Goal: Communication & Community: Answer question/provide support

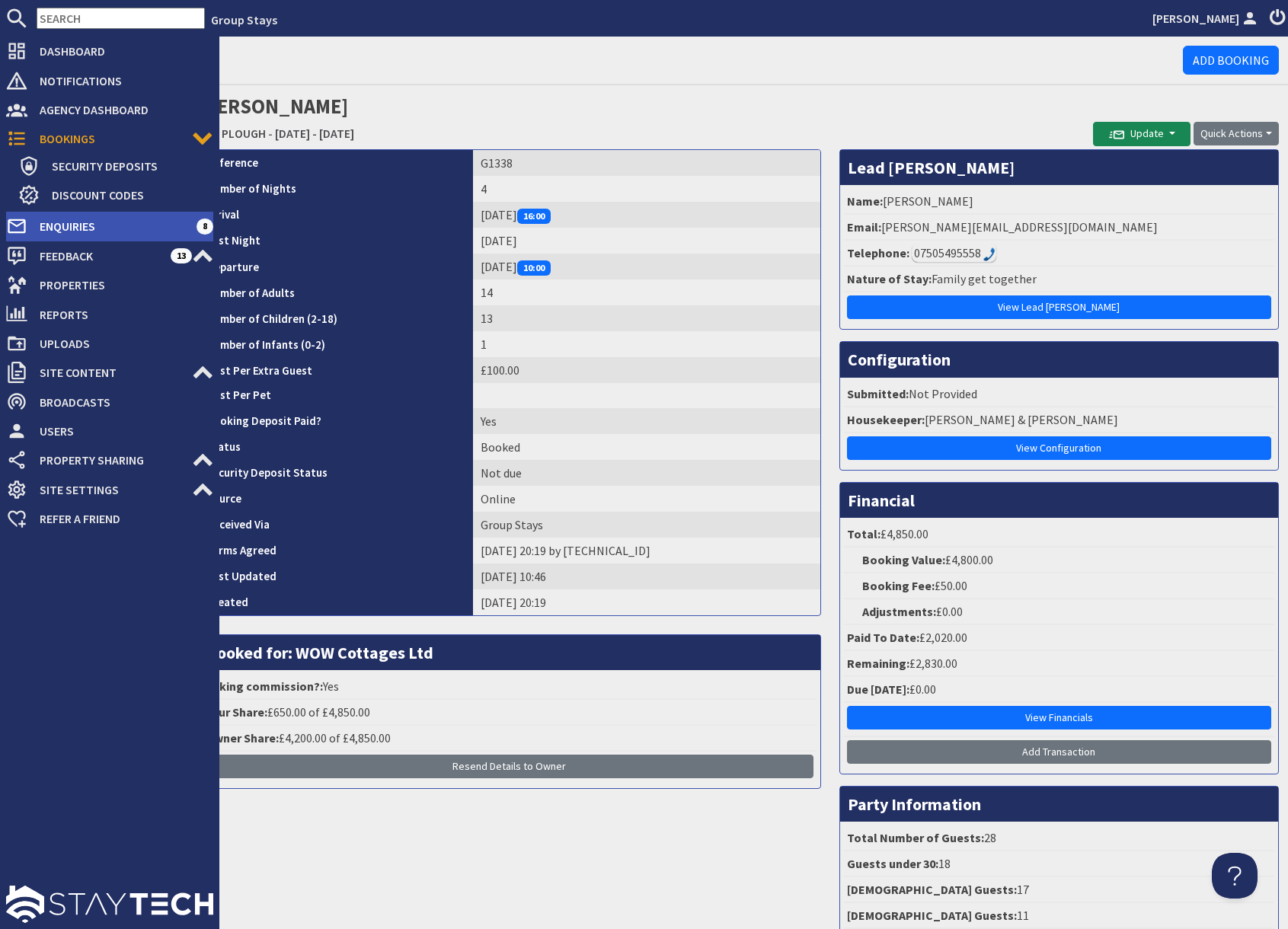
click at [88, 227] on span "Enquiries" at bounding box center [112, 227] width 169 height 25
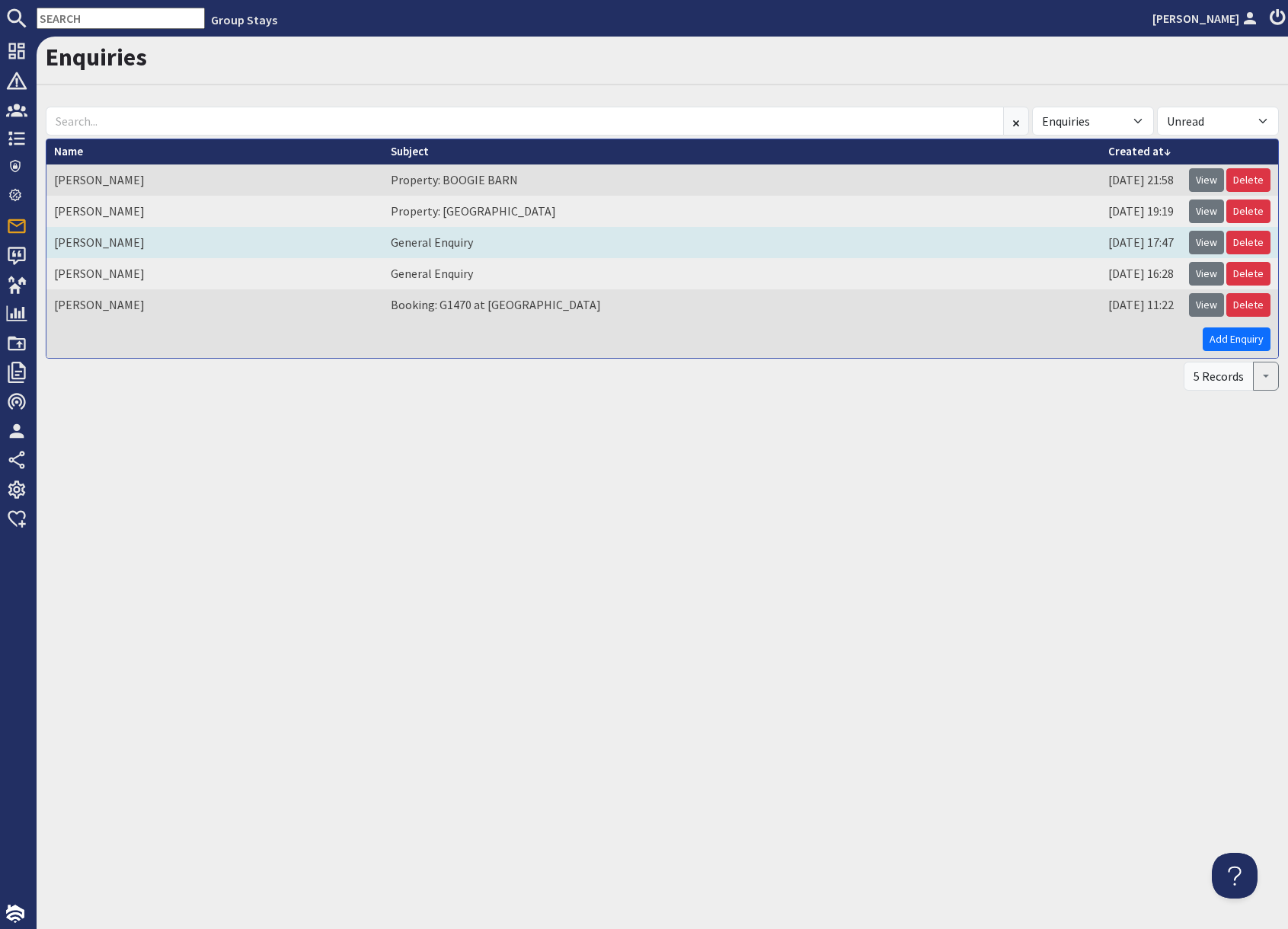
drag, startPoint x: 1208, startPoint y: 217, endPoint x: 1178, endPoint y: 227, distance: 31.6
click at [1208, 217] on link "View" at bounding box center [1206, 211] width 35 height 24
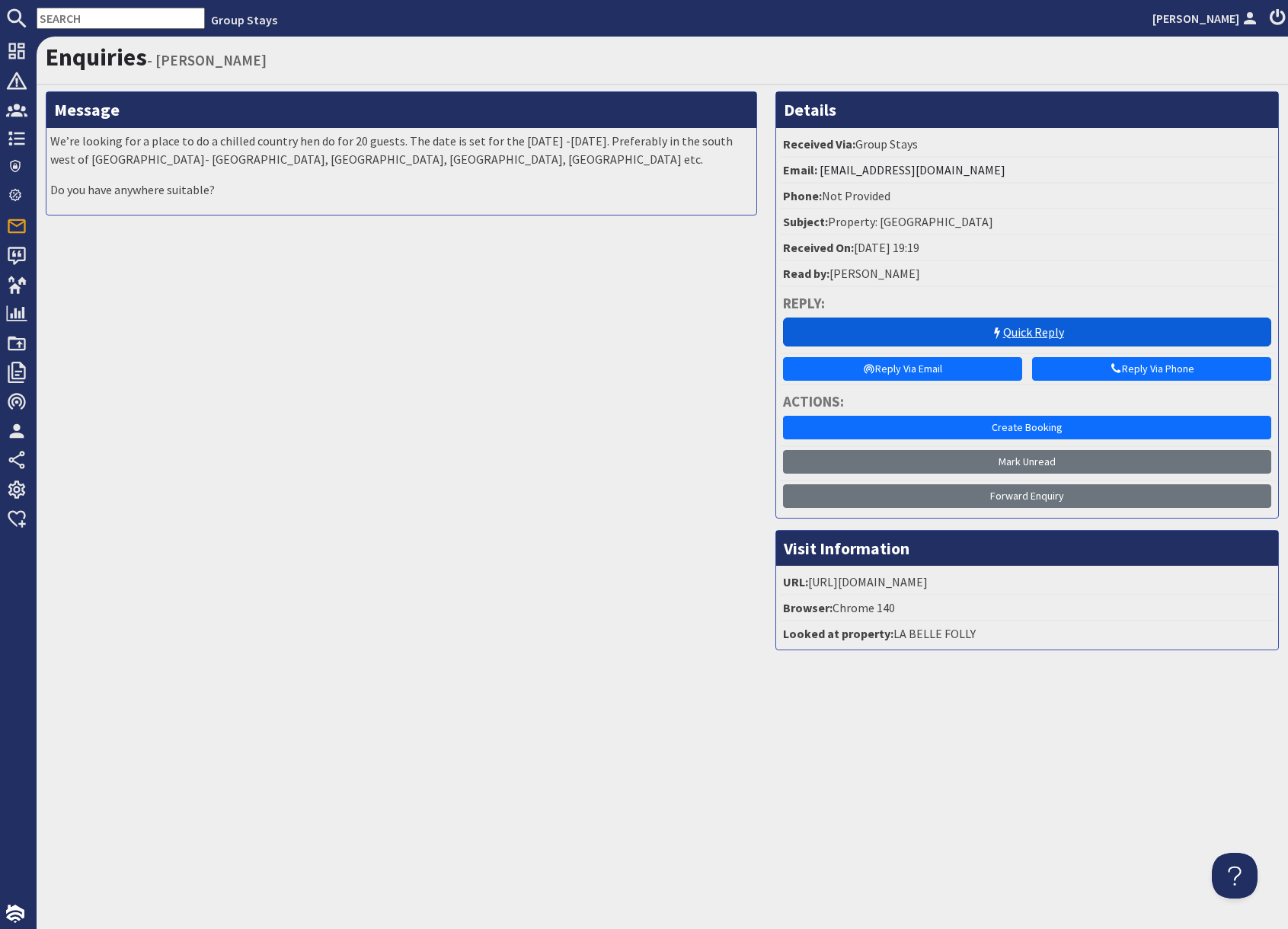
click at [1006, 343] on link "Quick Reply" at bounding box center [1027, 332] width 488 height 29
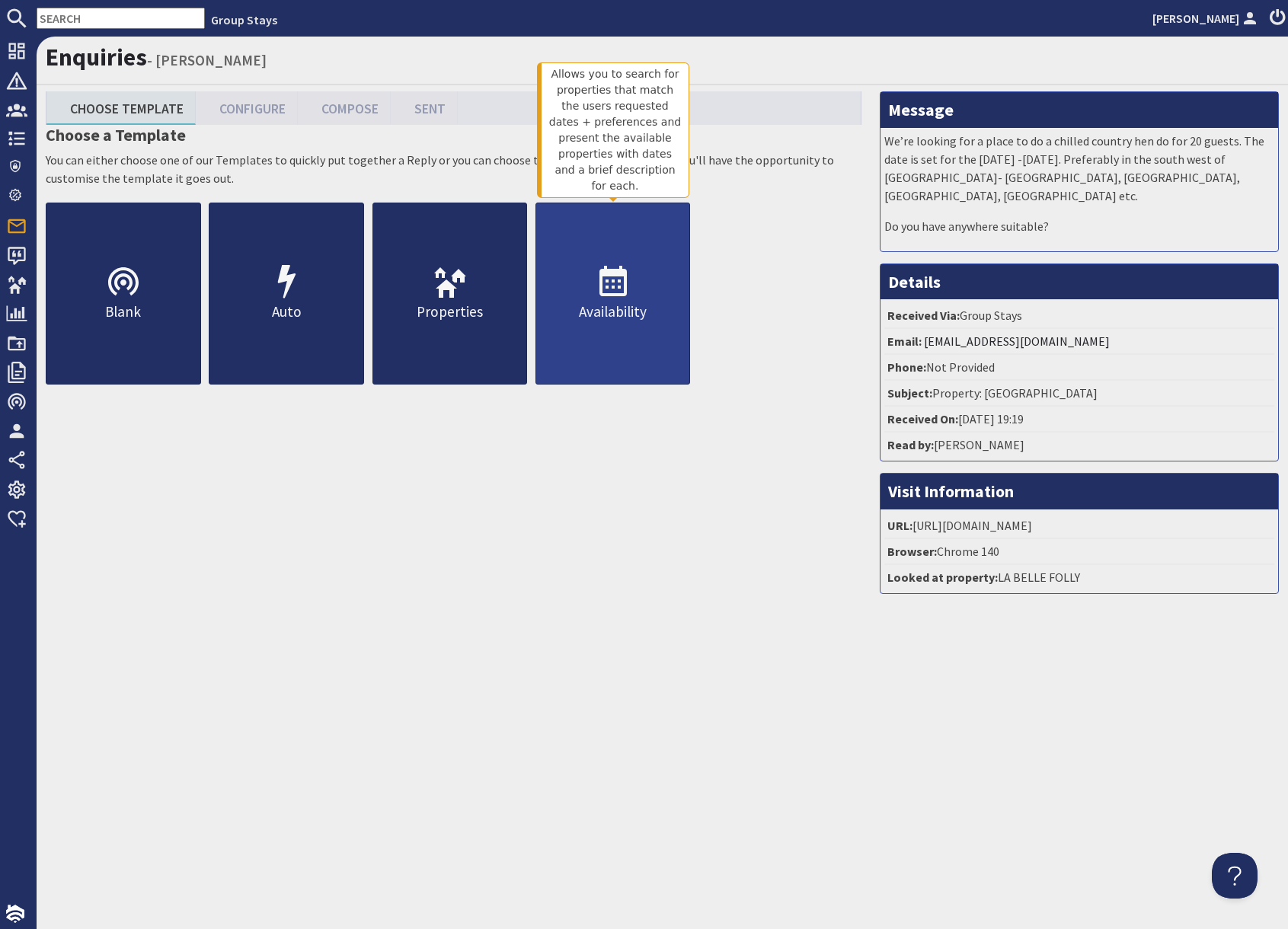
drag, startPoint x: 626, startPoint y: 331, endPoint x: 595, endPoint y: 354, distance: 38.6
click at [626, 331] on link "Availability" at bounding box center [612, 294] width 155 height 182
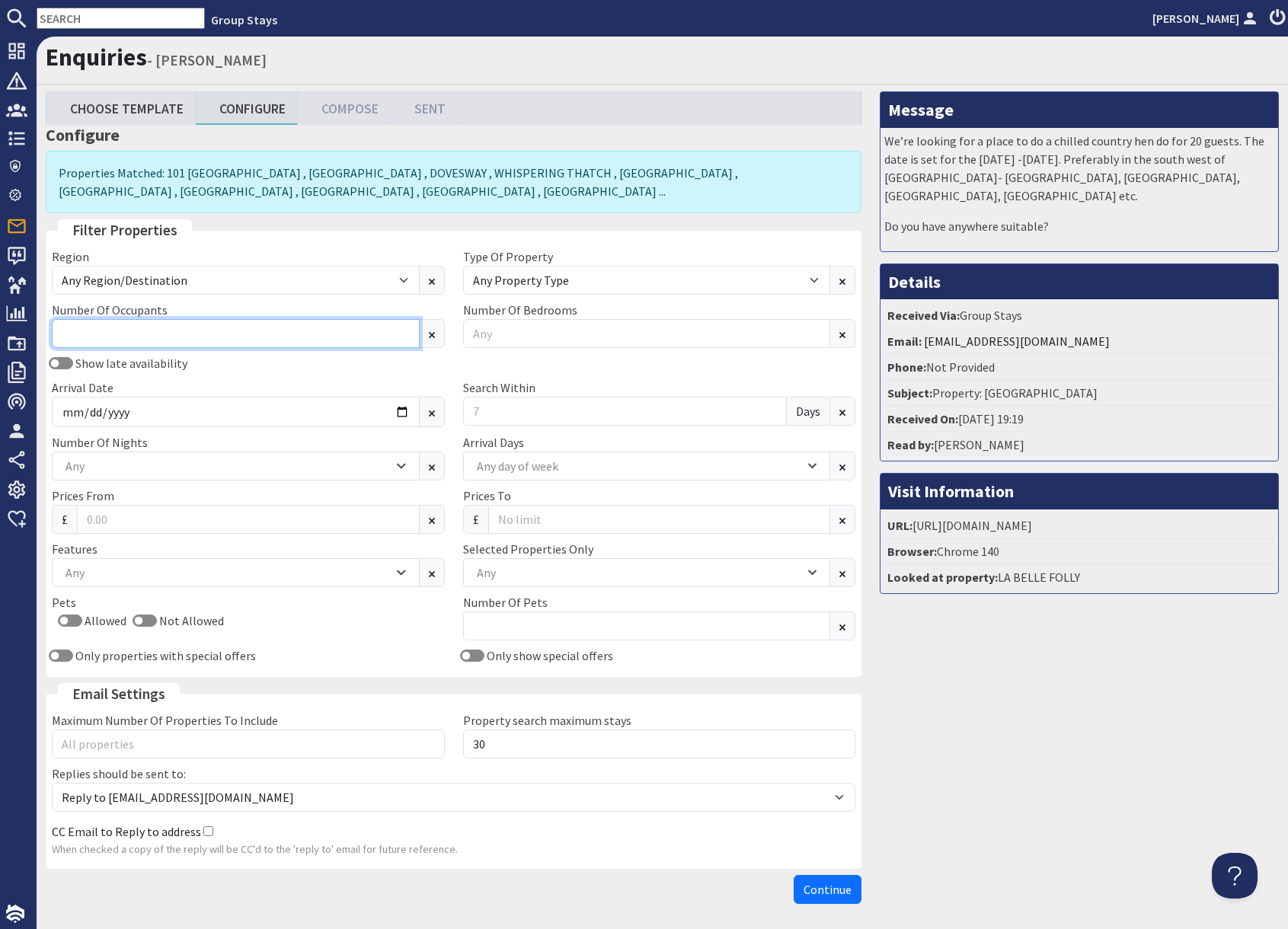
click at [251, 335] on input "Number Of Occupants" at bounding box center [236, 333] width 368 height 29
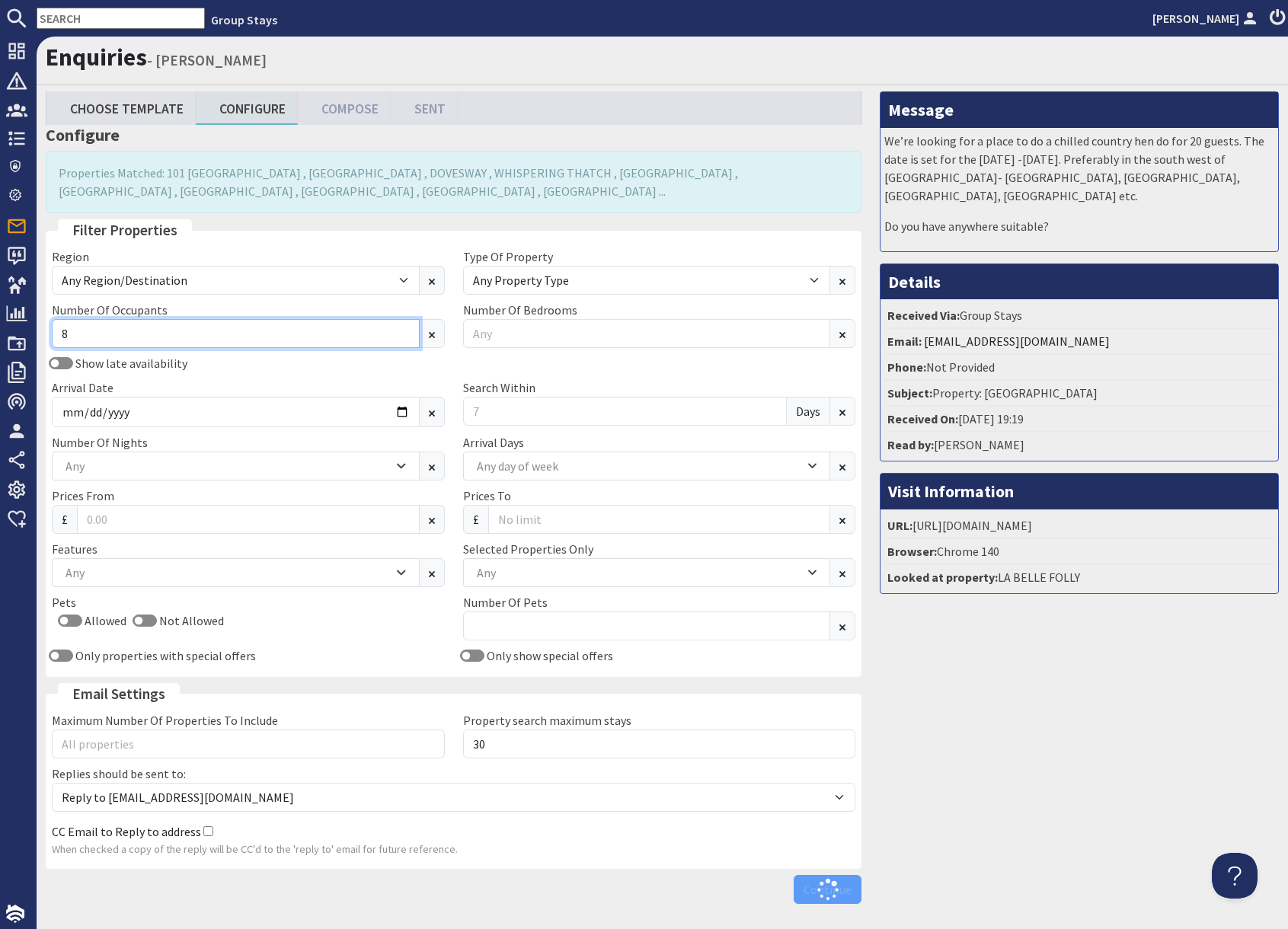
type input "8"
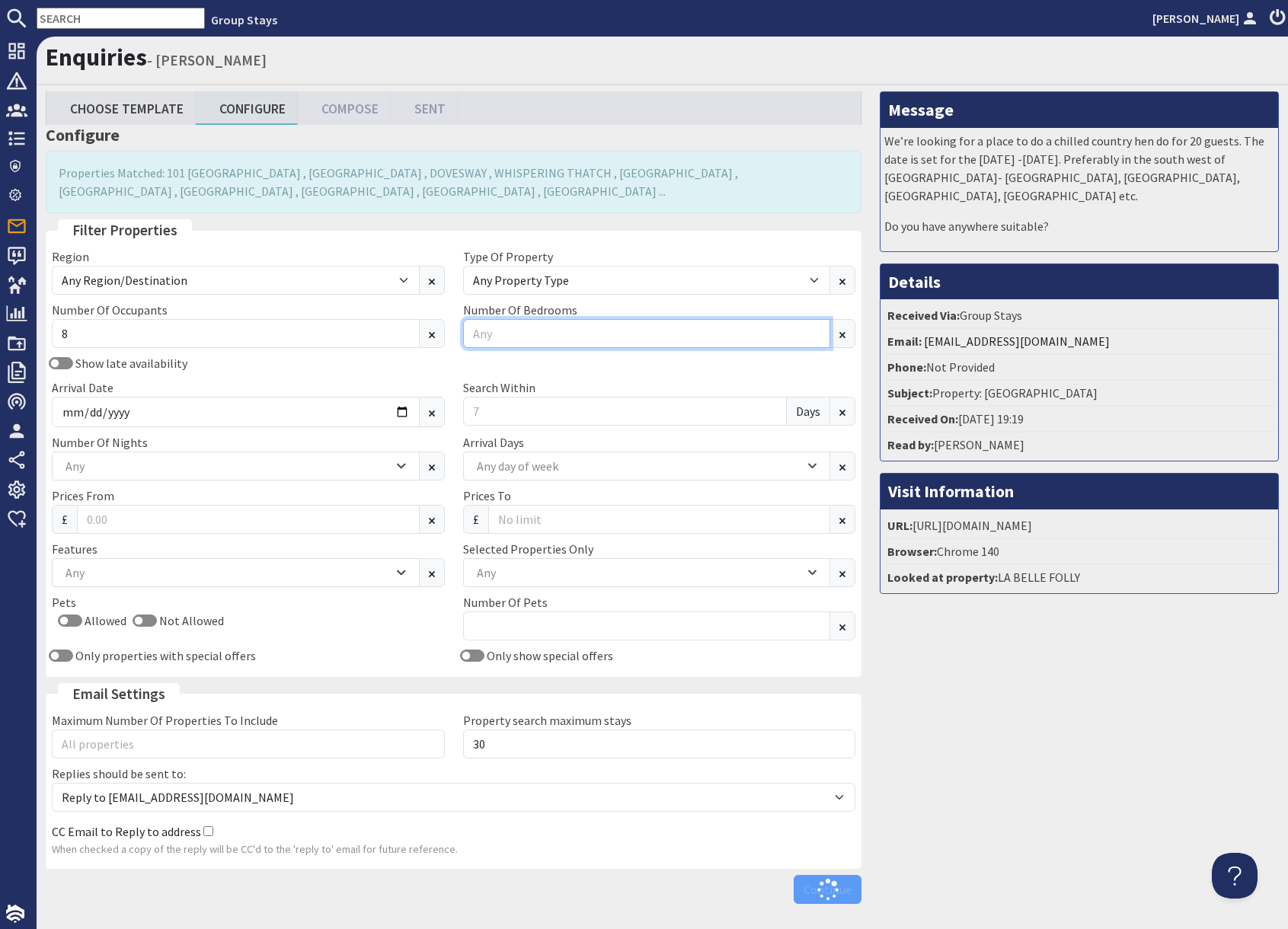
click at [521, 343] on input "Number Of Bedrooms" at bounding box center [647, 333] width 368 height 29
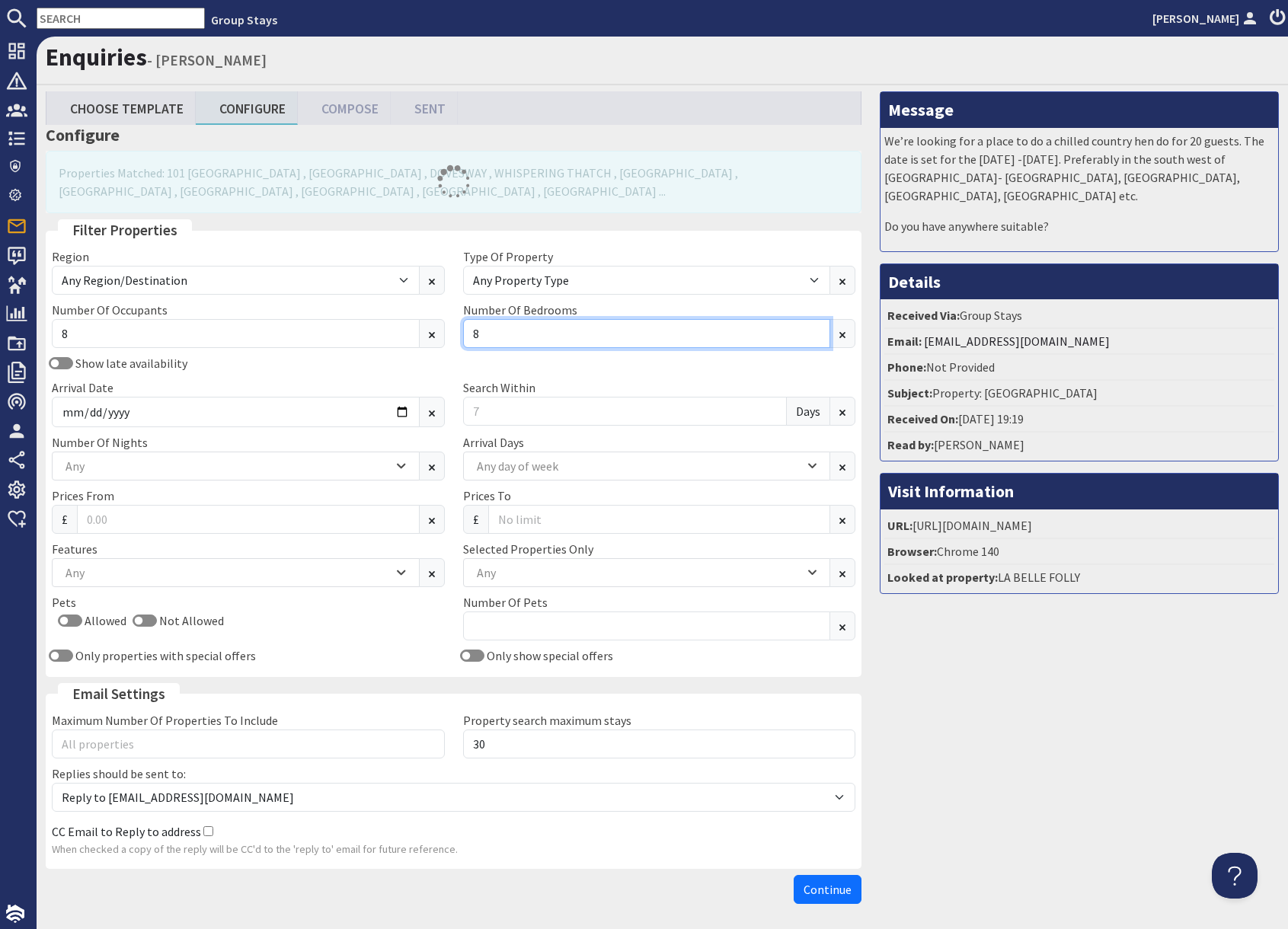
type input "8"
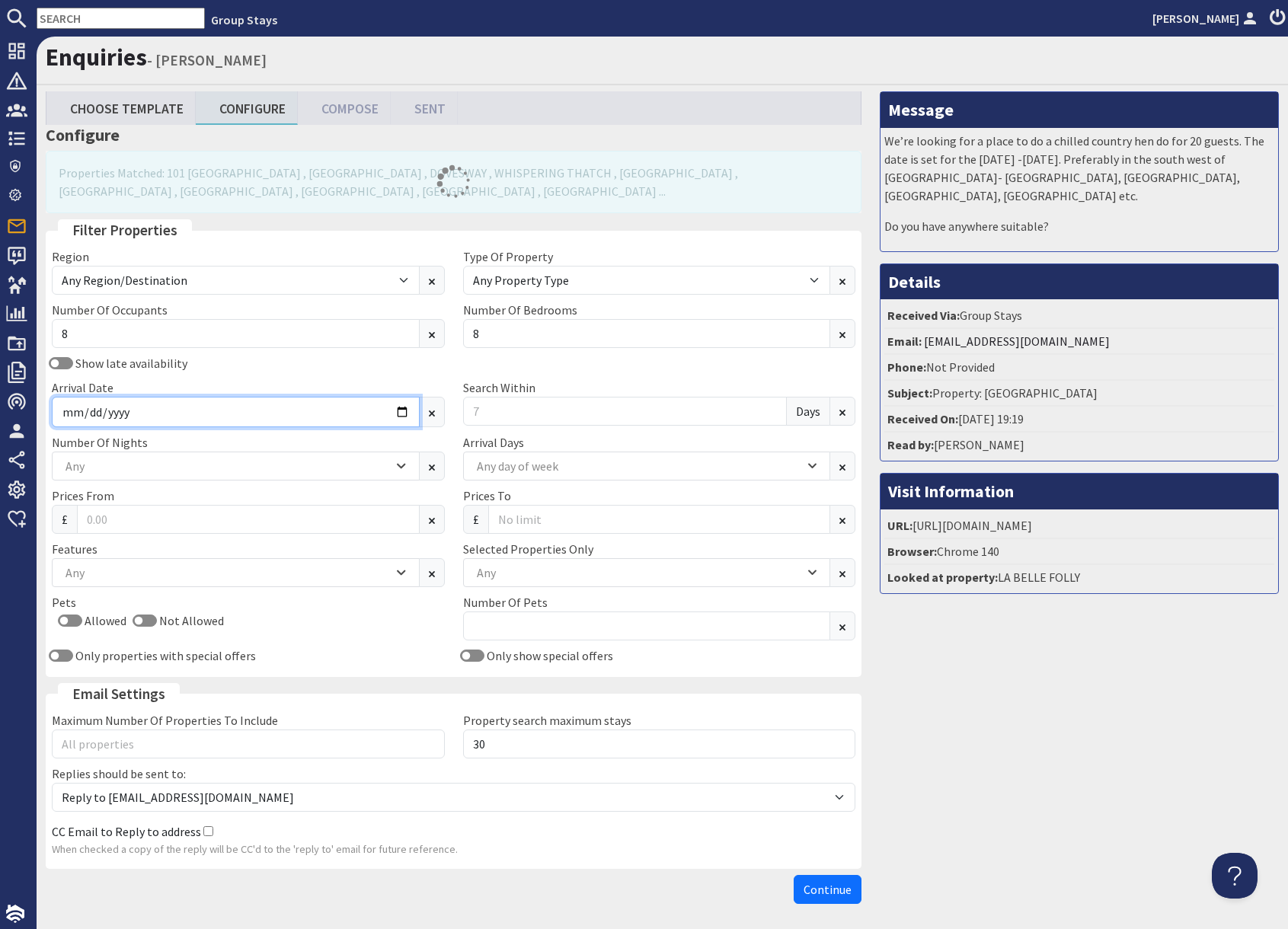
click at [405, 417] on input "Arrival Date" at bounding box center [236, 411] width 368 height 30
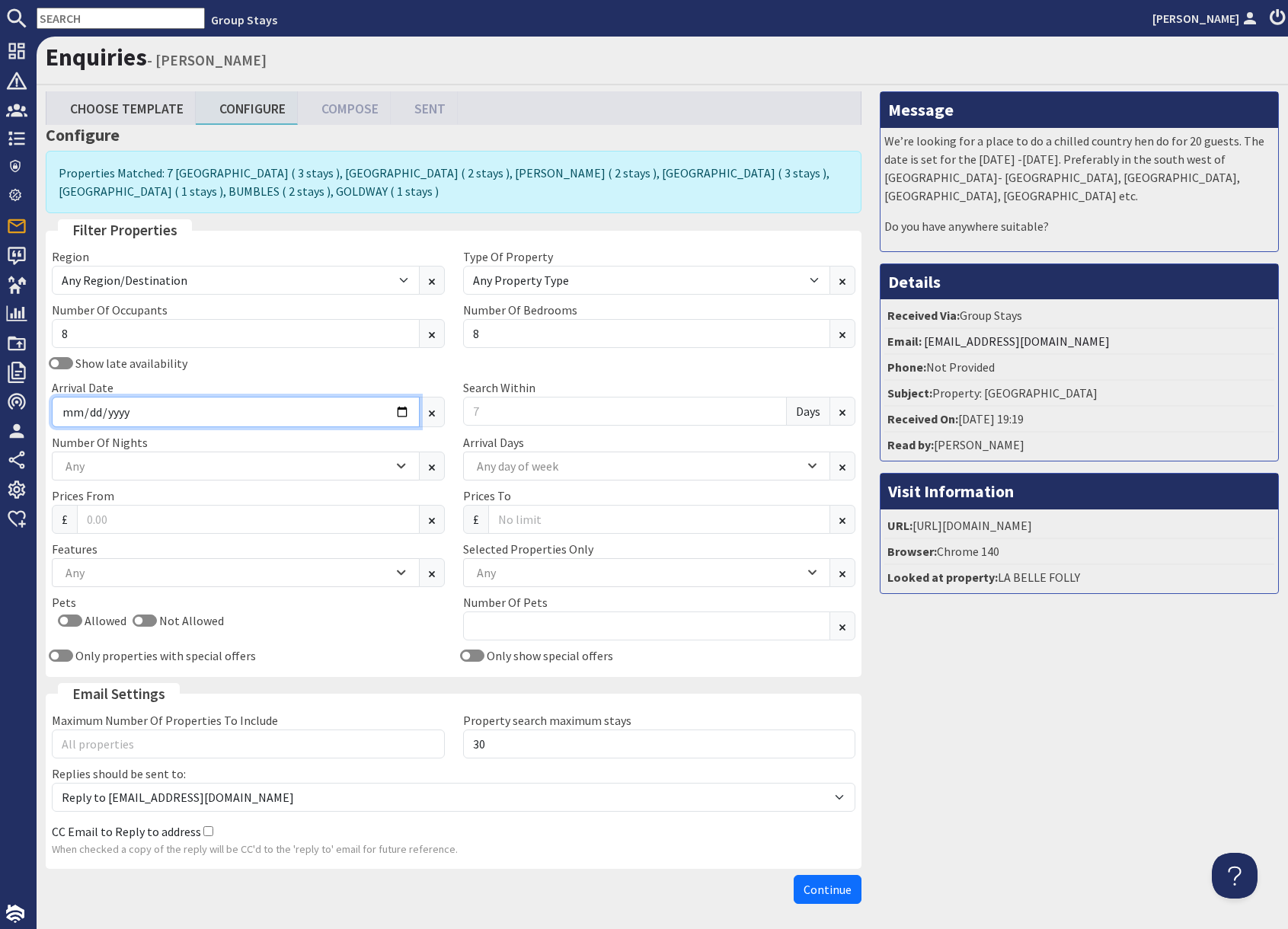
type input "[DATE]"
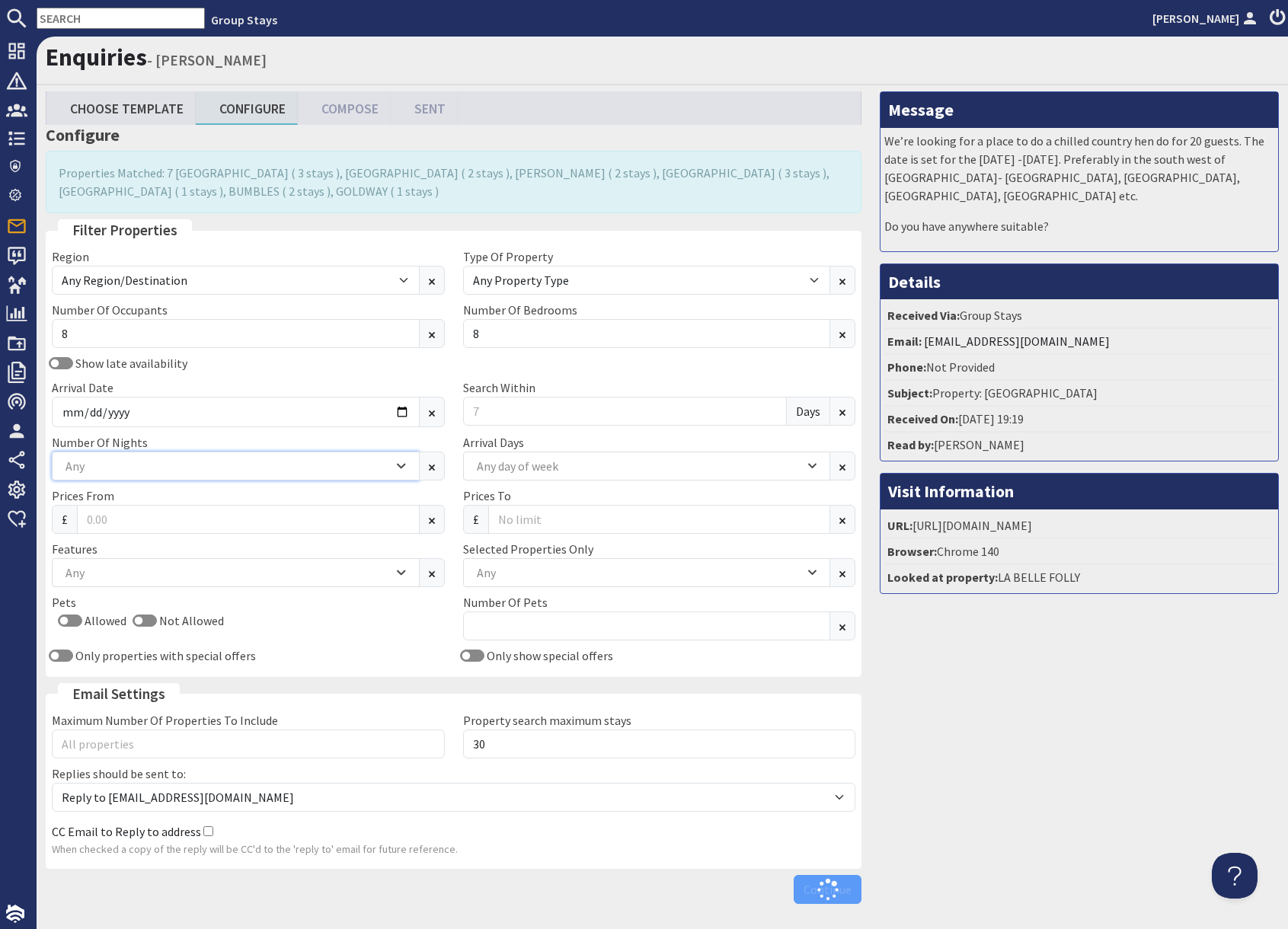
click at [225, 470] on div "Any" at bounding box center [227, 466] width 332 height 16
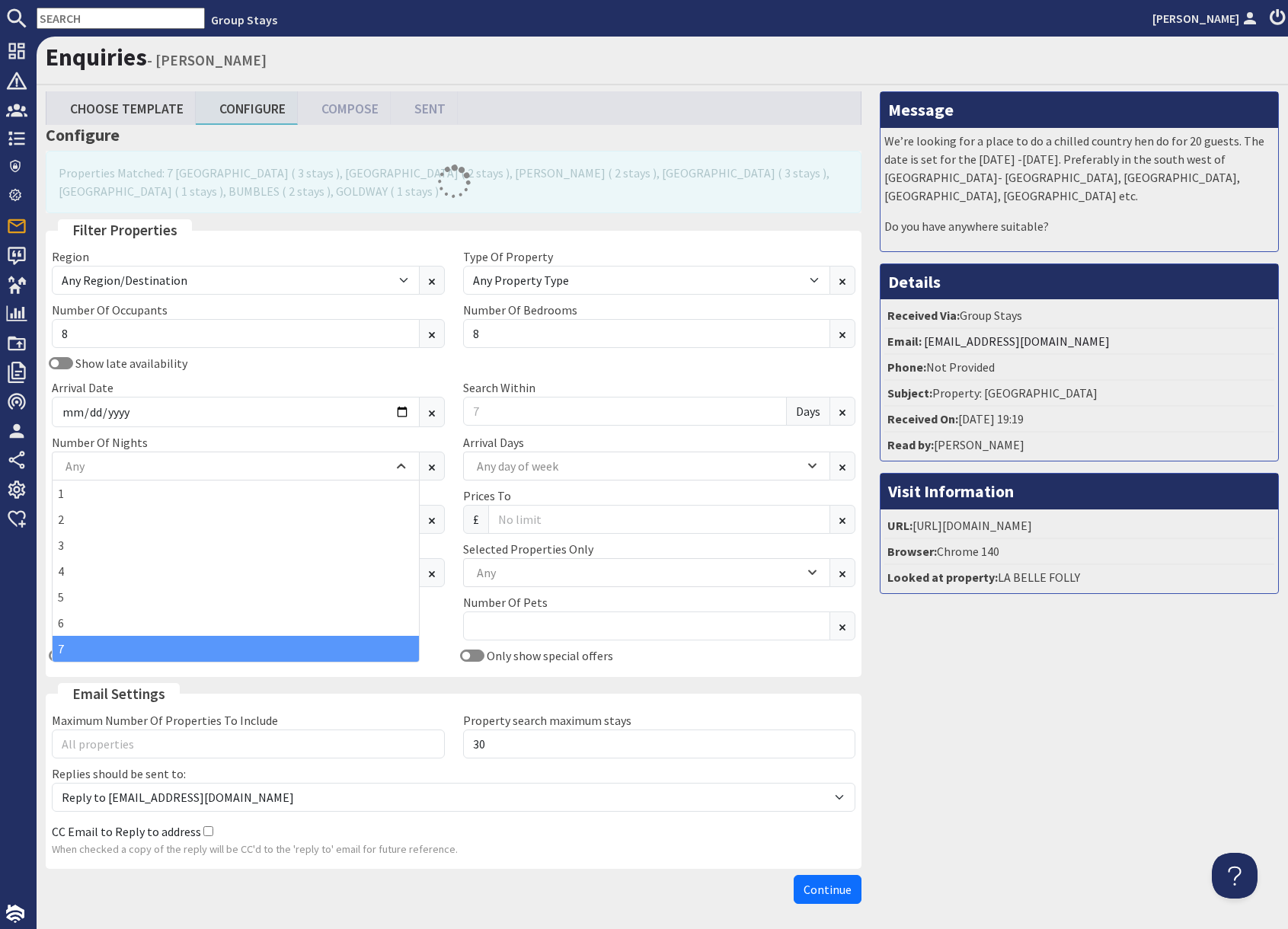
drag, startPoint x: 115, startPoint y: 649, endPoint x: 132, endPoint y: 648, distance: 17.0
click at [132, 648] on div "7" at bounding box center [236, 649] width 366 height 26
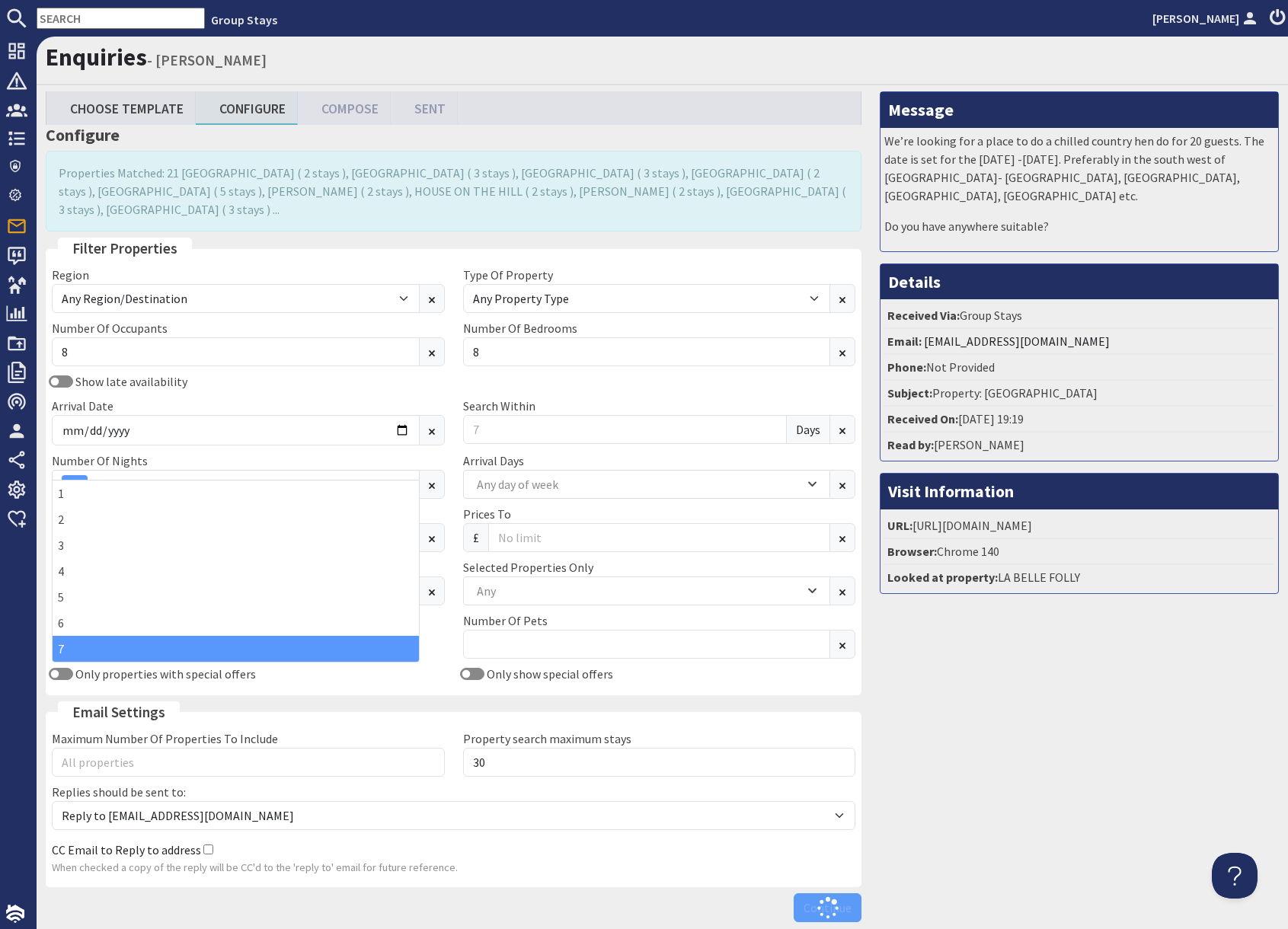
click at [1016, 670] on div "Message We’re looking for a place to do a chilled country hen do for 20 guests.…" at bounding box center [1079, 510] width 417 height 838
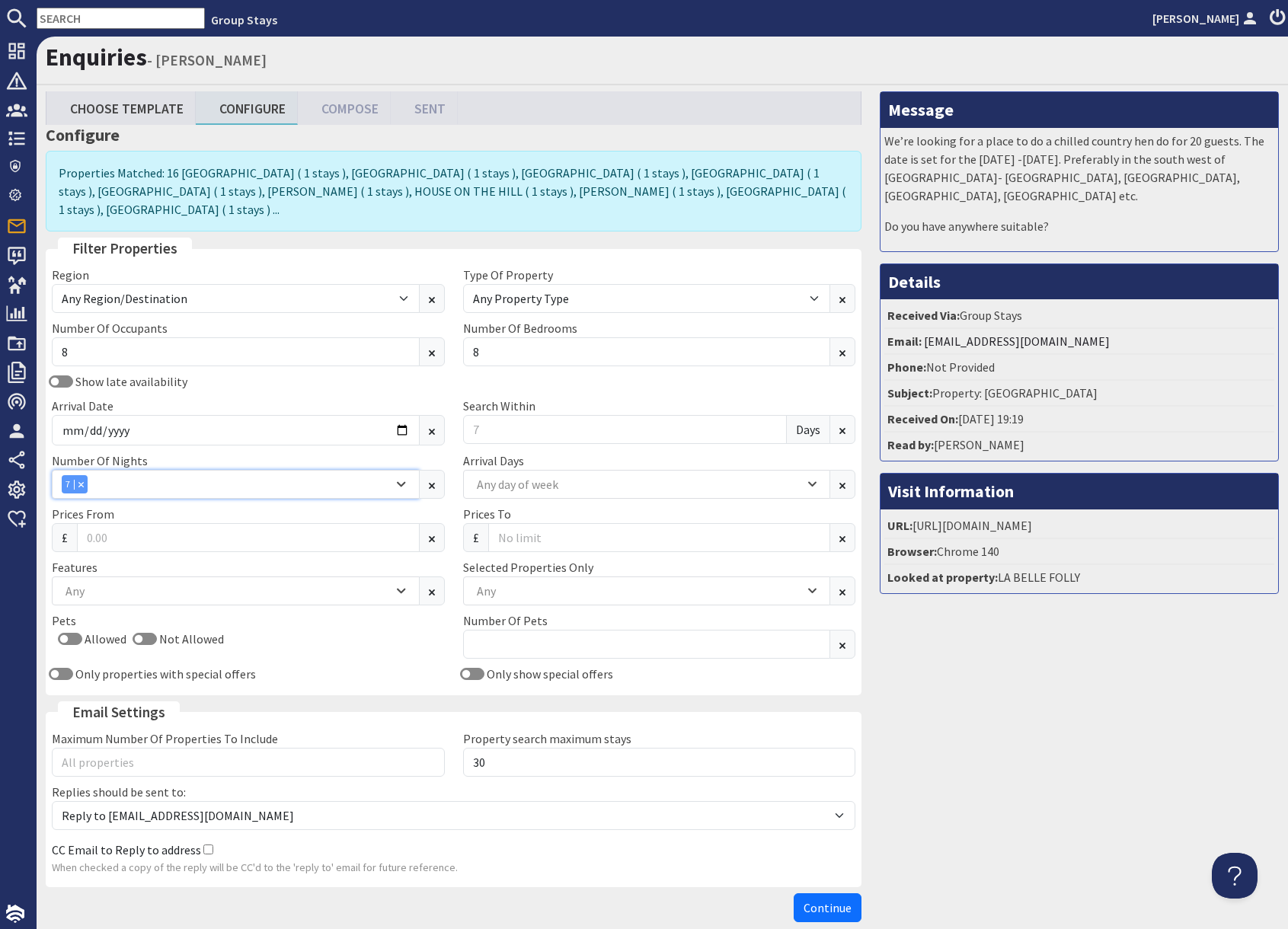
click at [401, 483] on icon "Combobox" at bounding box center [401, 484] width 7 height 4
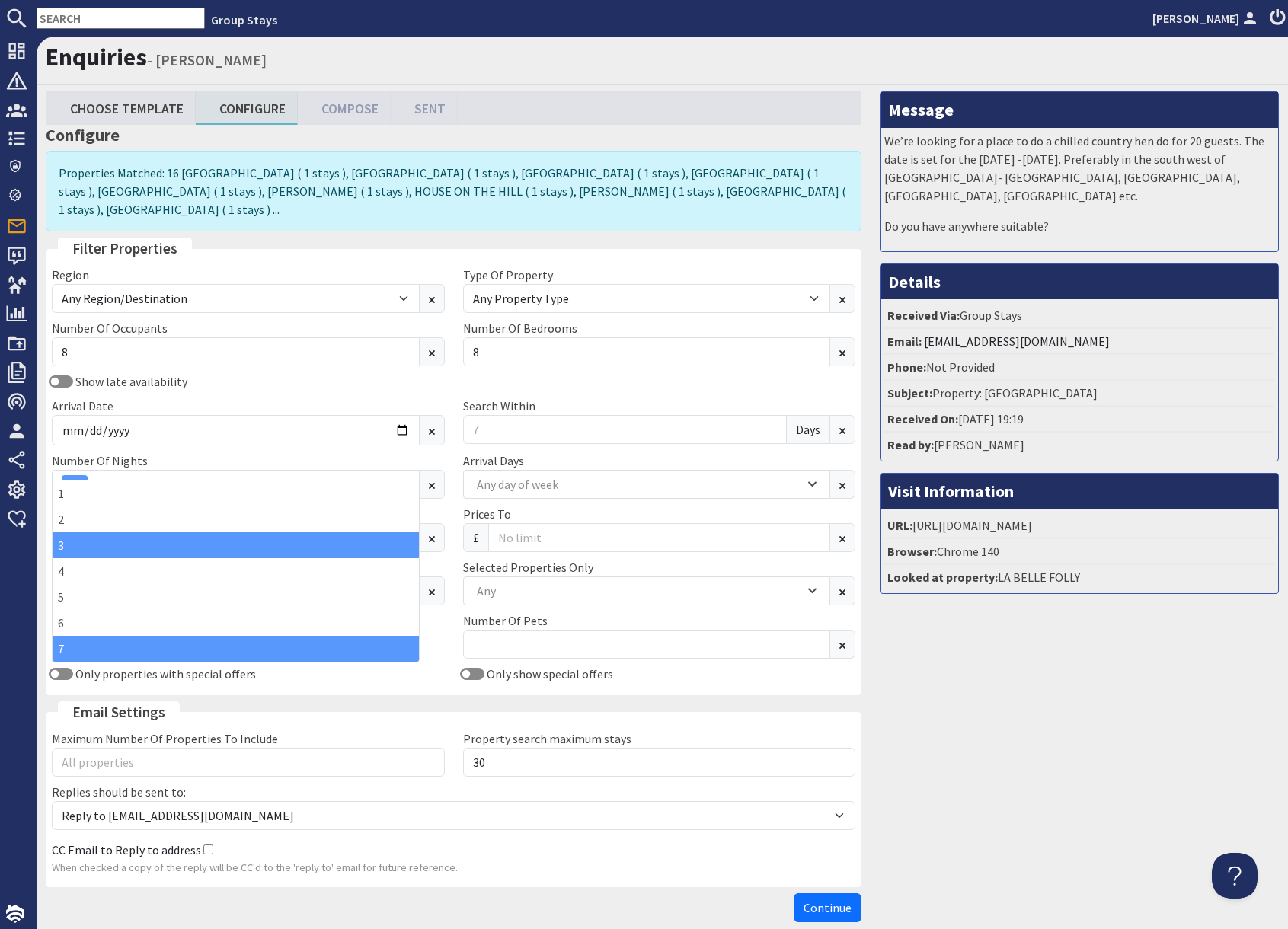
click at [134, 535] on div "3" at bounding box center [236, 546] width 366 height 26
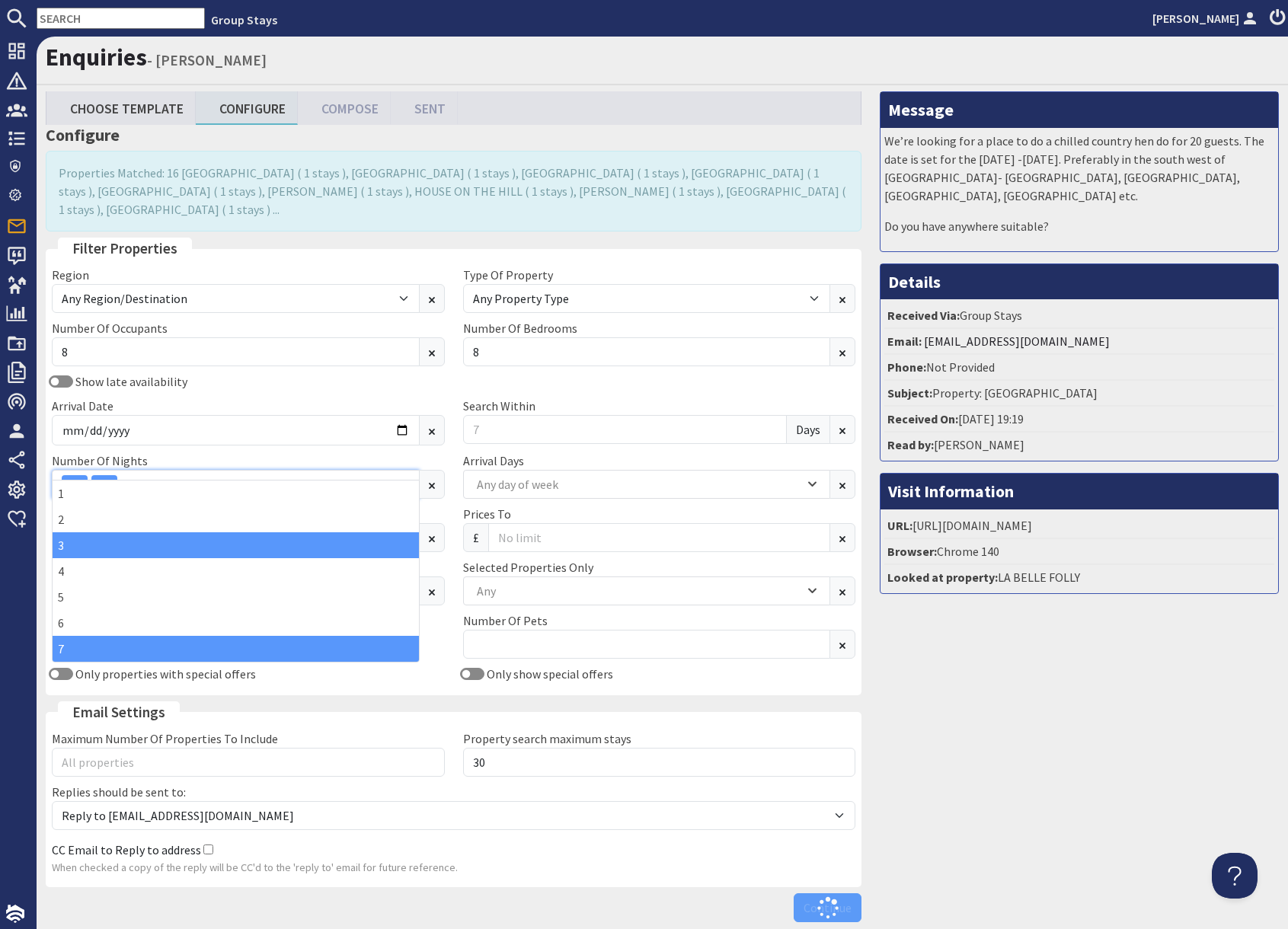
click at [114, 479] on div "Combobox" at bounding box center [110, 484] width 14 height 10
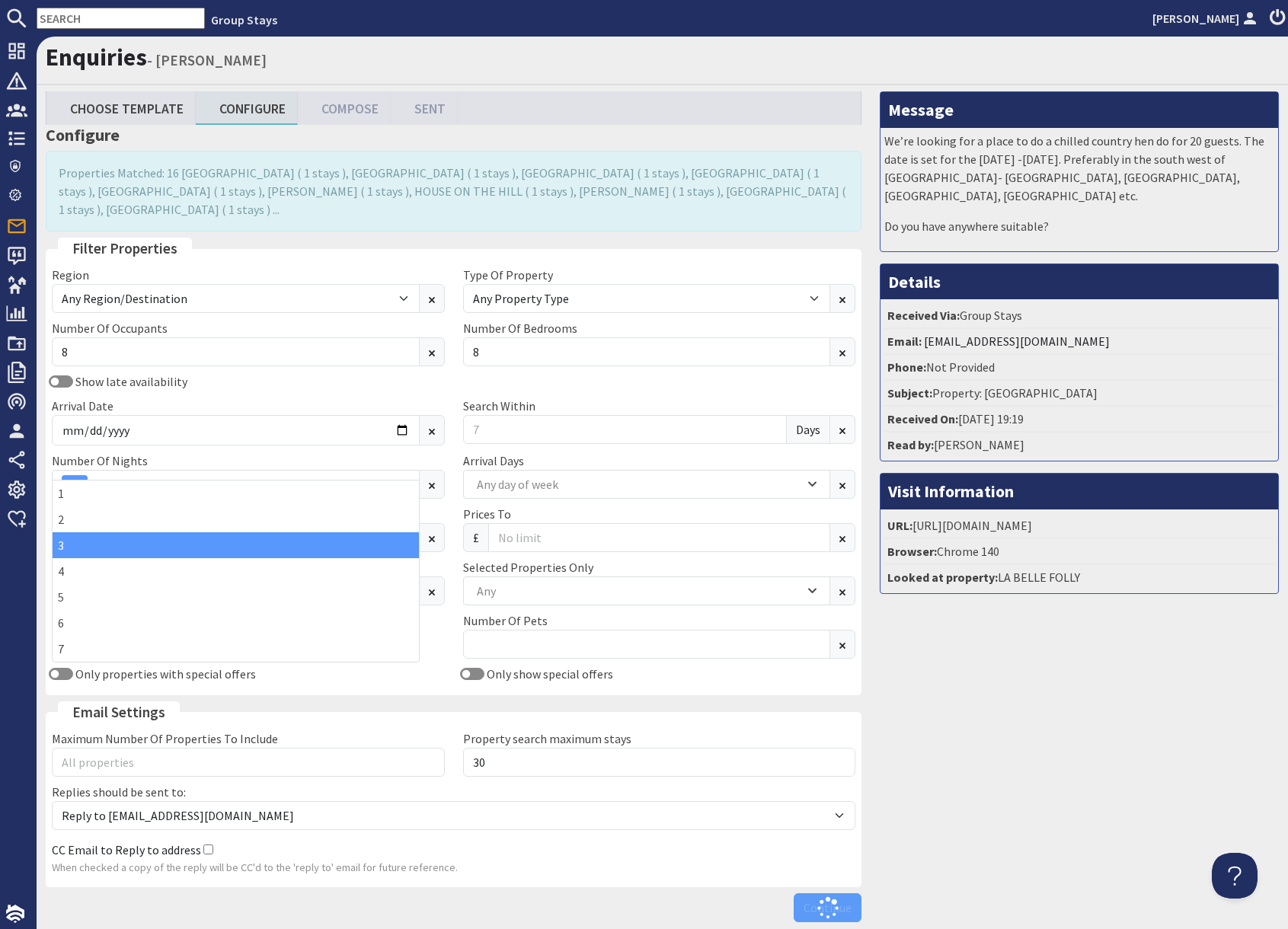
click at [1066, 713] on div "Message We’re looking for a place to do a chilled country hen do for 20 guests.…" at bounding box center [1079, 510] width 417 height 838
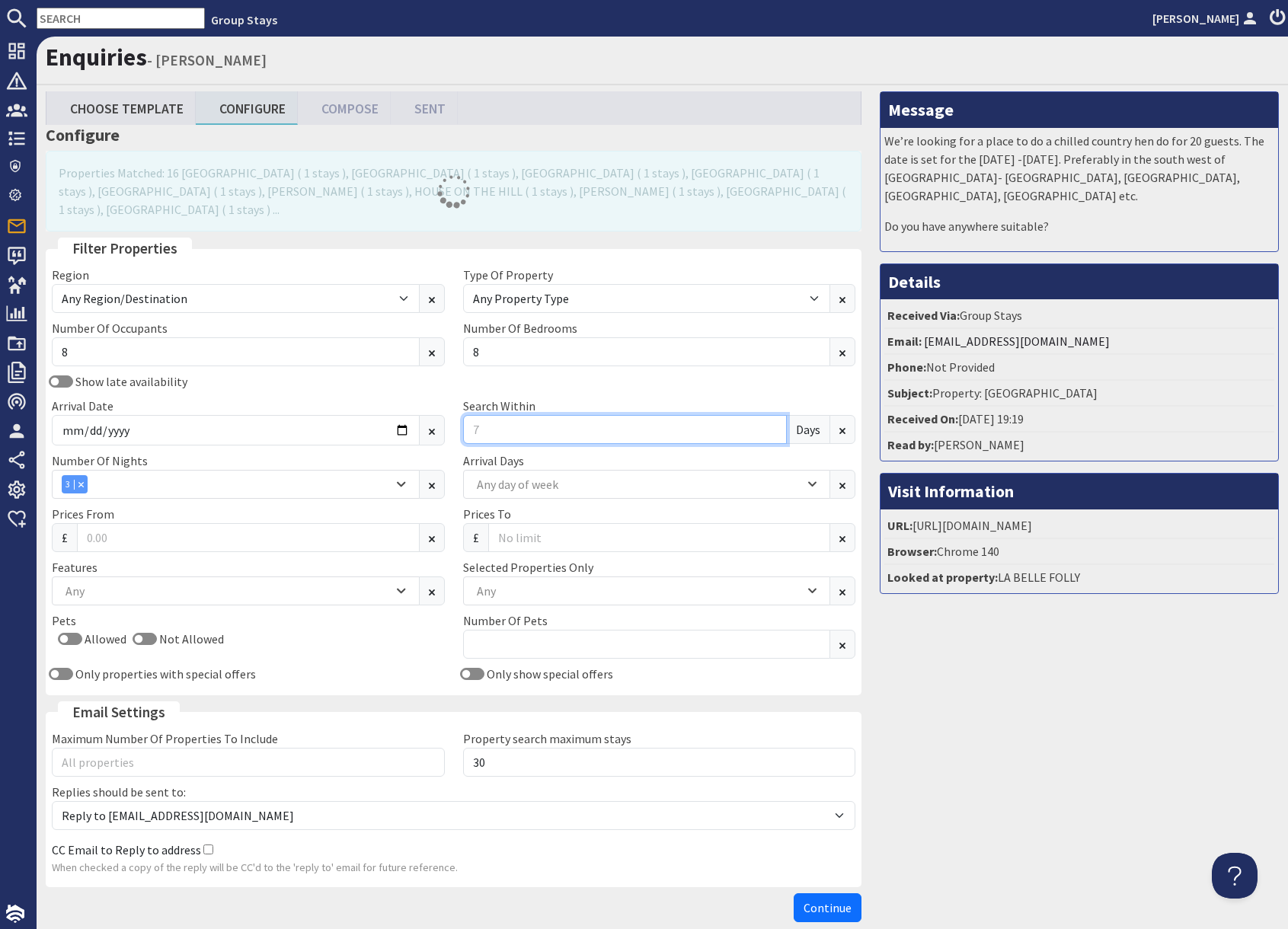
click at [533, 415] on input "Search Within" at bounding box center [625, 429] width 324 height 29
type input "7"
click at [219, 583] on div "Any" at bounding box center [227, 591] width 332 height 16
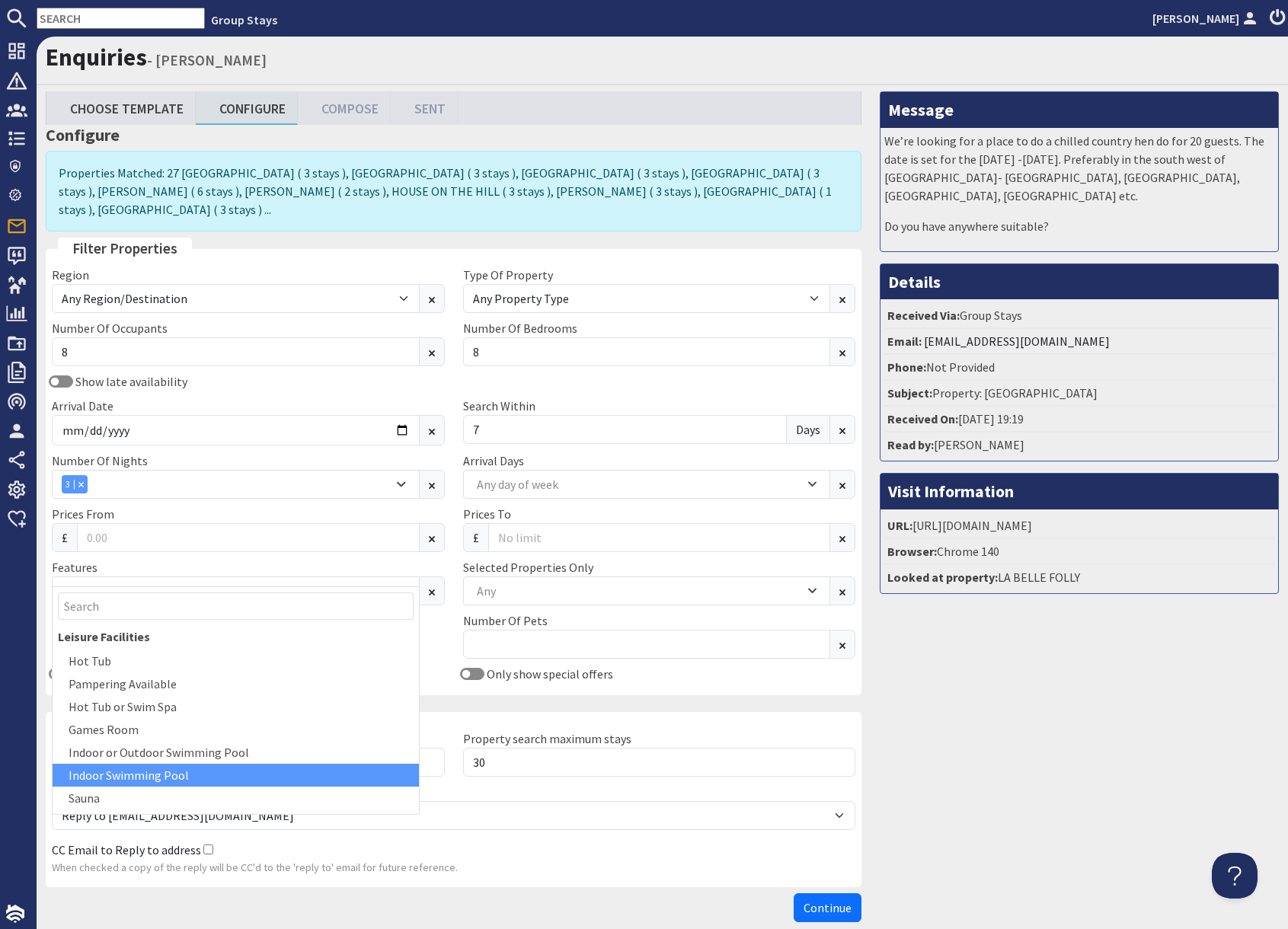
click at [149, 779] on div "Indoor Swimming Pool" at bounding box center [236, 776] width 366 height 23
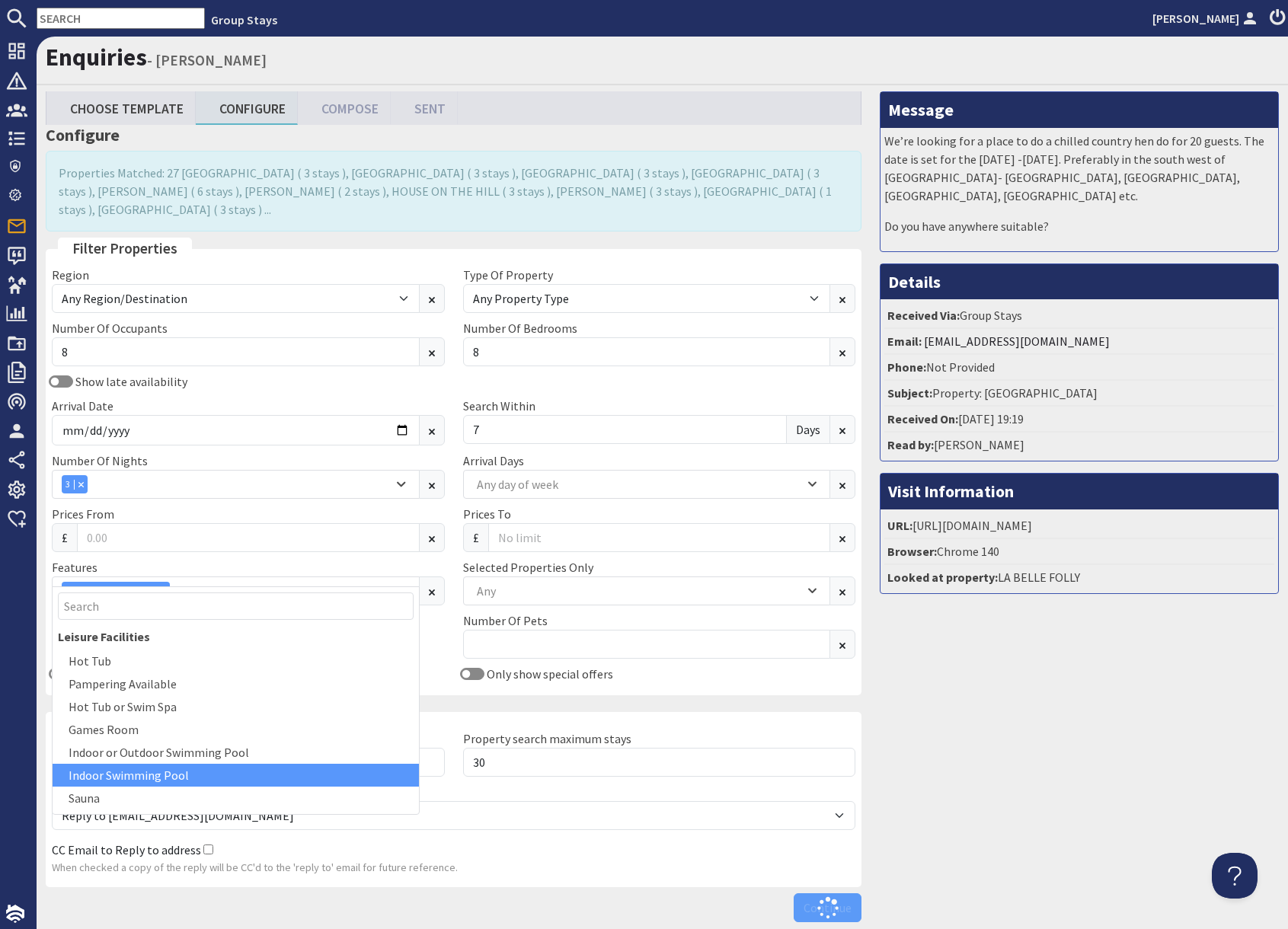
click at [1003, 780] on div "Message We’re looking for a place to do a chilled country hen do for 20 guests.…" at bounding box center [1079, 510] width 417 height 838
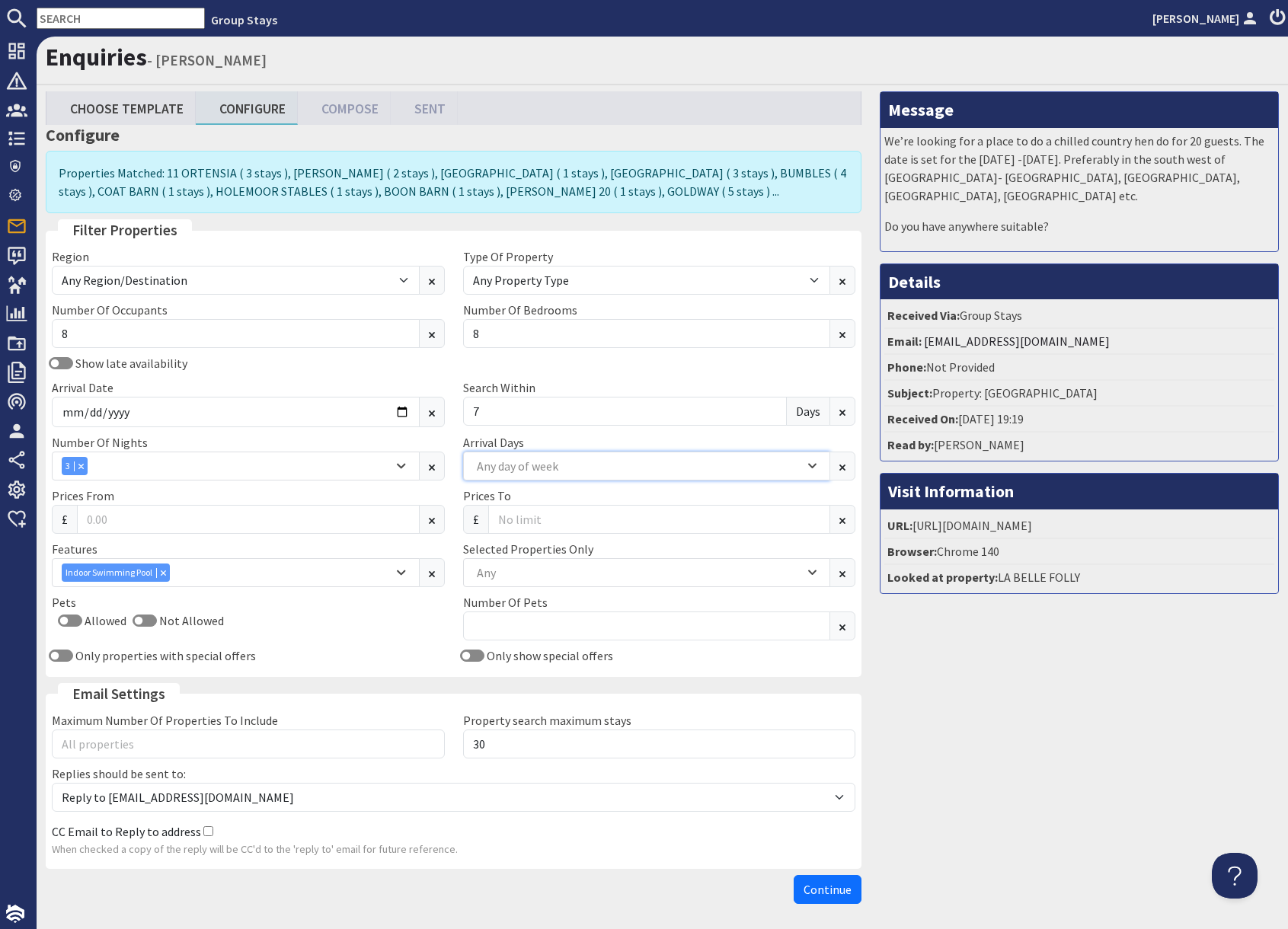
click at [558, 469] on div "Any day of week" at bounding box center [639, 466] width 332 height 16
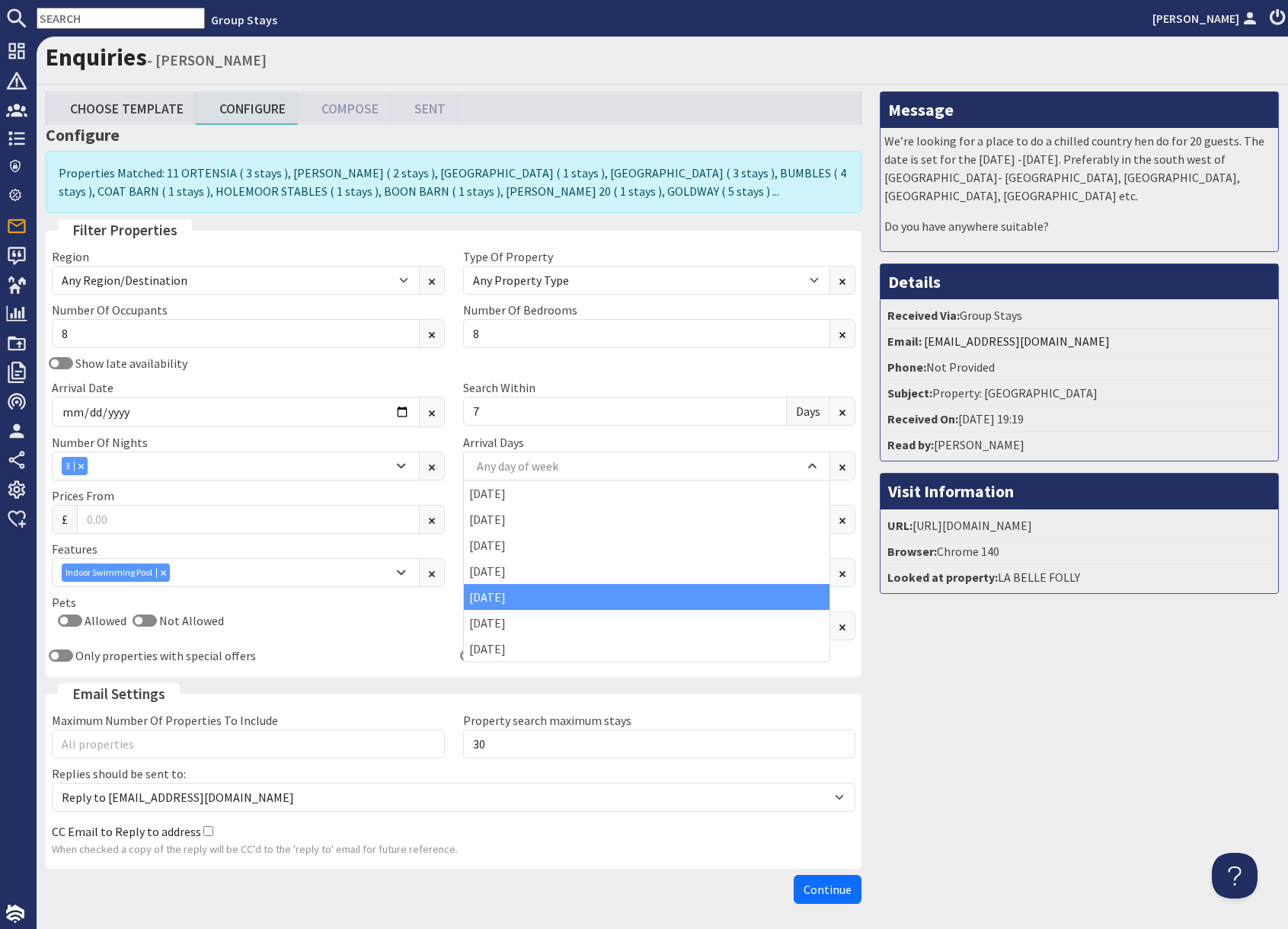
click at [520, 600] on div "[DATE]" at bounding box center [647, 597] width 366 height 26
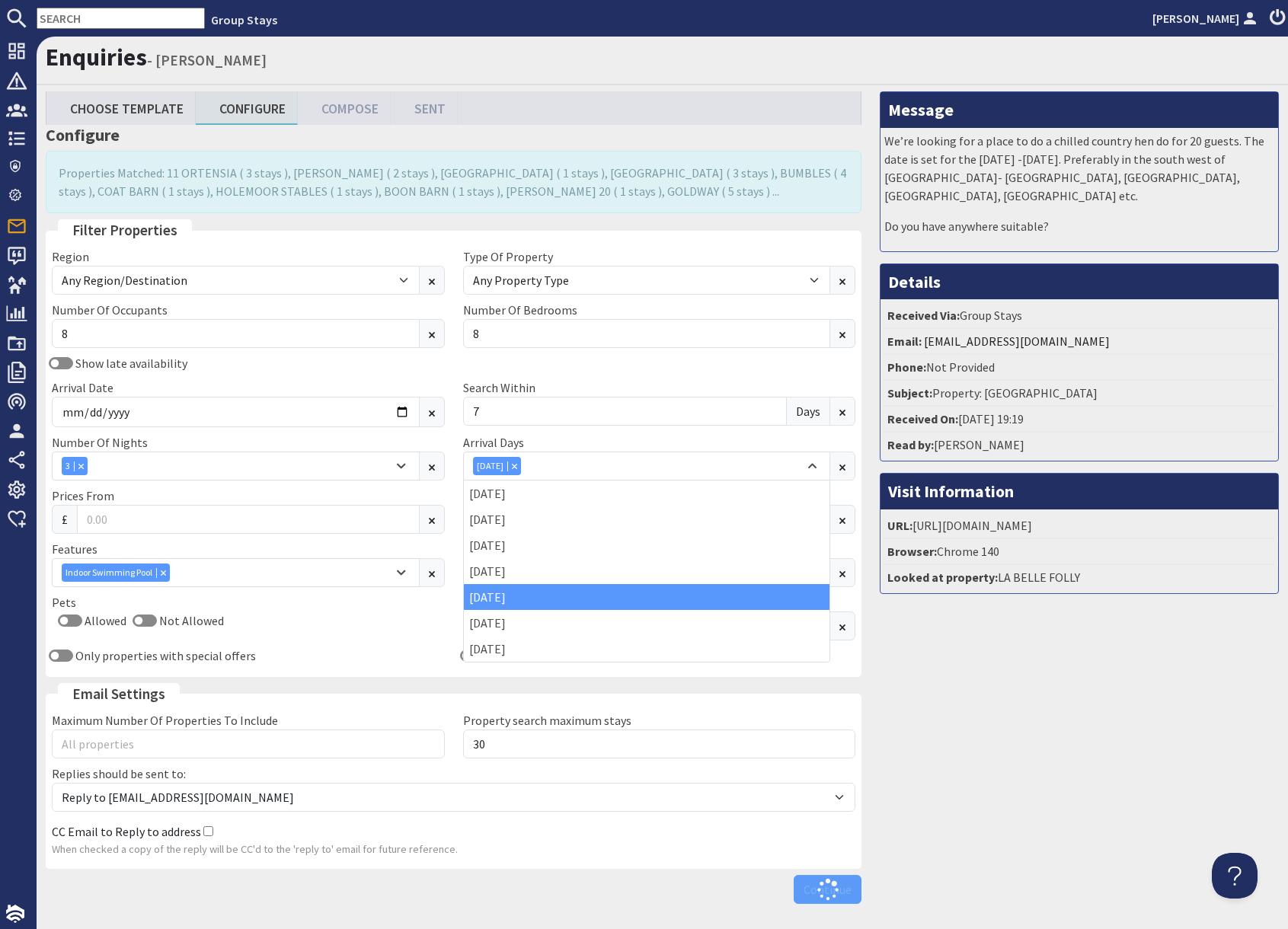
drag, startPoint x: 945, startPoint y: 698, endPoint x: 1008, endPoint y: 702, distance: 63.1
click at [949, 698] on div "Message We’re looking for a place to do a chilled country hen do for 20 guests.…" at bounding box center [1079, 501] width 417 height 819
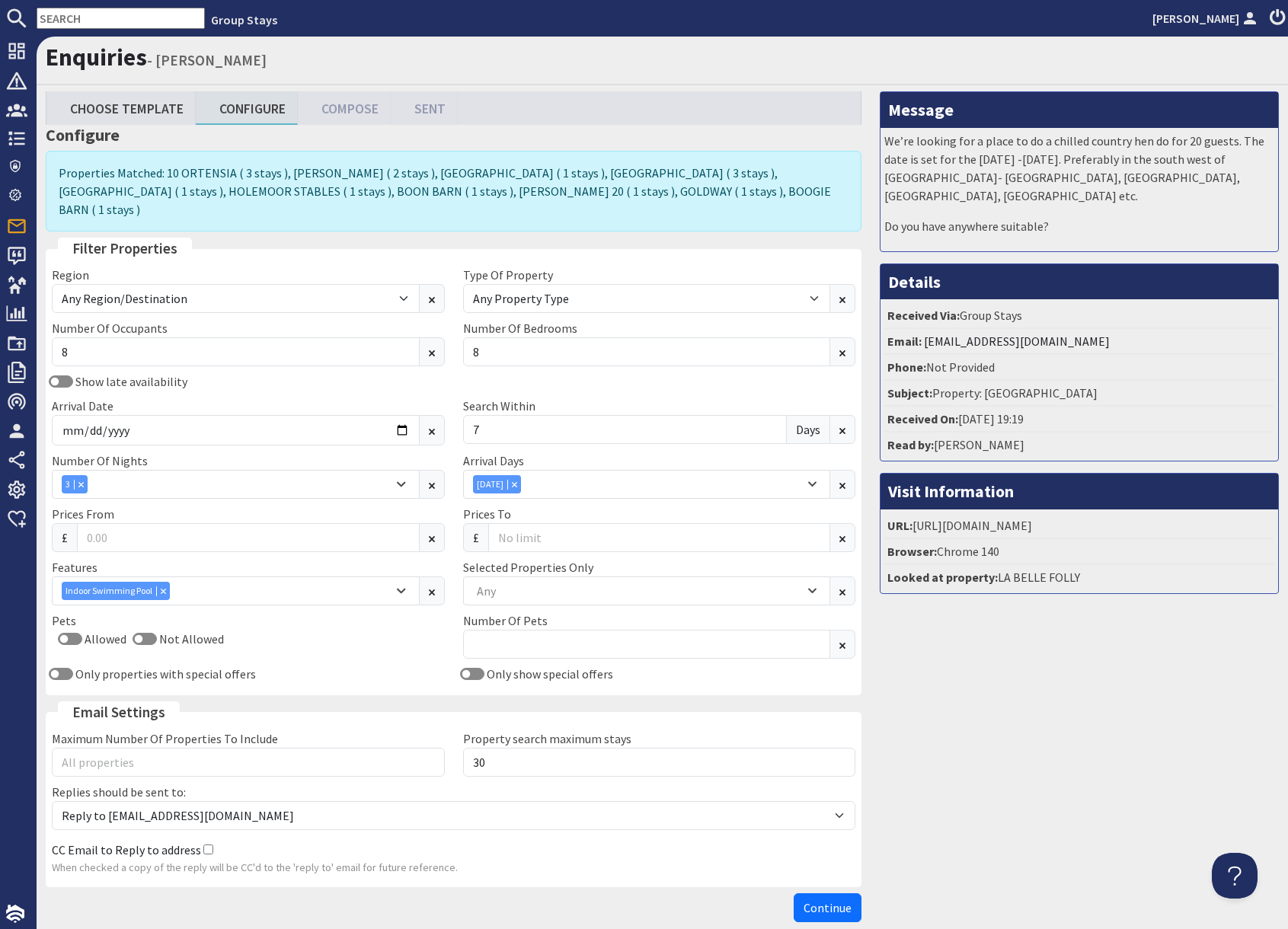
scroll to position [58, 0]
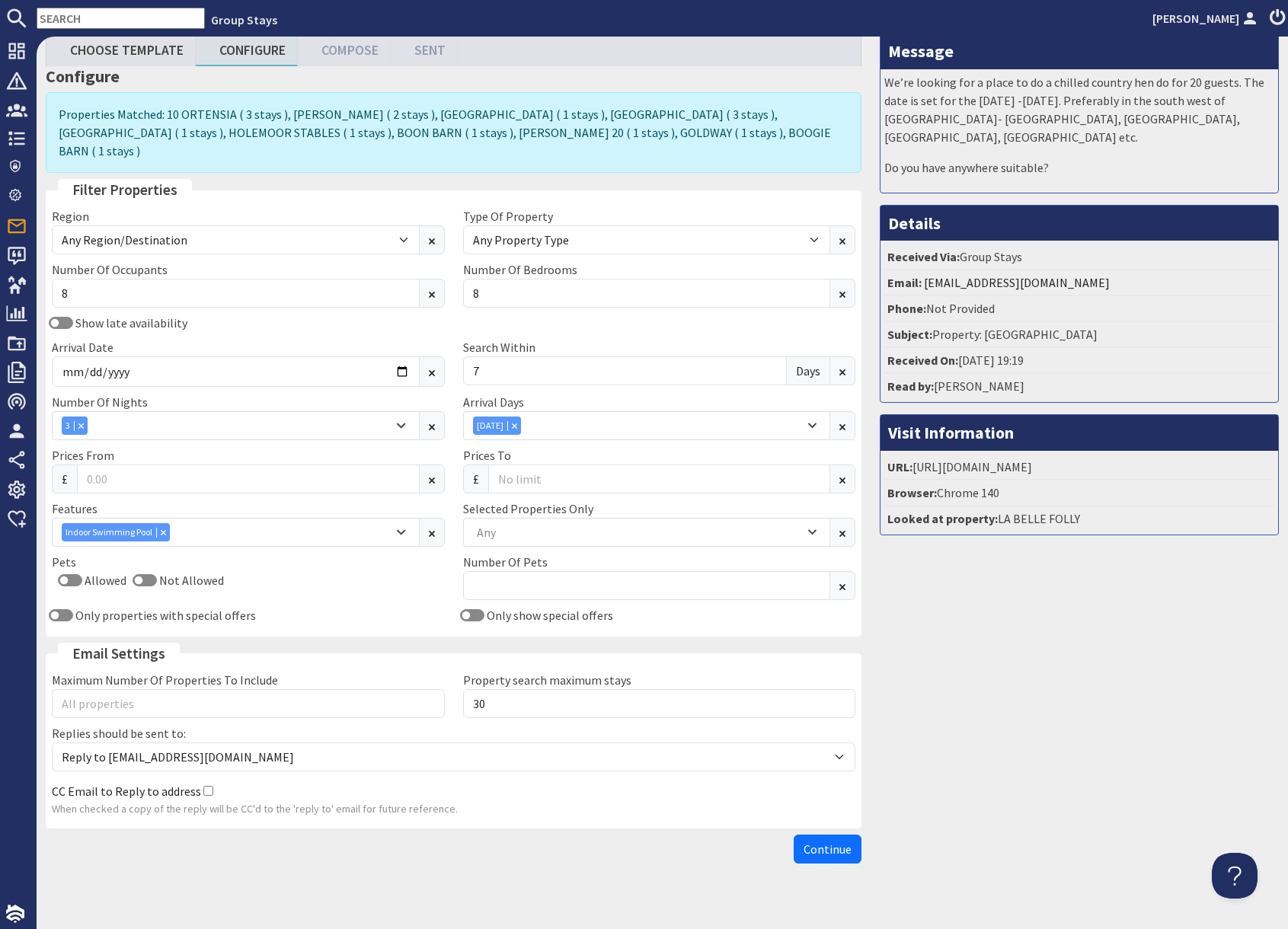
drag, startPoint x: 831, startPoint y: 834, endPoint x: 839, endPoint y: 833, distance: 8.1
click at [831, 841] on span "Continue" at bounding box center [827, 849] width 48 height 16
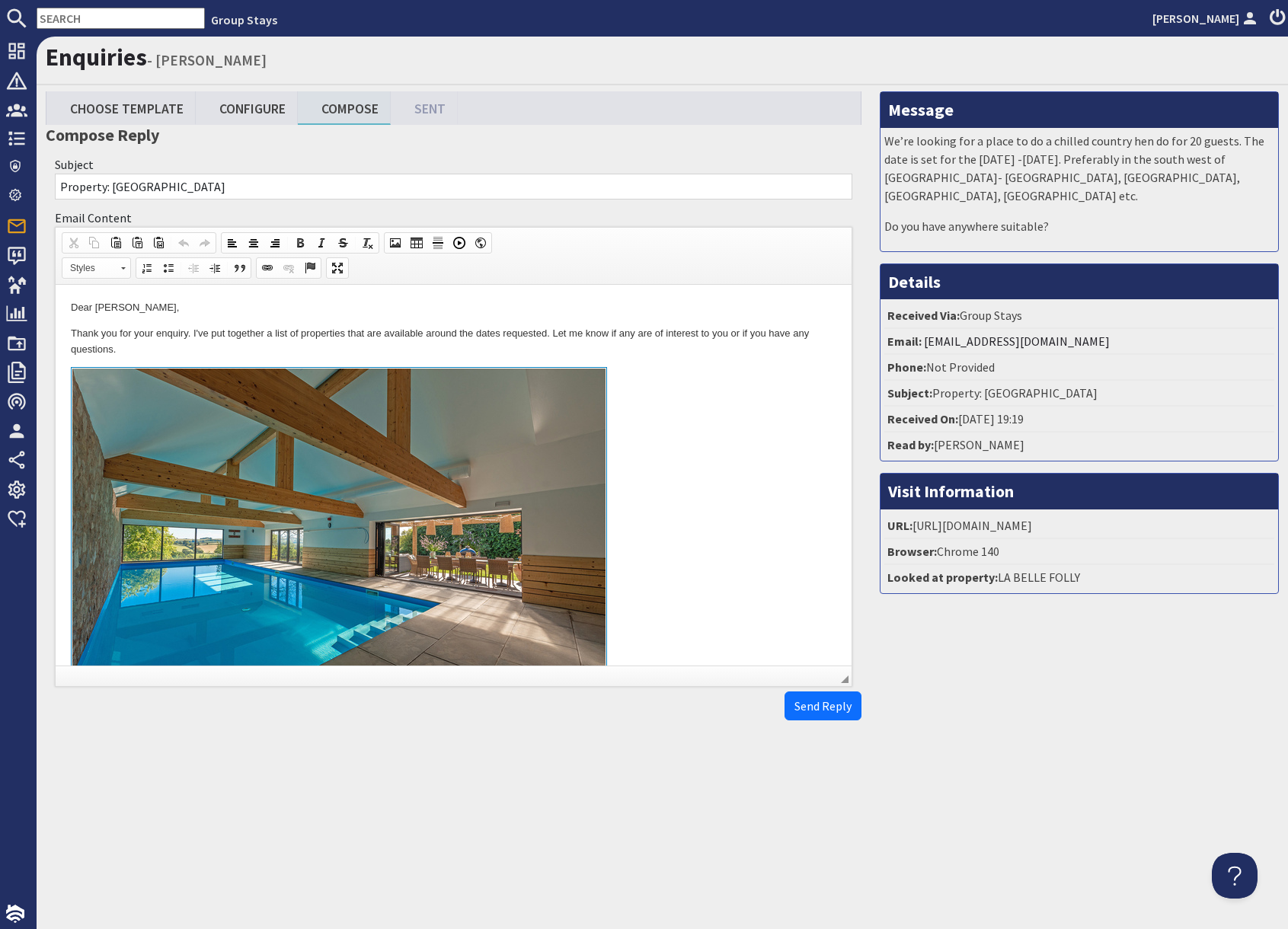
drag, startPoint x: 681, startPoint y: 491, endPoint x: 722, endPoint y: 555, distance: 76.0
click at [681, 491] on link at bounding box center [453, 542] width 765 height 351
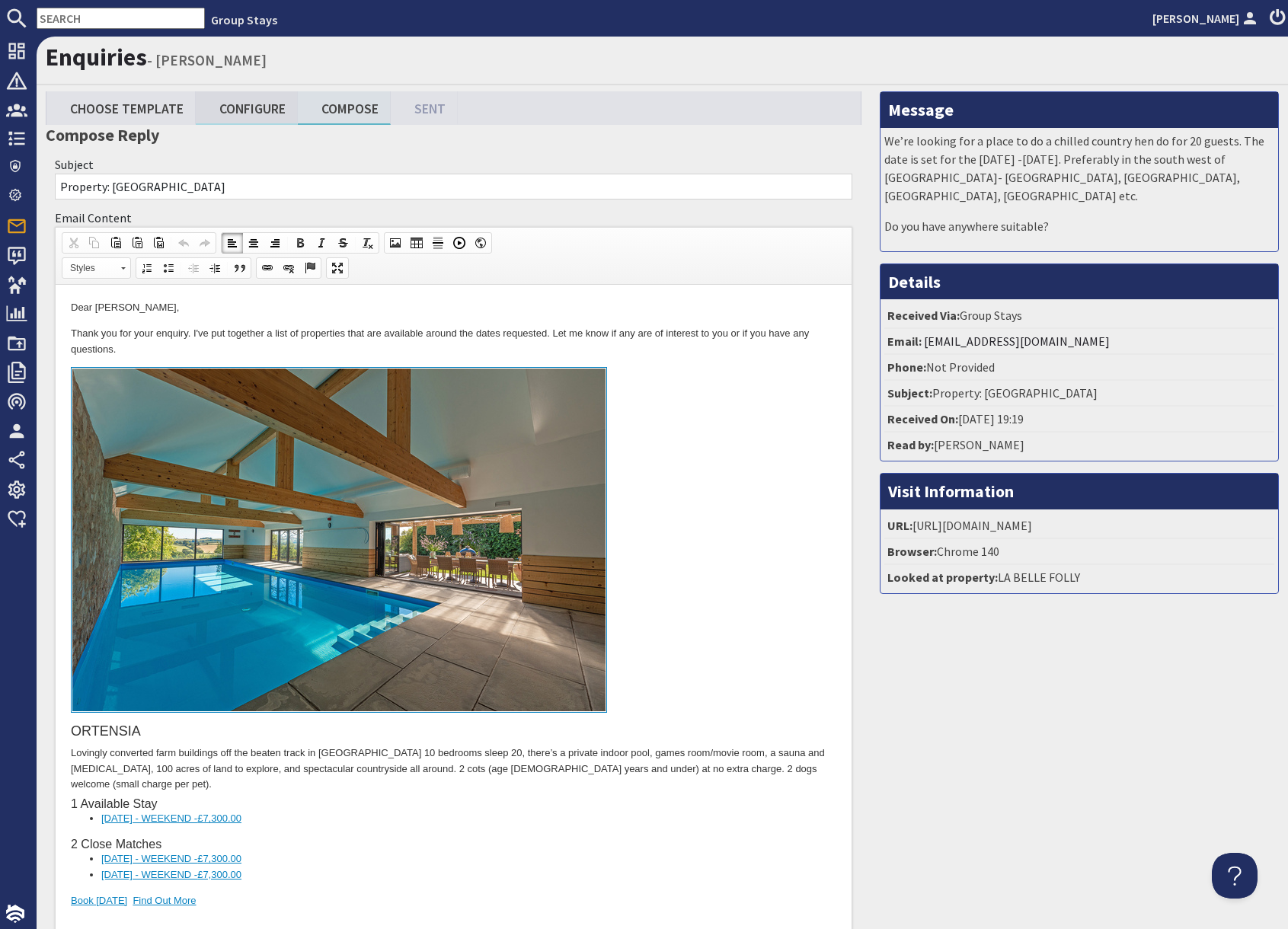
click at [253, 104] on link "Configure" at bounding box center [246, 108] width 102 height 33
type textarea "<p>Dear [PERSON_NAME],</p> <p>Thank you for your enquiry. I&#39;ve put together…"
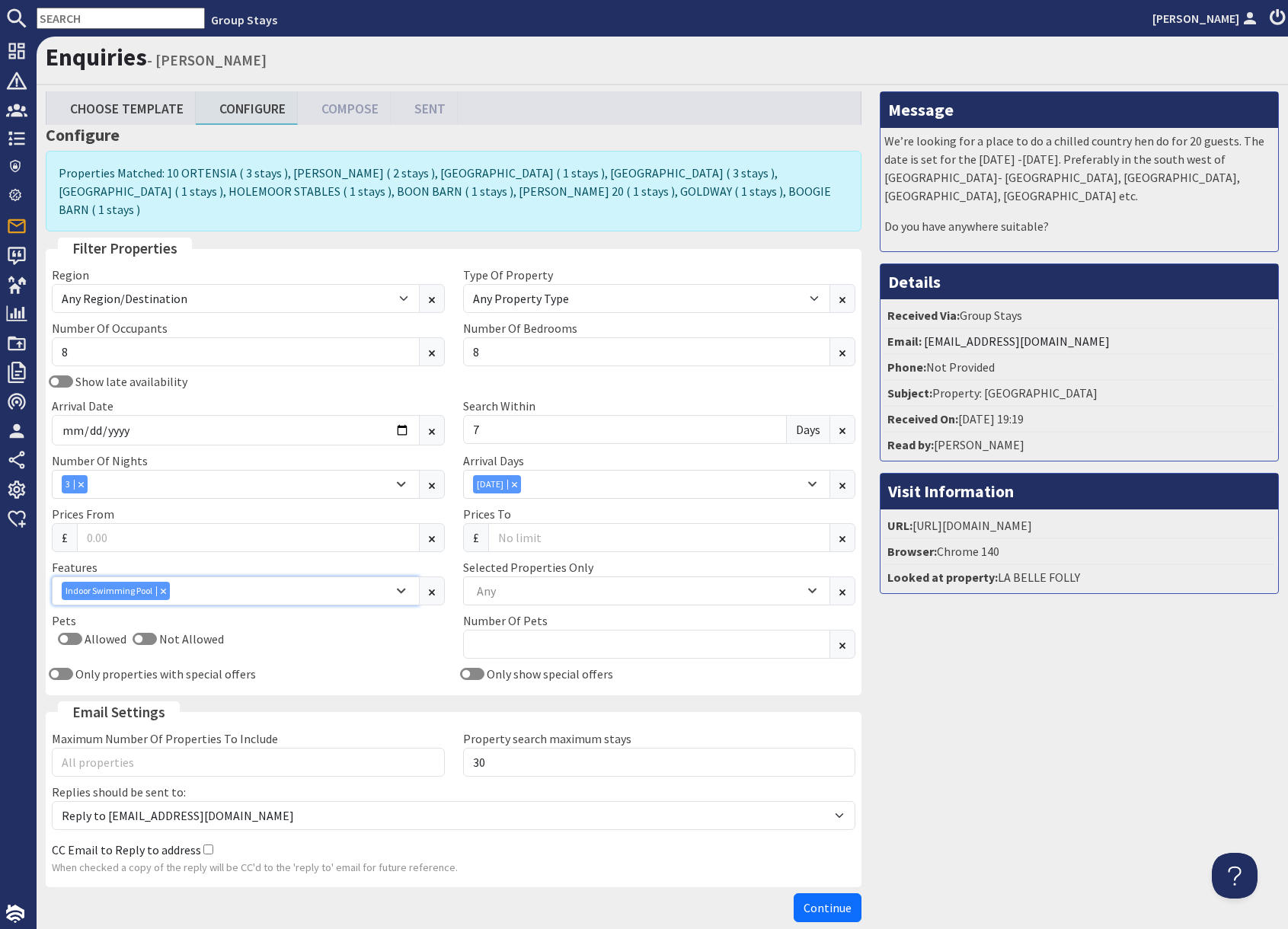
click at [163, 588] on icon "Combobox" at bounding box center [163, 590] width 5 height 5
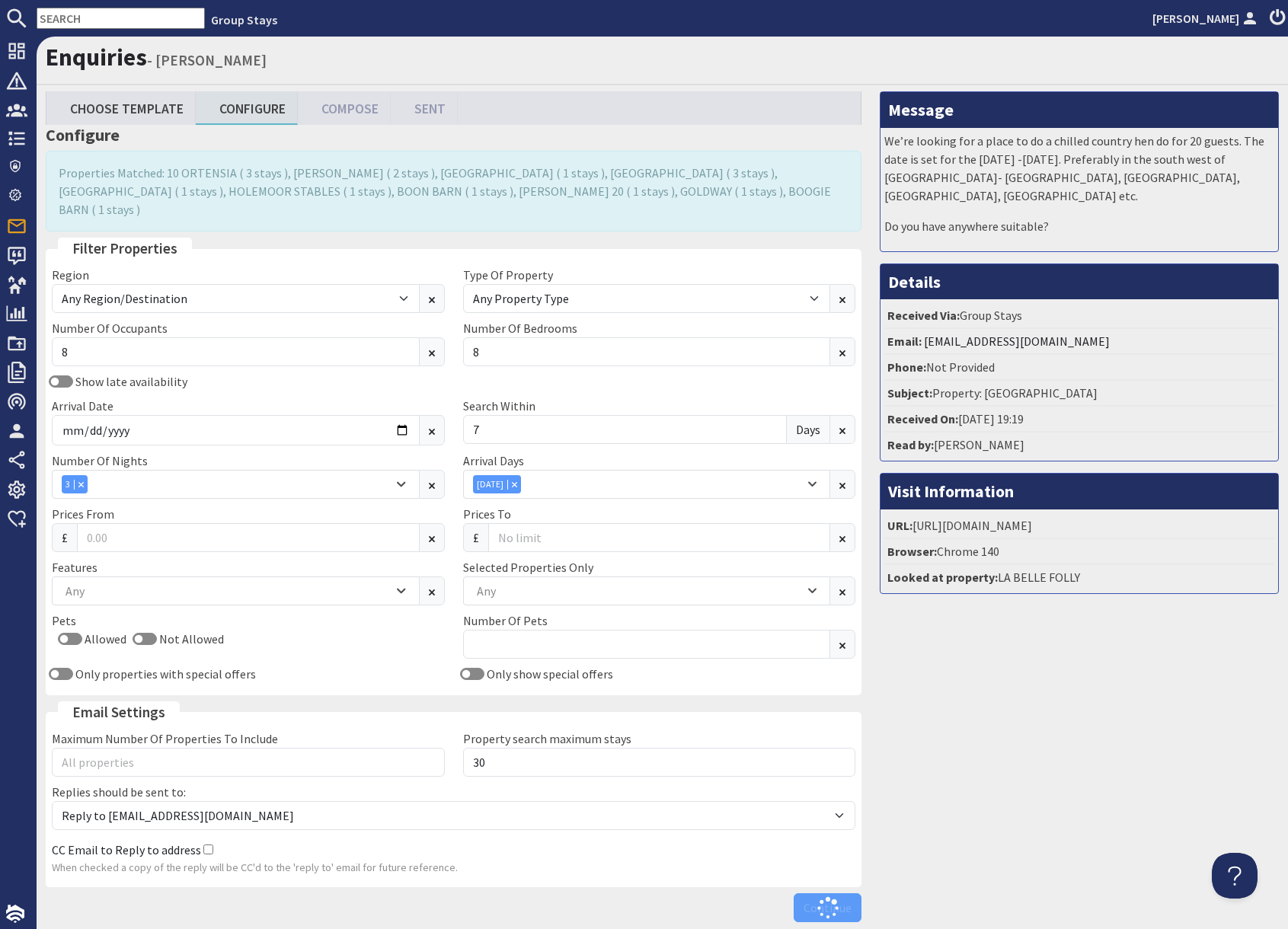
drag, startPoint x: 993, startPoint y: 762, endPoint x: 1002, endPoint y: 762, distance: 9.0
click at [997, 762] on div "Message We’re looking for a place to do a chilled country hen do for 20 guests.…" at bounding box center [1079, 510] width 417 height 838
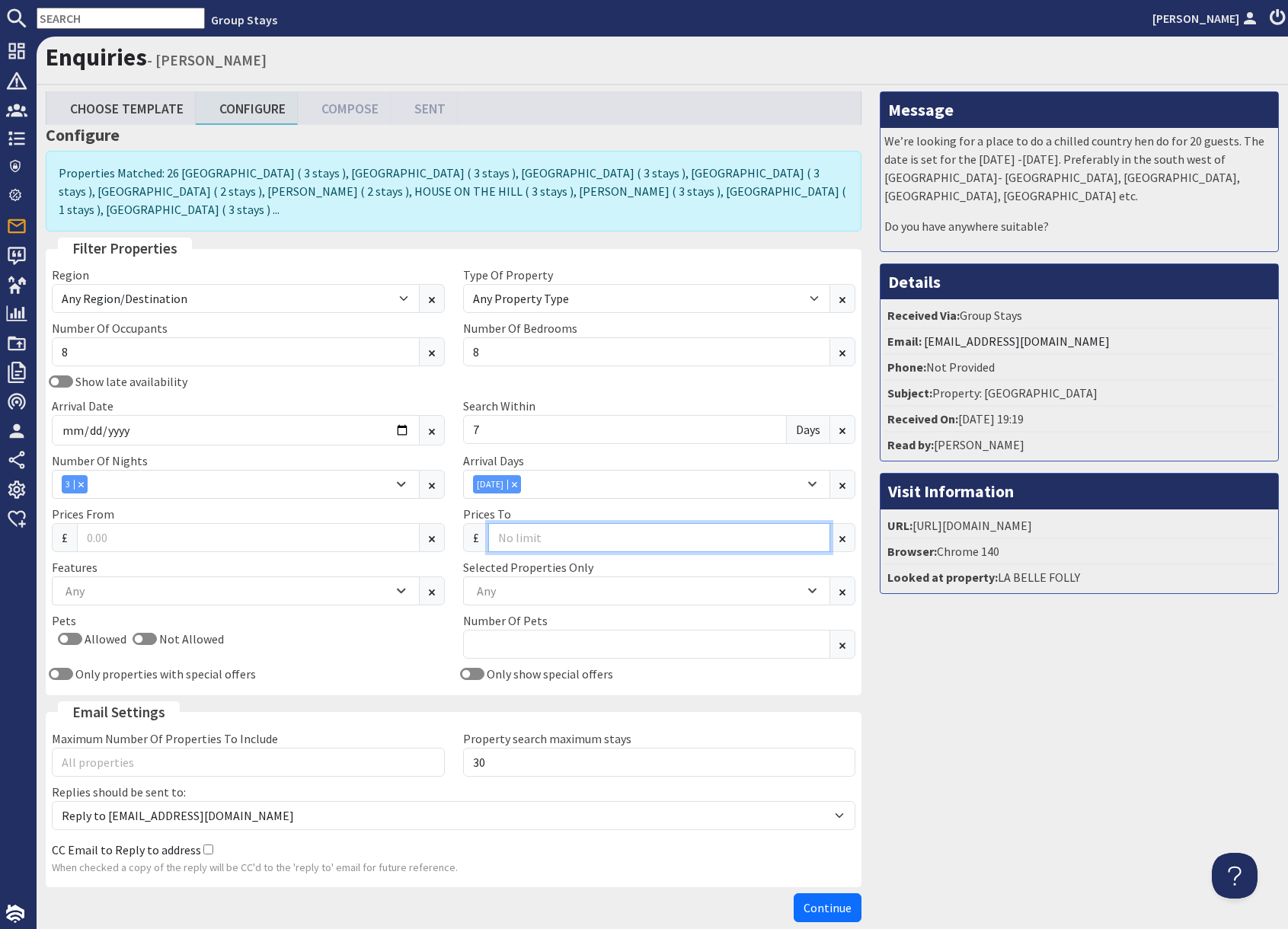
click at [516, 523] on input "Prices To" at bounding box center [660, 537] width 343 height 29
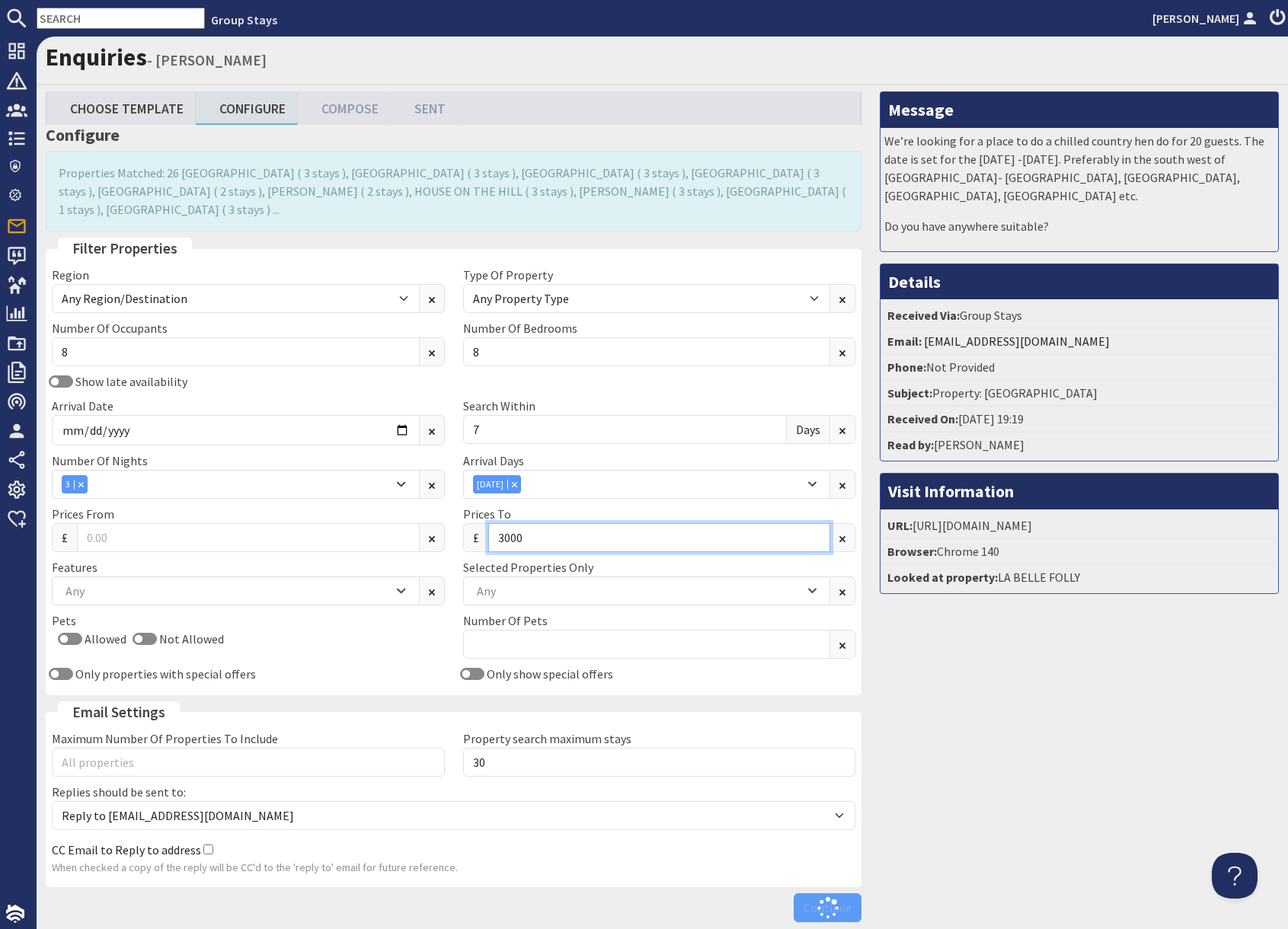
type input "3000"
click at [915, 676] on div "Message We’re looking for a place to do a chilled country hen do for 20 guests.…" at bounding box center [1079, 510] width 417 height 838
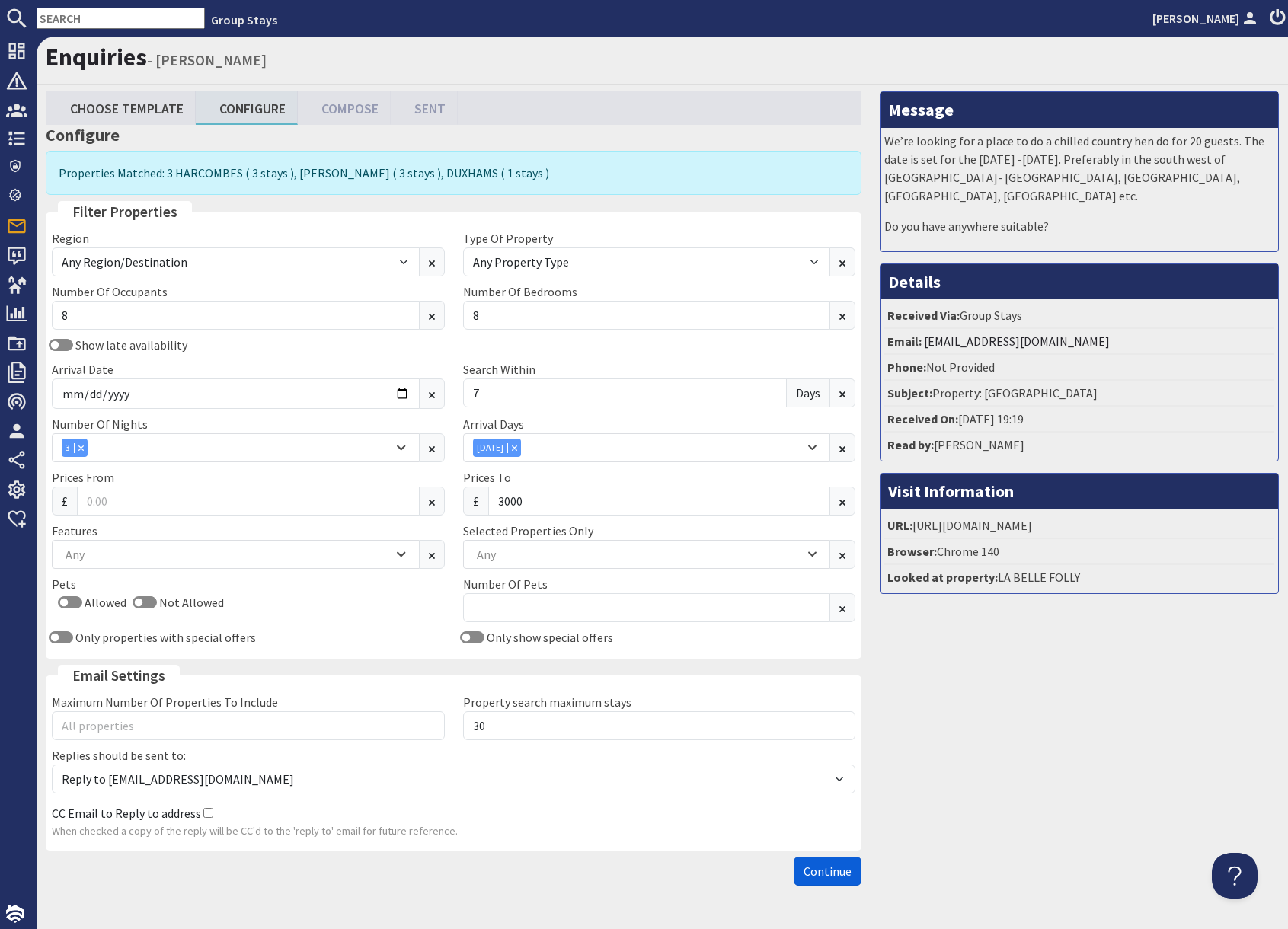
click at [830, 876] on span "Continue" at bounding box center [827, 871] width 48 height 16
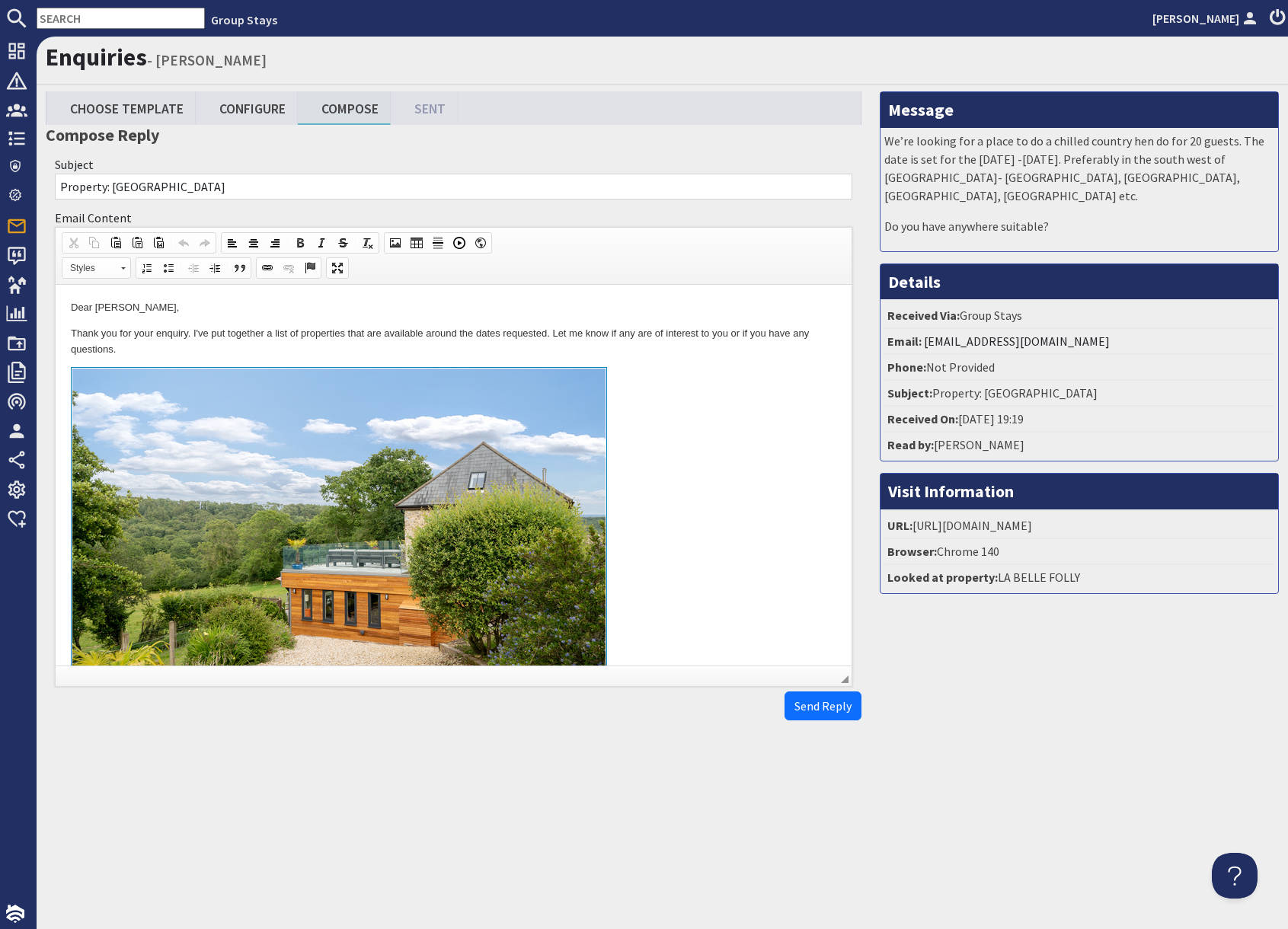
drag, startPoint x: 763, startPoint y: 514, endPoint x: 755, endPoint y: 531, distance: 18.8
click at [763, 514] on link at bounding box center [453, 542] width 765 height 351
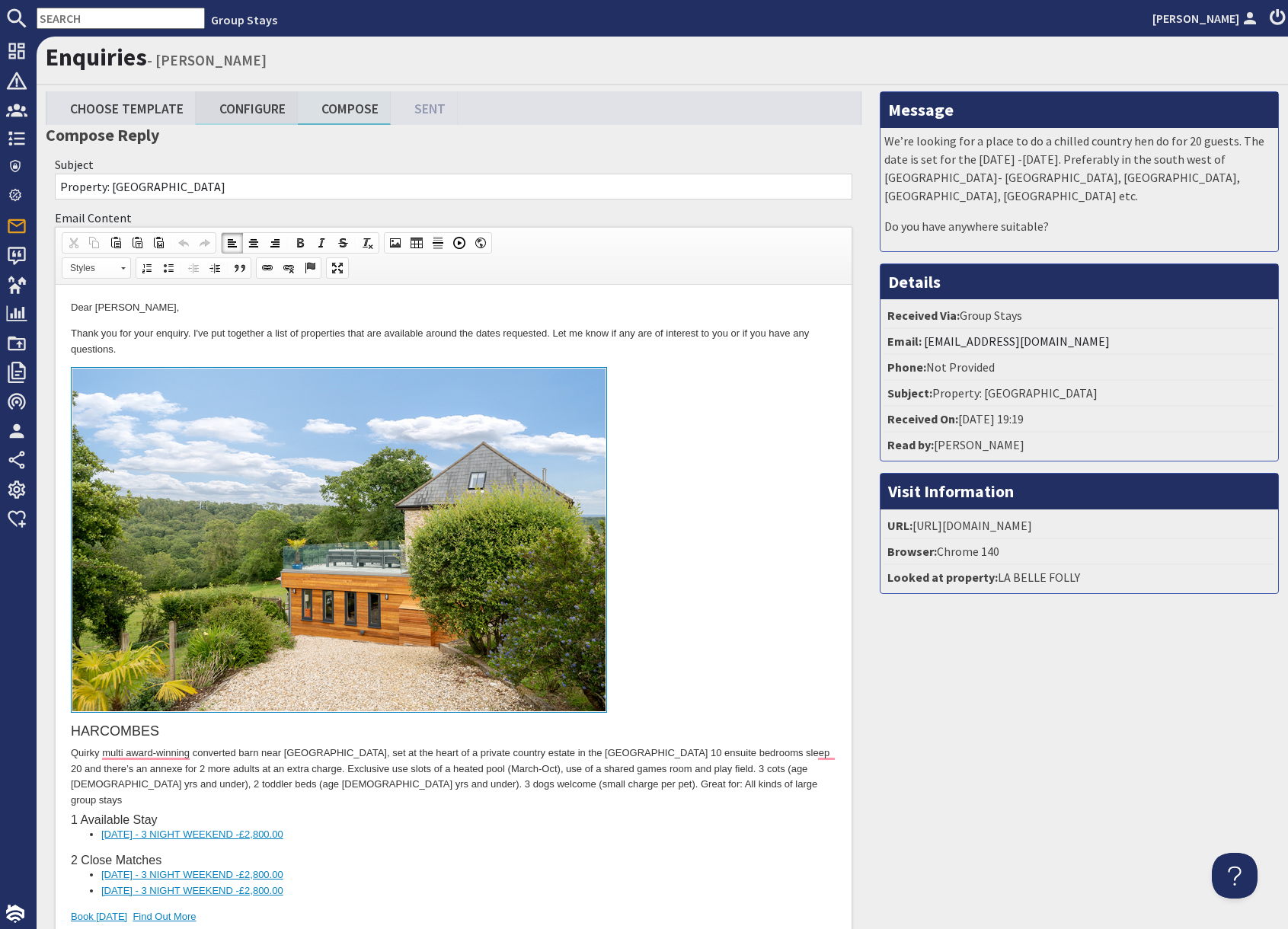
click at [275, 112] on link "Configure" at bounding box center [246, 108] width 102 height 33
type textarea "<p>Dear [PERSON_NAME],</p> <p>Thank you for your enquiry. I&#39;ve put together…"
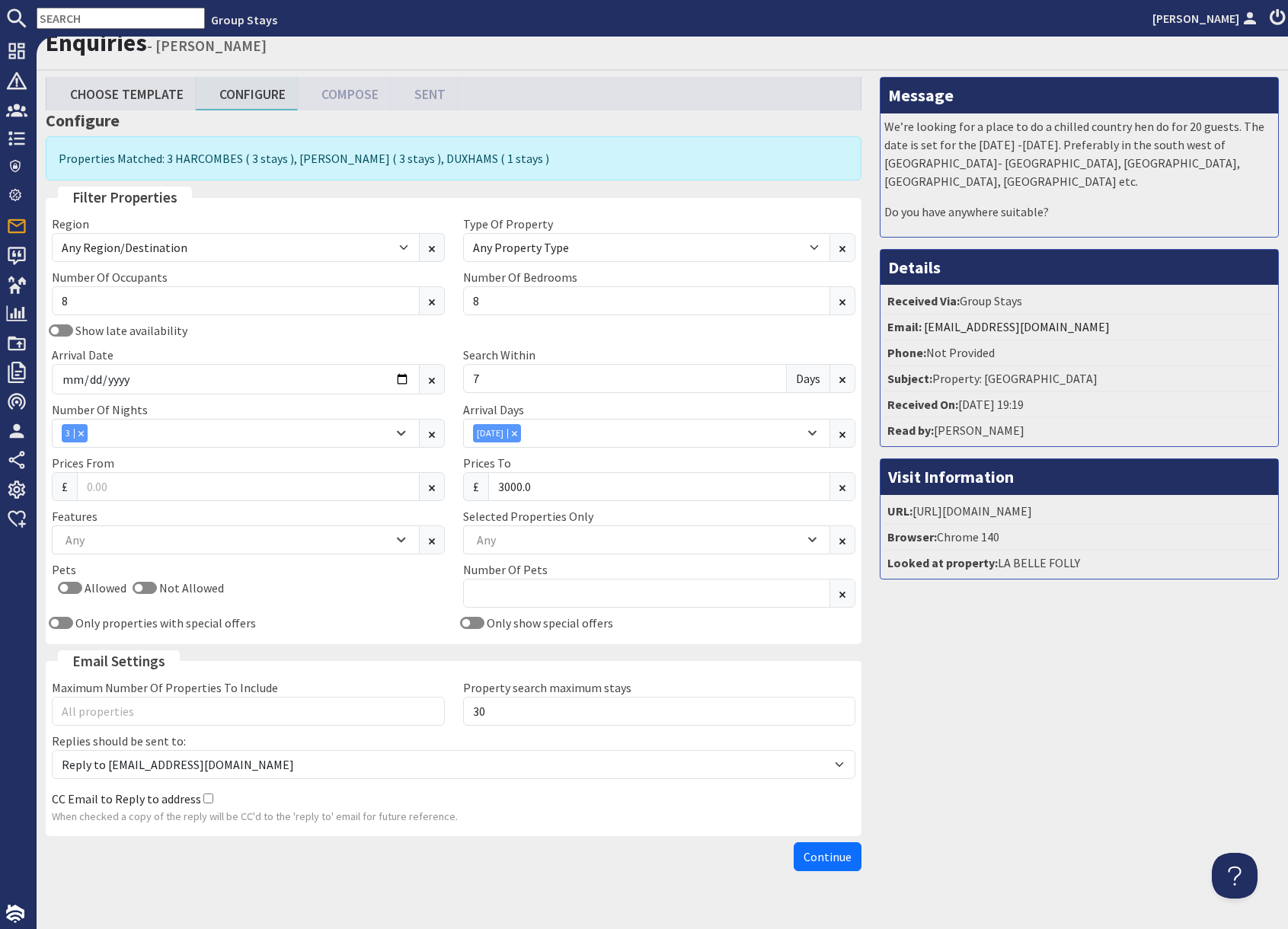
scroll to position [16, 0]
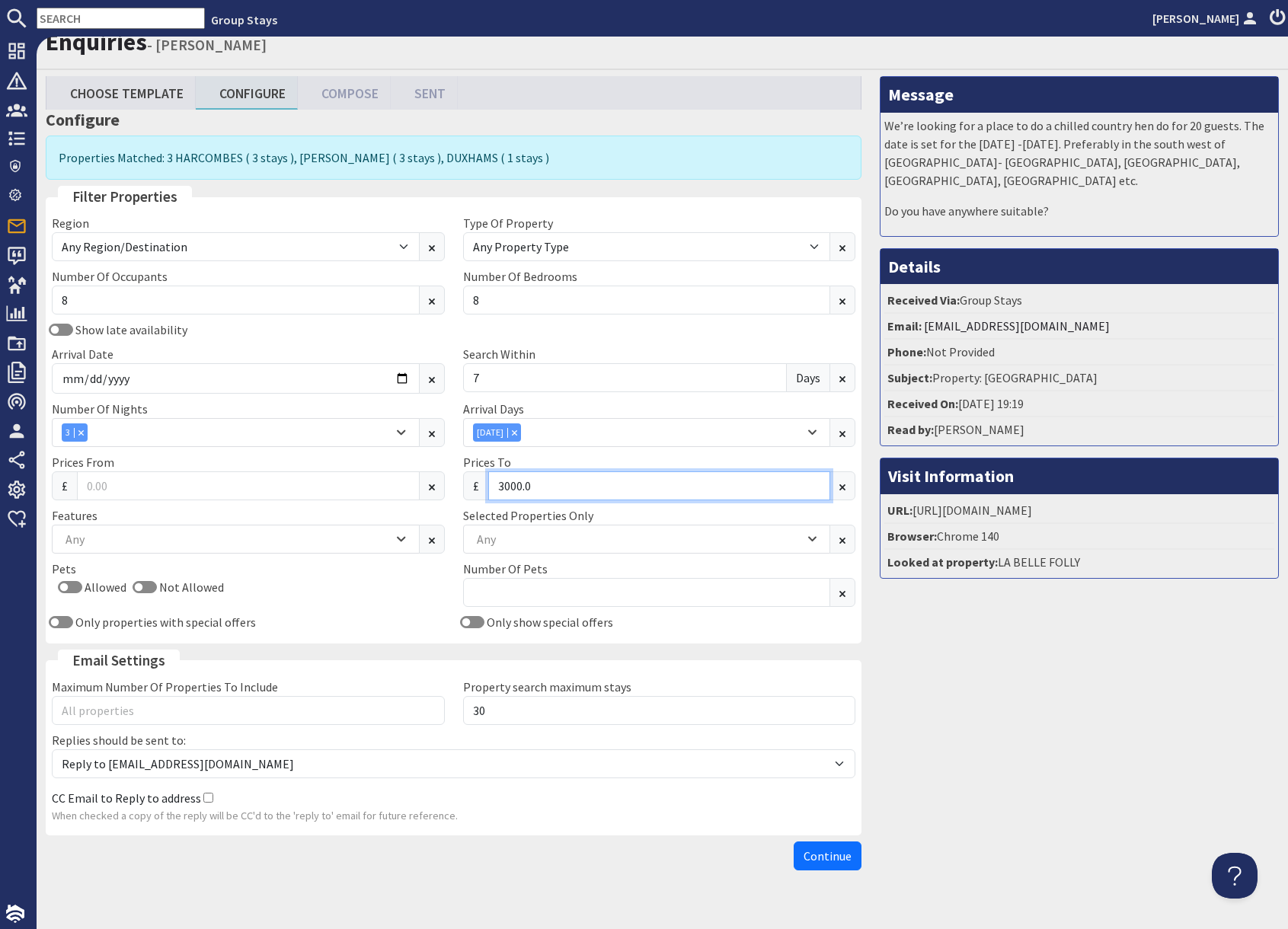
click at [538, 492] on input "3000.0" at bounding box center [660, 485] width 343 height 29
click at [538, 492] on input "2996" at bounding box center [660, 485] width 343 height 29
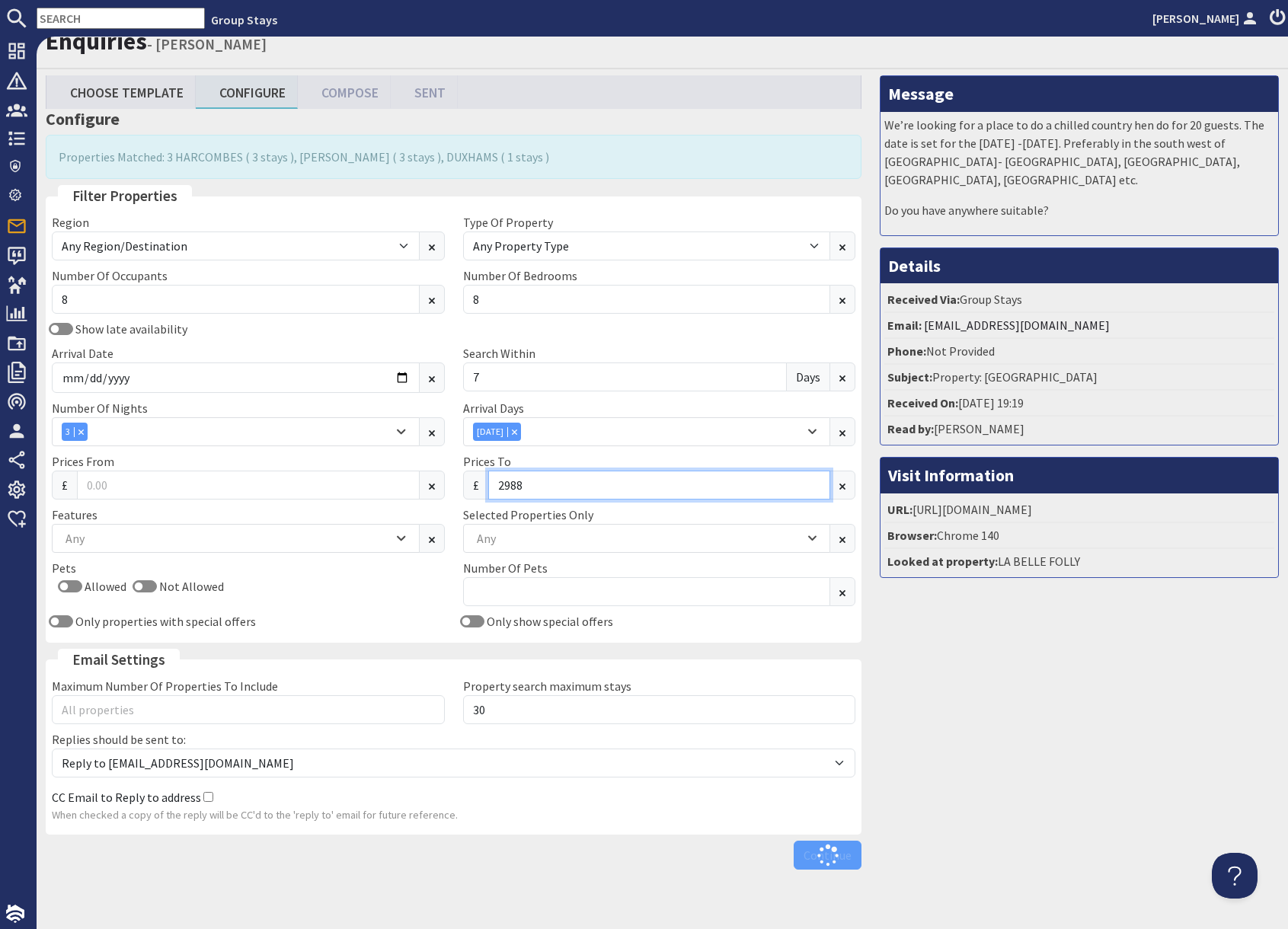
scroll to position [28, 0]
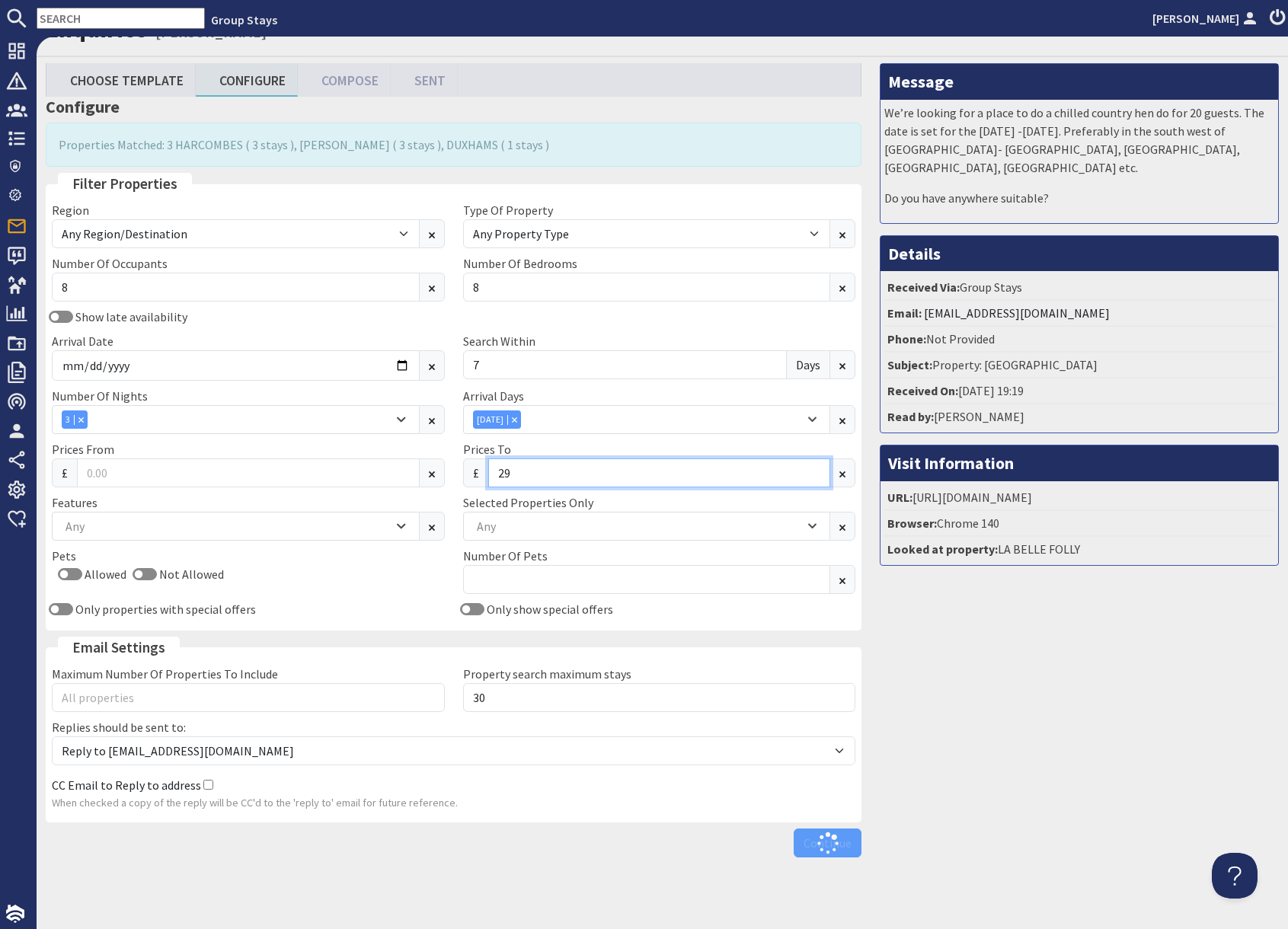
type input "2"
click at [1009, 698] on div "Message We’re looking for a place to do a chilled country hen do for 20 guests.…" at bounding box center [1079, 464] width 417 height 801
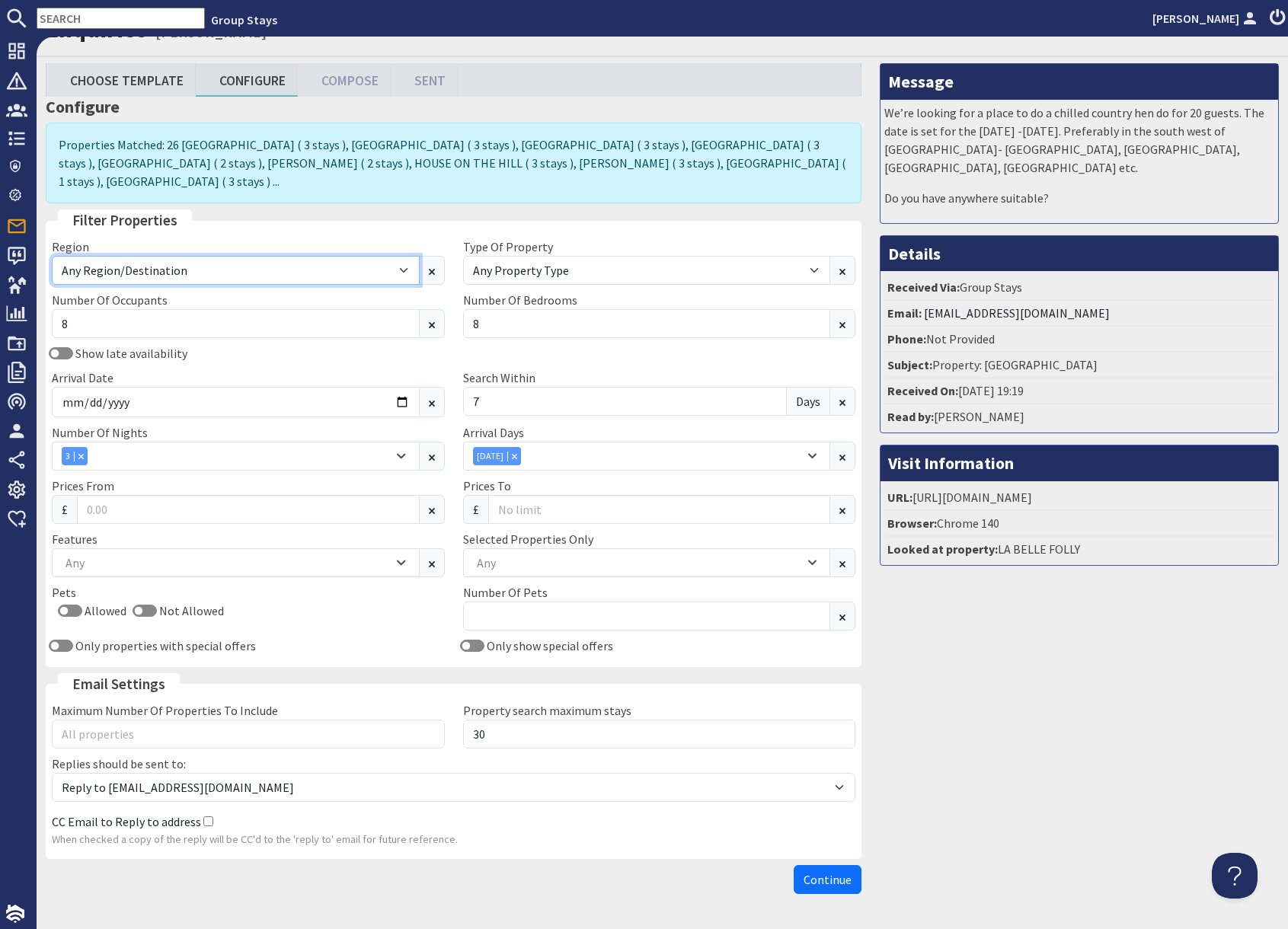
click at [289, 256] on select "Any Region/Destination [GEOGRAPHIC_DATA] [GEOGRAPHIC_DATA] / [GEOGRAPHIC_DATA] …" at bounding box center [236, 270] width 368 height 29
drag, startPoint x: 1112, startPoint y: 788, endPoint x: 1025, endPoint y: 817, distance: 91.7
click at [1109, 789] on div "Message We’re looking for a place to do a chilled country hen do for 20 guests.…" at bounding box center [1079, 482] width 417 height 838
click at [827, 872] on span "Continue" at bounding box center [827, 879] width 48 height 16
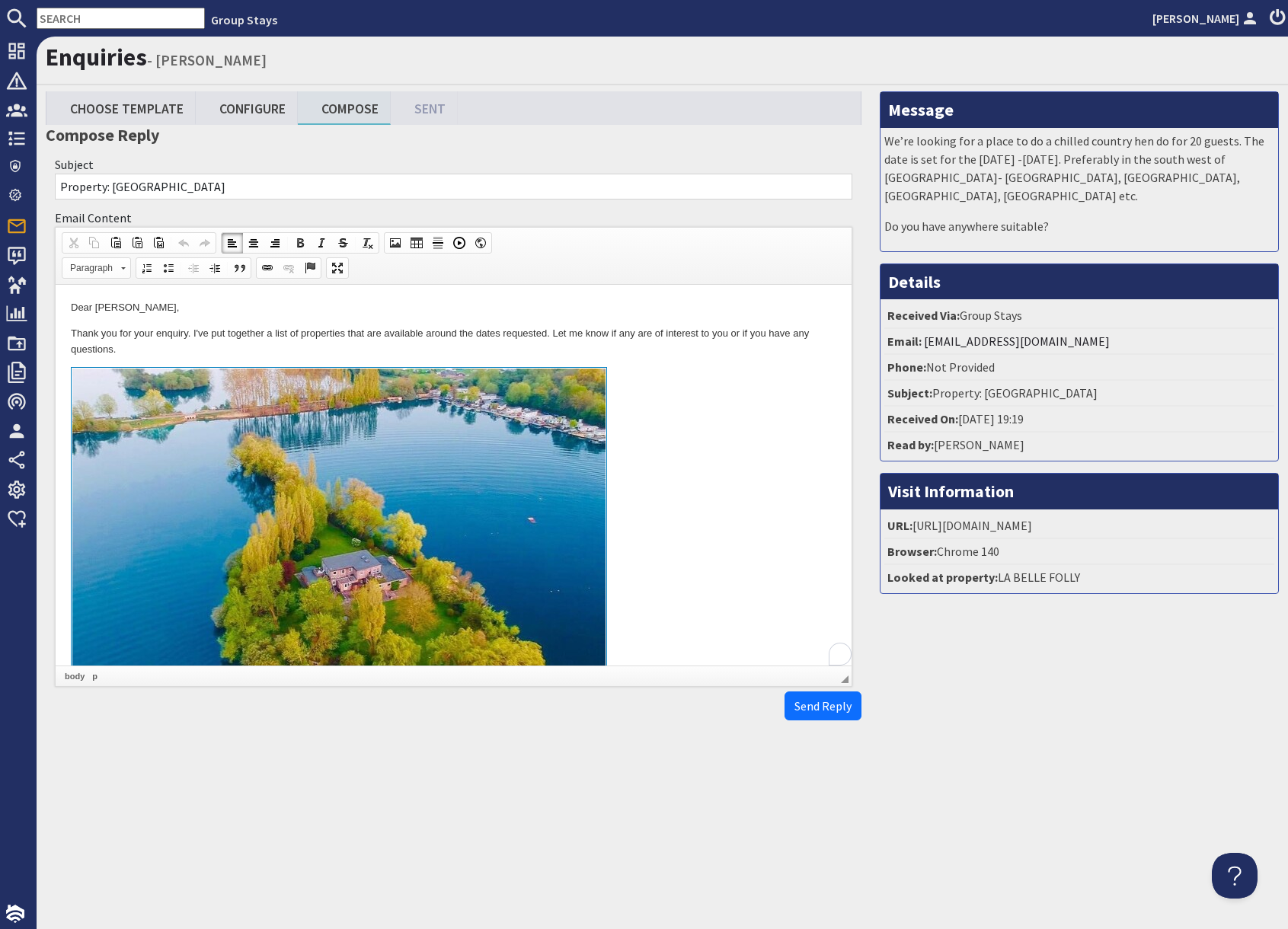
click at [724, 513] on link at bounding box center [453, 542] width 765 height 351
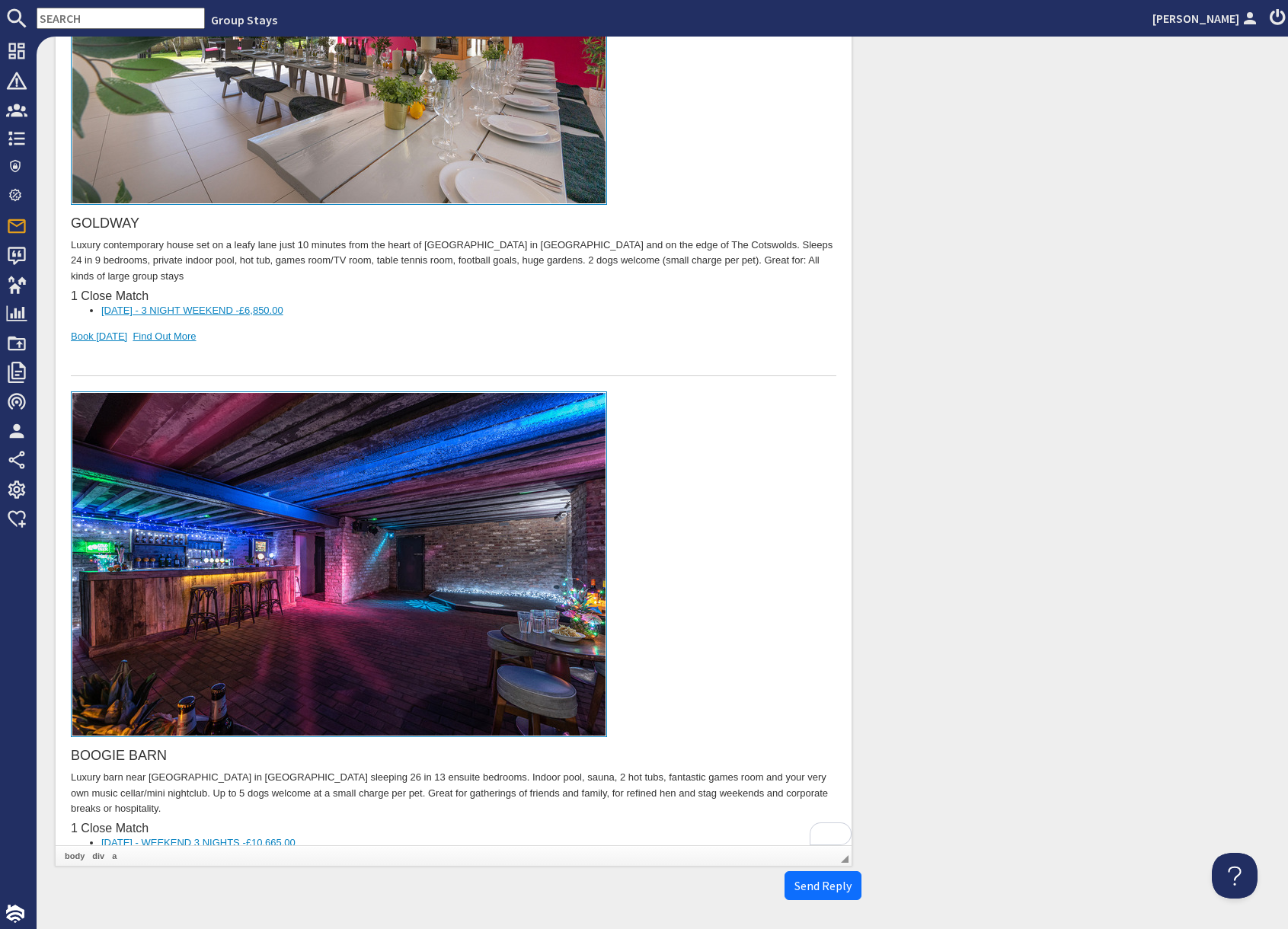
scroll to position [14195, 0]
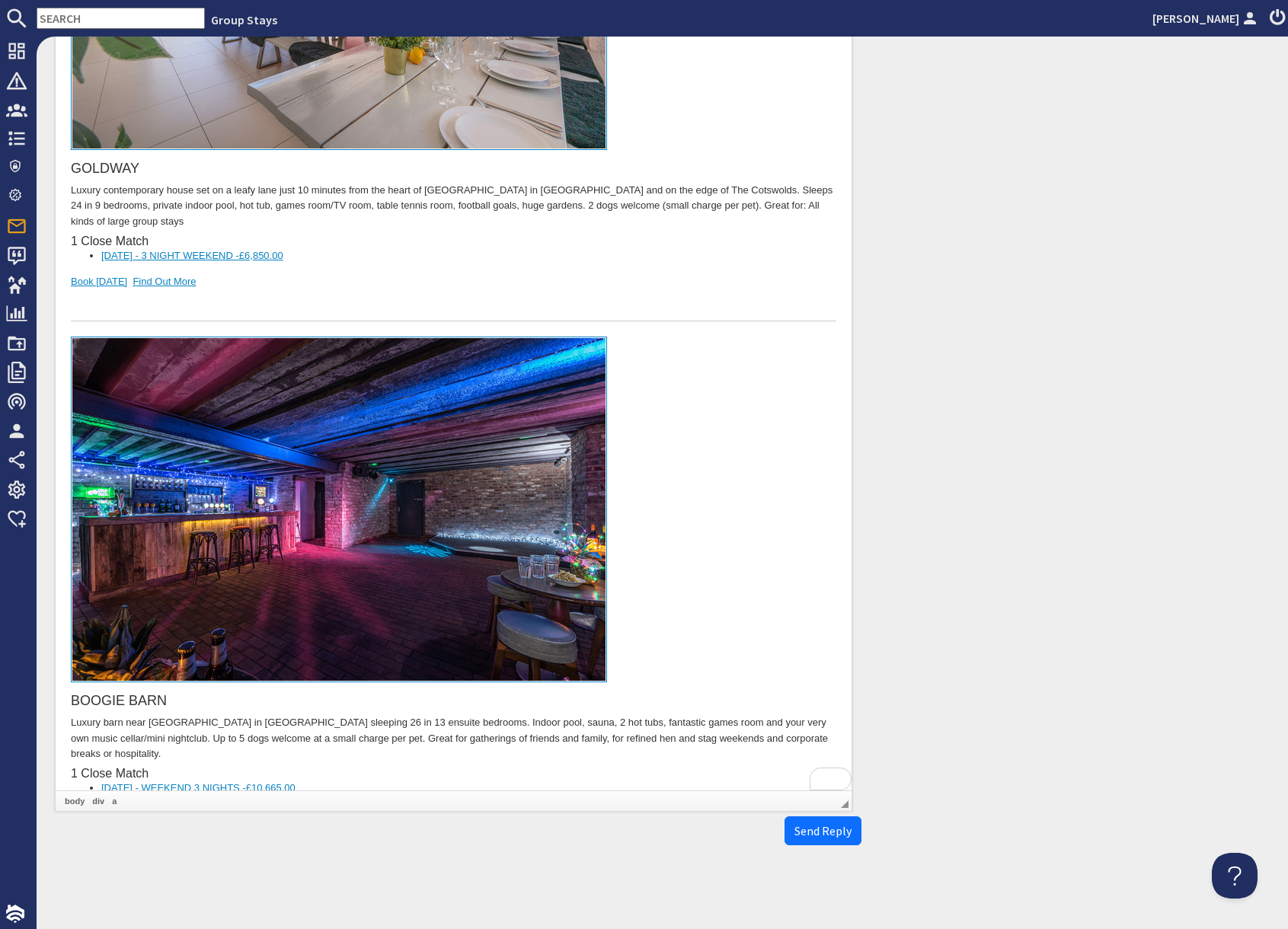
click at [94, 22] on input "text" at bounding box center [121, 18] width 168 height 21
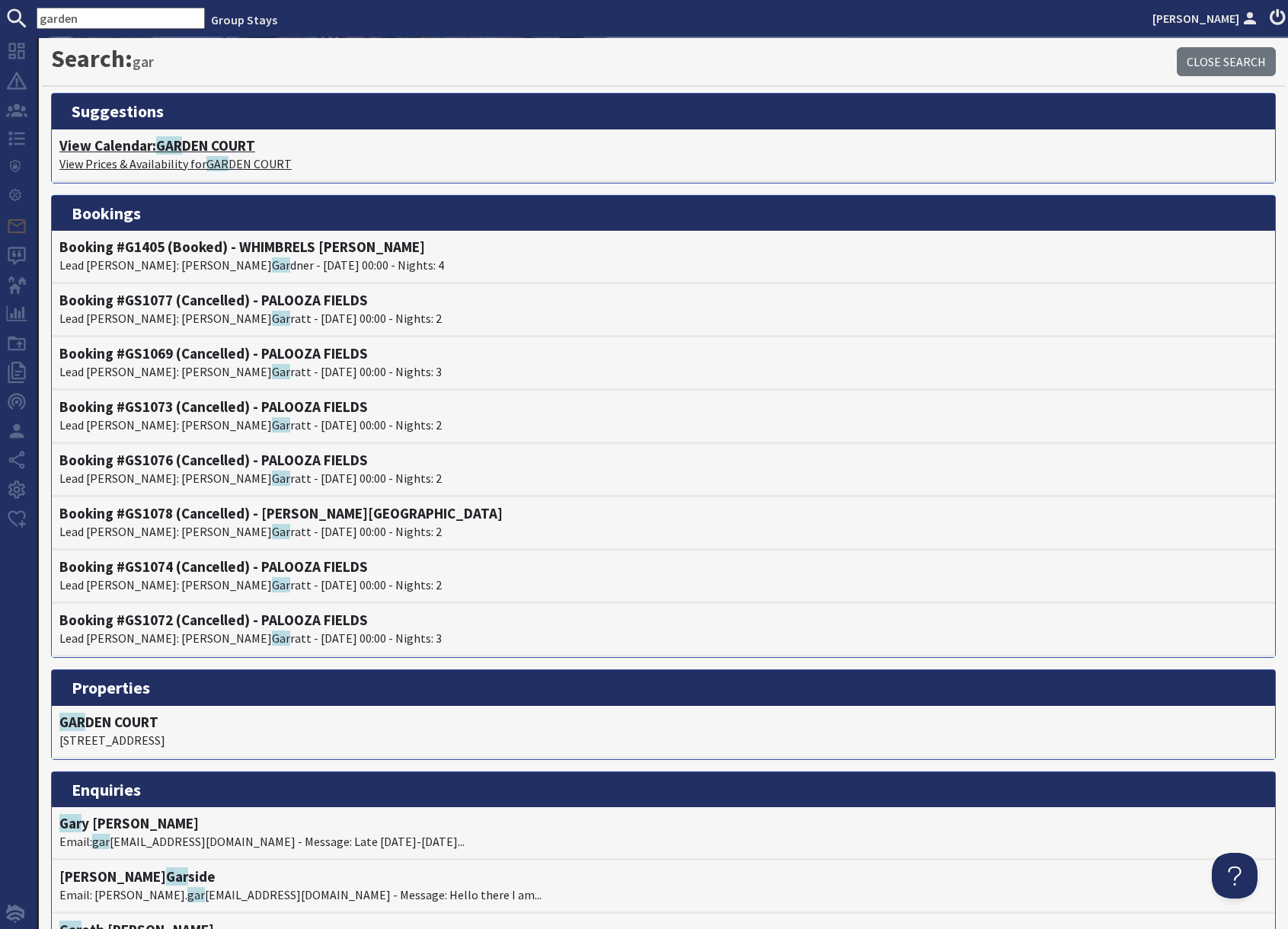
type input "garden"
click at [205, 153] on h4 "View Calendar: GAR DEN COURT" at bounding box center [663, 145] width 1208 height 17
type textarea "<p>Dear [PERSON_NAME],</p> <p>Thank you for your enquiry. I&#39;ve put together…"
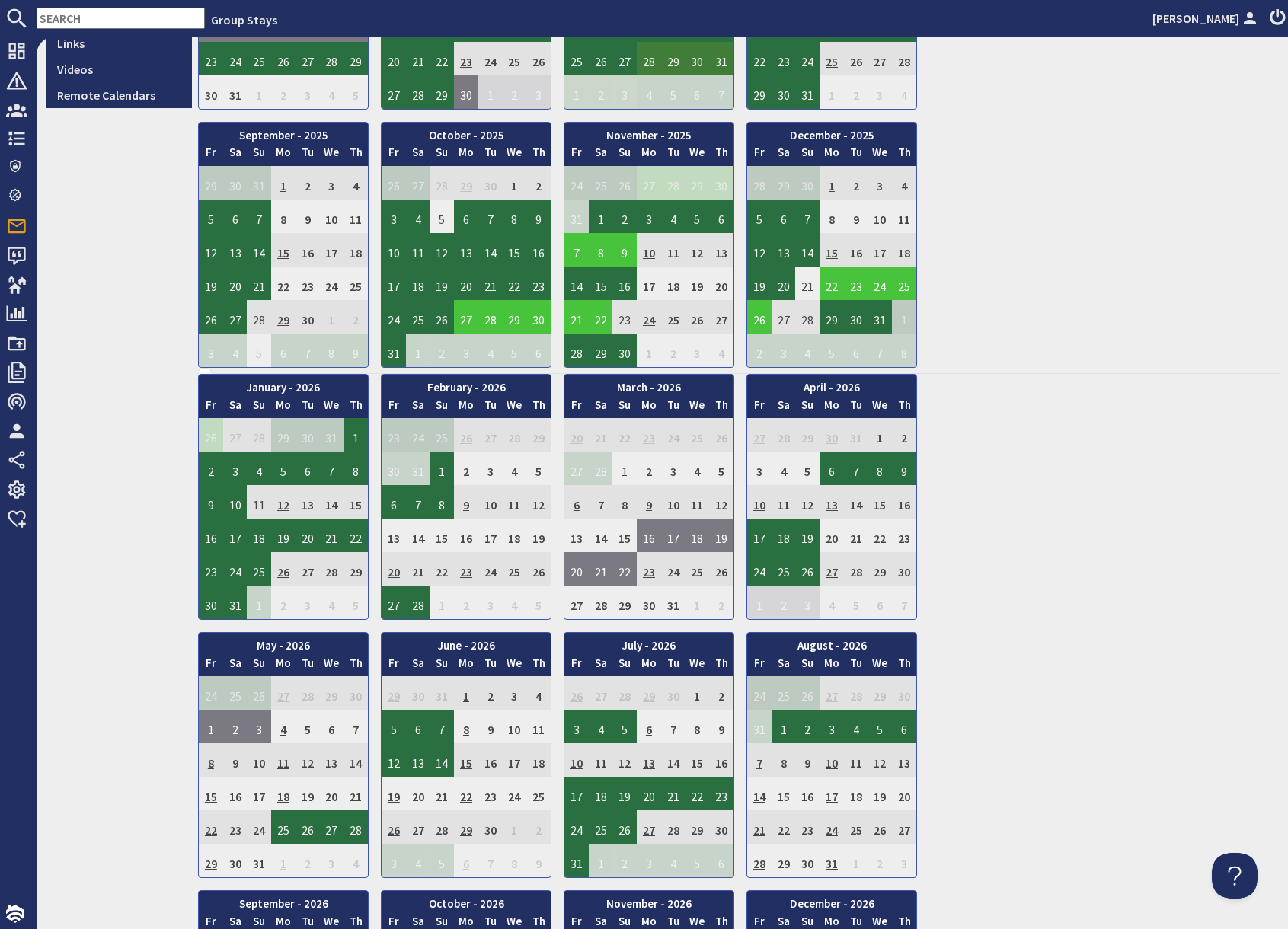
scroll to position [574, 0]
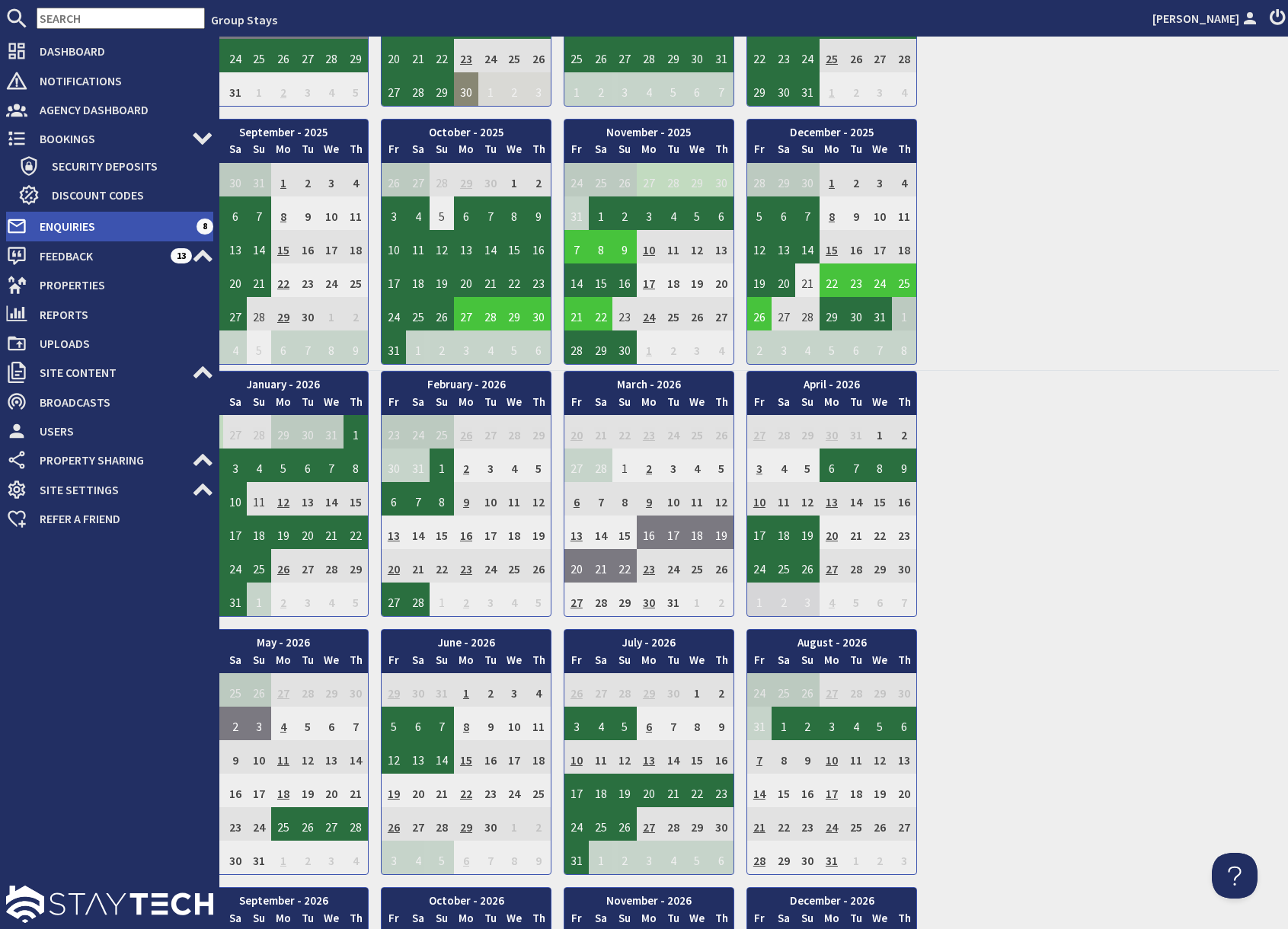
drag, startPoint x: 75, startPoint y: 230, endPoint x: 138, endPoint y: 230, distance: 63.0
click at [75, 230] on span "Enquiries" at bounding box center [112, 227] width 169 height 25
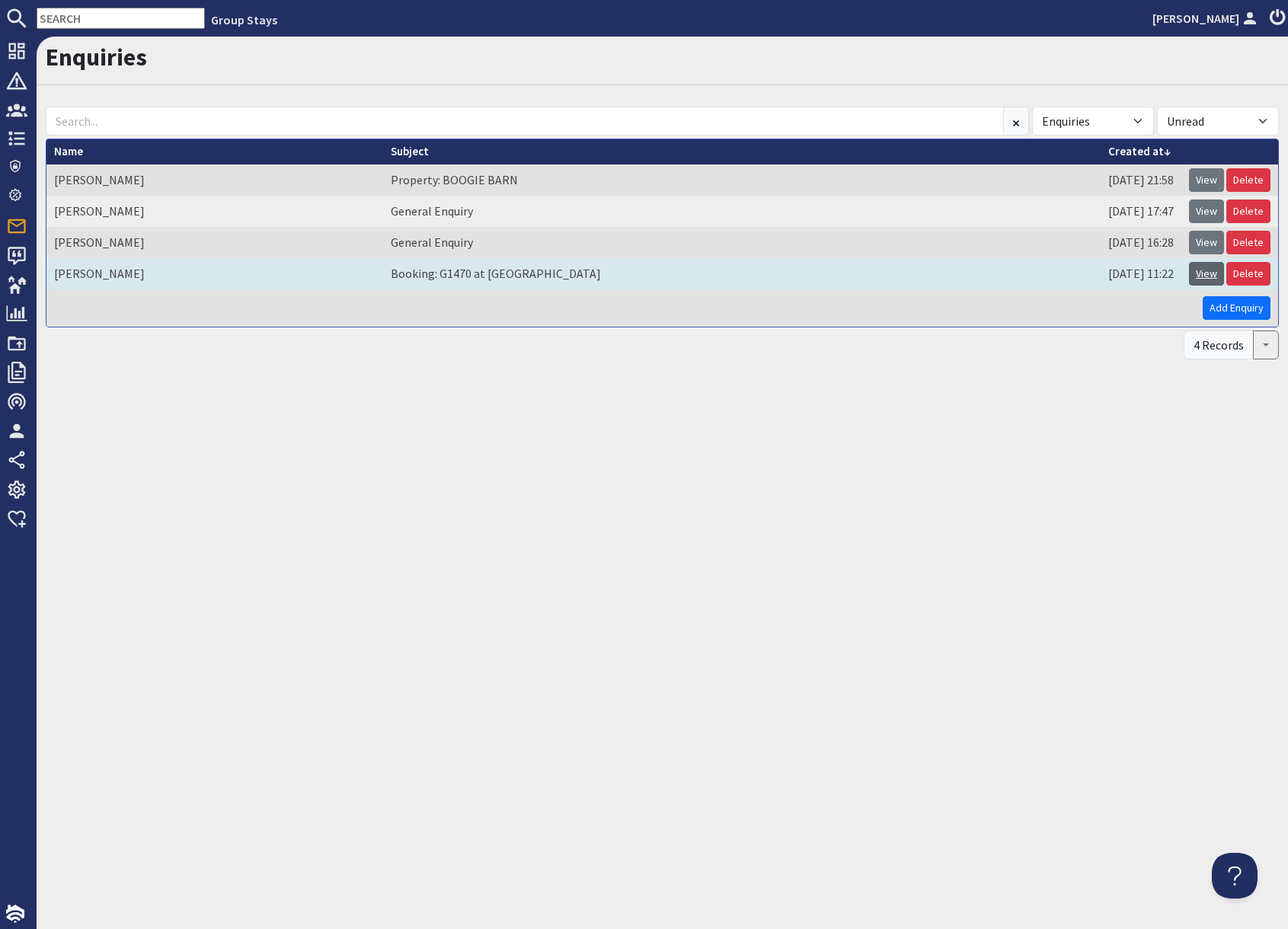
click at [1205, 281] on link "View" at bounding box center [1206, 273] width 35 height 24
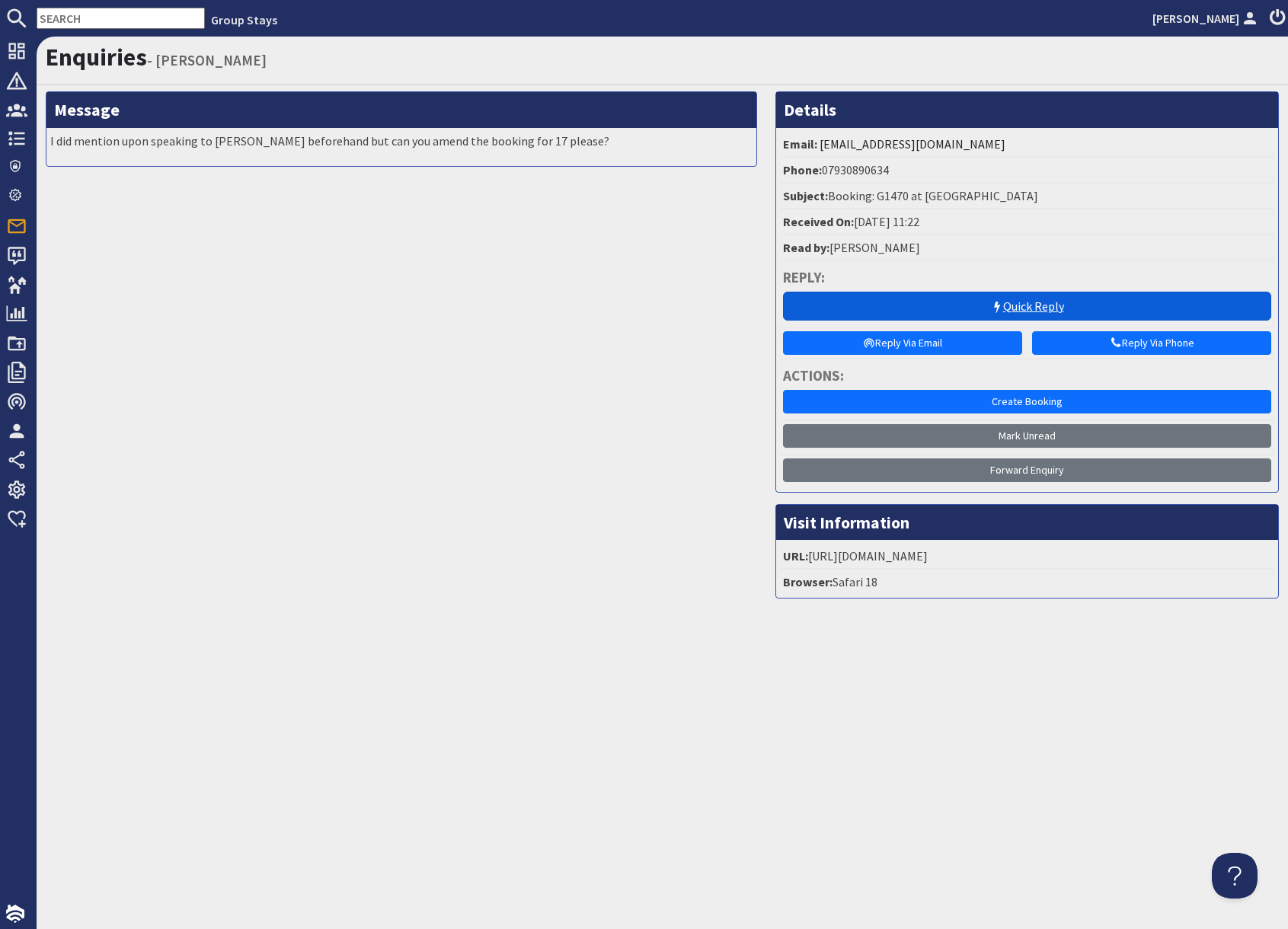
click at [1055, 317] on link "Quick Reply" at bounding box center [1027, 305] width 488 height 29
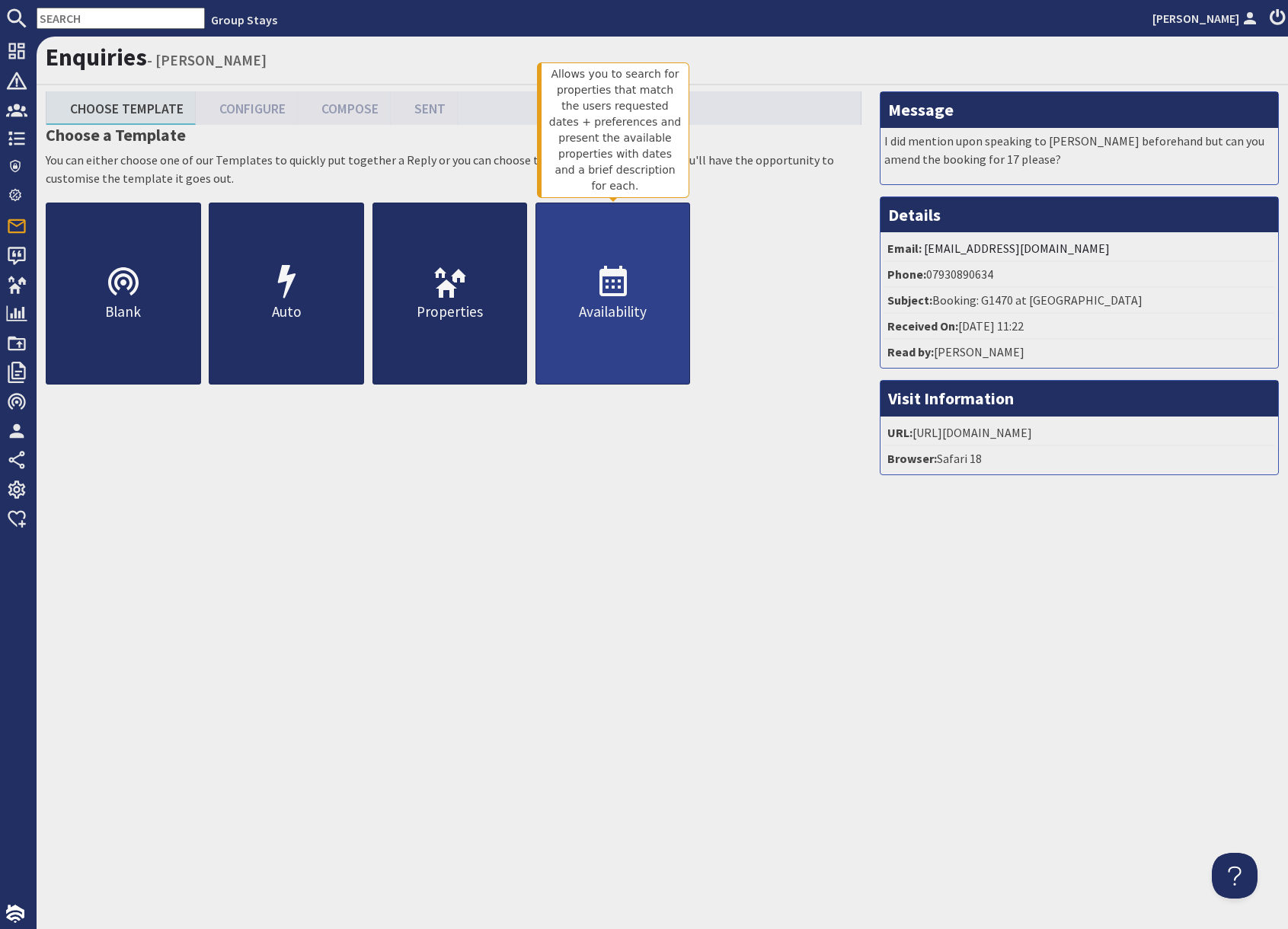
click at [622, 331] on link "Availability" at bounding box center [612, 294] width 155 height 182
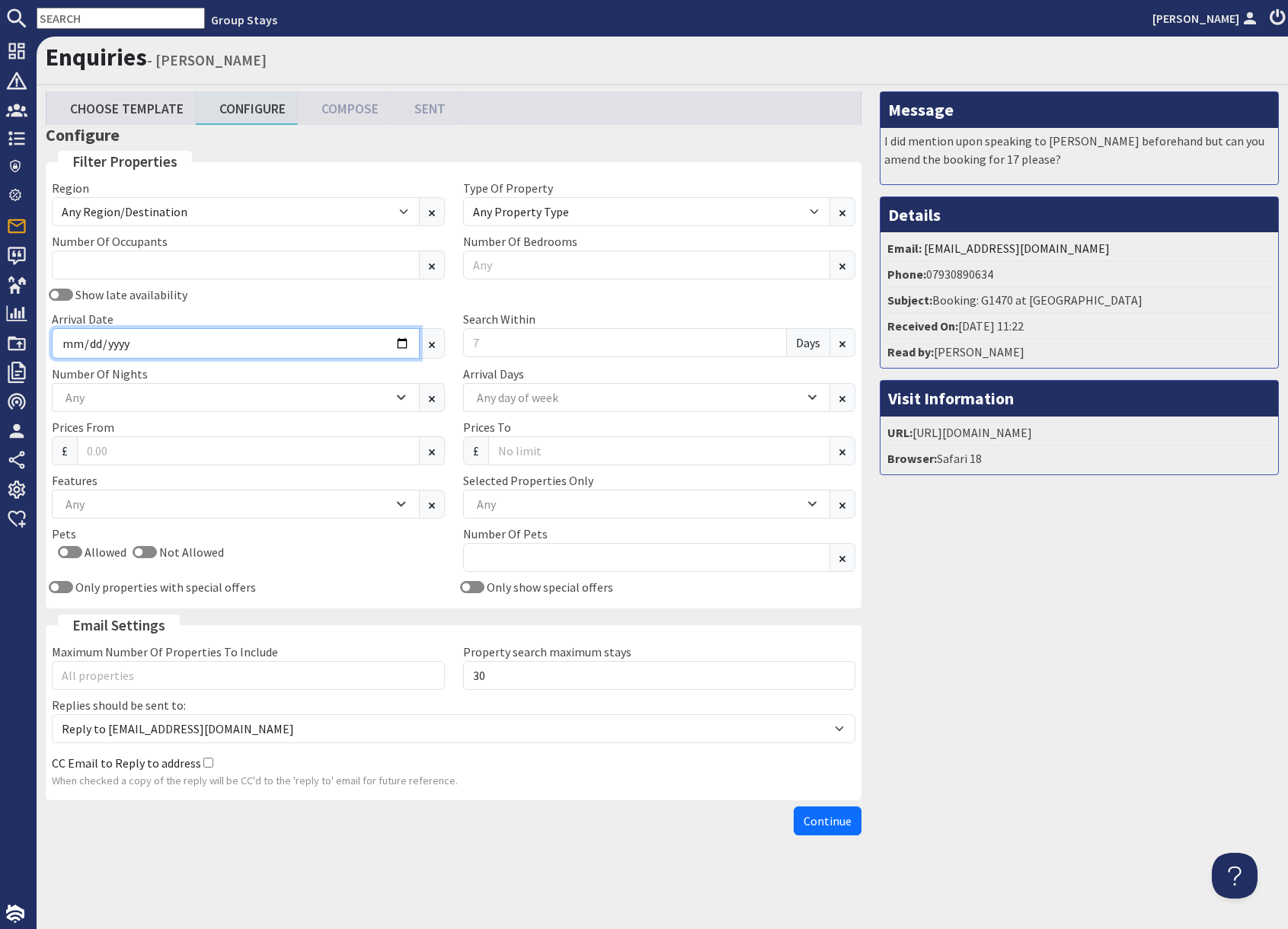
click at [406, 344] on input "Arrival Date" at bounding box center [236, 343] width 368 height 30
click at [406, 345] on input "Arrival Date" at bounding box center [236, 343] width 368 height 30
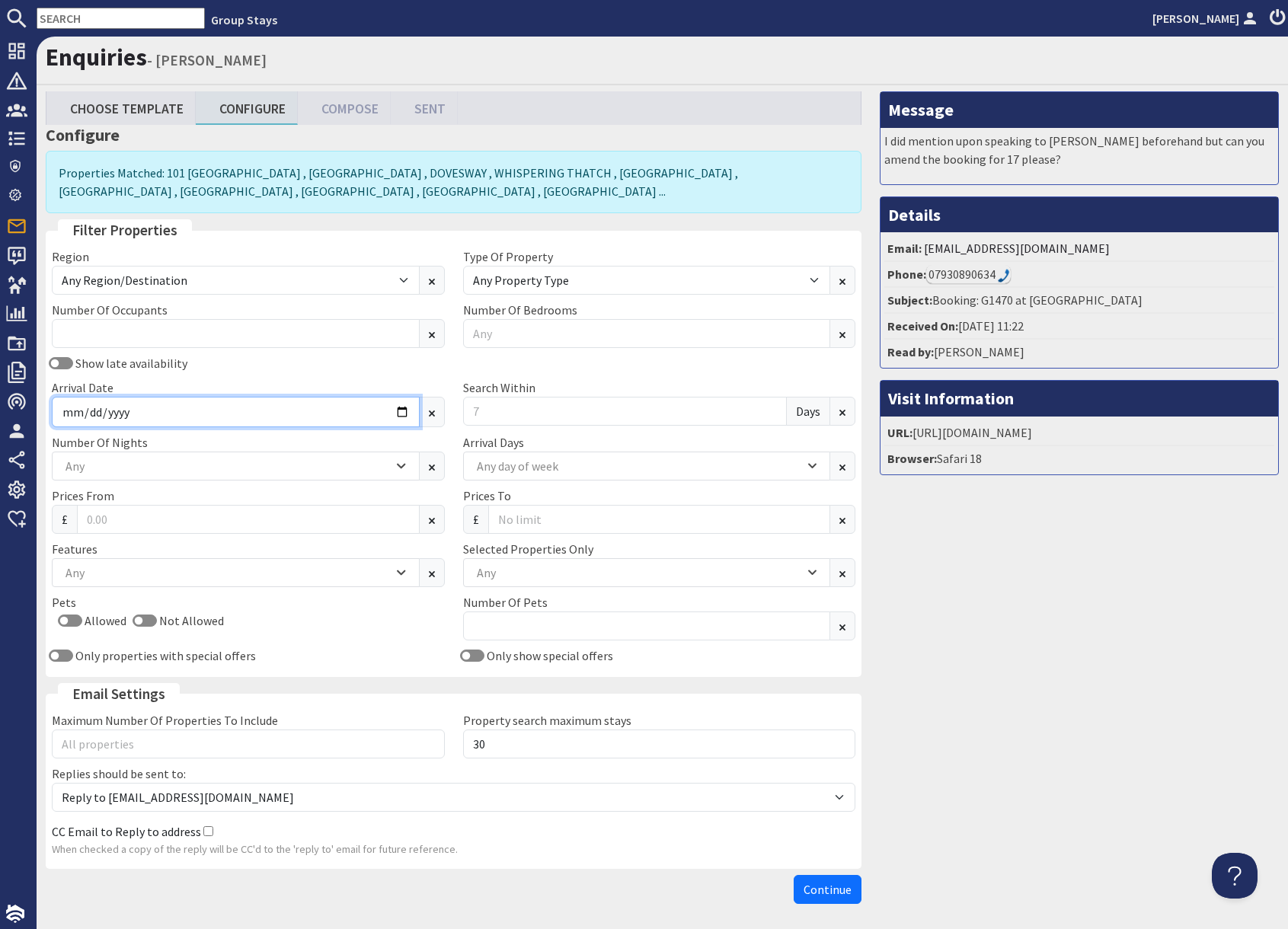
drag, startPoint x: 406, startPoint y: 410, endPoint x: 396, endPoint y: 411, distance: 10.0
click at [406, 410] on input "Arrival Date" at bounding box center [236, 411] width 368 height 30
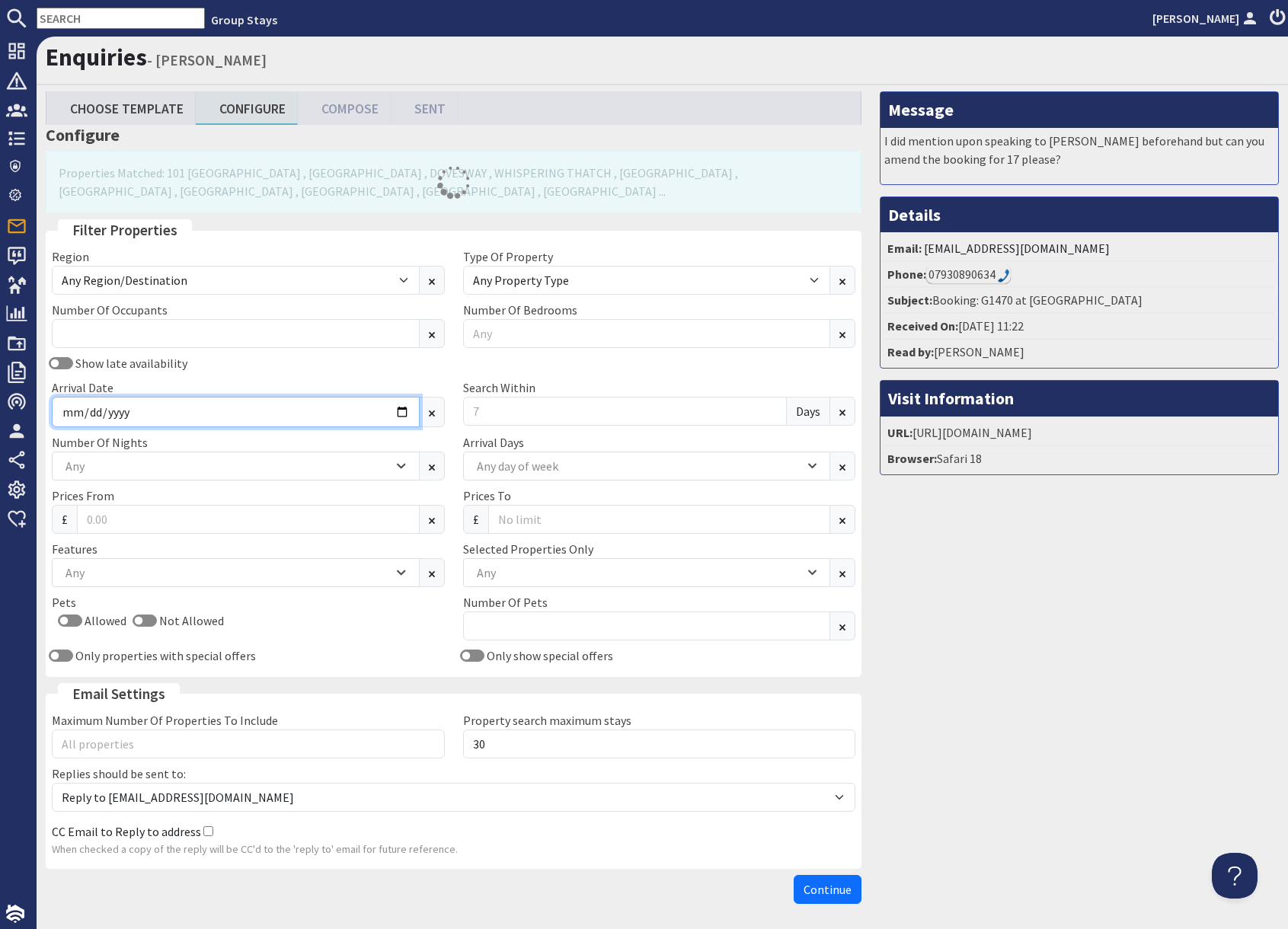
type input "[DATE]"
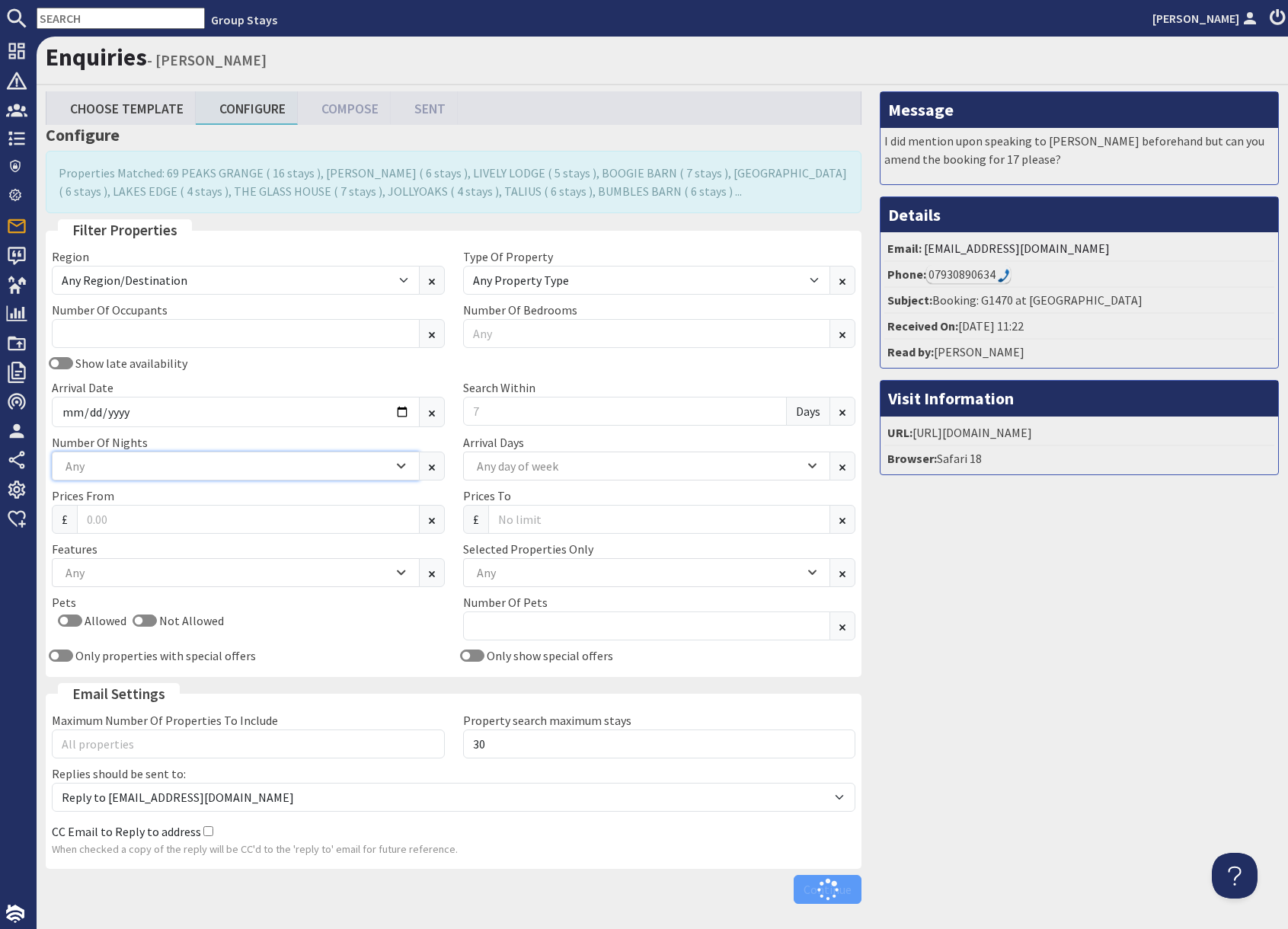
click at [270, 467] on div "Any" at bounding box center [227, 466] width 332 height 16
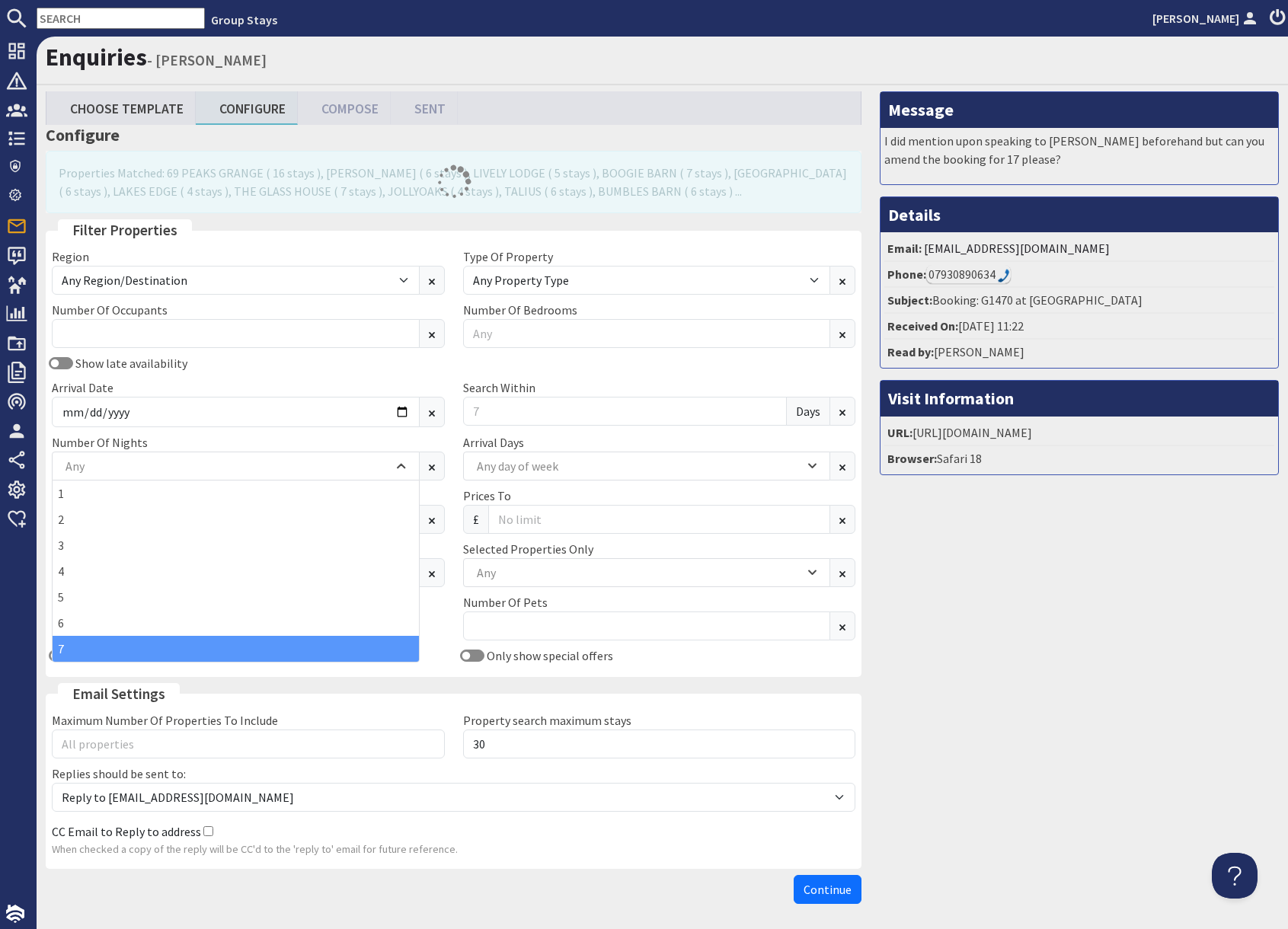
click at [138, 649] on div "7" at bounding box center [236, 649] width 366 height 26
drag, startPoint x: 1040, startPoint y: 660, endPoint x: 942, endPoint y: 612, distance: 109.1
click at [1017, 649] on div "Message I did mention upon speaking to [PERSON_NAME] beforehand but can you ame…" at bounding box center [1079, 501] width 417 height 819
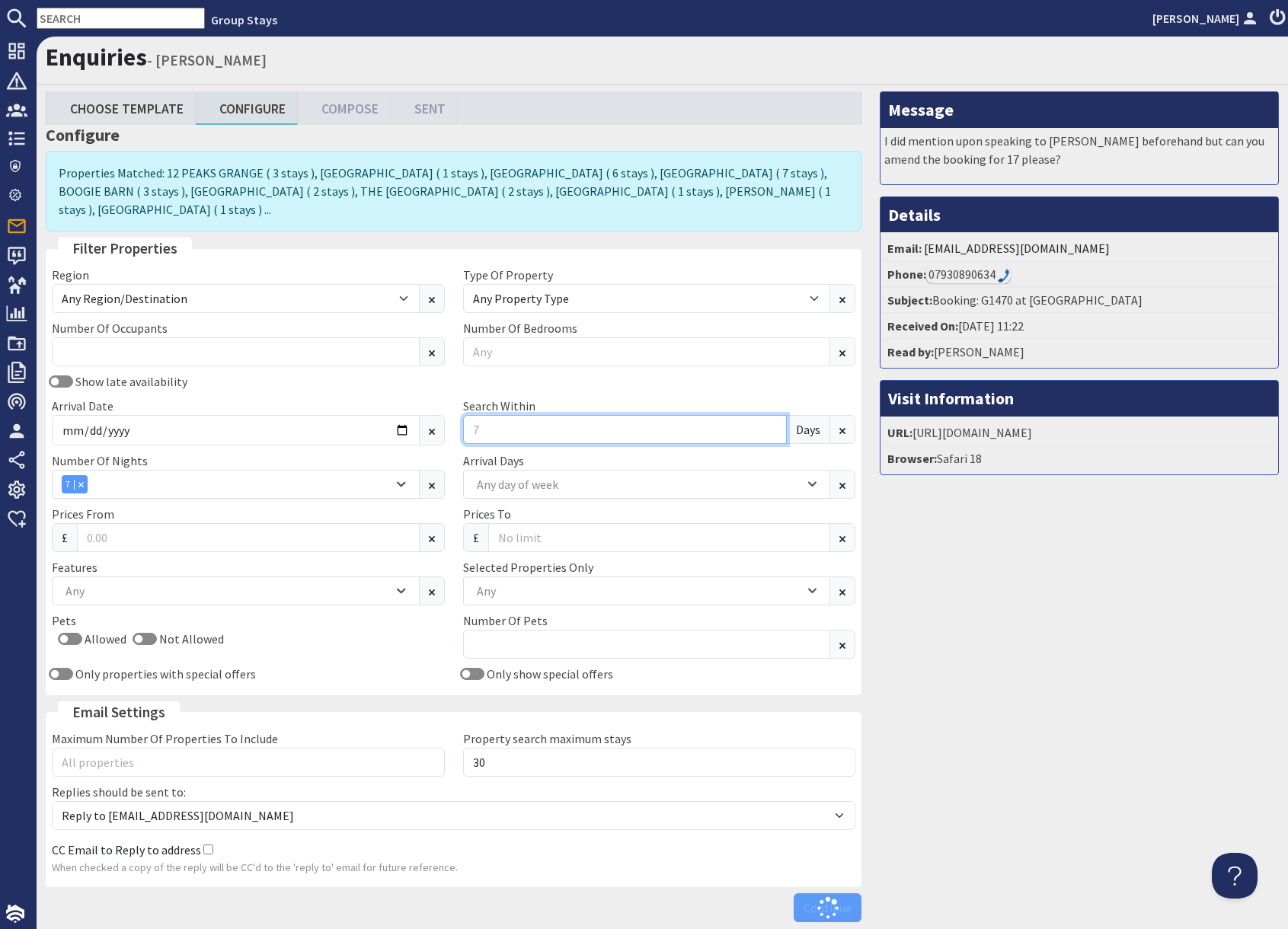
click at [579, 415] on input "Search Within" at bounding box center [625, 429] width 324 height 29
type input "0"
click at [948, 681] on div "Message I did mention upon speaking to [PERSON_NAME] beforehand but can you ame…" at bounding box center [1079, 510] width 417 height 838
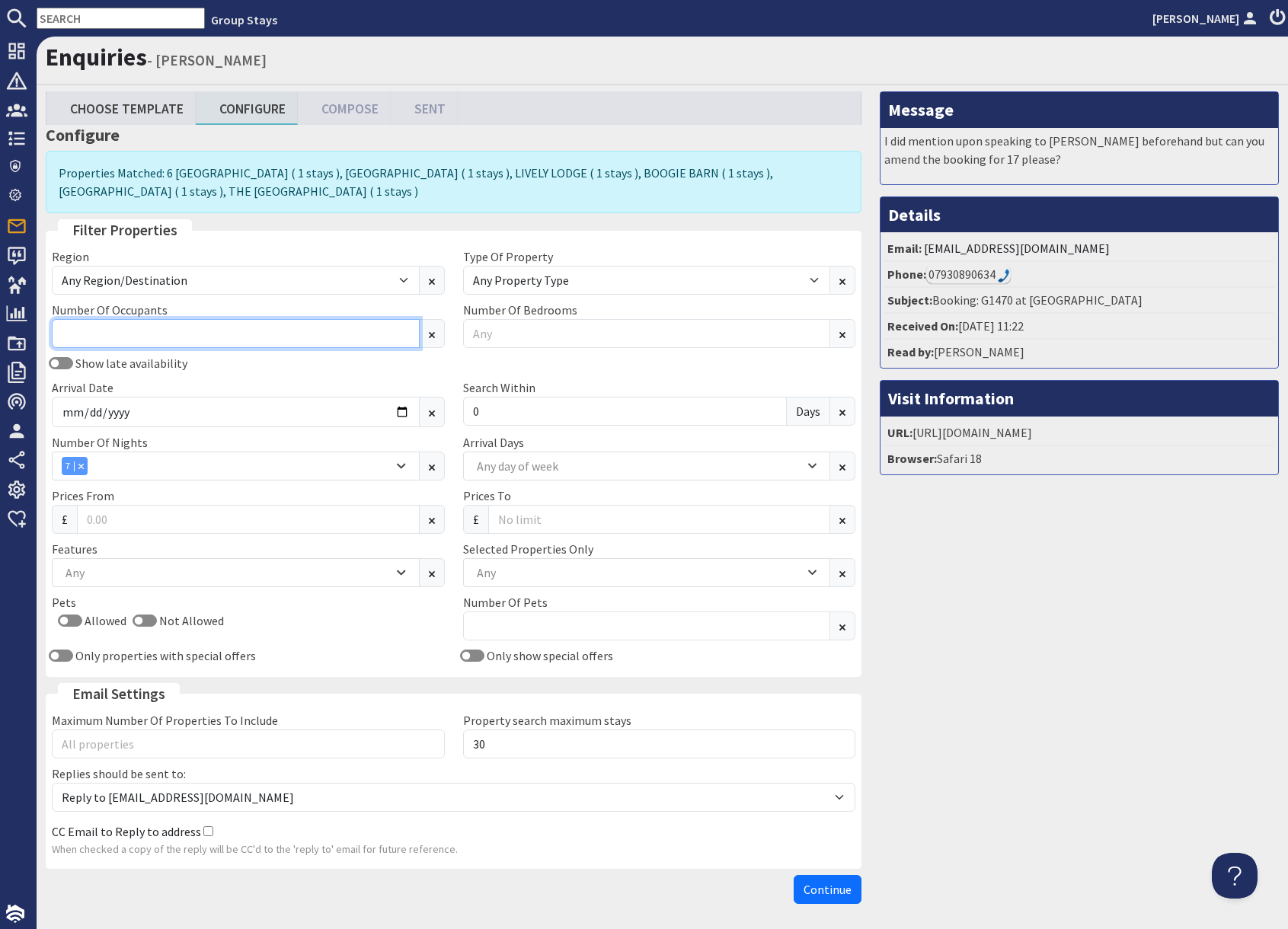
click at [163, 337] on input "Number Of Occupants" at bounding box center [236, 333] width 368 height 29
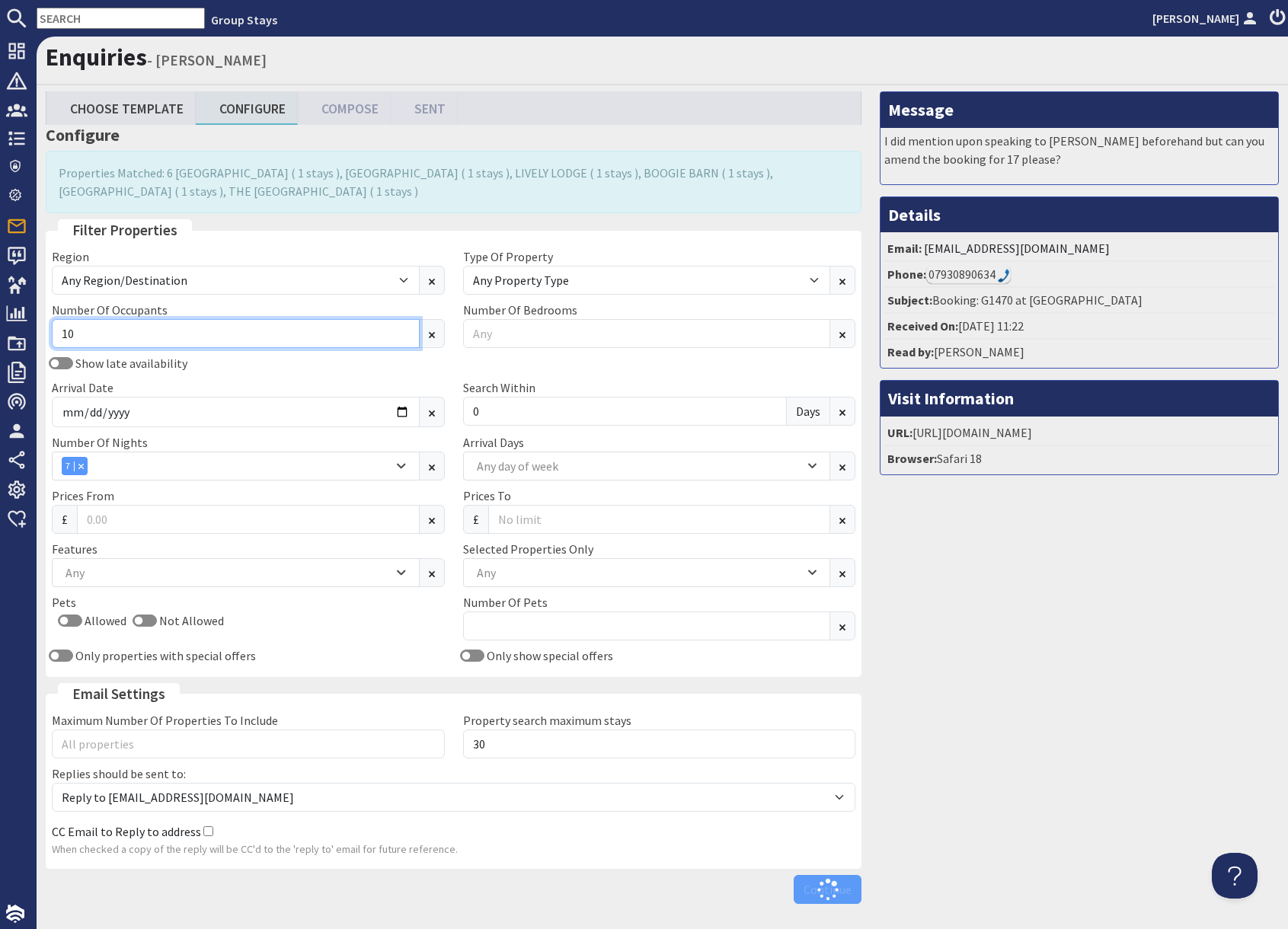
type input "10"
click at [1072, 718] on div "Message I did mention upon speaking to [PERSON_NAME] beforehand but can you ame…" at bounding box center [1079, 501] width 417 height 819
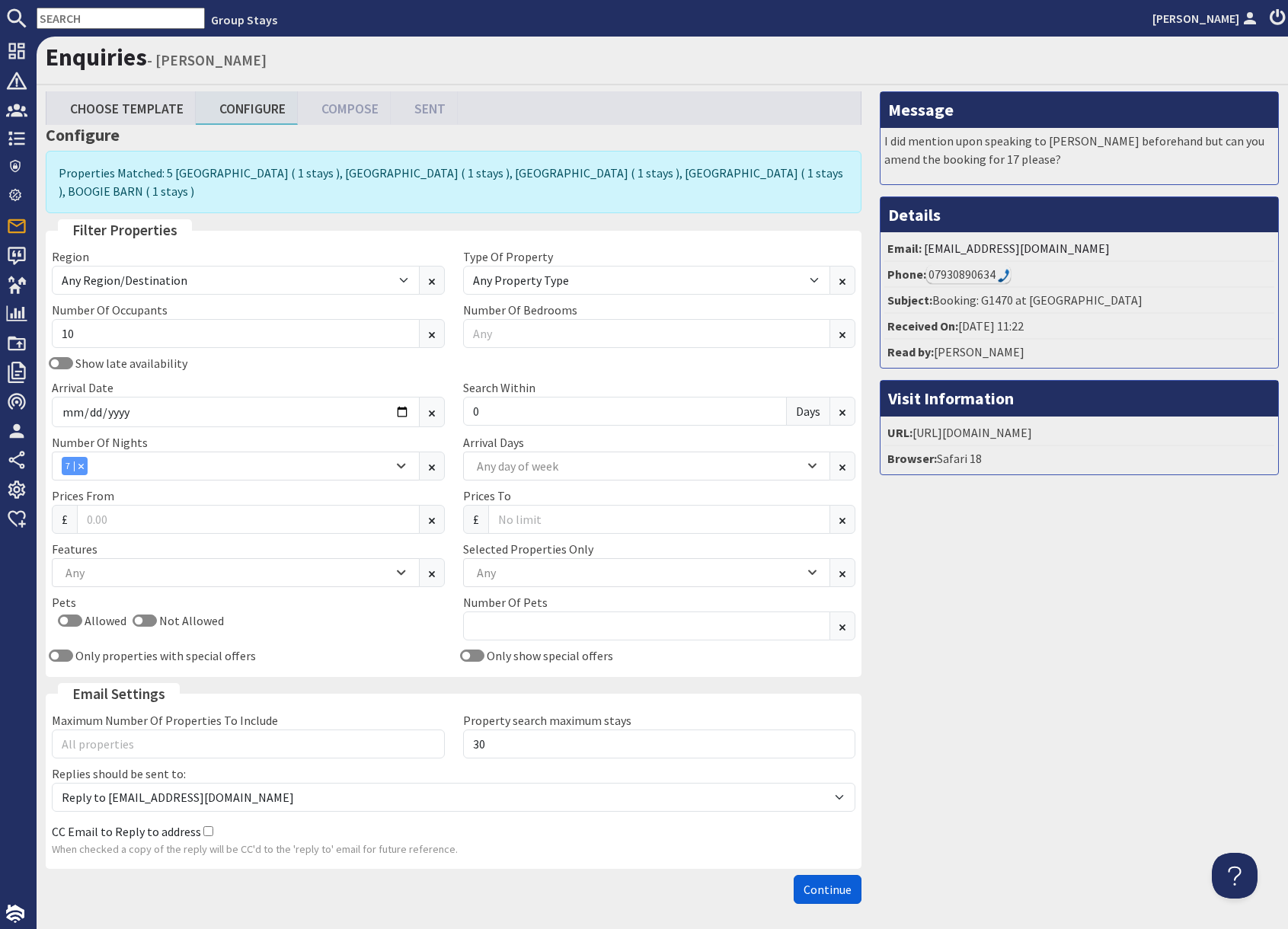
click at [829, 881] on span "Continue" at bounding box center [827, 889] width 48 height 16
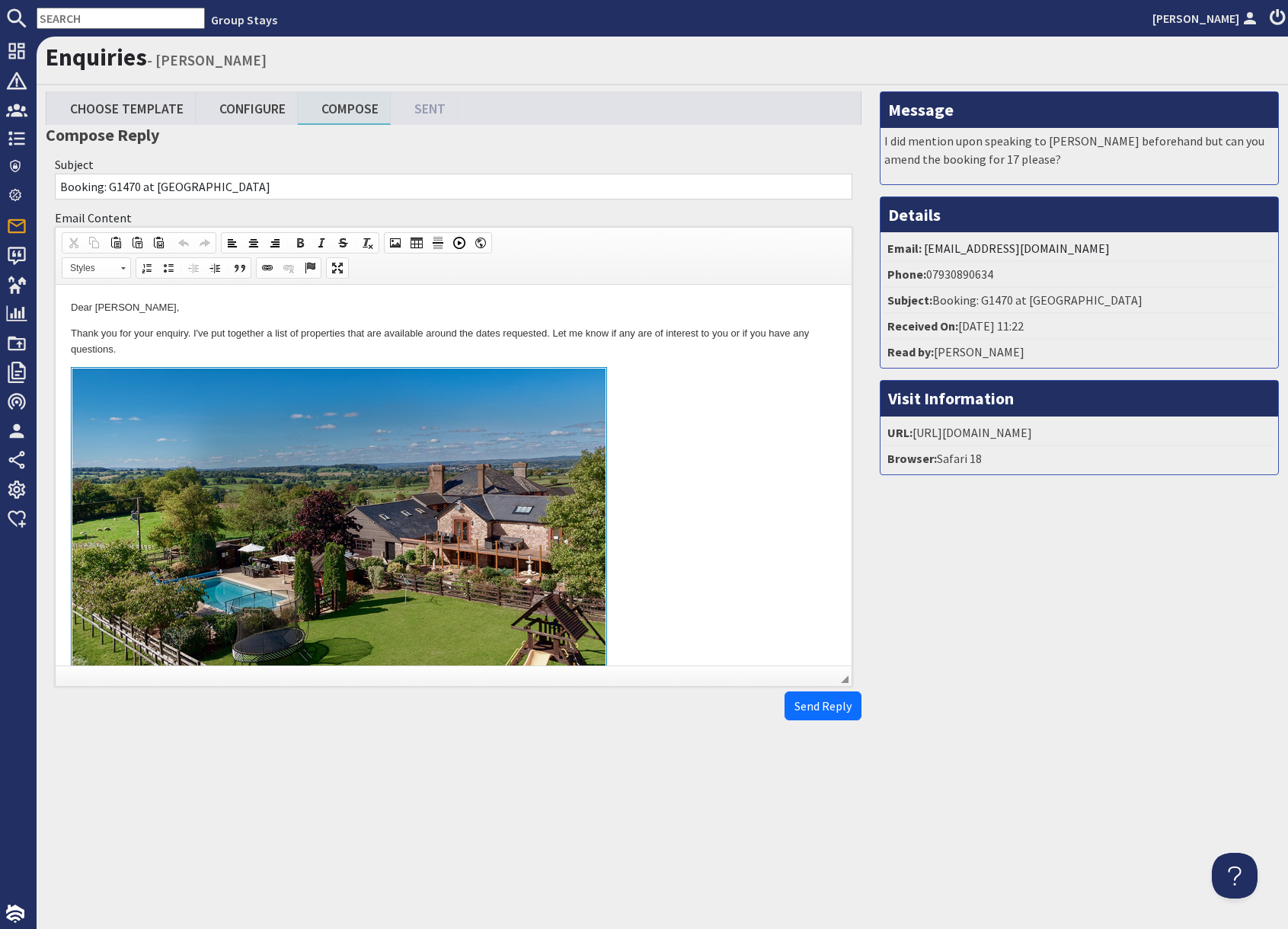
drag, startPoint x: 710, startPoint y: 443, endPoint x: 759, endPoint y: 565, distance: 131.5
click at [712, 444] on link "To enrich screen reader interactions, please activate Accessibility in Grammarl…" at bounding box center [453, 542] width 765 height 351
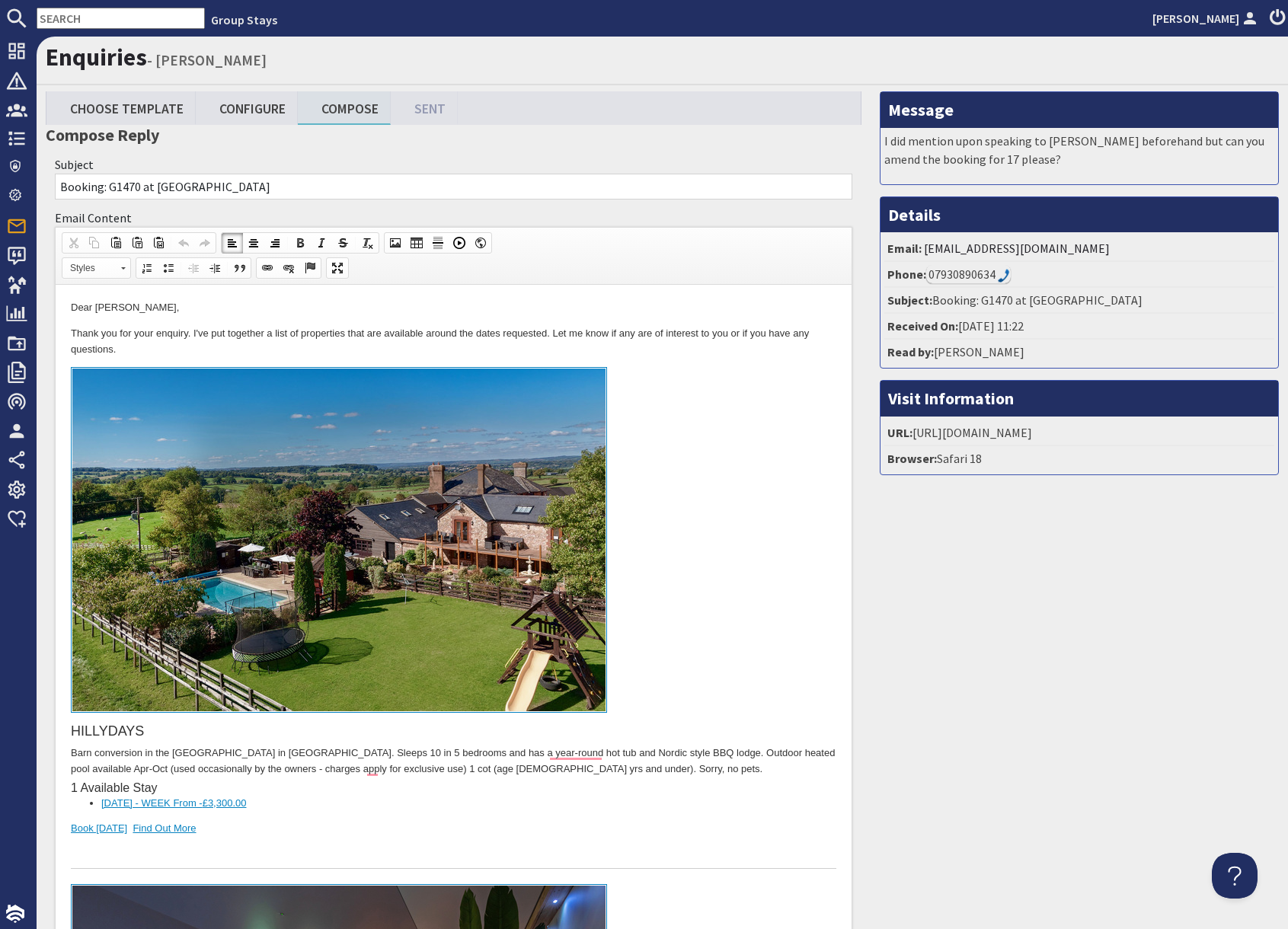
drag, startPoint x: 259, startPoint y: 114, endPoint x: 264, endPoint y: 129, distance: 15.8
click at [259, 113] on link "Configure" at bounding box center [246, 108] width 102 height 33
type textarea "<p>Dear [PERSON_NAME],</p> <p>Thank you for your enquiry. I&#39;ve put together…"
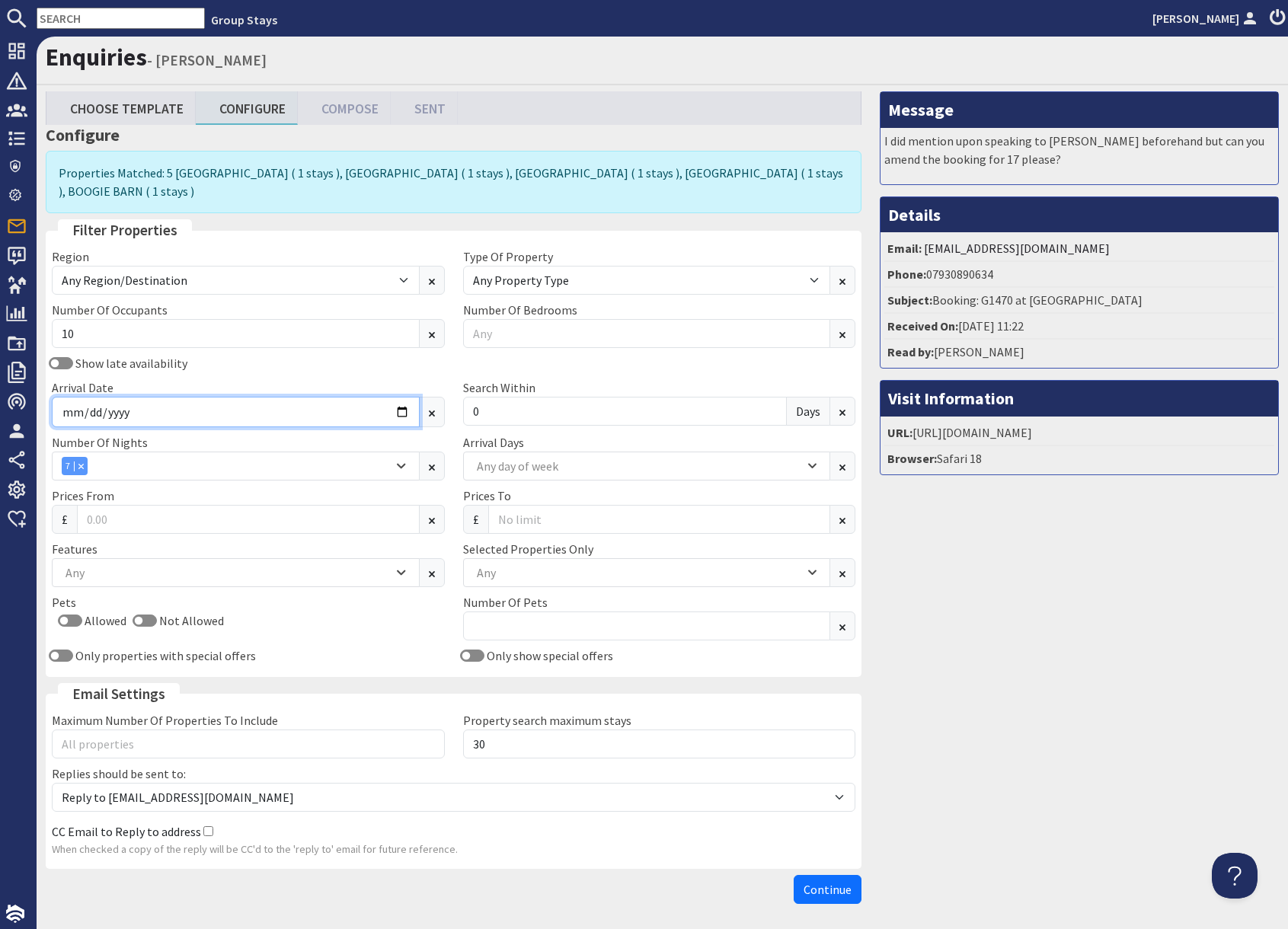
click at [195, 399] on input "[DATE]" at bounding box center [236, 411] width 368 height 30
click at [85, 457] on div "7" at bounding box center [75, 466] width 26 height 18
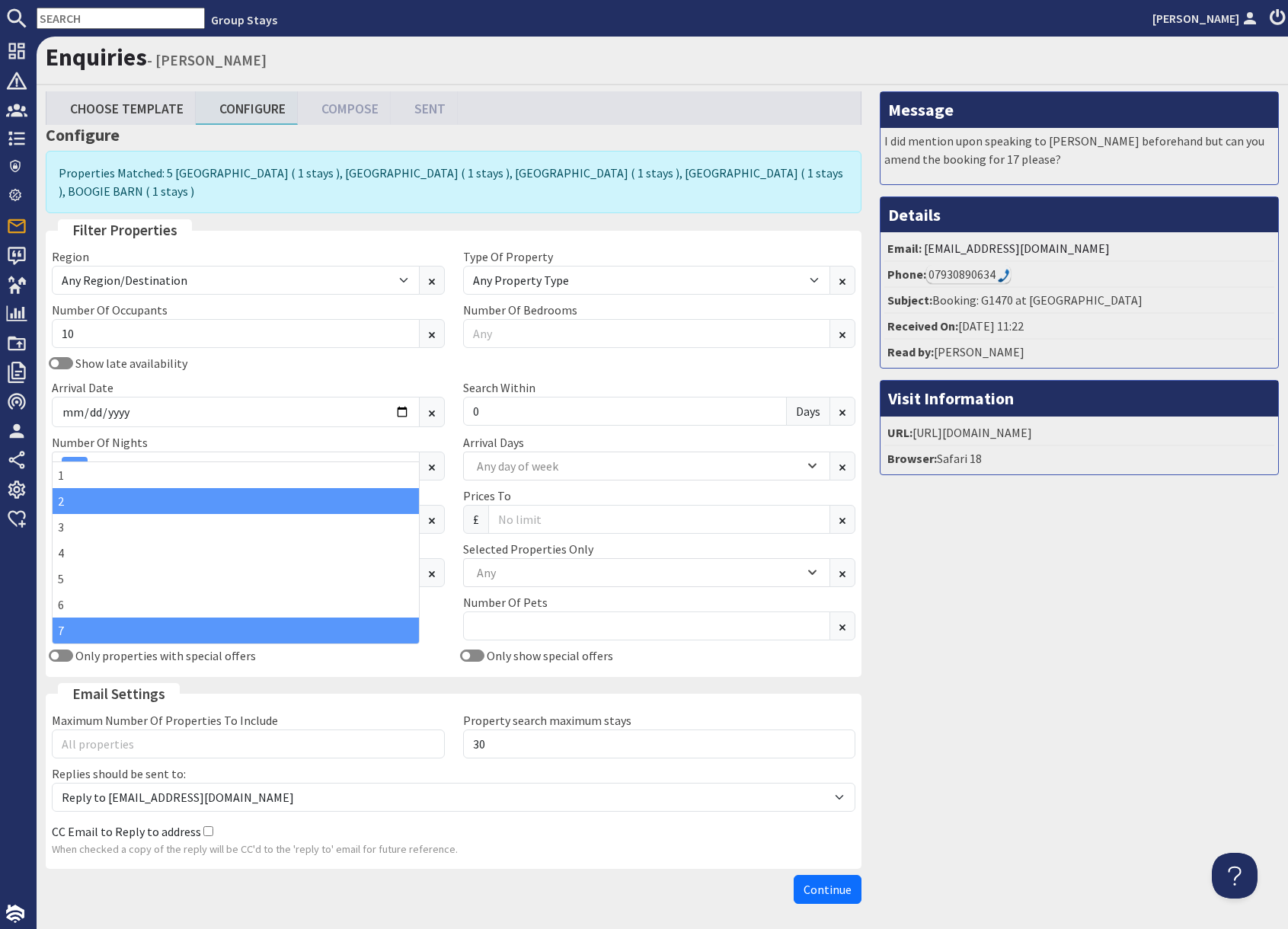
click at [85, 503] on div "2" at bounding box center [236, 501] width 366 height 26
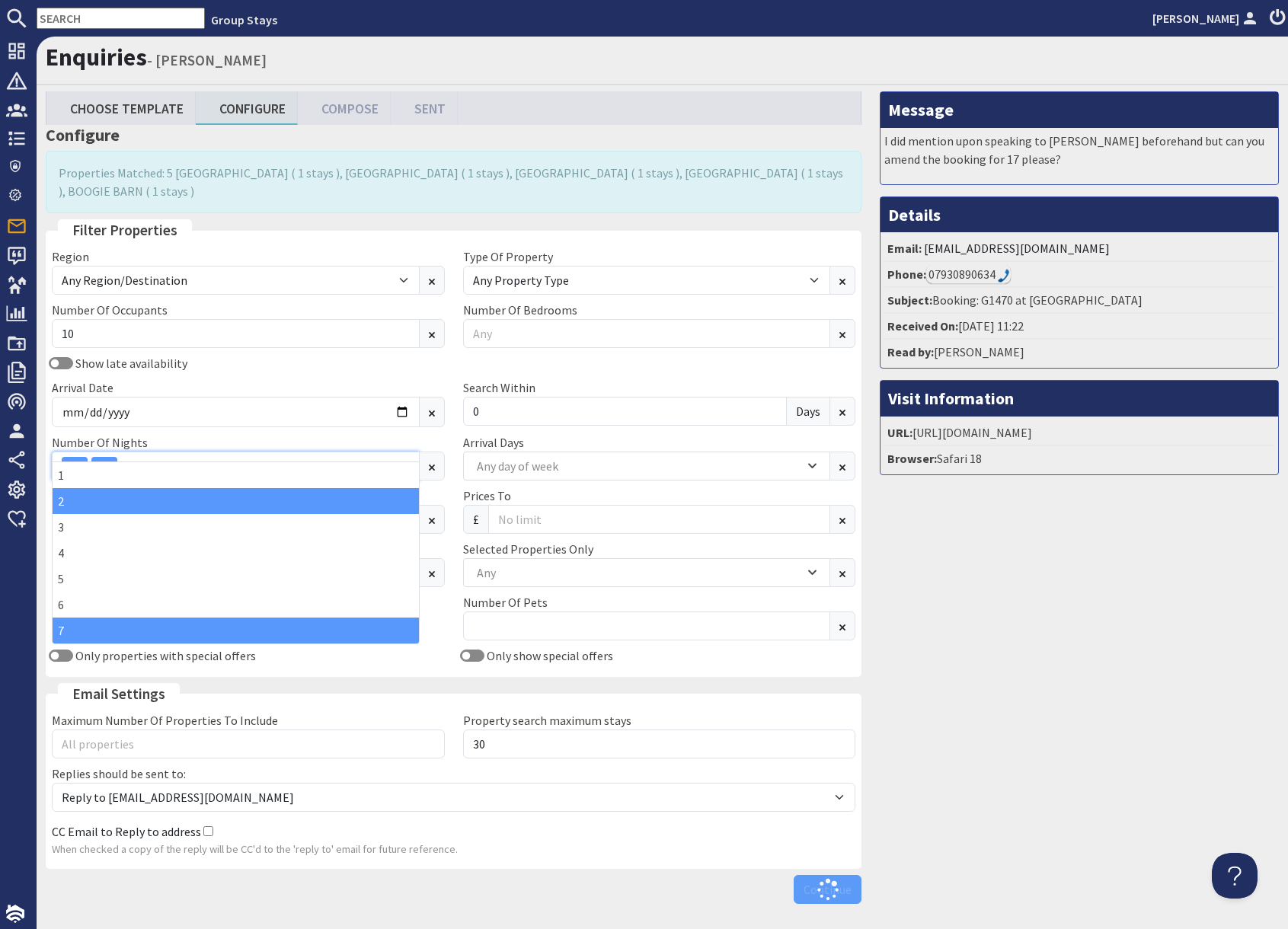
click at [109, 463] on icon "Combobox" at bounding box center [111, 465] width 5 height 5
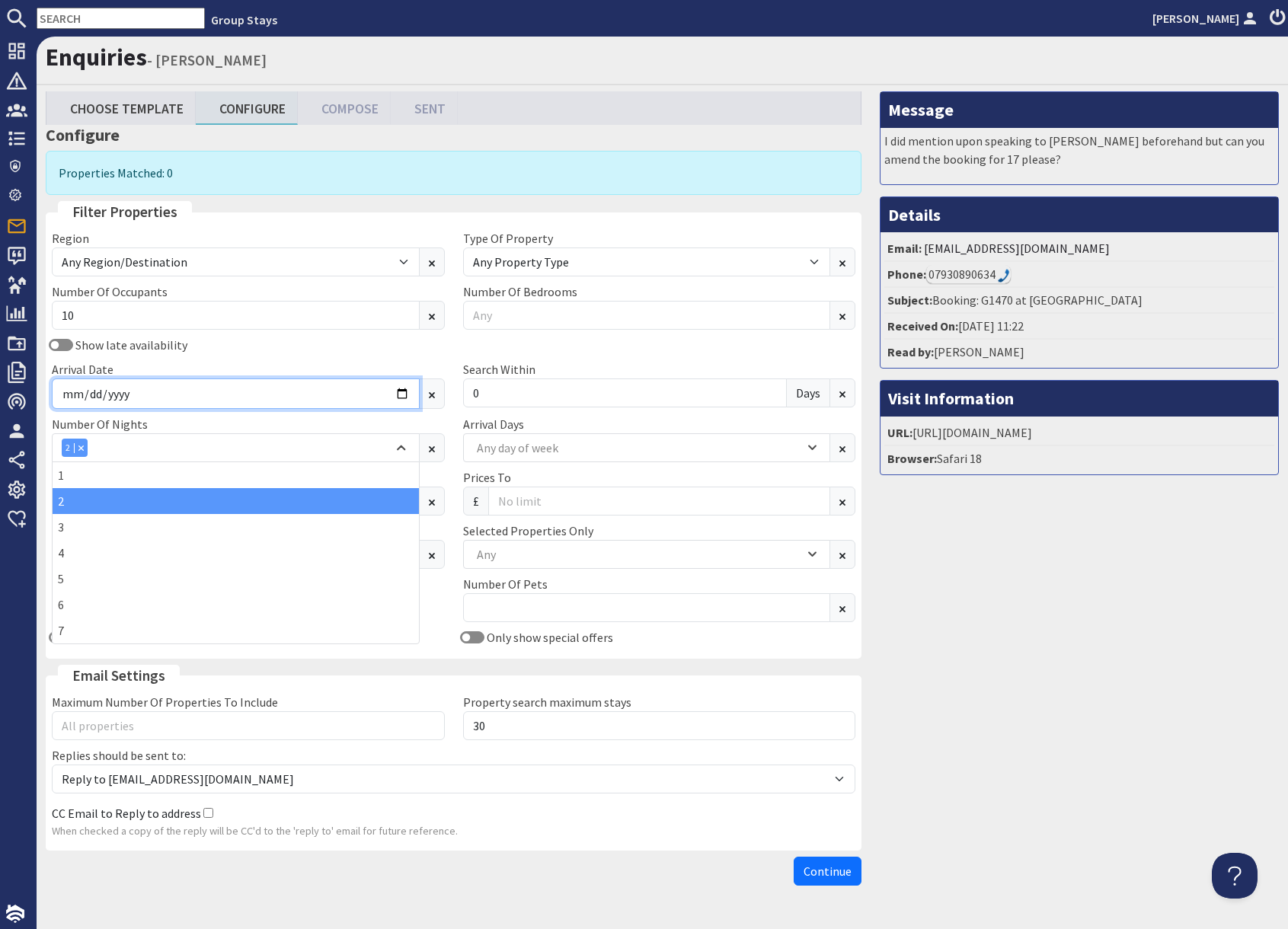
click at [402, 396] on input "[DATE]" at bounding box center [236, 393] width 368 height 30
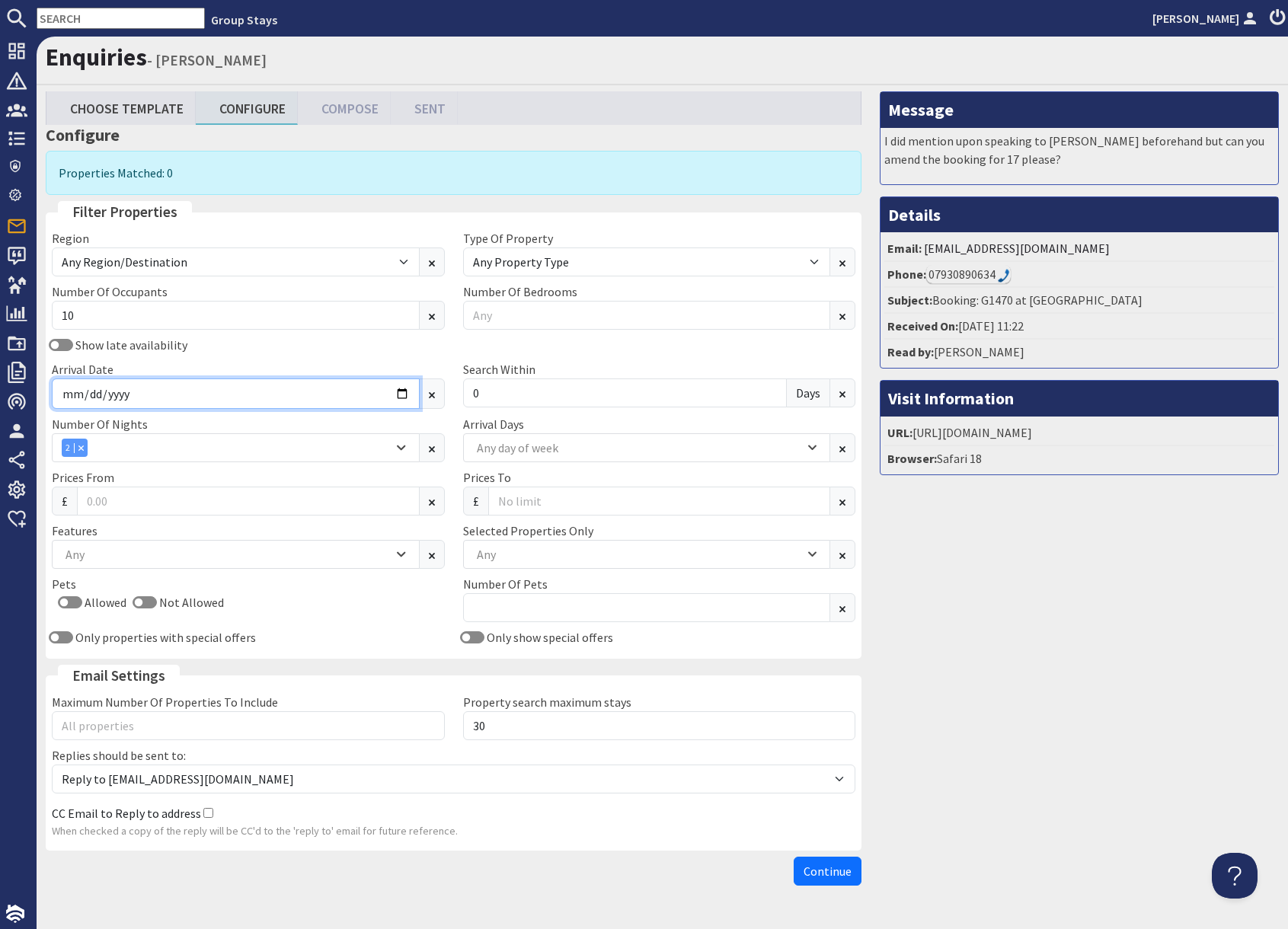
type input "[DATE]"
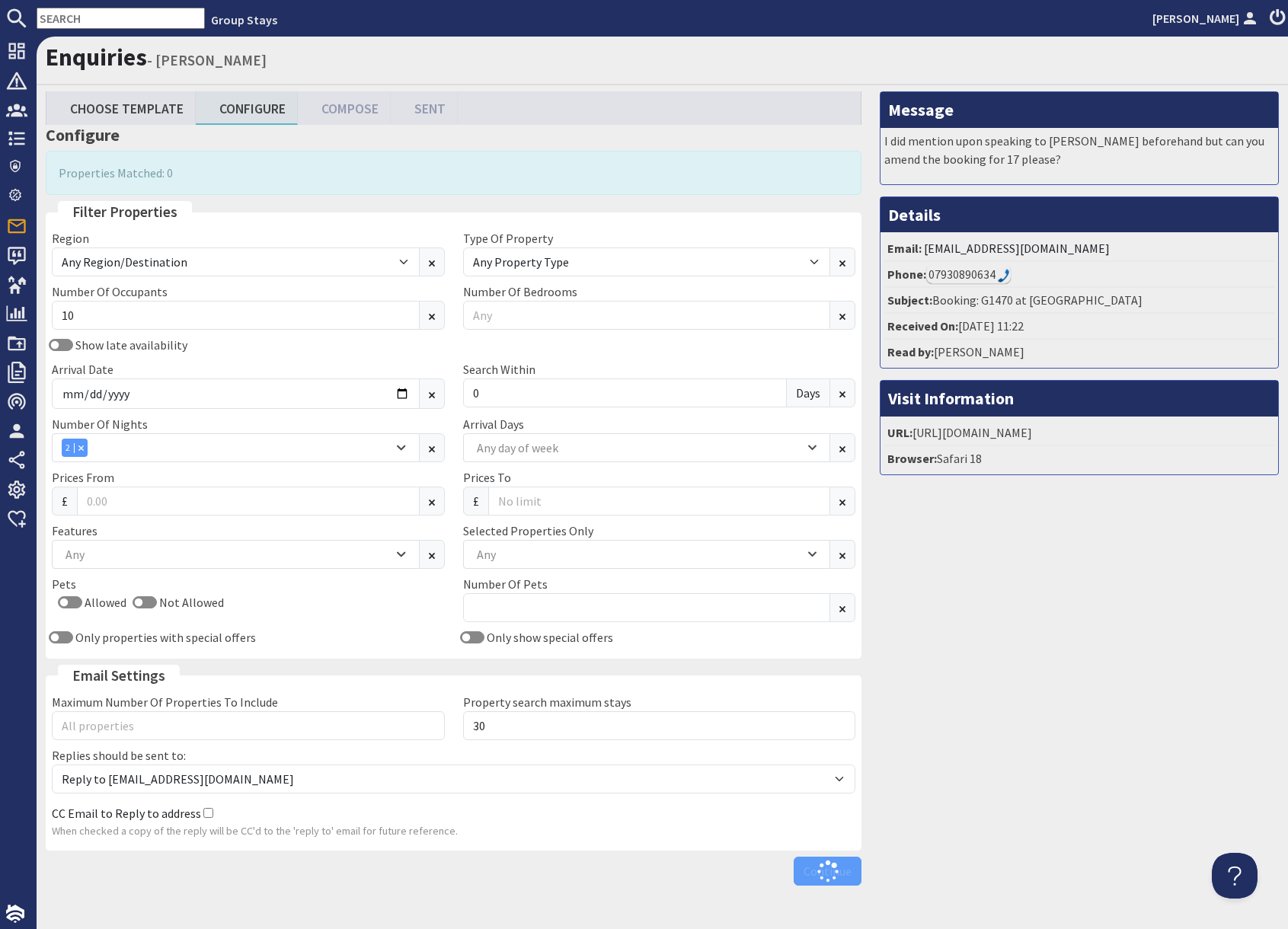
click at [1006, 627] on div "Message I did mention upon speaking to [PERSON_NAME] beforehand but can you ame…" at bounding box center [1079, 492] width 417 height 801
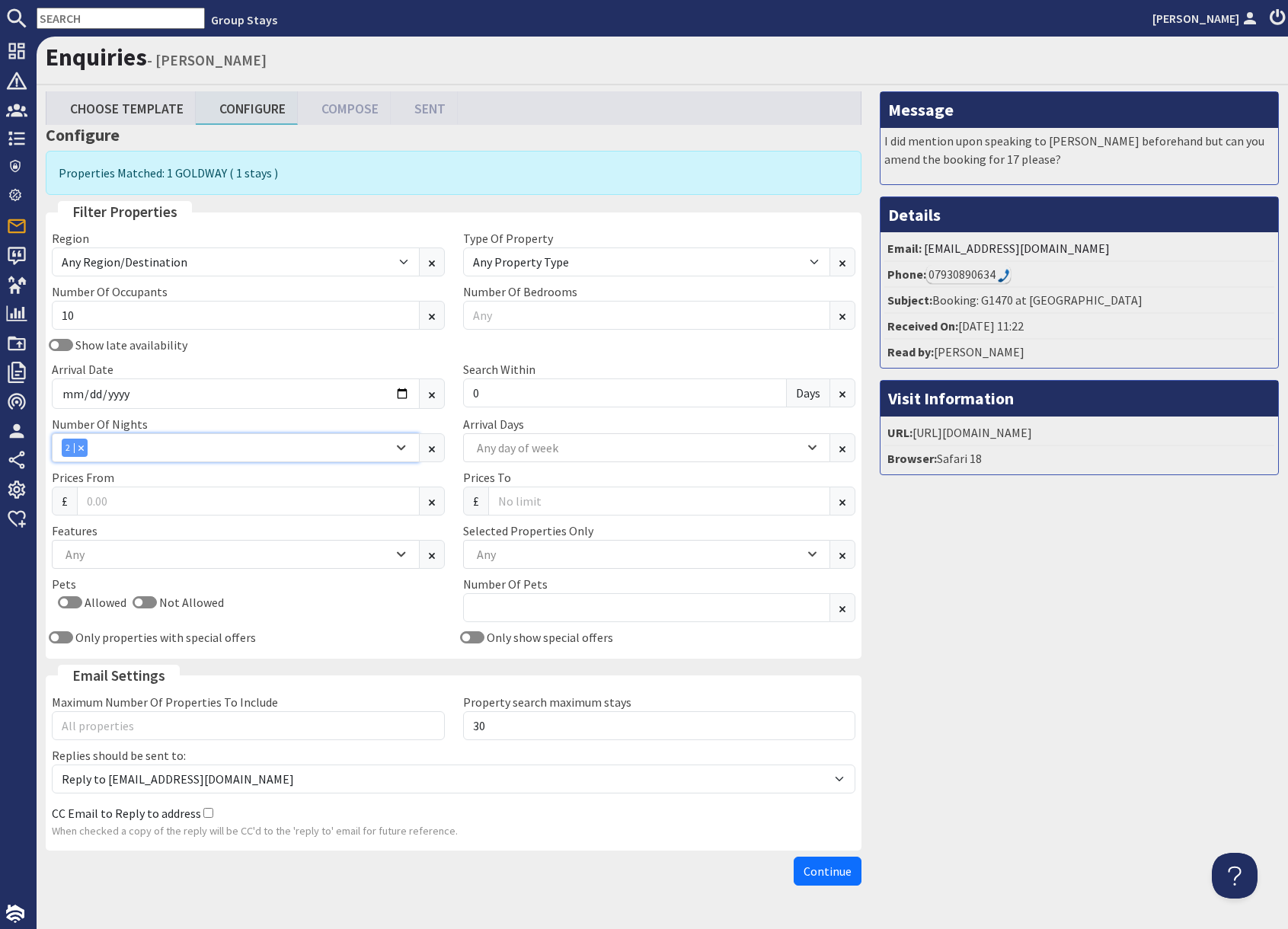
click at [237, 452] on div "2" at bounding box center [227, 447] width 332 height 18
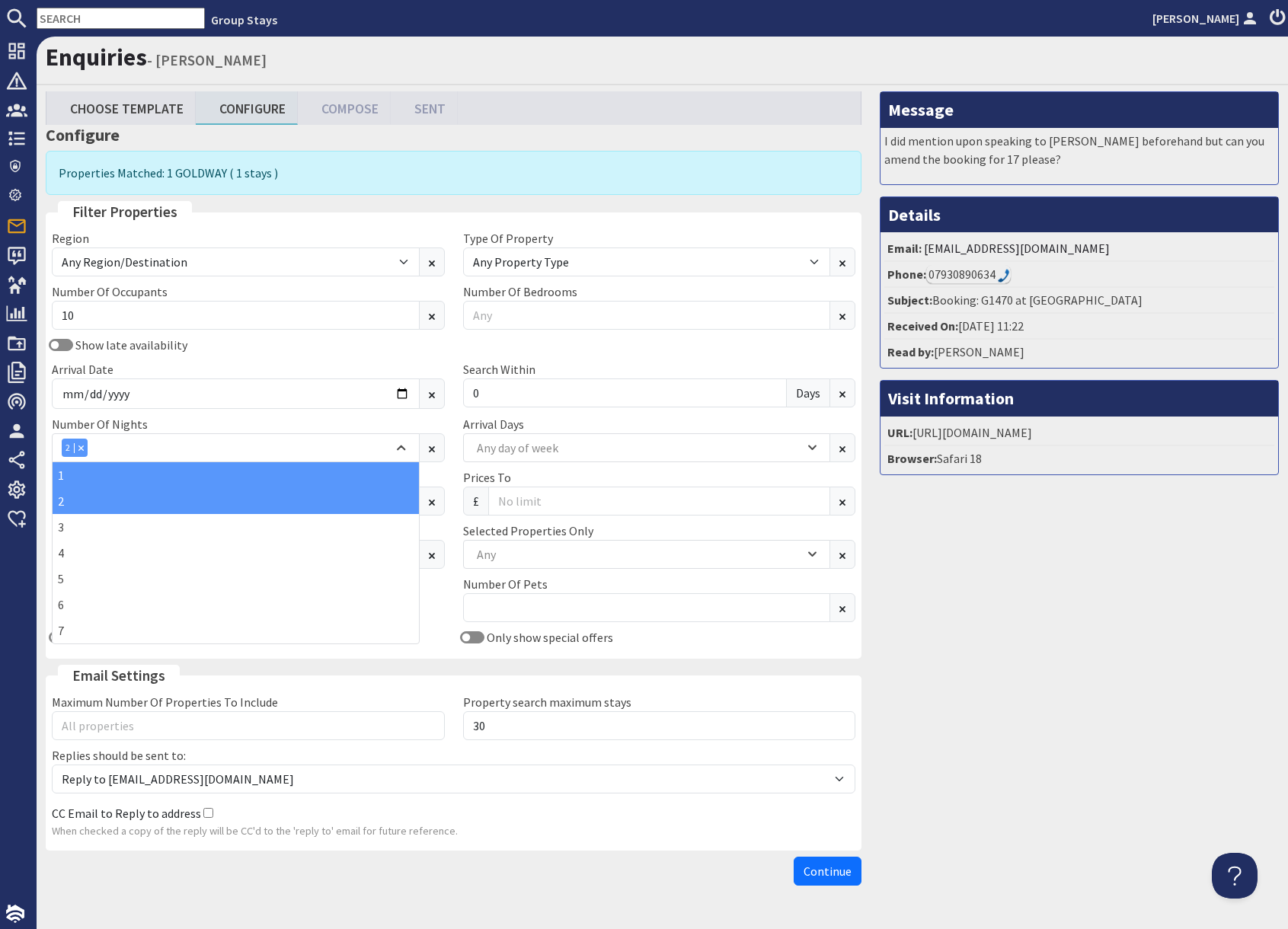
click at [66, 475] on div "1" at bounding box center [236, 475] width 366 height 26
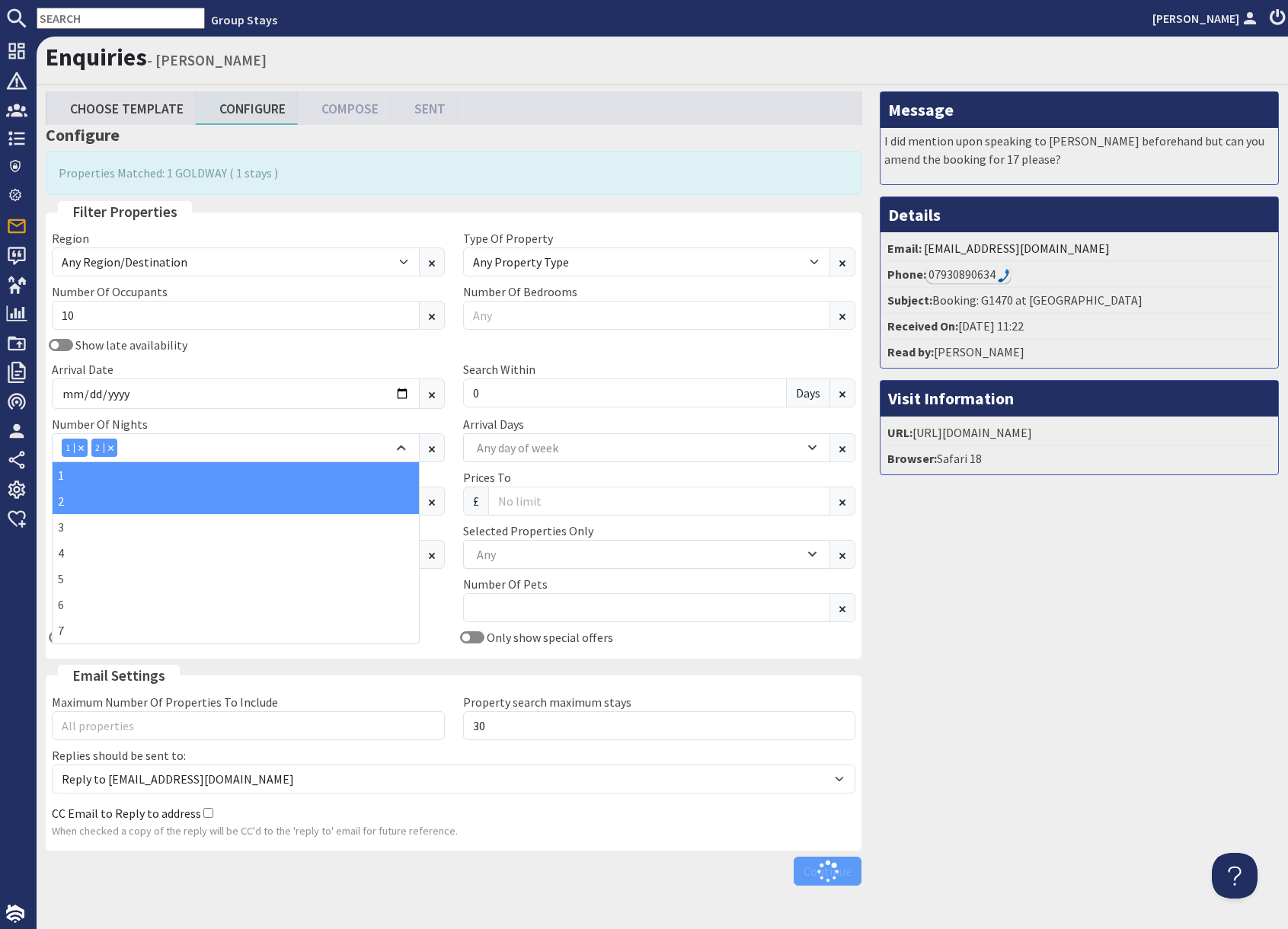
click at [1082, 675] on div "Message I did mention upon speaking to [PERSON_NAME] beforehand but can you ame…" at bounding box center [1079, 492] width 417 height 801
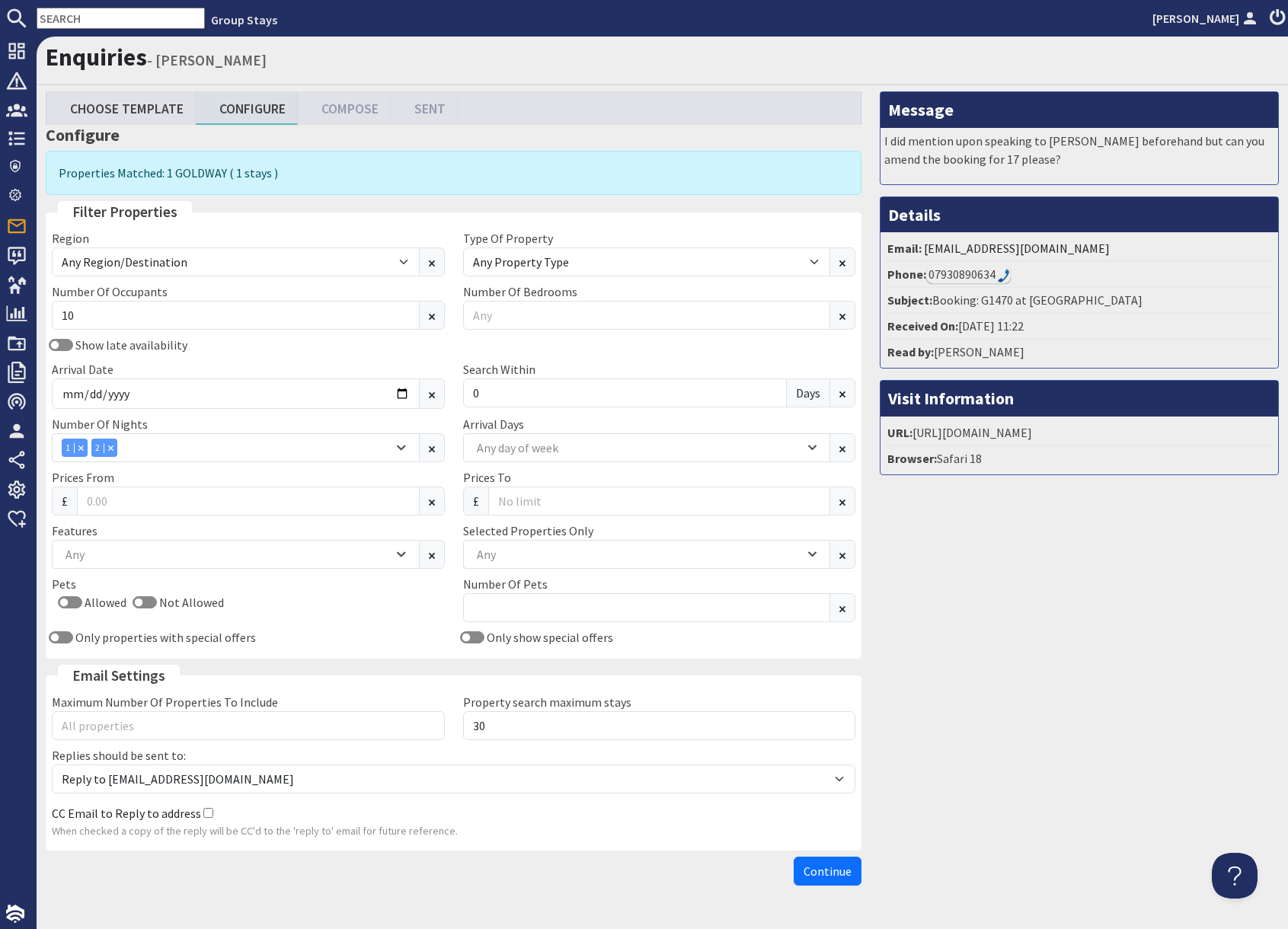
drag, startPoint x: 1055, startPoint y: 825, endPoint x: 1046, endPoint y: 835, distance: 13.5
click at [1051, 829] on div "Message I did mention upon speaking to [PERSON_NAME] beforehand but can you ame…" at bounding box center [1079, 492] width 417 height 801
click at [825, 871] on span "Continue" at bounding box center [827, 871] width 48 height 16
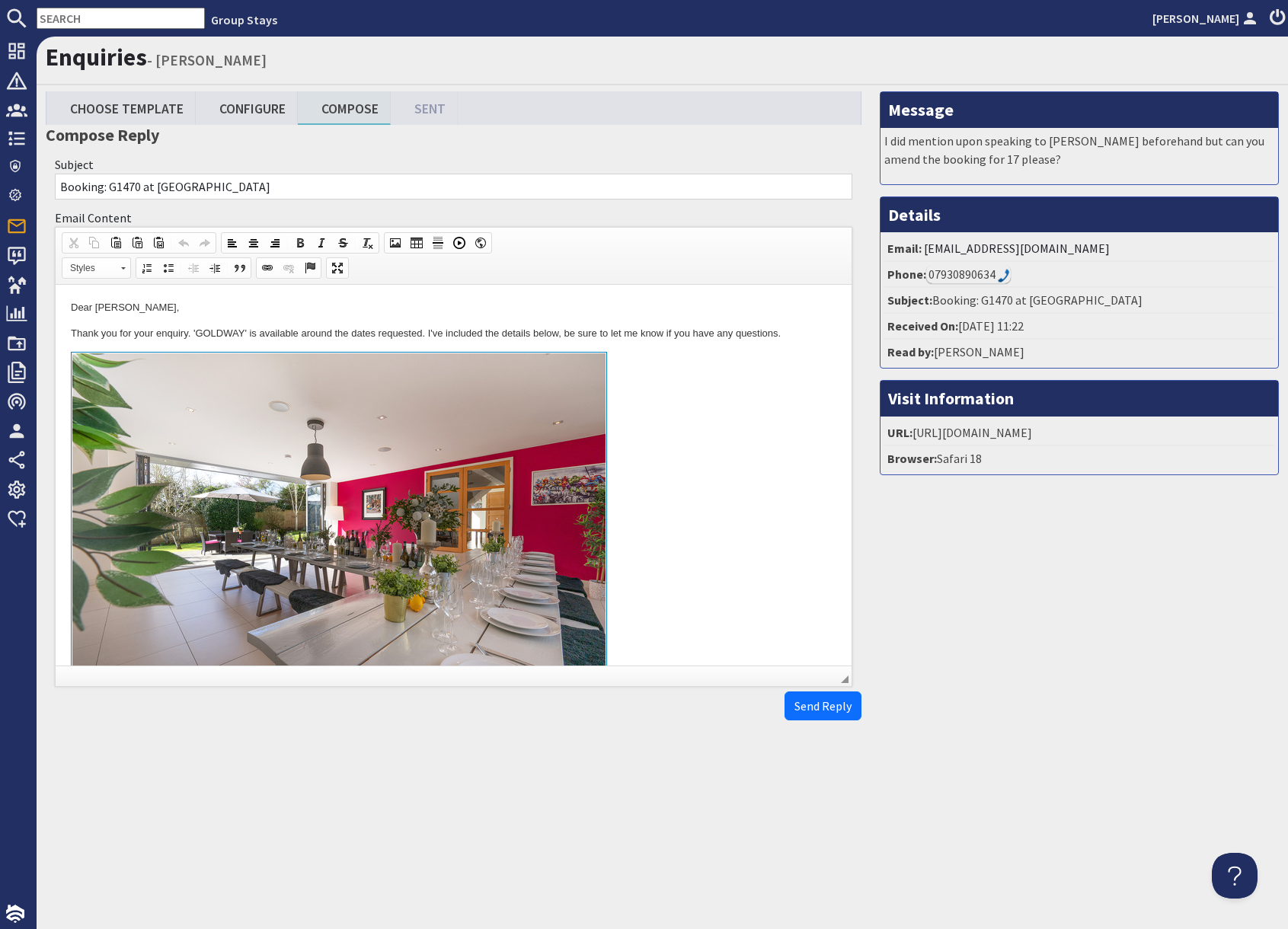
click at [665, 519] on link at bounding box center [453, 528] width 765 height 351
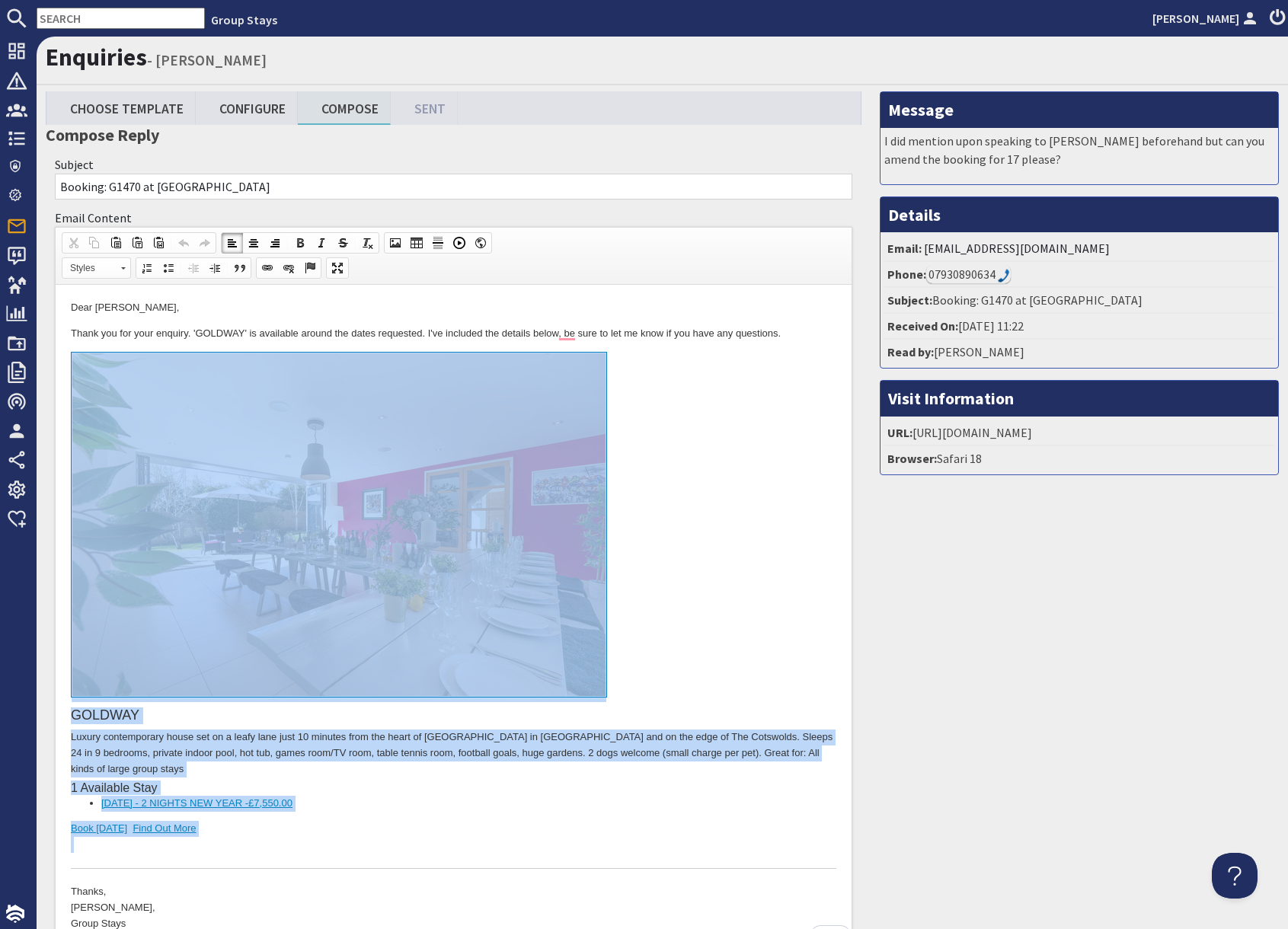
drag, startPoint x: 261, startPoint y: 730, endPoint x: 262, endPoint y: 575, distance: 155.0
click at [262, 575] on div "GOLDWAY Luxury contemporary house set on a leafy lane just 10 minutes from the …" at bounding box center [453, 611] width 765 height 517
copy div "GOLDWAY Luxury contemporary house set on a leafy lane just 10 minutes from the …"
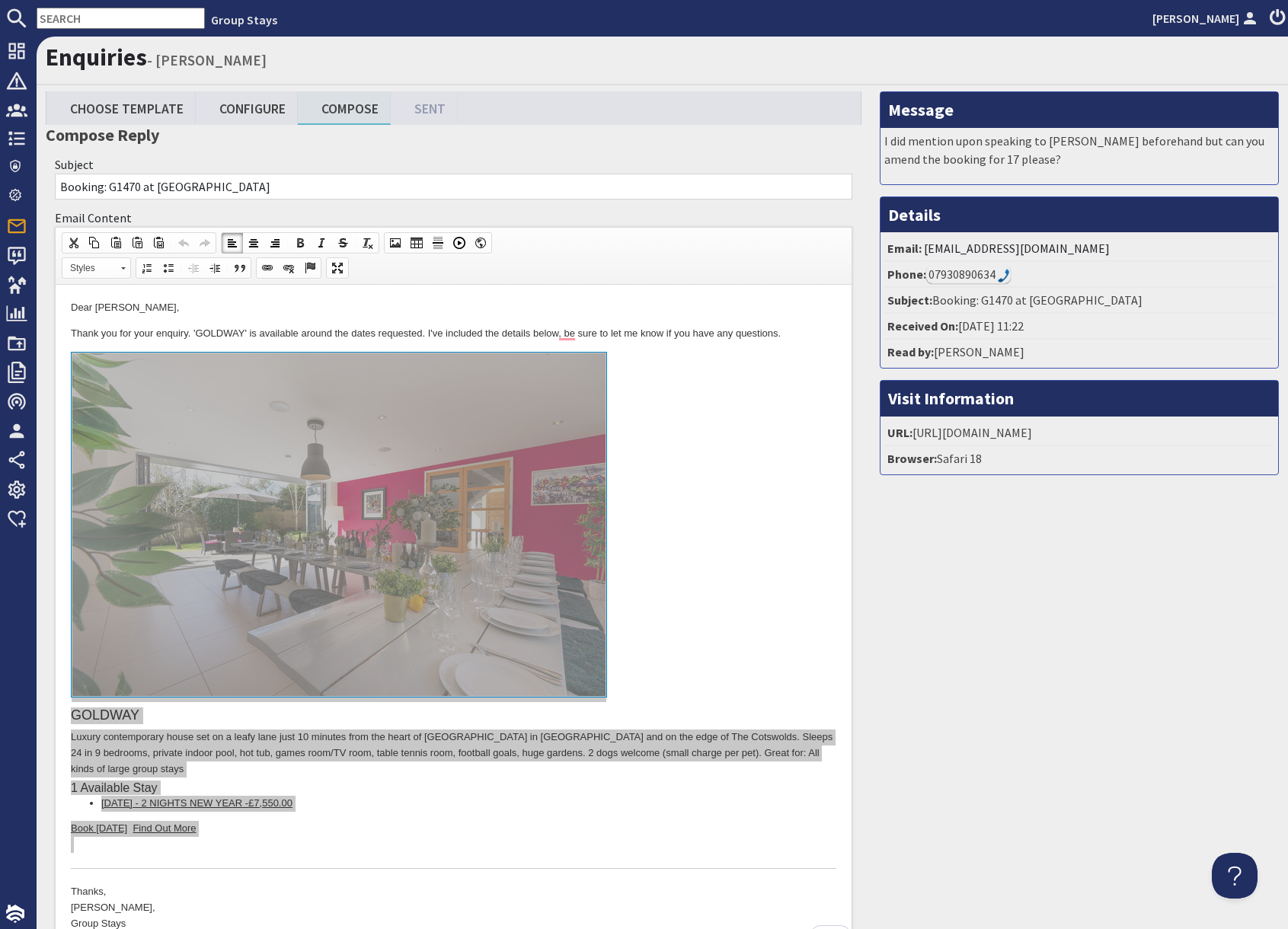
click at [79, 21] on input "text" at bounding box center [121, 18] width 168 height 21
paste input "S47904"
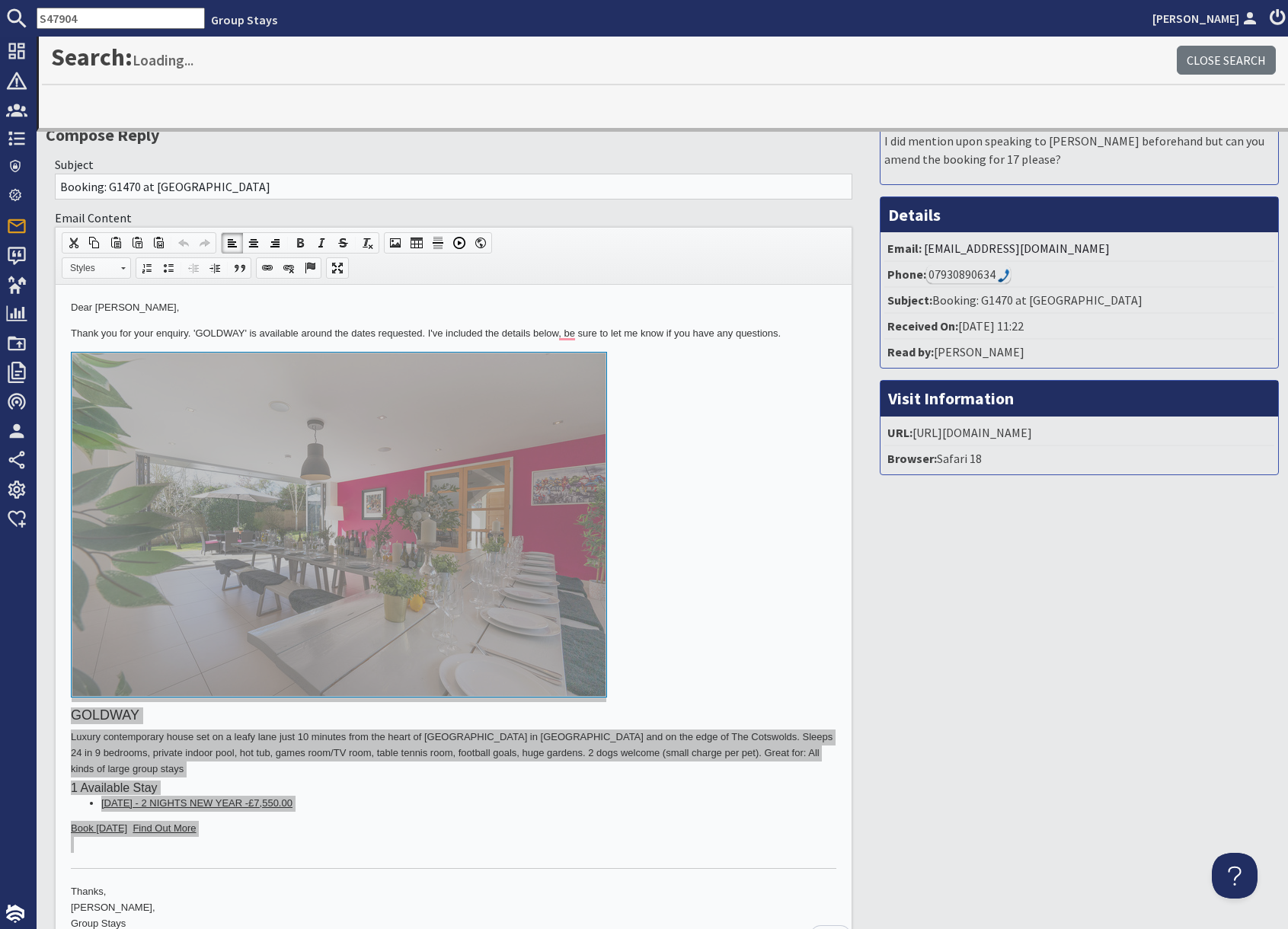
type input "S47904"
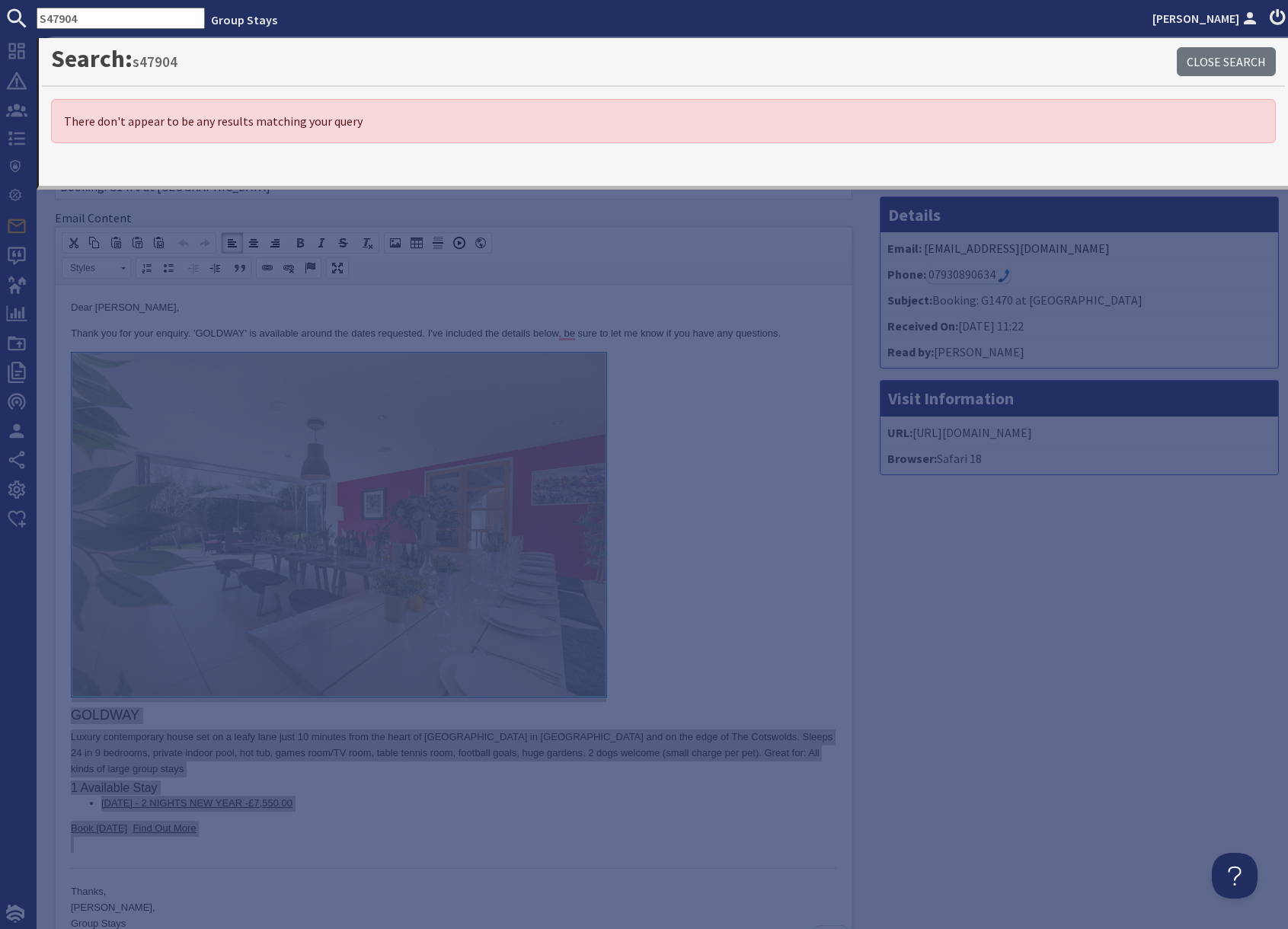
drag, startPoint x: 1015, startPoint y: 577, endPoint x: 985, endPoint y: 579, distance: 30.1
click at [1007, 577] on div "Message I did mention upon speaking to [PERSON_NAME] beforehand but can you ame…" at bounding box center [1079, 550] width 417 height 918
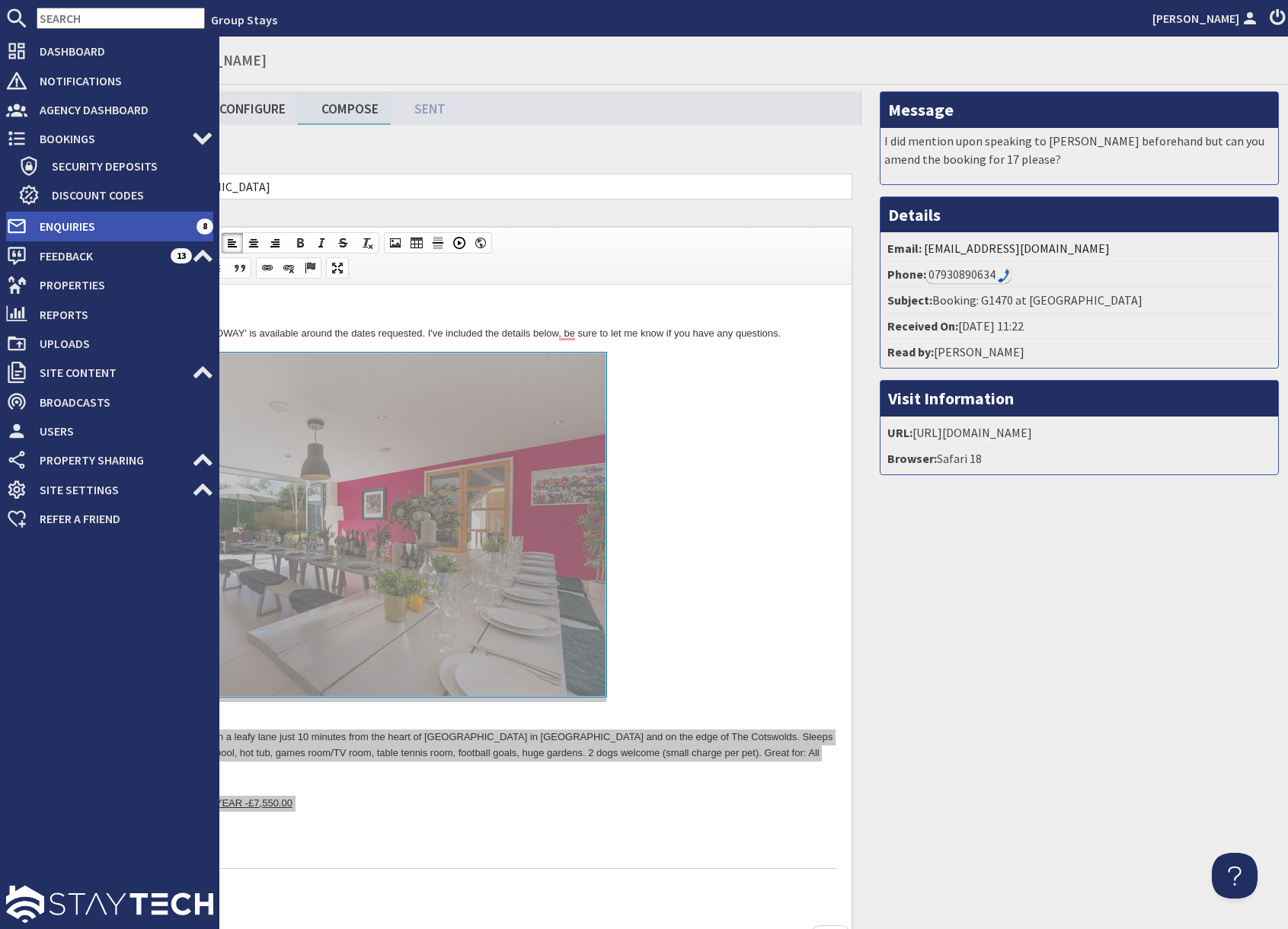
click at [78, 227] on span "Enquiries" at bounding box center [112, 227] width 169 height 25
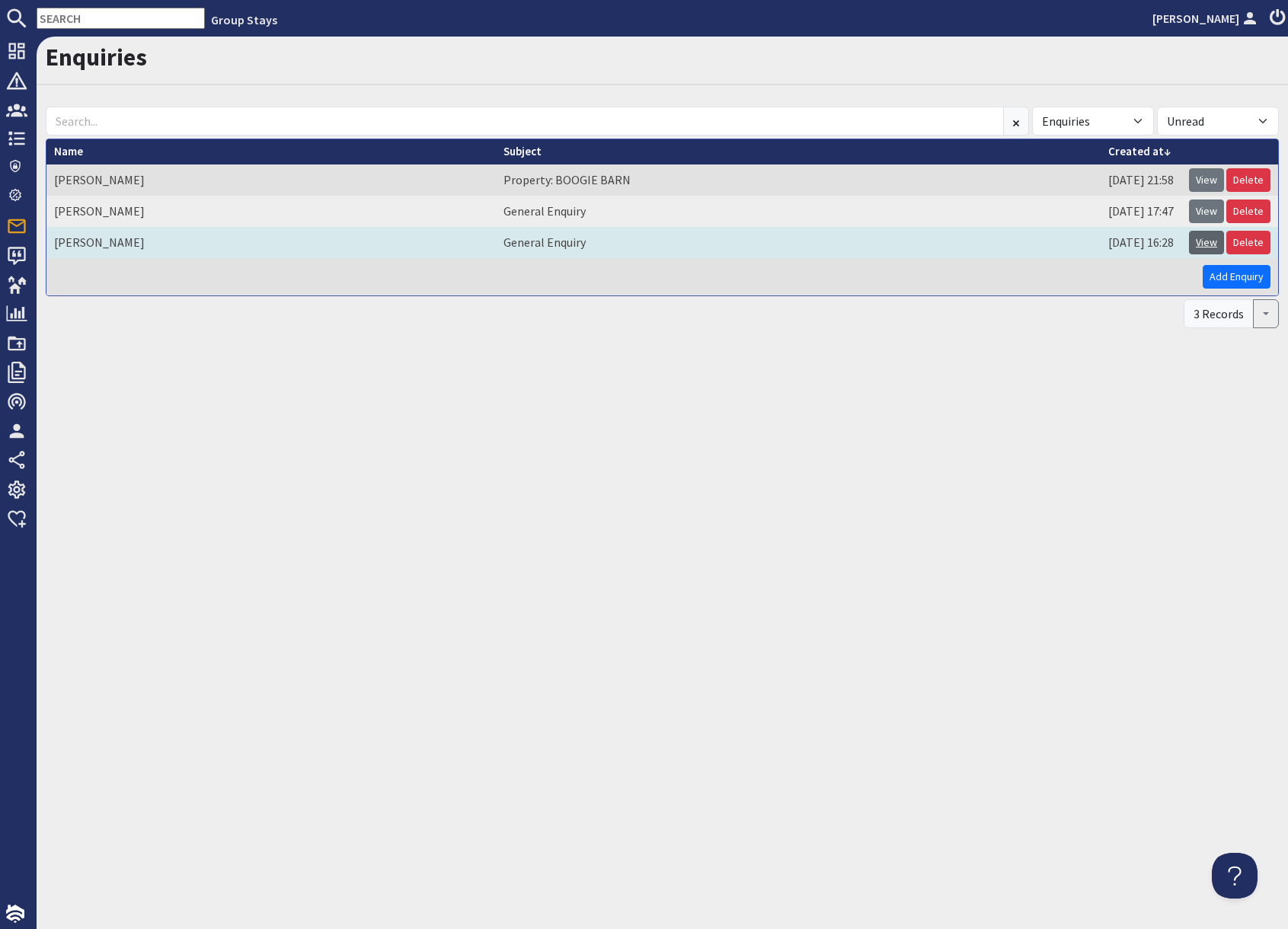
click at [1212, 248] on link "View" at bounding box center [1206, 242] width 35 height 24
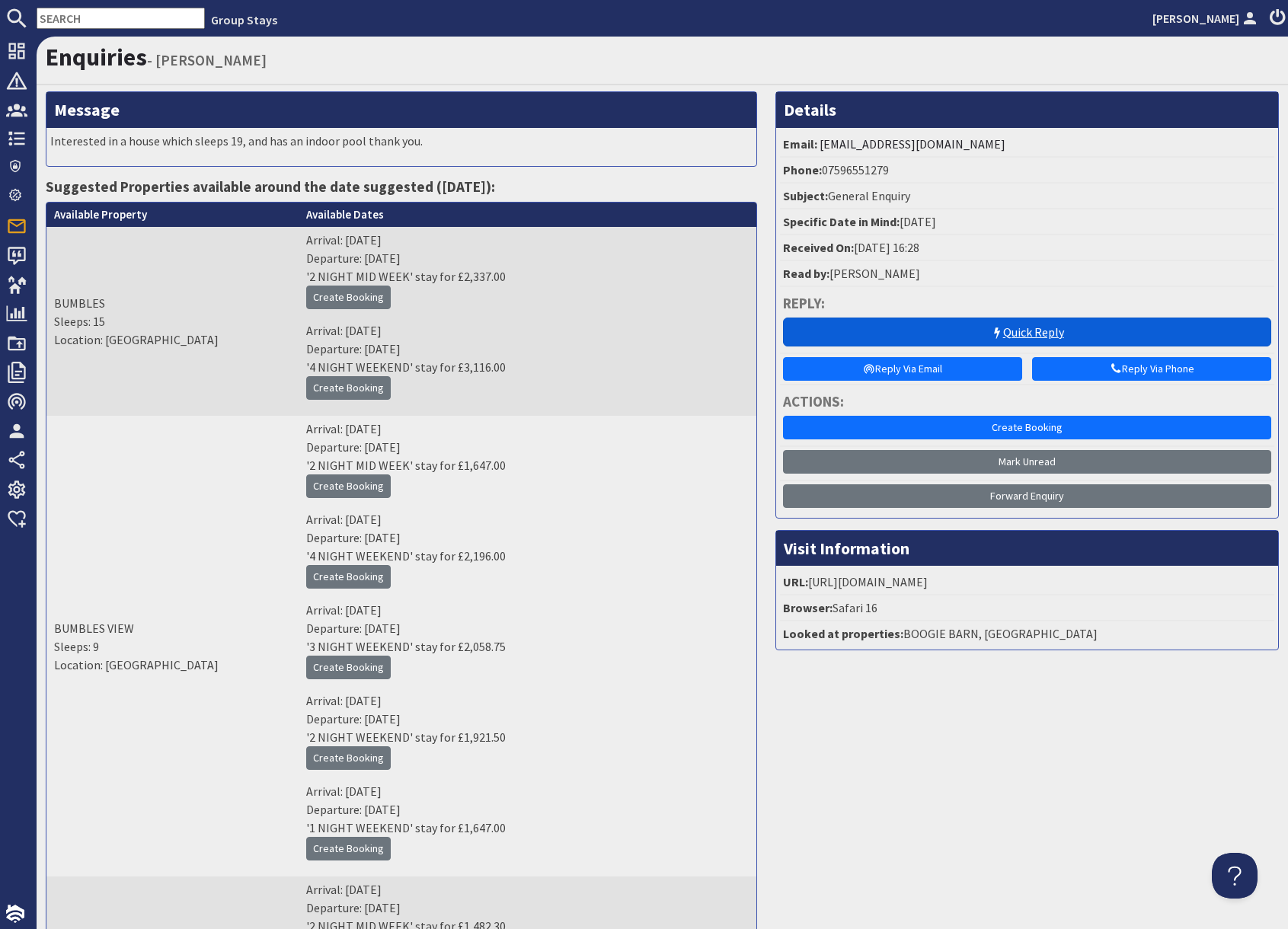
click at [961, 326] on link "Quick Reply" at bounding box center [1027, 332] width 488 height 29
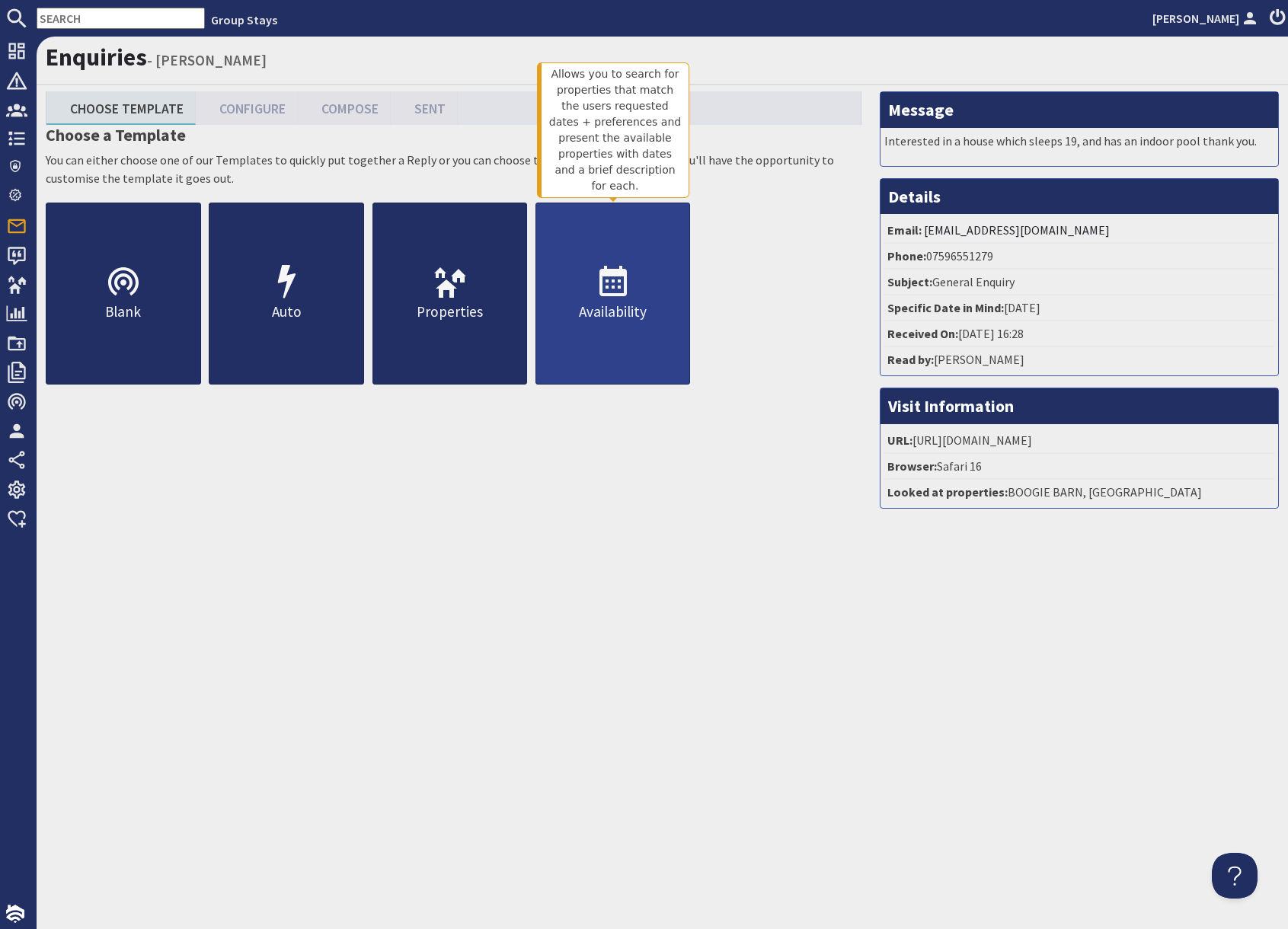
click at [612, 306] on p "Availability" at bounding box center [612, 312] width 154 height 22
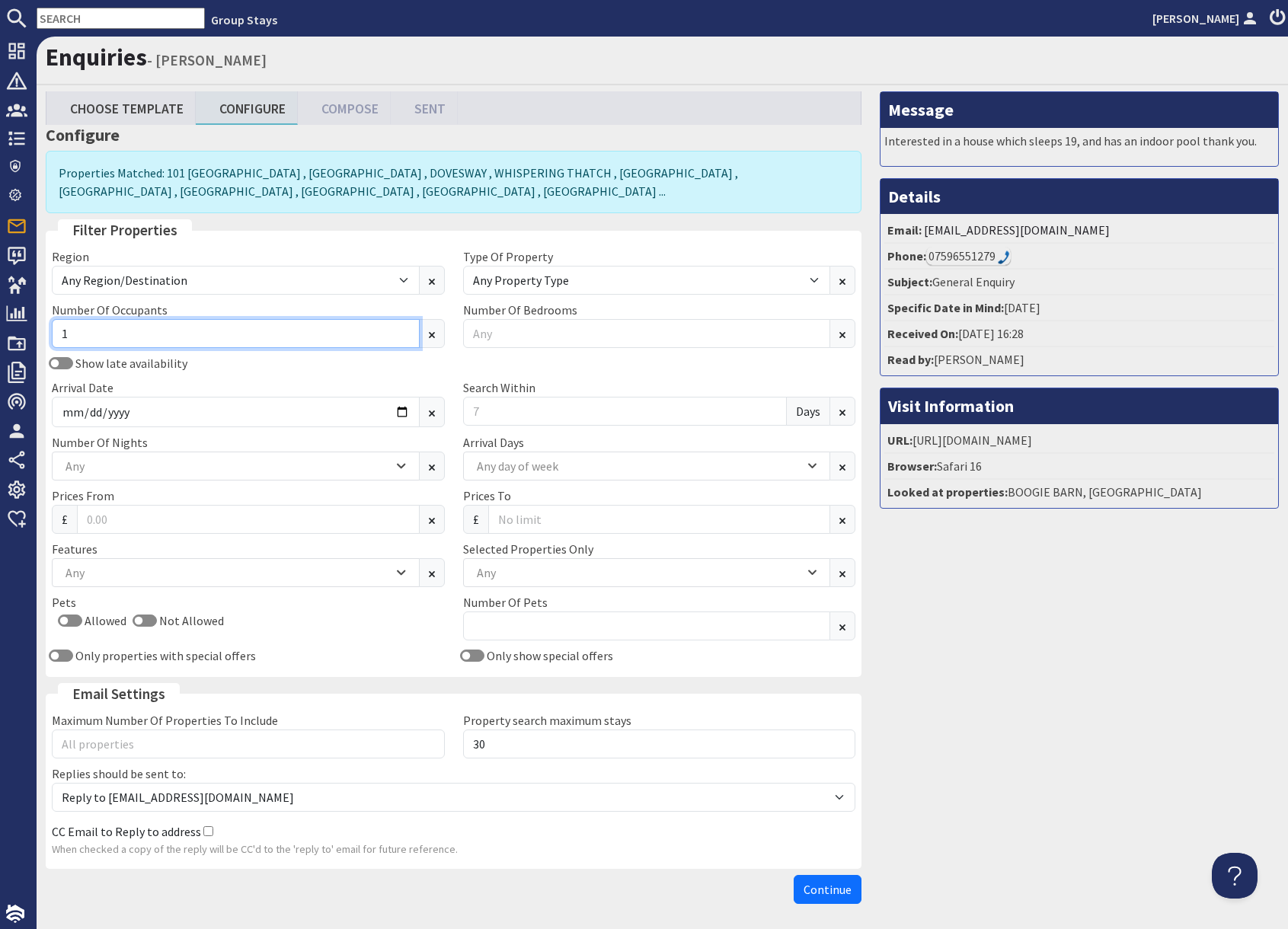
scroll to position [2, 0]
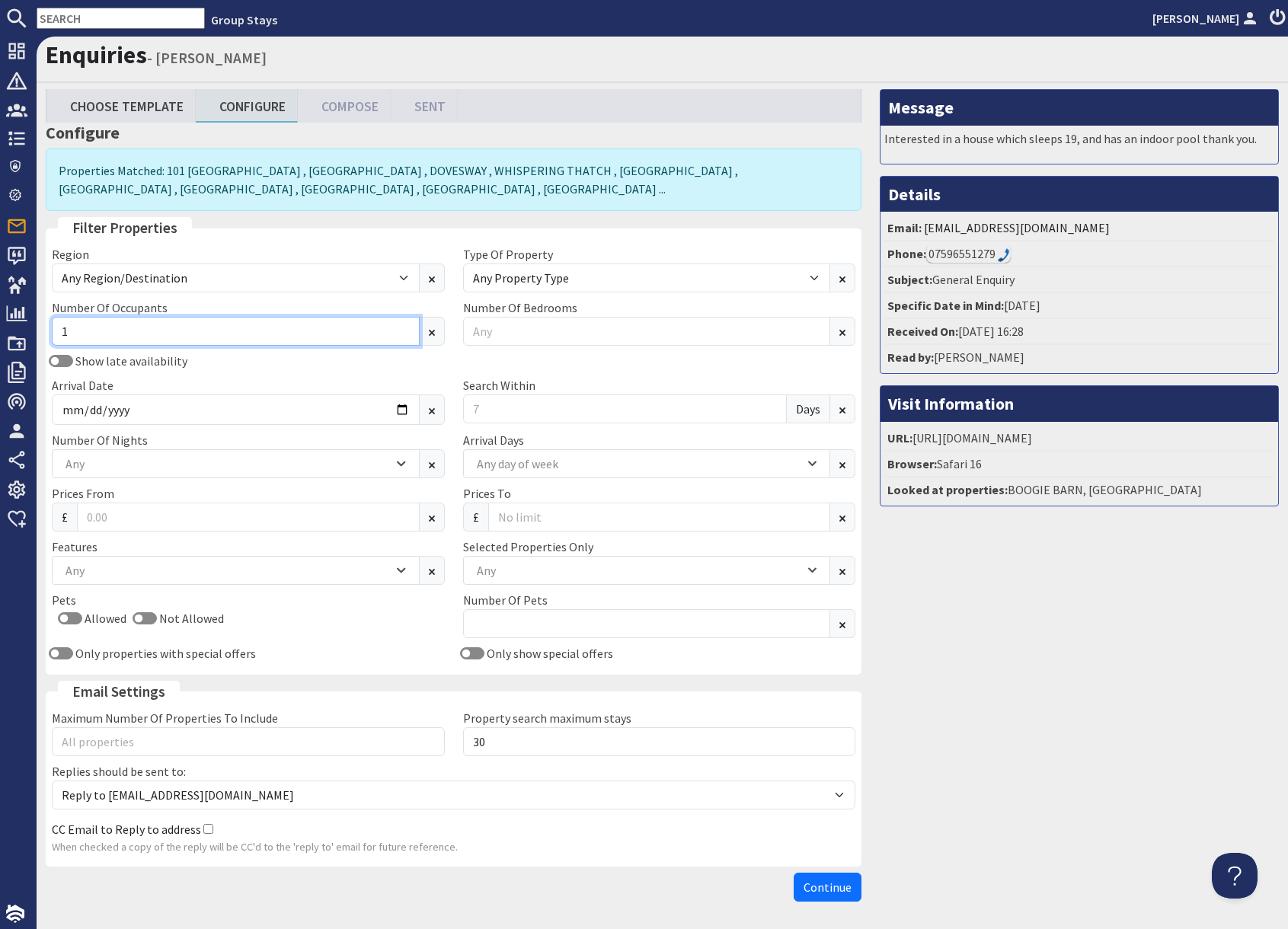
click at [271, 341] on input "1" at bounding box center [236, 331] width 368 height 29
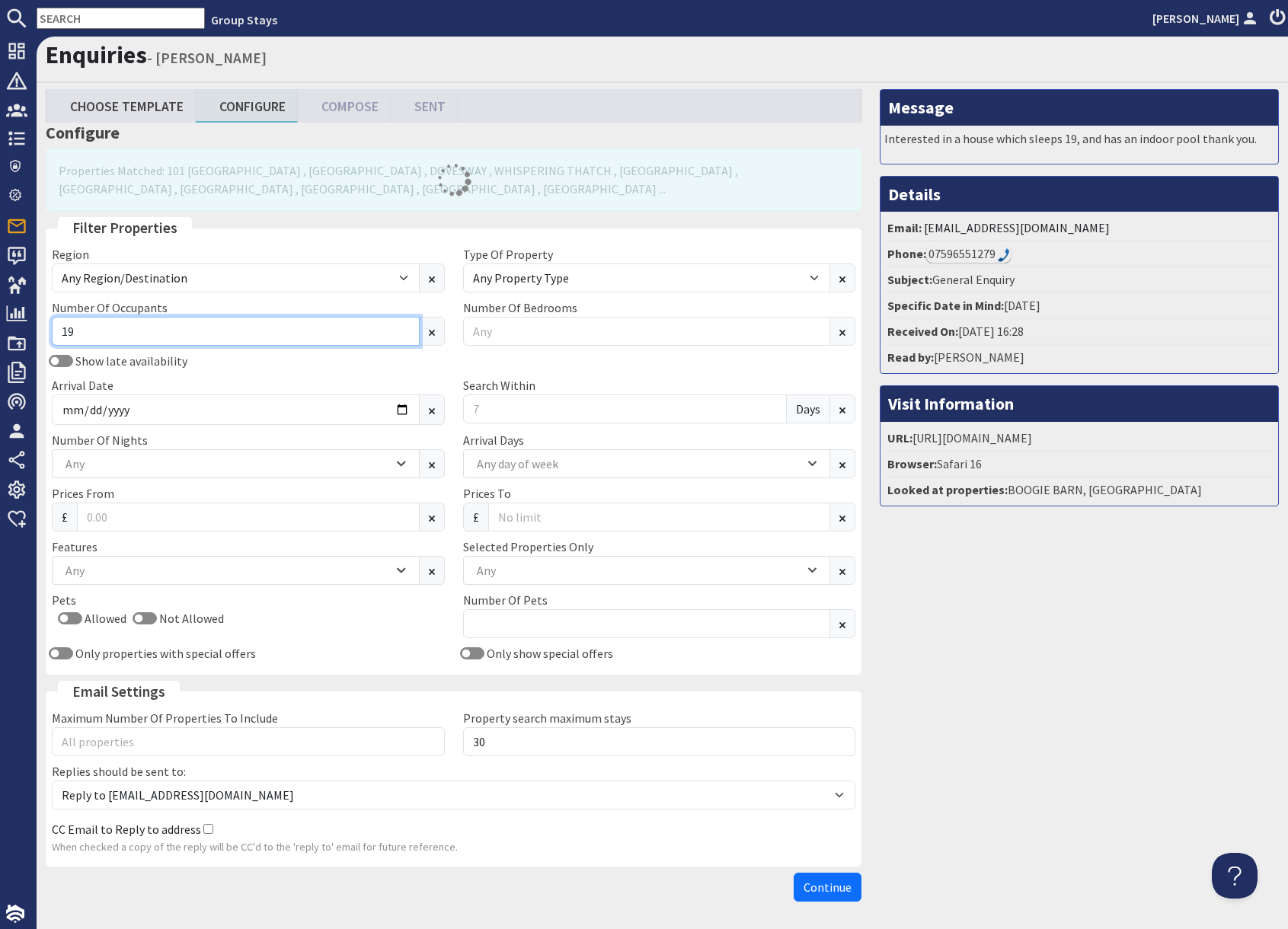
type input "19"
drag, startPoint x: 932, startPoint y: 553, endPoint x: 918, endPoint y: 547, distance: 15.2
click at [918, 547] on div "Message Interested in a house which sleeps 19, and has an indoor pool thank you…" at bounding box center [1079, 499] width 417 height 819
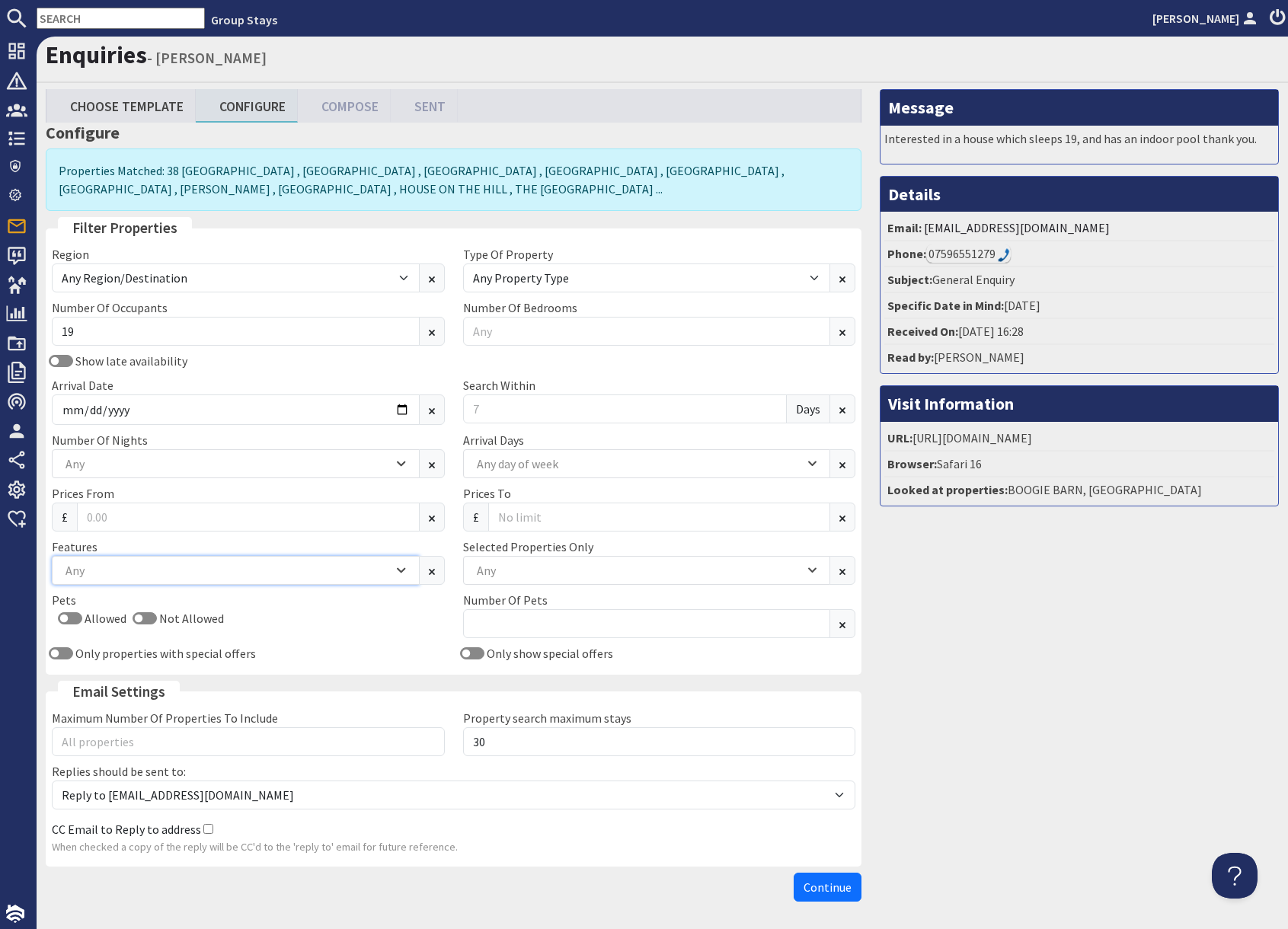
click at [289, 574] on div "Any" at bounding box center [227, 570] width 332 height 16
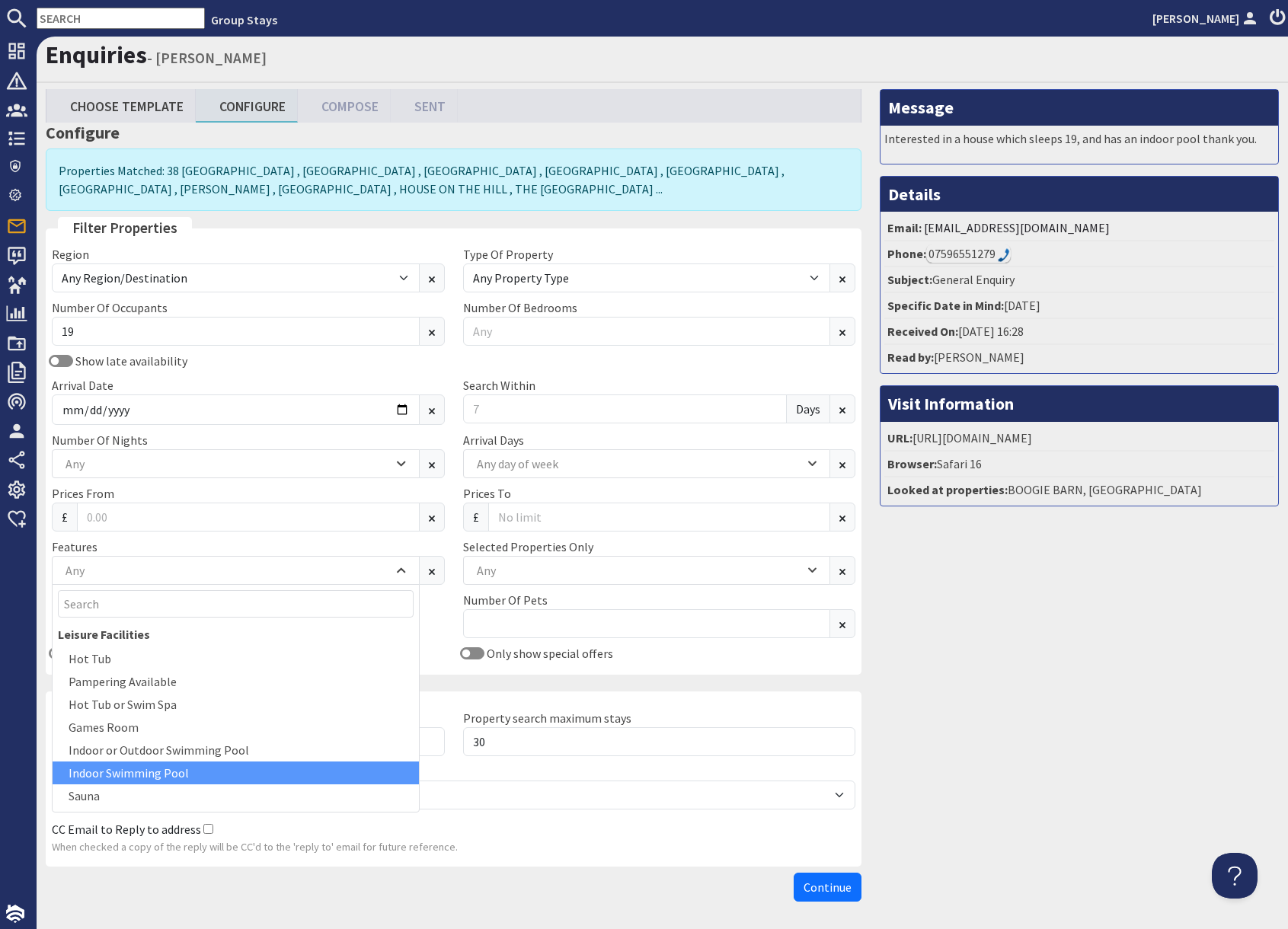
click at [178, 776] on div "Indoor Swimming Pool" at bounding box center [236, 773] width 366 height 23
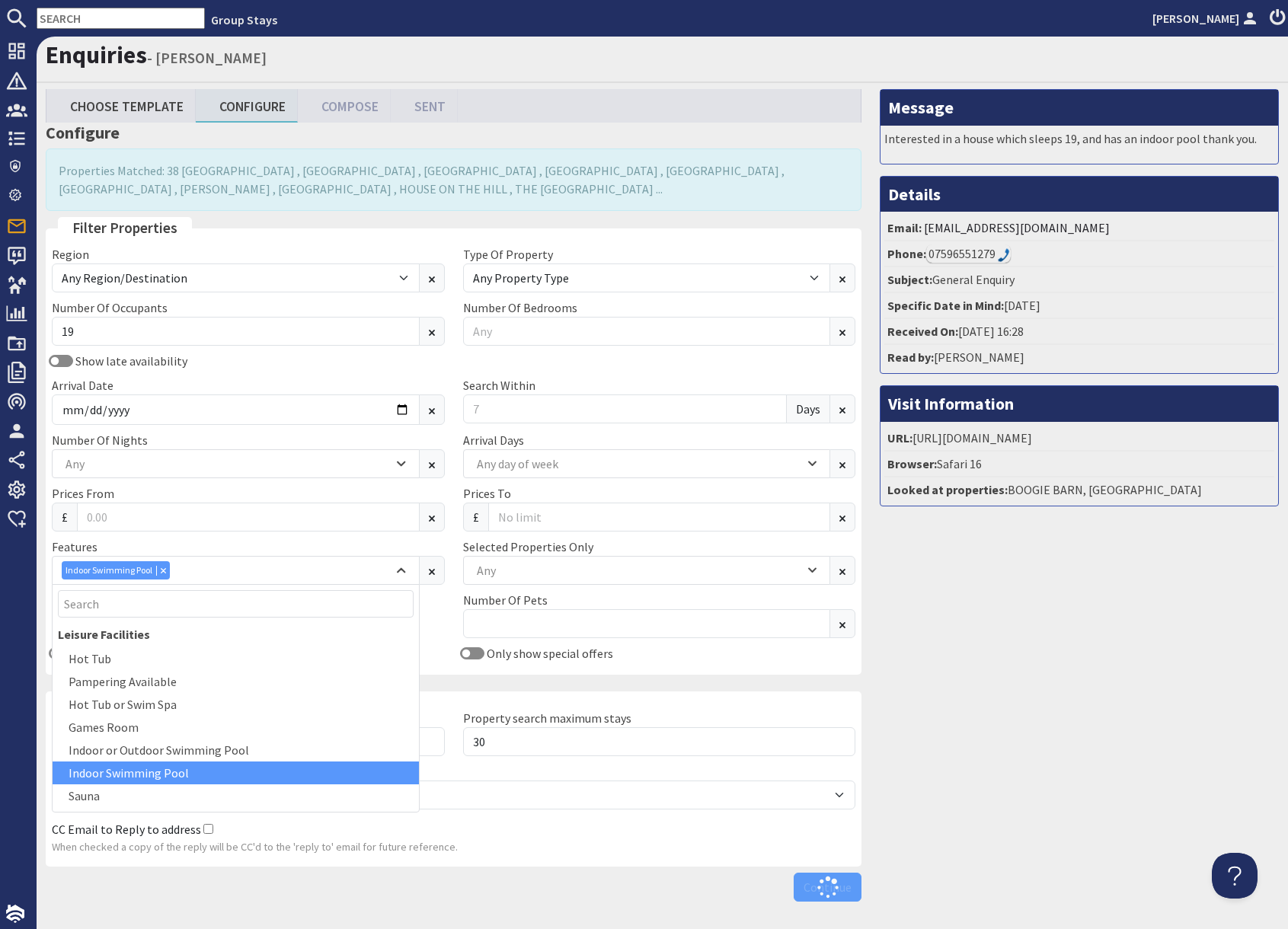
click at [935, 716] on div "Message Interested in a house which sleeps 19, and has an indoor pool thank you…" at bounding box center [1079, 499] width 417 height 819
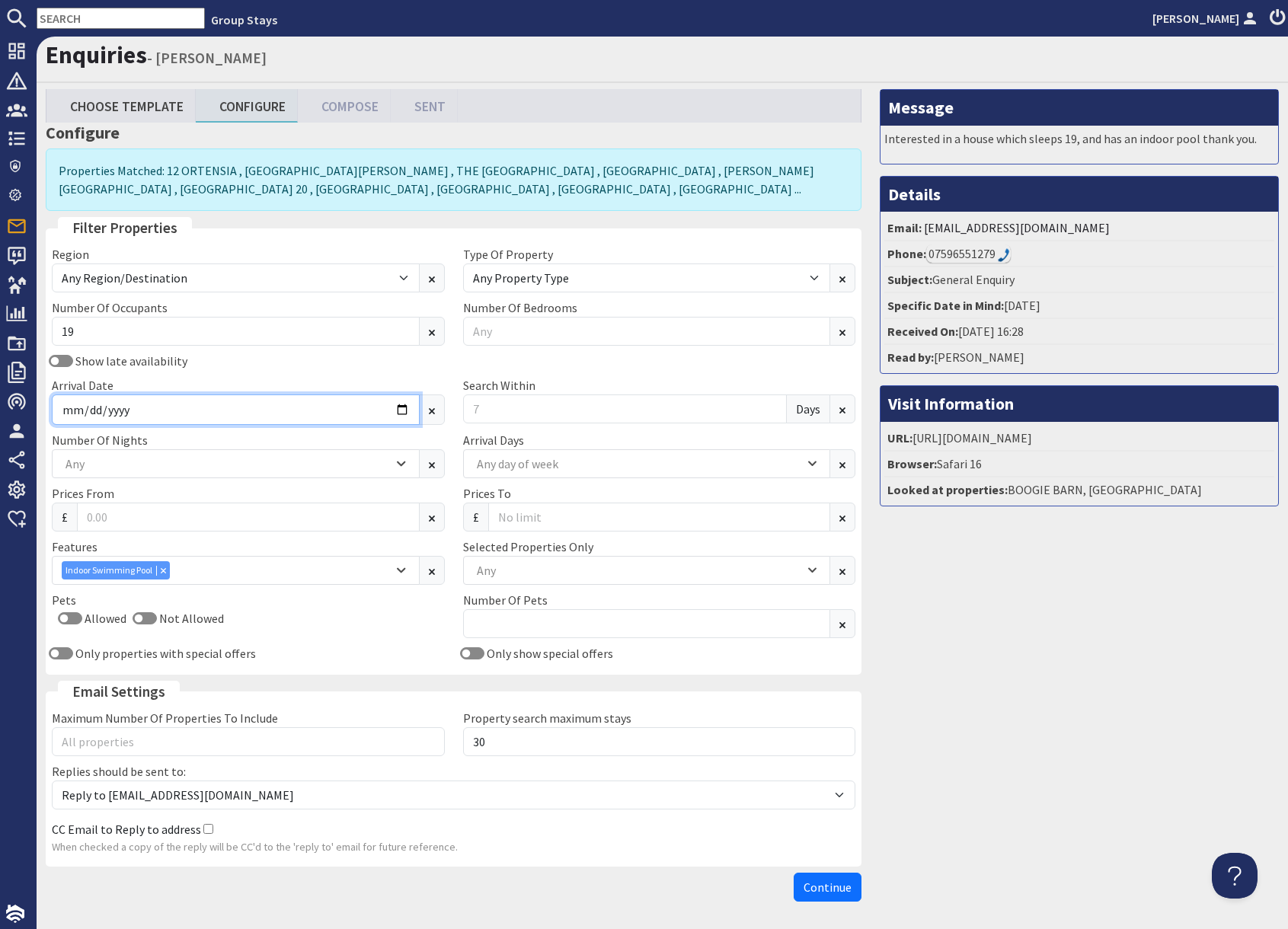
click at [403, 409] on input "Arrival Date" at bounding box center [236, 410] width 368 height 30
type input "[DATE]"
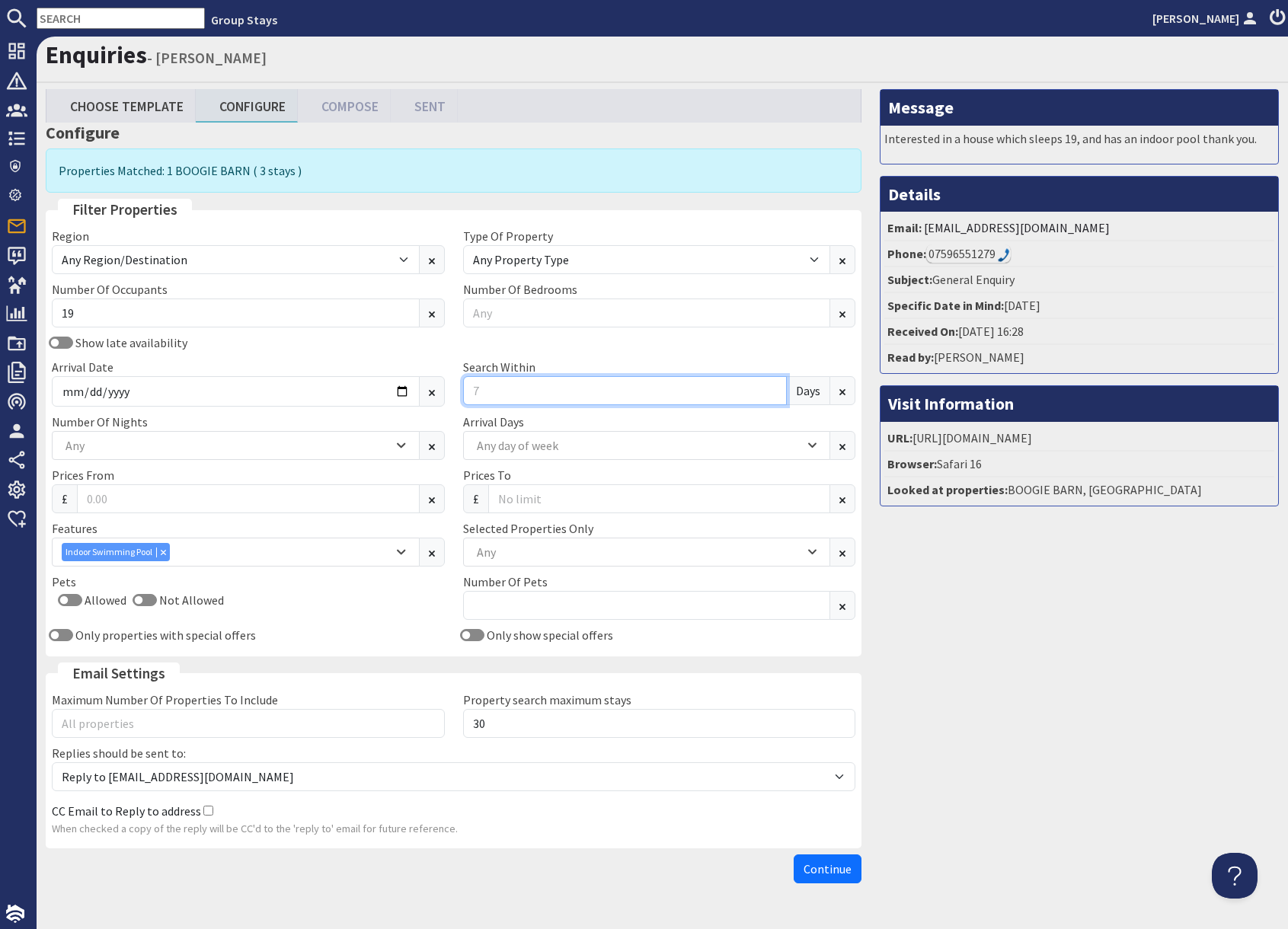
click at [481, 393] on input "Search Within" at bounding box center [625, 390] width 324 height 29
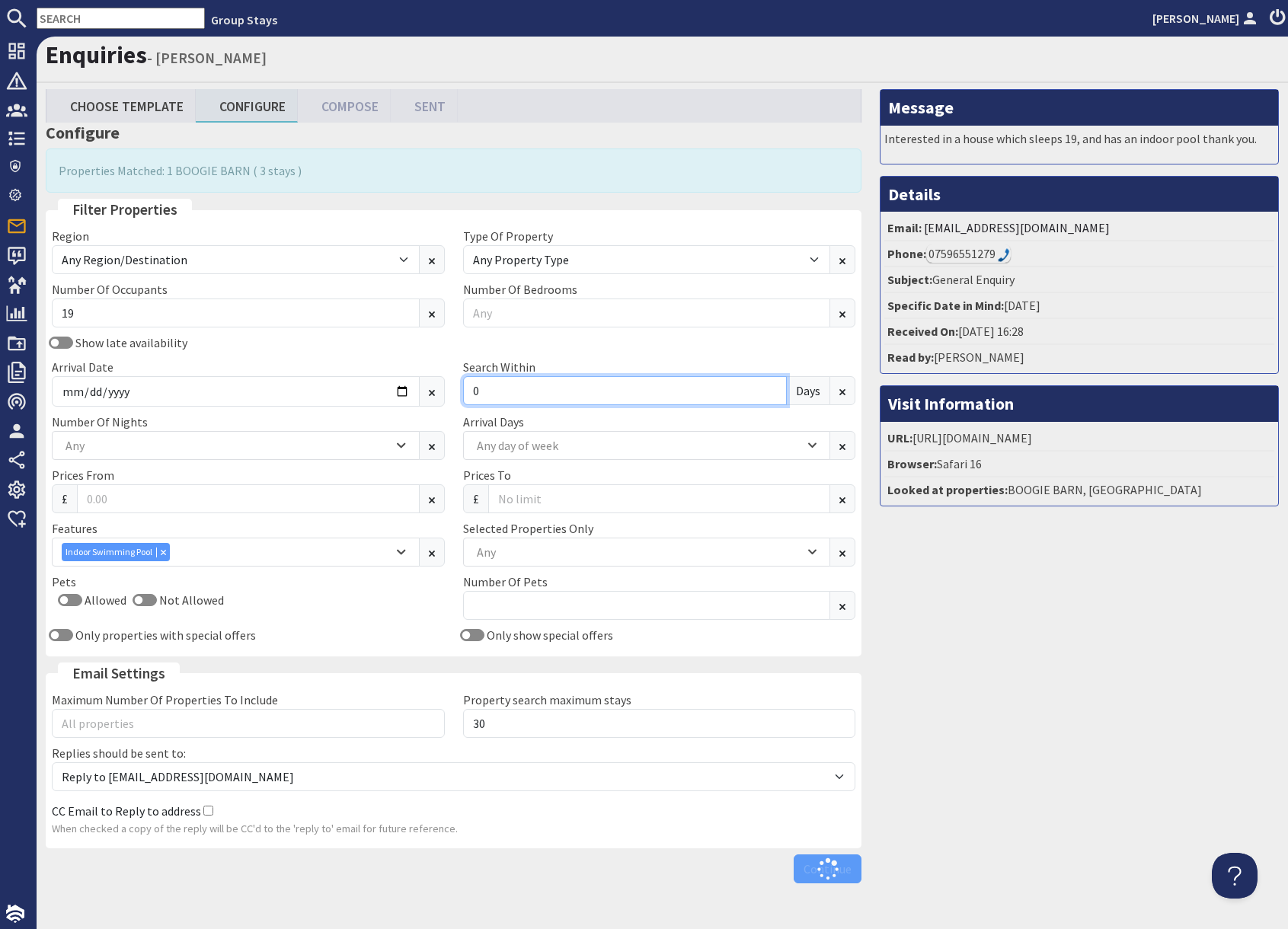
type input "0"
click at [969, 681] on div "Message Interested in a house which sleeps 19, and has an indoor pool thank you…" at bounding box center [1079, 490] width 417 height 801
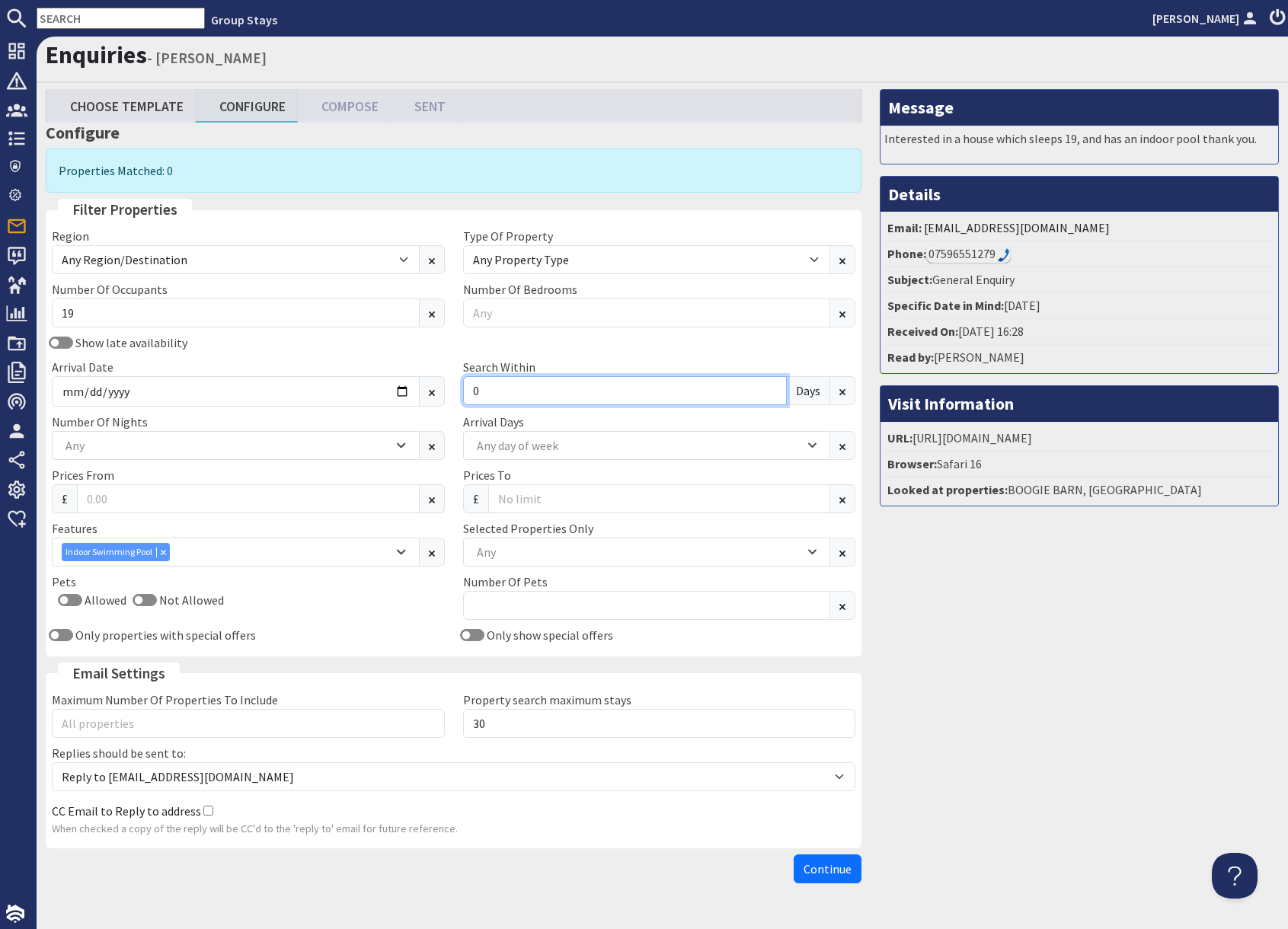
click at [502, 390] on input "0" at bounding box center [625, 390] width 324 height 29
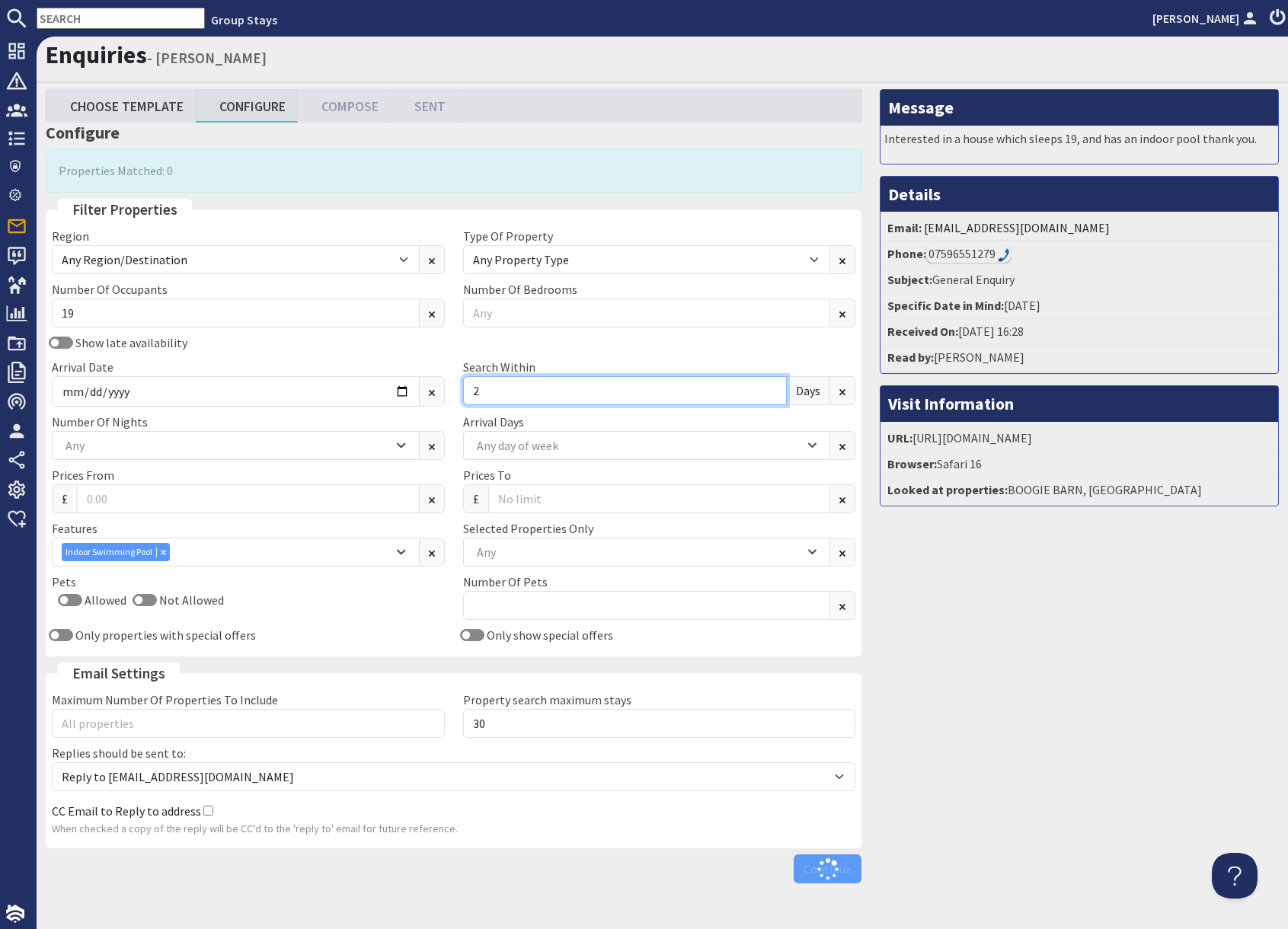
type input "2"
click at [419, 245] on button at bounding box center [432, 259] width 26 height 29
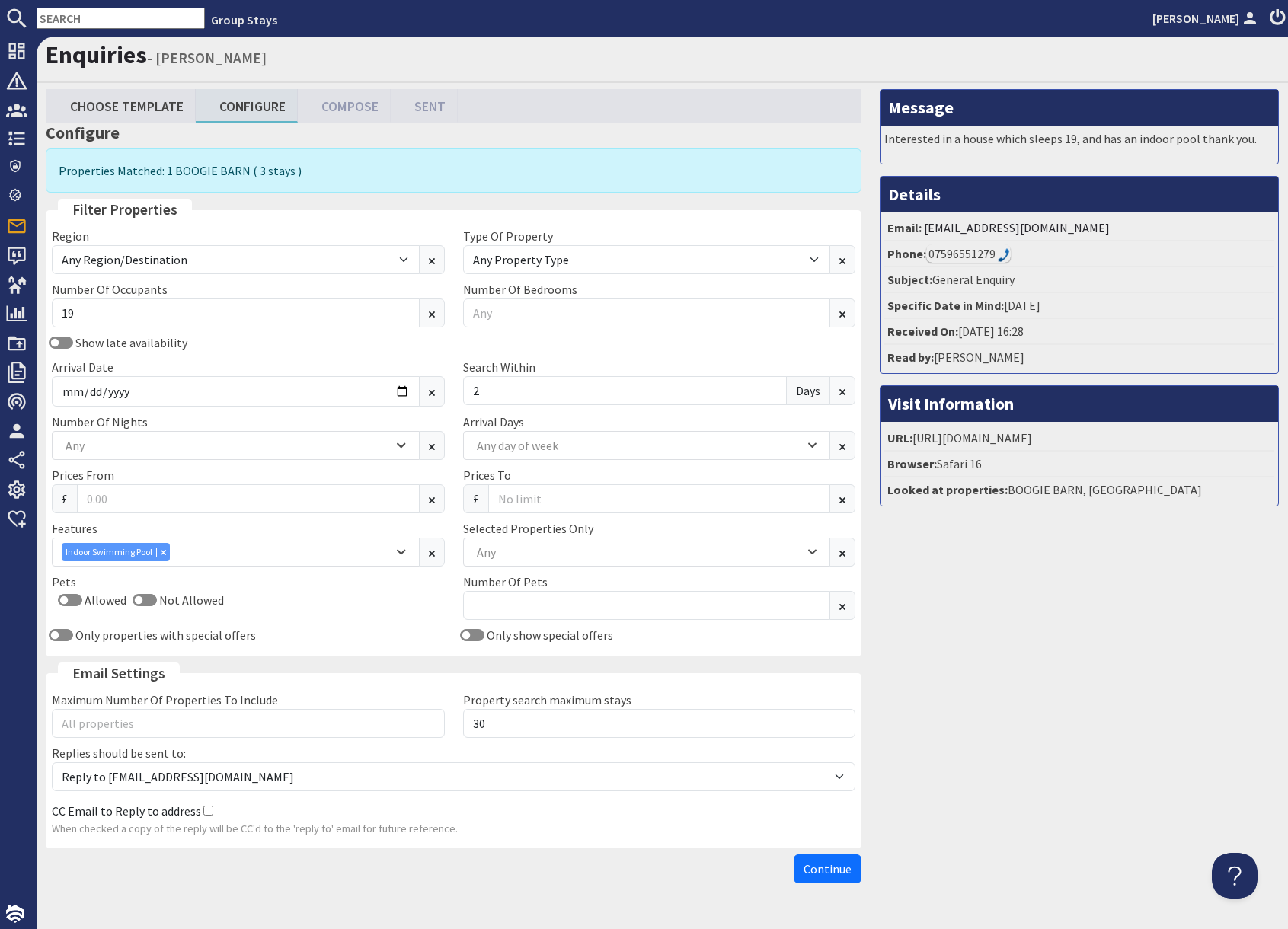
click at [1029, 578] on div "Message Interested in a house which sleeps 19, and has an indoor pool thank you…" at bounding box center [1079, 490] width 417 height 801
drag, startPoint x: 953, startPoint y: 908, endPoint x: 920, endPoint y: 897, distance: 34.8
click at [930, 901] on div "Enquiries - [PERSON_NAME] Choose Template Configure Compose Sent Configure Prop…" at bounding box center [662, 483] width 1251 height 892
drag, startPoint x: 839, startPoint y: 872, endPoint x: 857, endPoint y: 862, distance: 20.6
click at [839, 872] on span "Continue" at bounding box center [827, 868] width 48 height 16
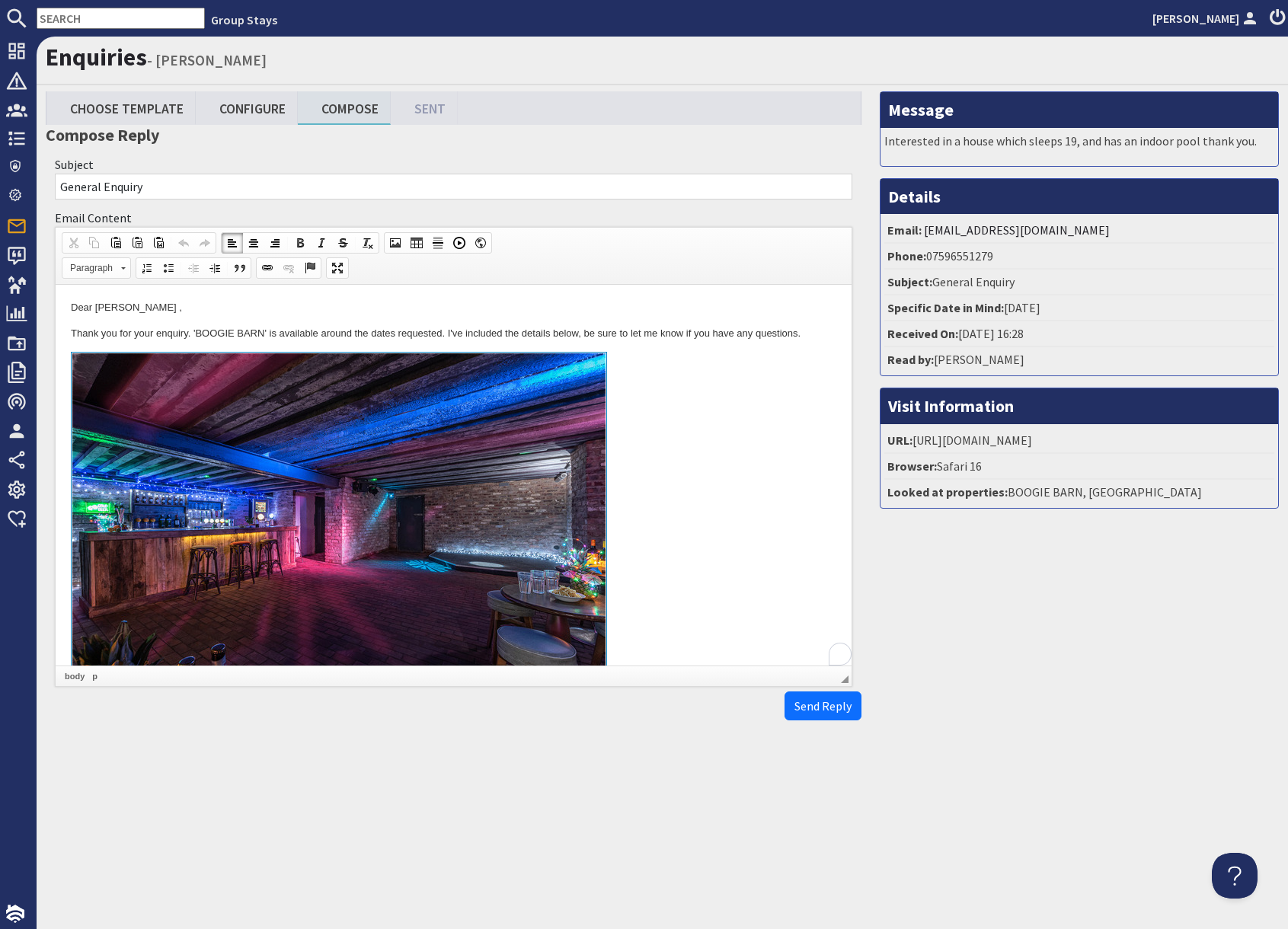
click at [688, 595] on link at bounding box center [453, 528] width 765 height 351
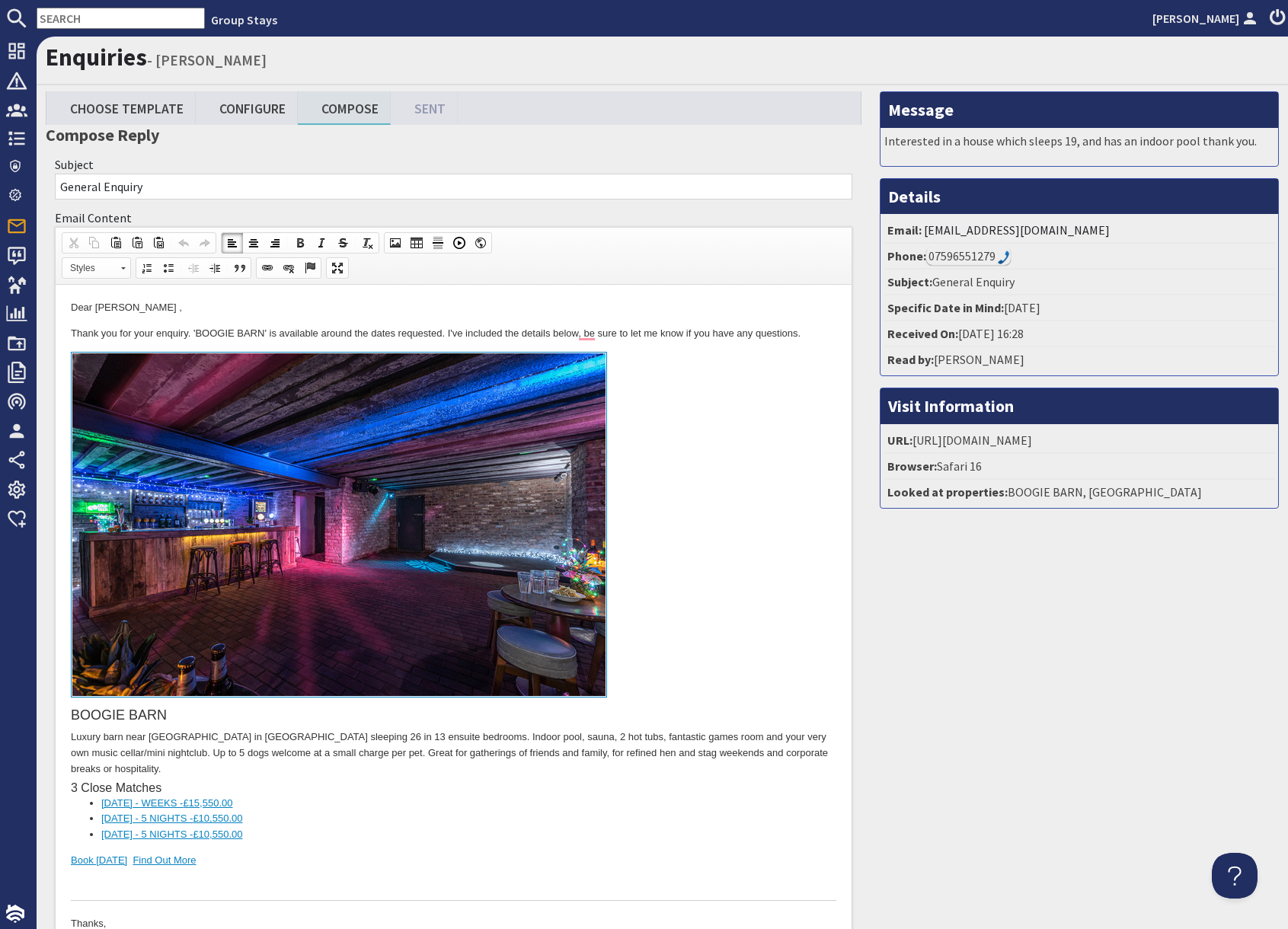
drag, startPoint x: 341, startPoint y: 849, endPoint x: 332, endPoint y: 852, distance: 9.5
click at [341, 849] on div "BOOGIE BARN Luxury barn near [GEOGRAPHIC_DATA] in [GEOGRAPHIC_DATA] sleeping 26…" at bounding box center [453, 626] width 765 height 549
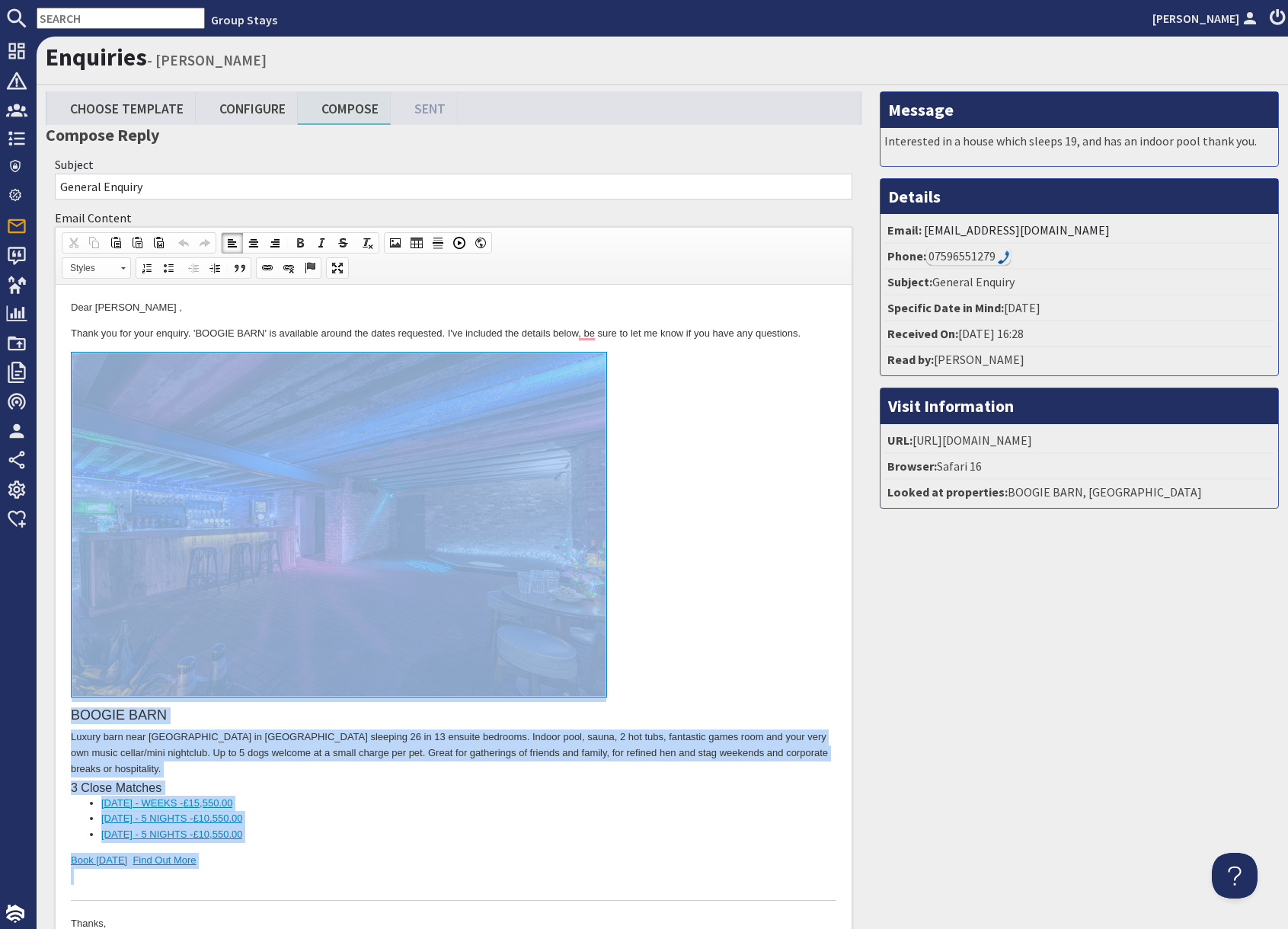
drag, startPoint x: 244, startPoint y: 874, endPoint x: 245, endPoint y: 645, distance: 229.0
click at [245, 645] on div "BOOGIE BARN Luxury barn near [GEOGRAPHIC_DATA] in [GEOGRAPHIC_DATA] sleeping 26…" at bounding box center [453, 626] width 765 height 549
copy div "BOOGIE BARN Luxury barn near [GEOGRAPHIC_DATA] in [GEOGRAPHIC_DATA] sleeping 26…"
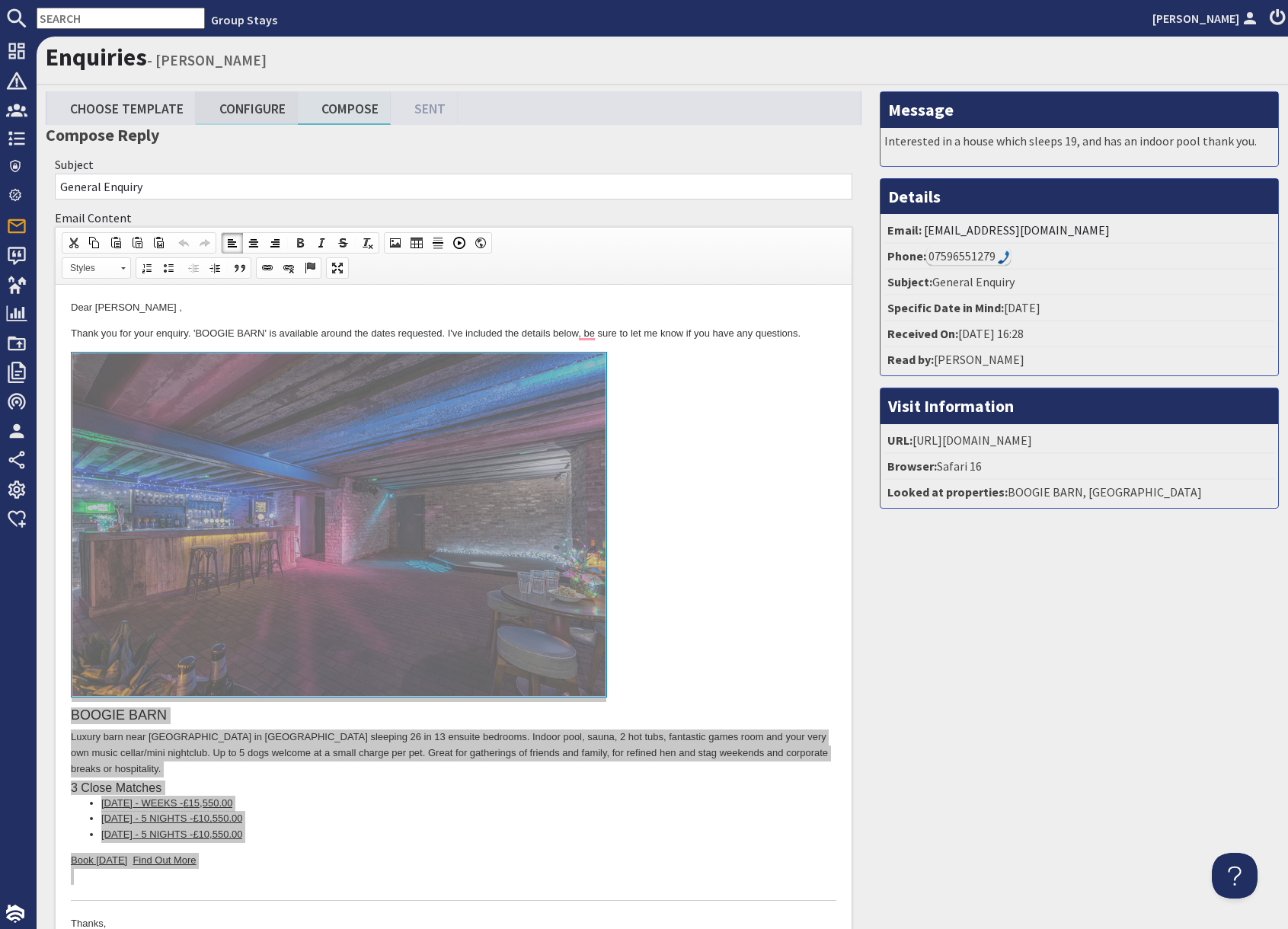
click at [258, 111] on link "Configure" at bounding box center [246, 108] width 102 height 33
type textarea "<p>Dear [PERSON_NAME] ,</p> <p>Thank you for your enquiry. &#39;BOOGIE BARN&#39…"
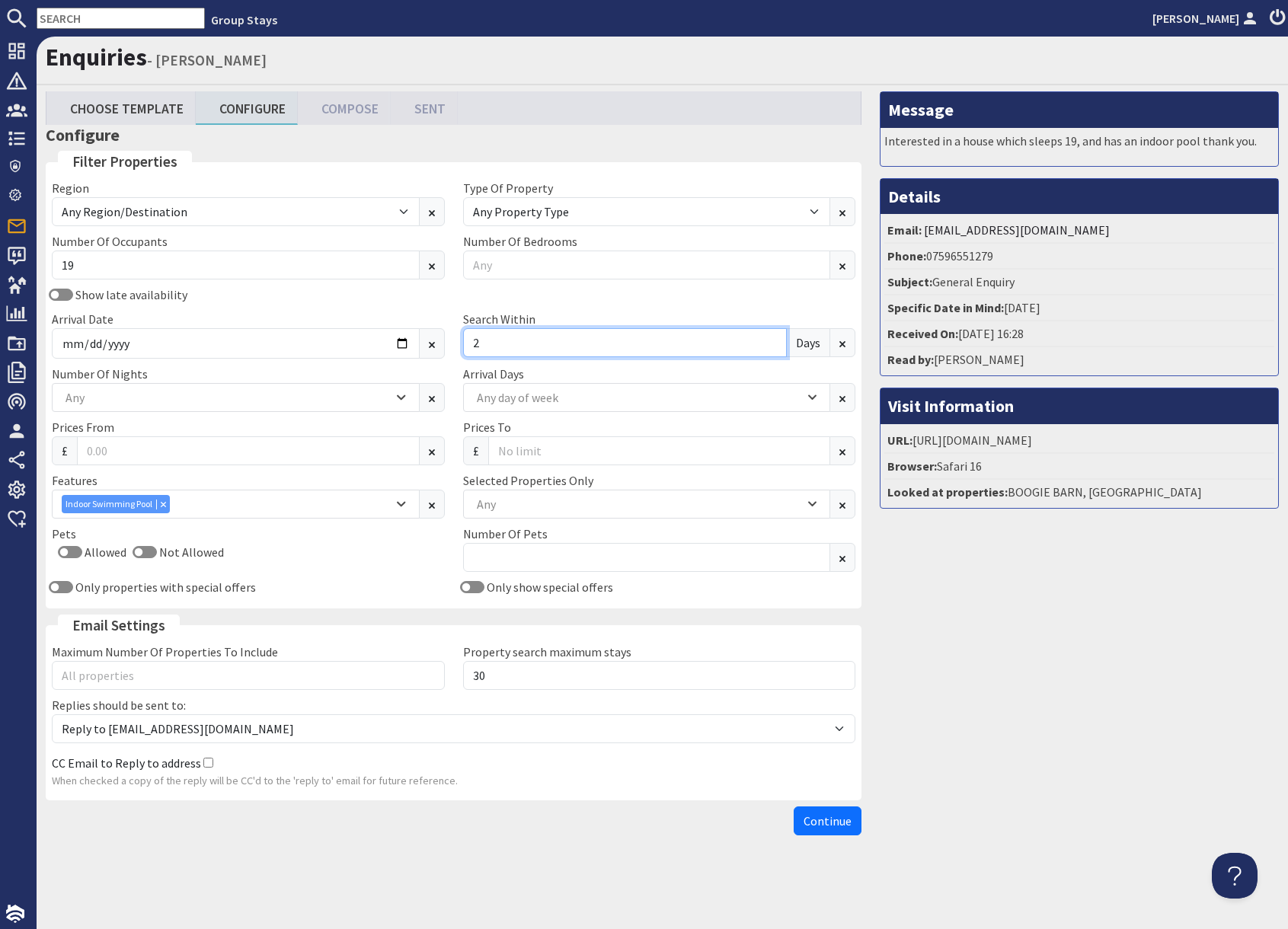
drag, startPoint x: 492, startPoint y: 341, endPoint x: 510, endPoint y: 345, distance: 18.4
click at [492, 341] on input "2" at bounding box center [625, 342] width 324 height 29
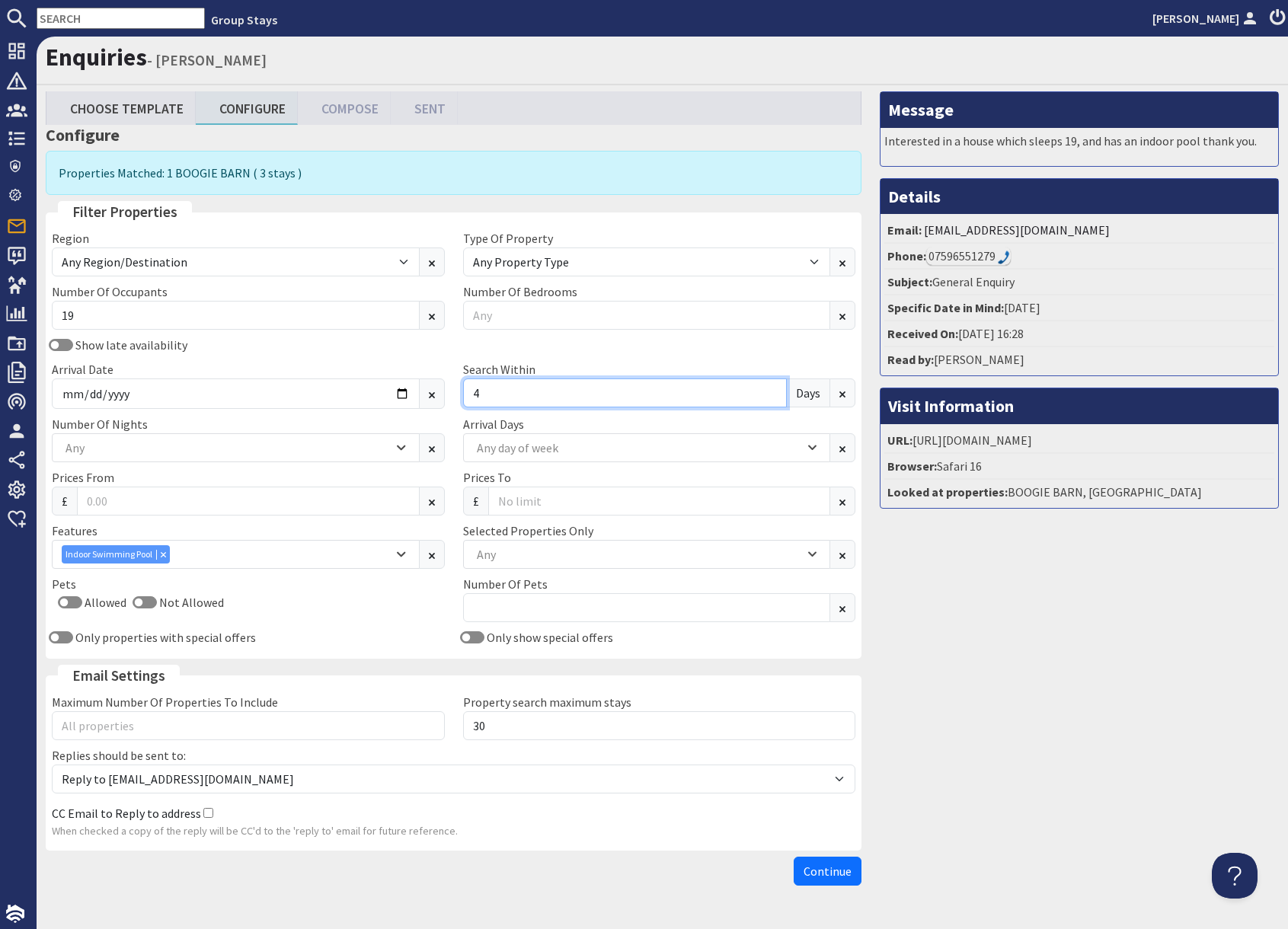
type input "4"
click at [72, 24] on input "text" at bounding box center [121, 18] width 168 height 21
paste input "[PERSON_NAME][EMAIL_ADDRESS][DOMAIN_NAME]"
type input "[PERSON_NAME][EMAIL_ADDRESS][DOMAIN_NAME]"
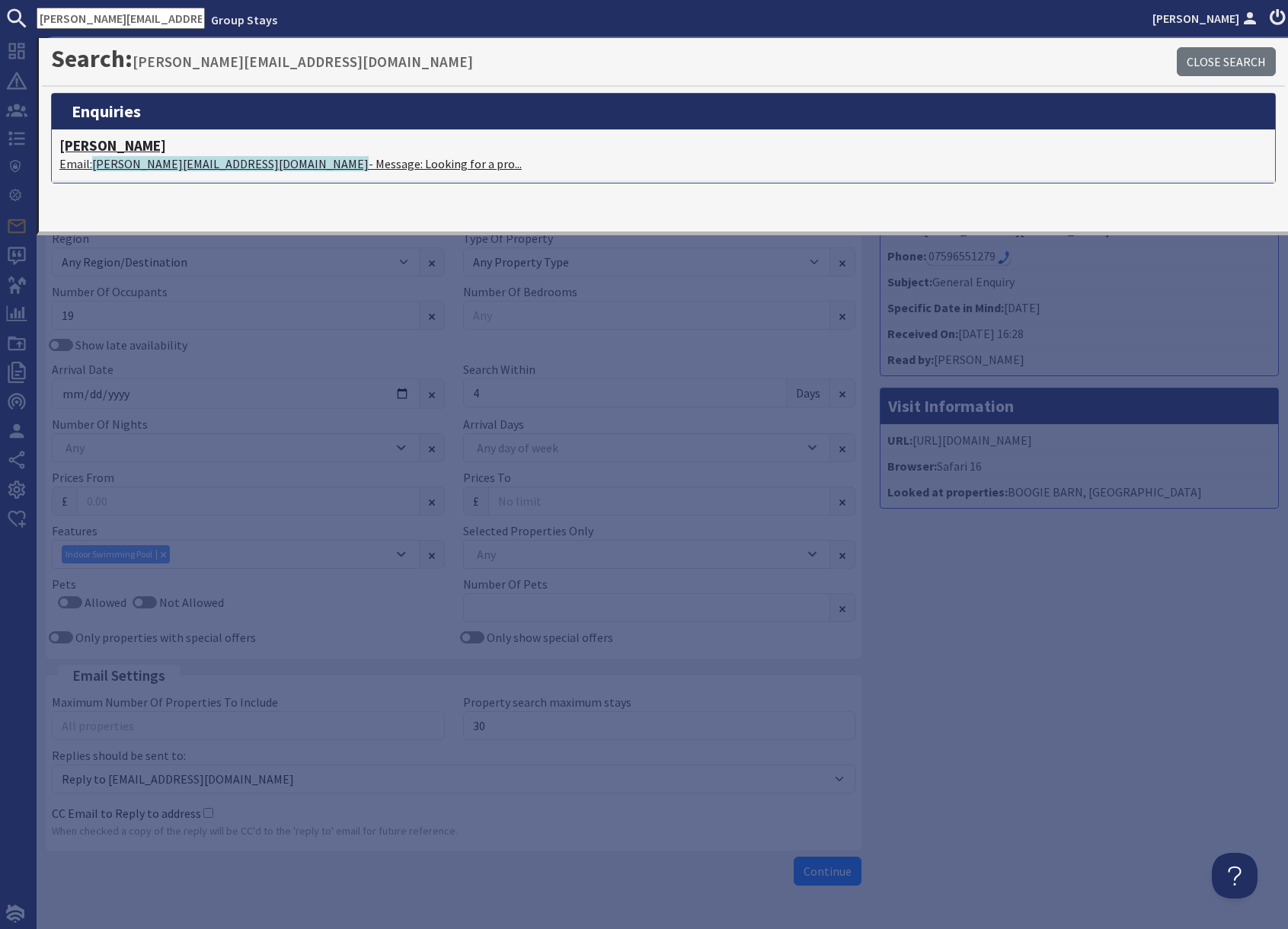
drag, startPoint x: 182, startPoint y: 162, endPoint x: 228, endPoint y: 164, distance: 46.0
click at [181, 162] on span "[PERSON_NAME][EMAIL_ADDRESS][DOMAIN_NAME]" at bounding box center [230, 163] width 277 height 16
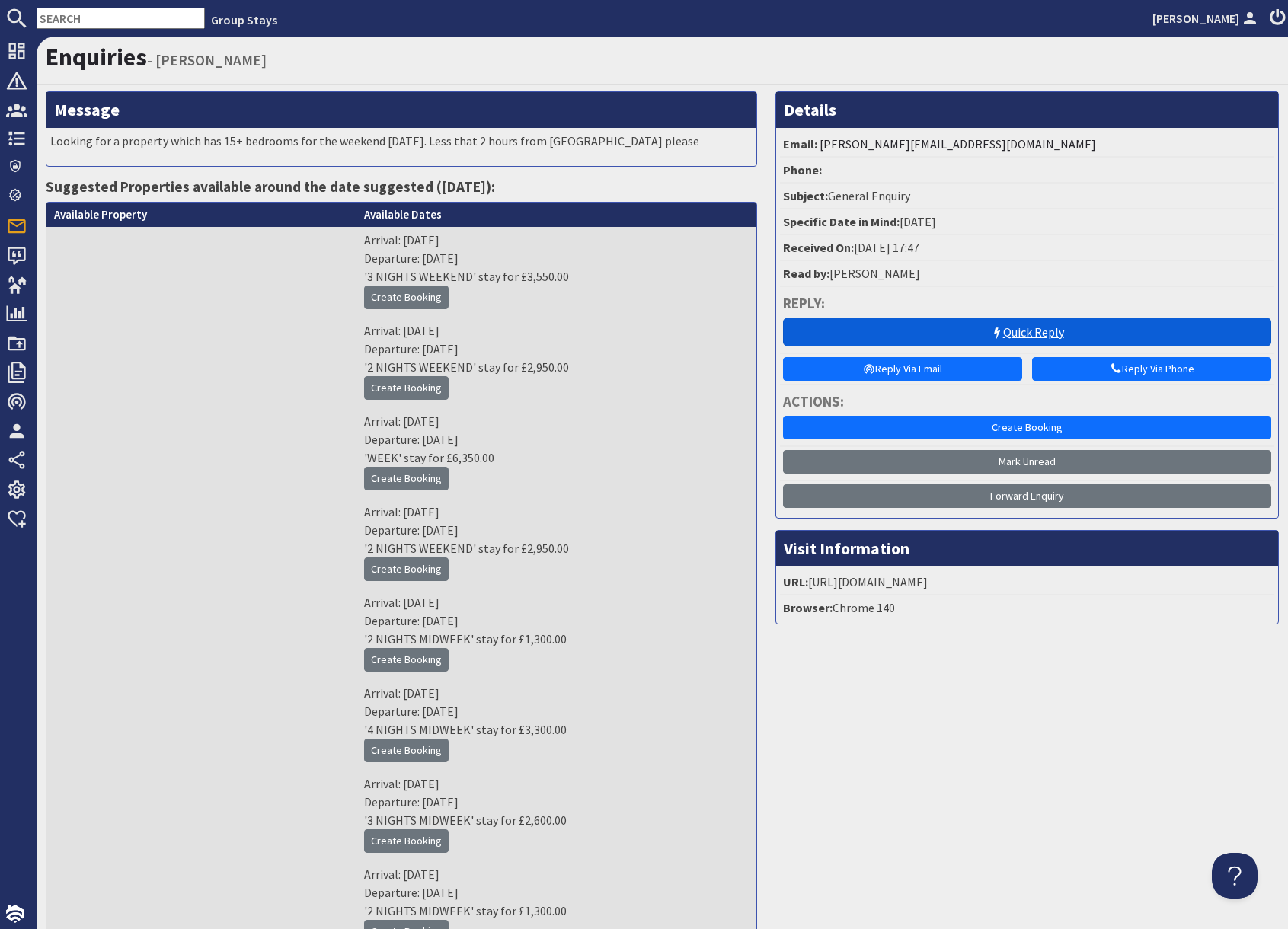
click at [992, 333] on icon at bounding box center [997, 333] width 12 height 12
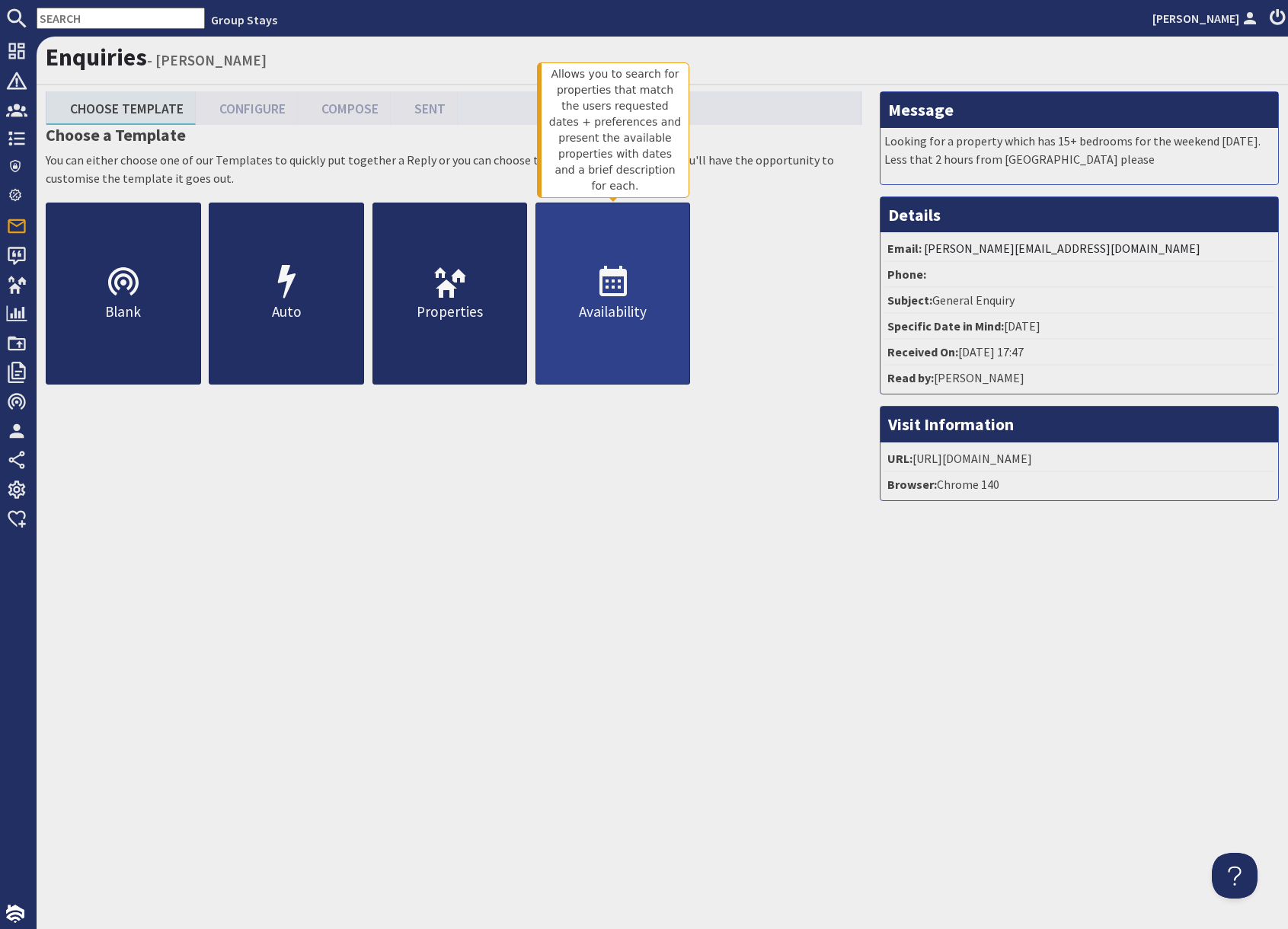
click at [622, 289] on icon at bounding box center [613, 282] width 37 height 37
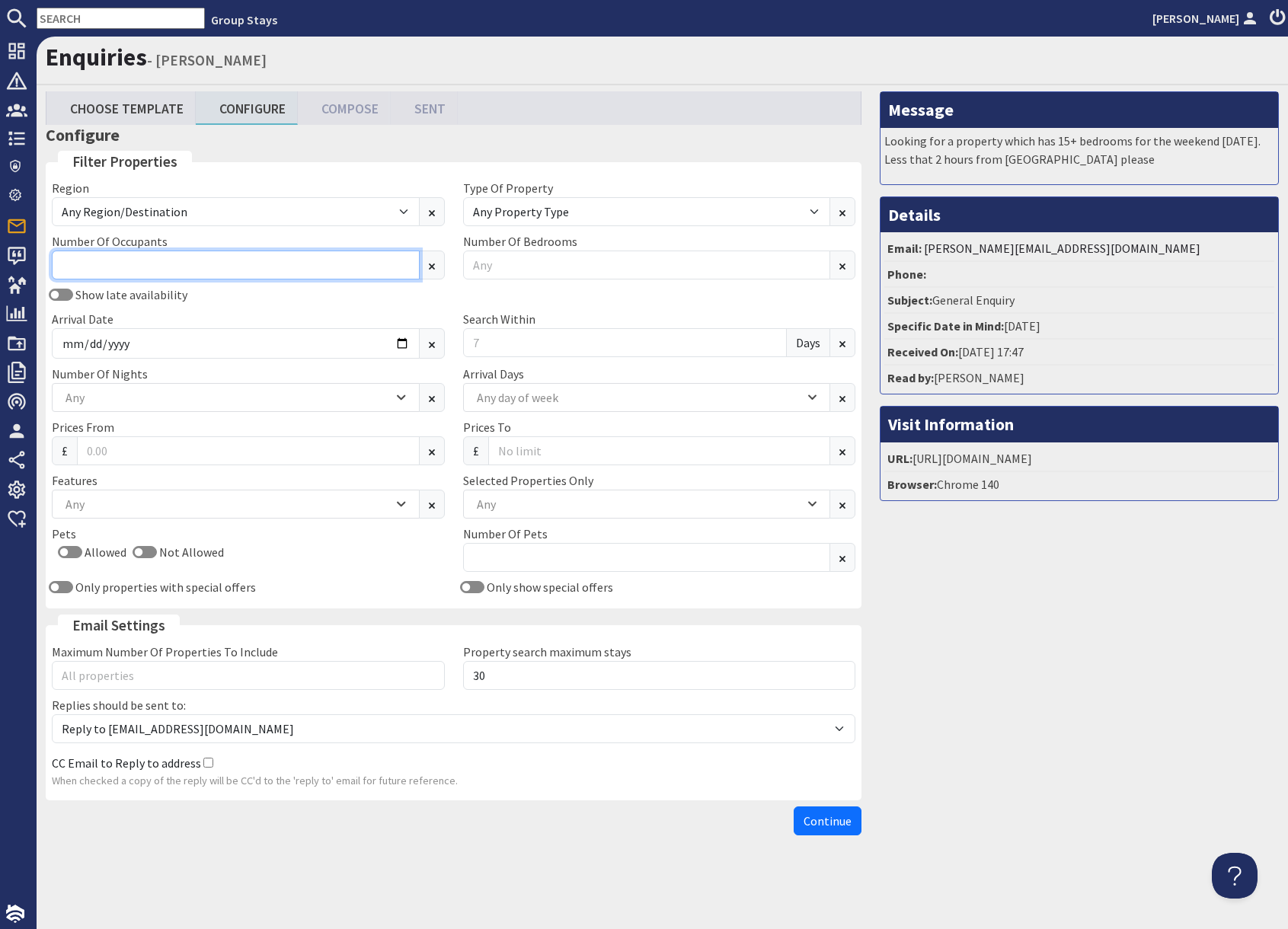
click at [198, 263] on input "Number Of Occupants" at bounding box center [236, 264] width 368 height 29
type input "15"
drag, startPoint x: 1107, startPoint y: 692, endPoint x: 1100, endPoint y: 691, distance: 7.1
click at [1106, 691] on div "Message Looking for a property which has 15+ bedrooms for the weekend [DATE]. L…" at bounding box center [1079, 466] width 417 height 751
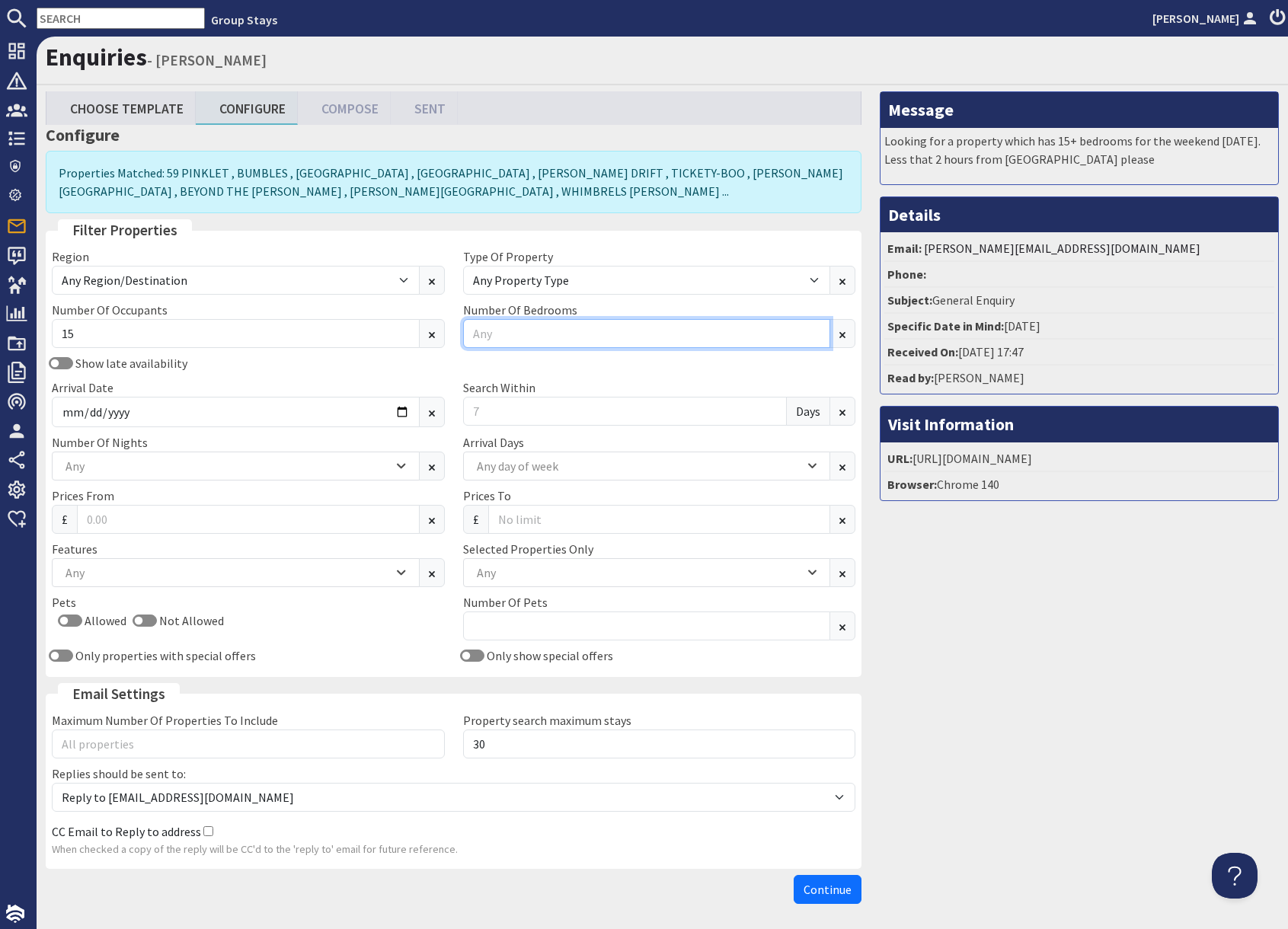
click at [525, 329] on input "Number Of Bedrooms" at bounding box center [647, 333] width 368 height 29
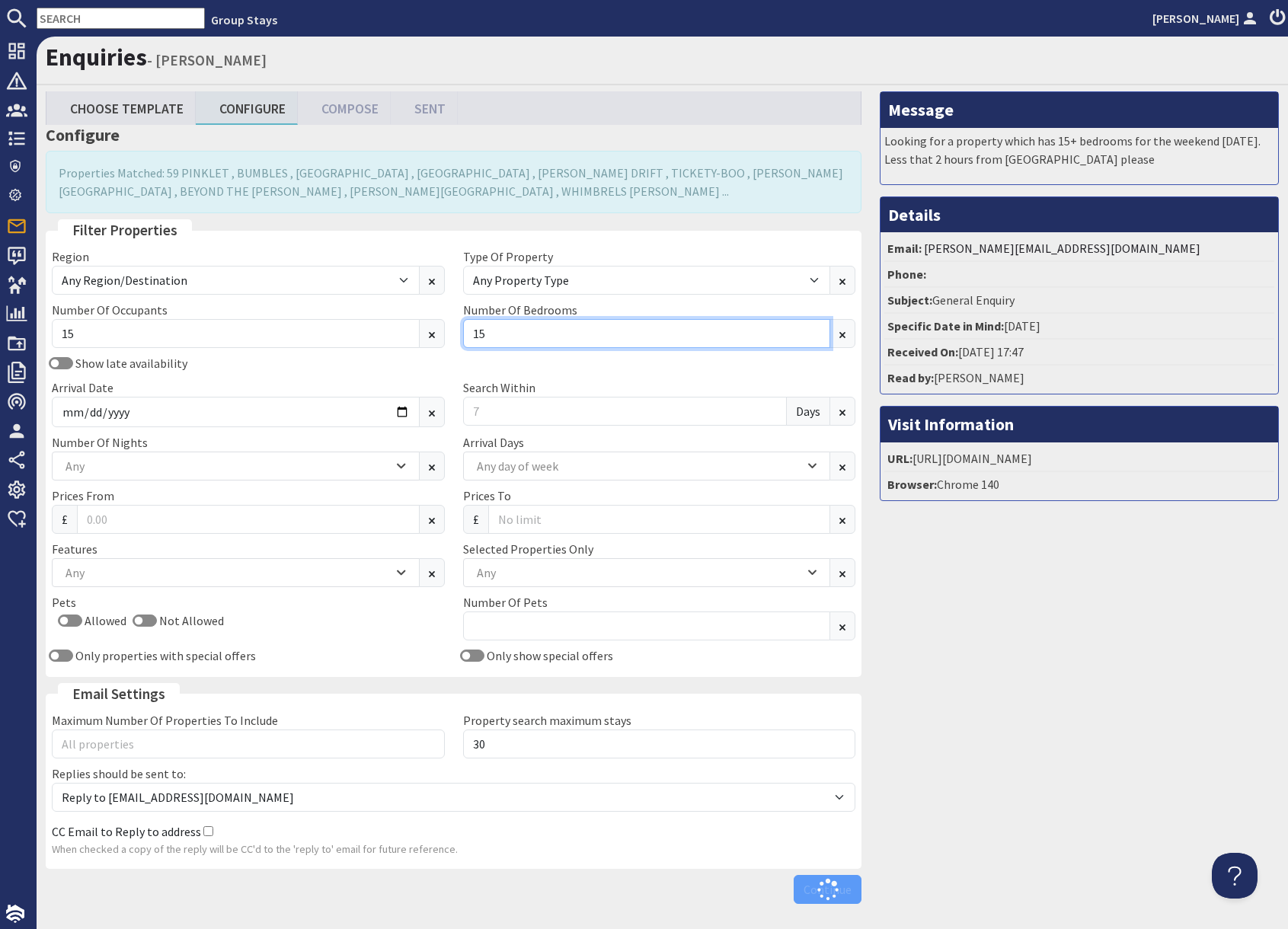
type input "15"
drag, startPoint x: 945, startPoint y: 556, endPoint x: 571, endPoint y: 466, distance: 384.7
click at [928, 551] on div "Message Looking for a property which has 15+ bedrooms for the weekend [DATE]. L…" at bounding box center [1079, 501] width 417 height 819
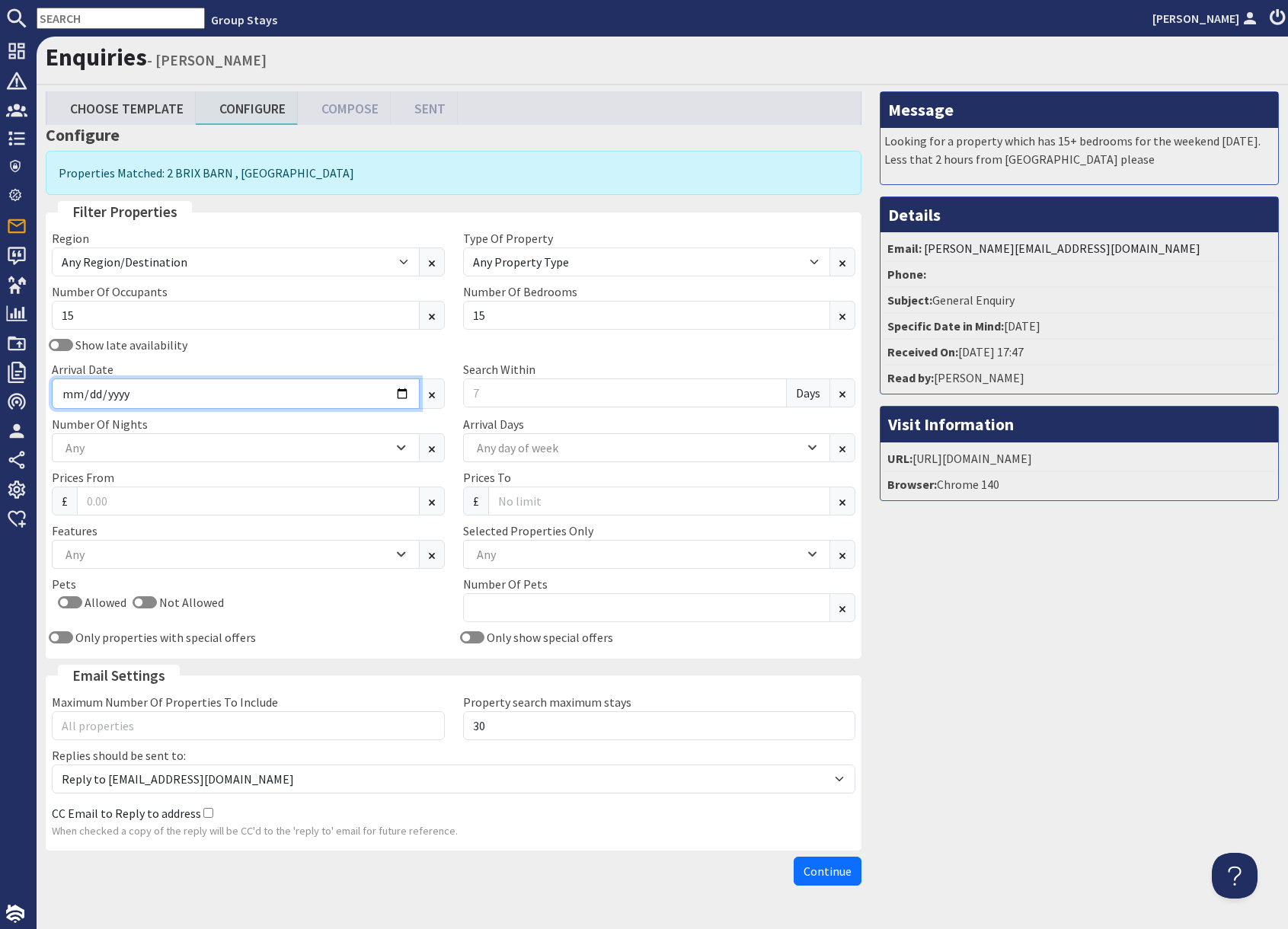
click at [396, 395] on input "Arrival Date" at bounding box center [236, 393] width 368 height 30
click at [402, 396] on input "Arrival Date" at bounding box center [236, 393] width 368 height 30
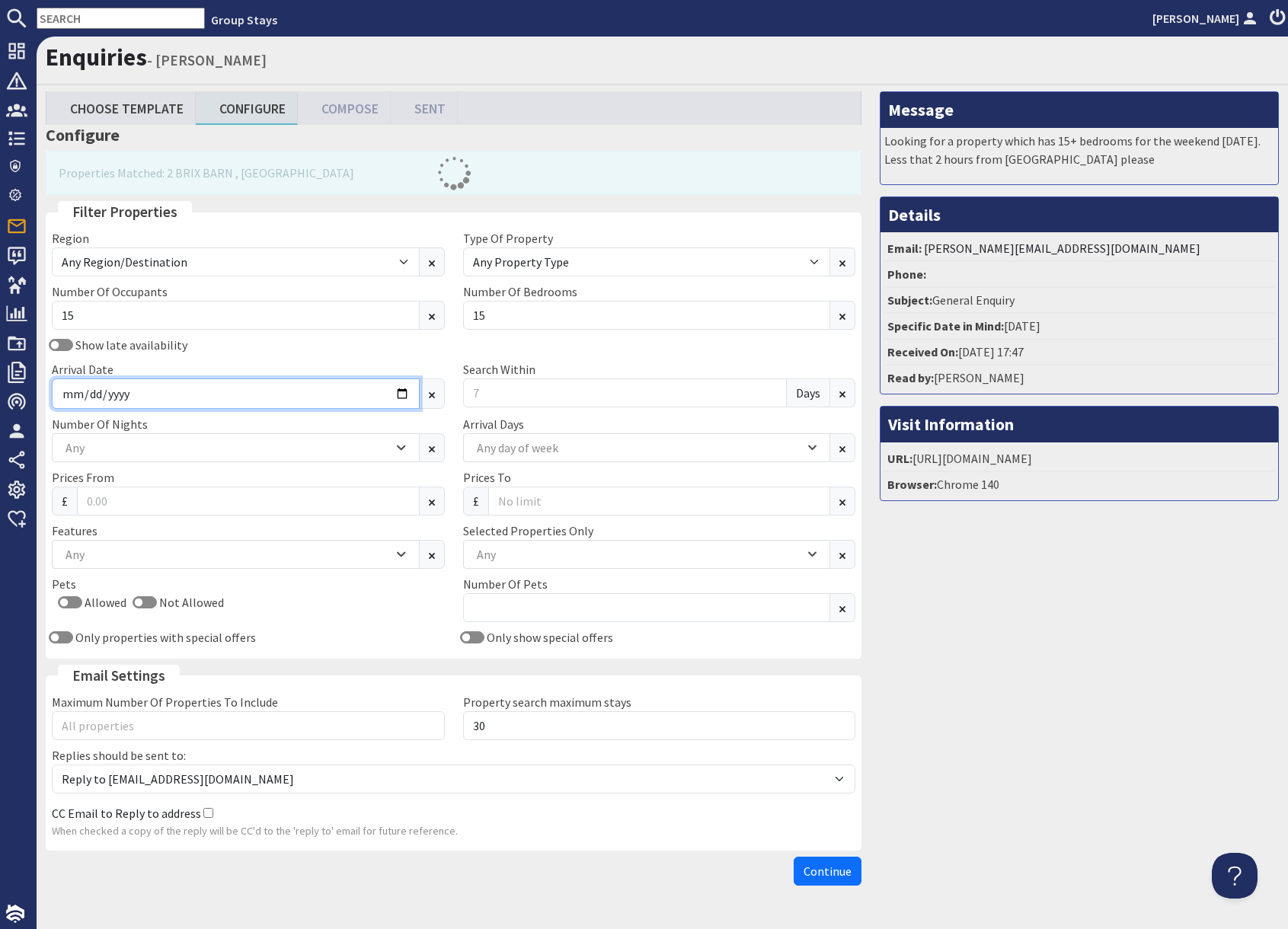
type input "[DATE]"
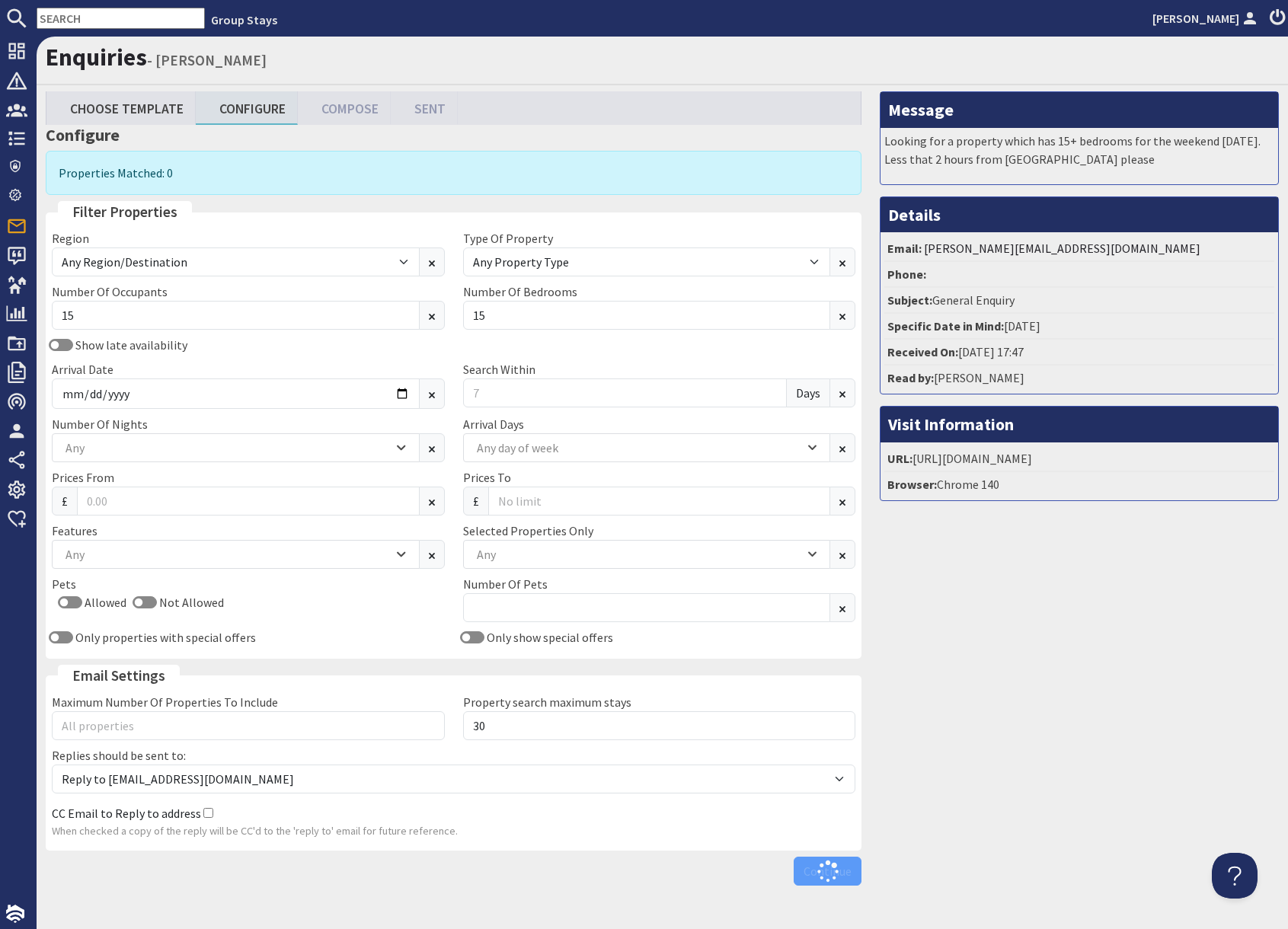
click at [935, 660] on div "Message Looking for a property which has 15+ bedrooms for the weekend [DATE]. L…" at bounding box center [1079, 492] width 417 height 801
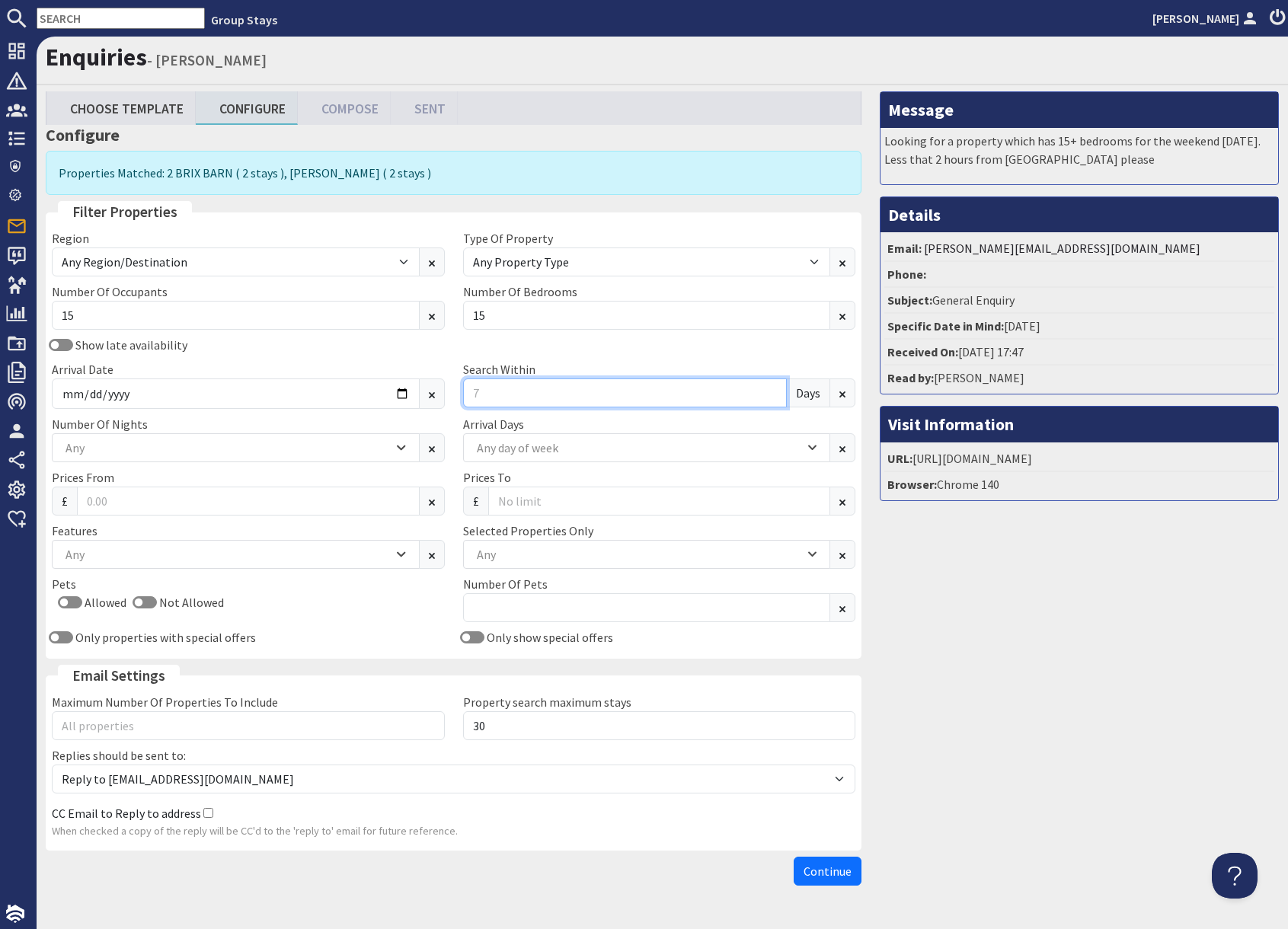
click at [510, 392] on input "Search Within" at bounding box center [625, 392] width 324 height 29
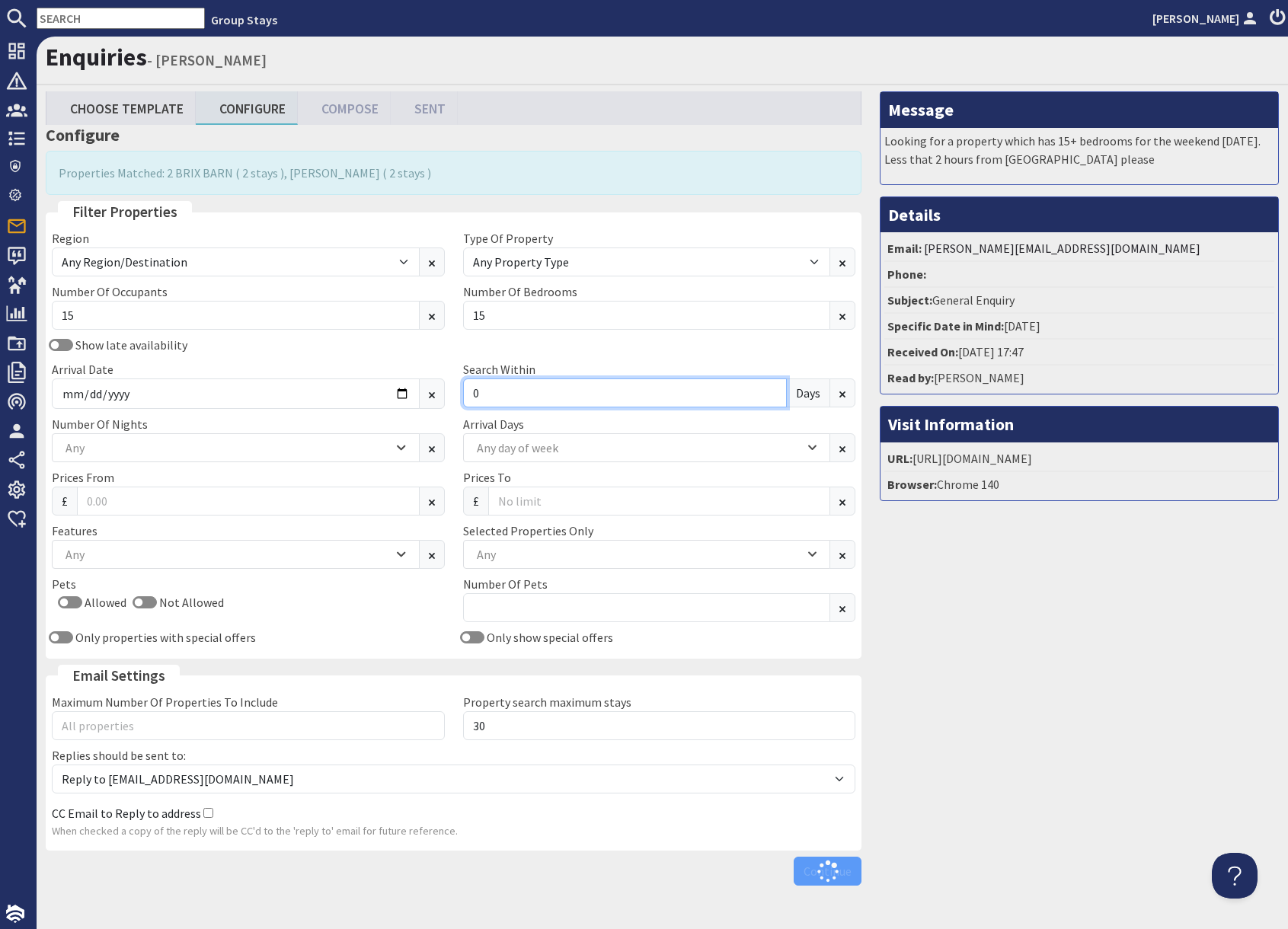
type input "0"
click at [997, 657] on div "Message Looking for a property which has 15+ bedrooms for the weekend [DATE]. L…" at bounding box center [1079, 492] width 417 height 801
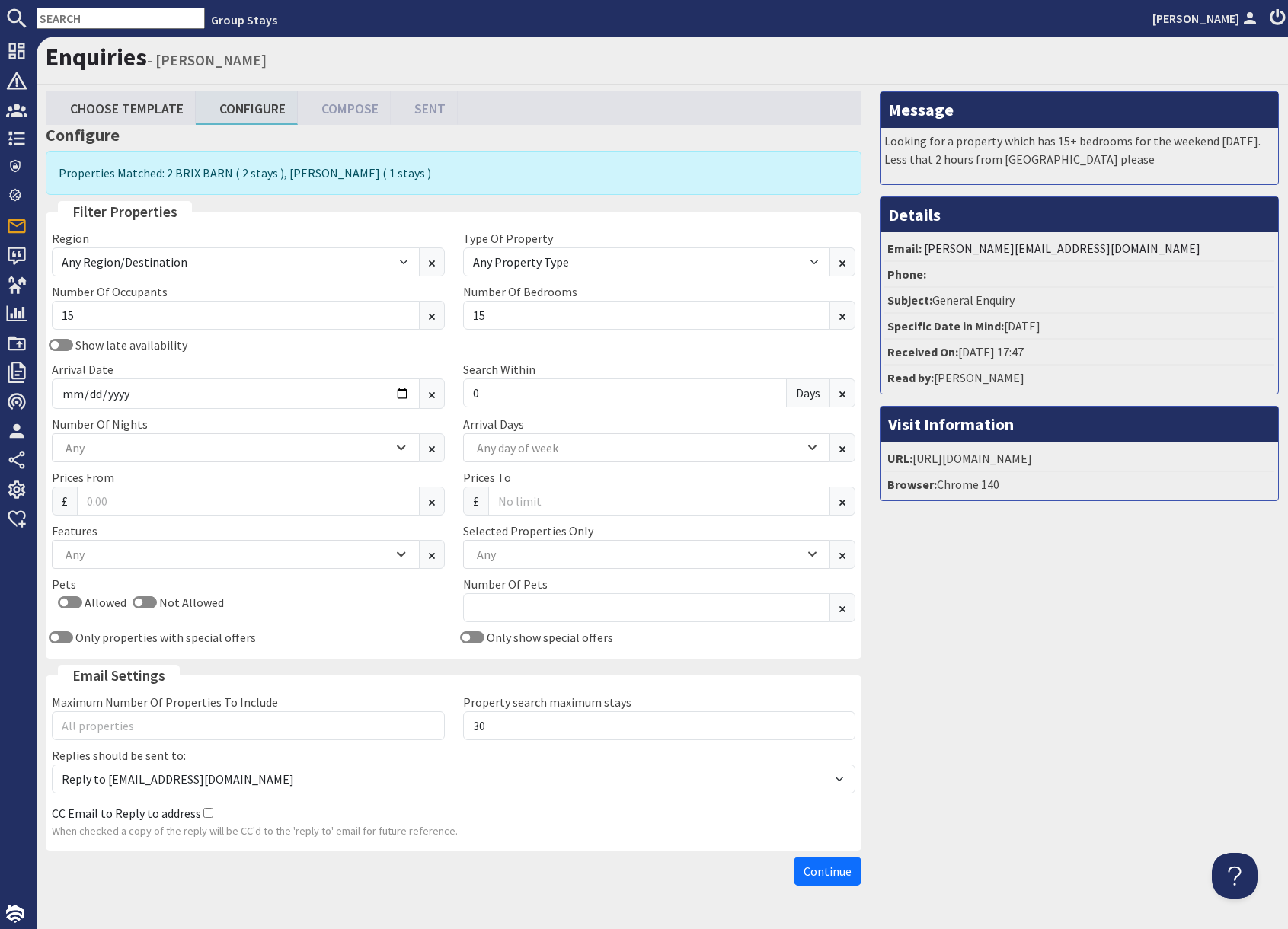
click at [972, 719] on div "Message Looking for a property which has 15+ bedrooms for the weekend [DATE]. L…" at bounding box center [1079, 492] width 417 height 801
click at [836, 865] on span "Continue" at bounding box center [827, 871] width 48 height 16
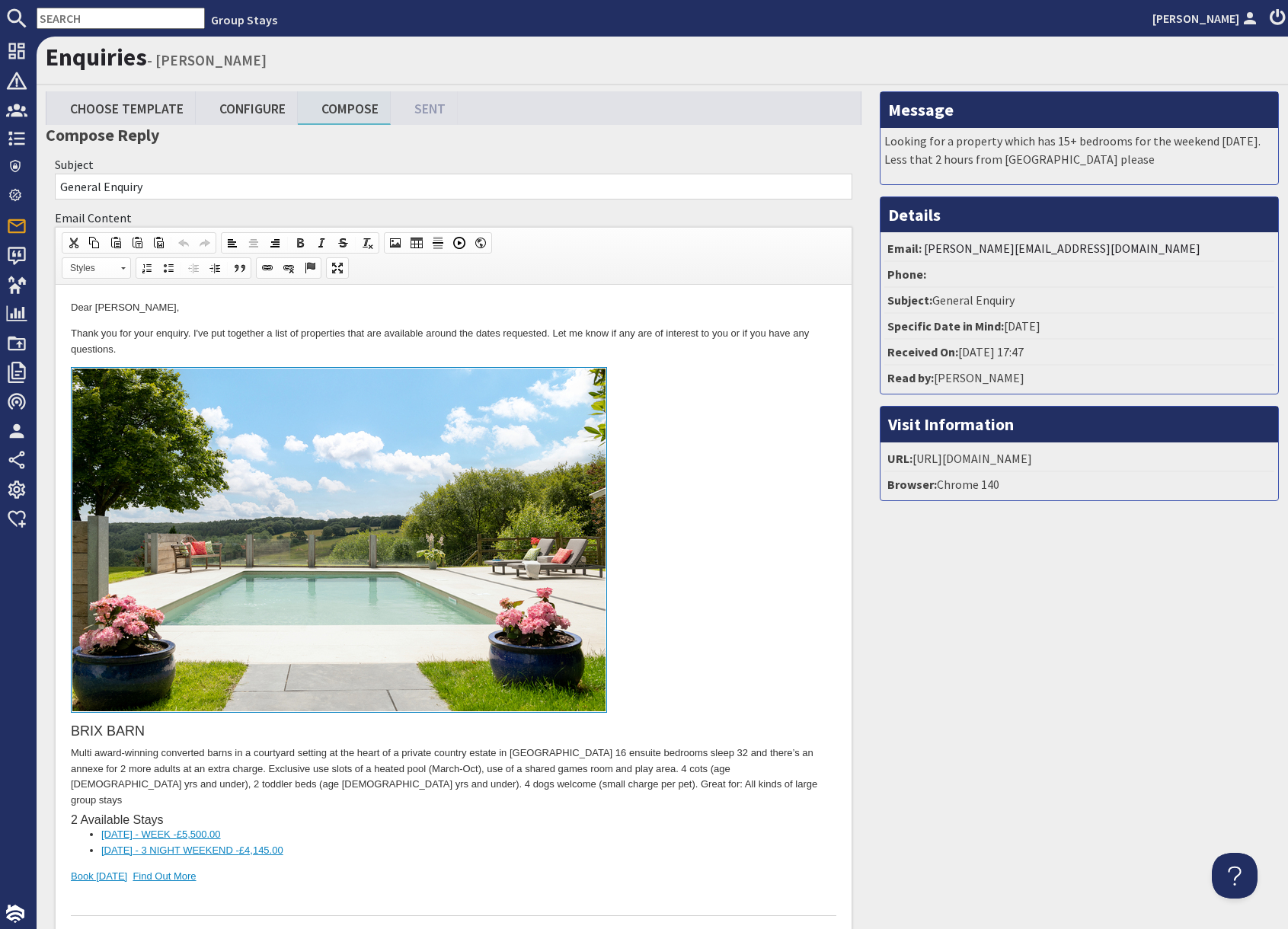
click at [580, 485] on img "To enrich screen reader interactions, please activate Accessibility in Grammarl…" at bounding box center [338, 539] width 534 height 344
click at [703, 576] on link "To enrich screen reader interactions, please activate Accessibility in Grammarl…" at bounding box center [453, 542] width 765 height 351
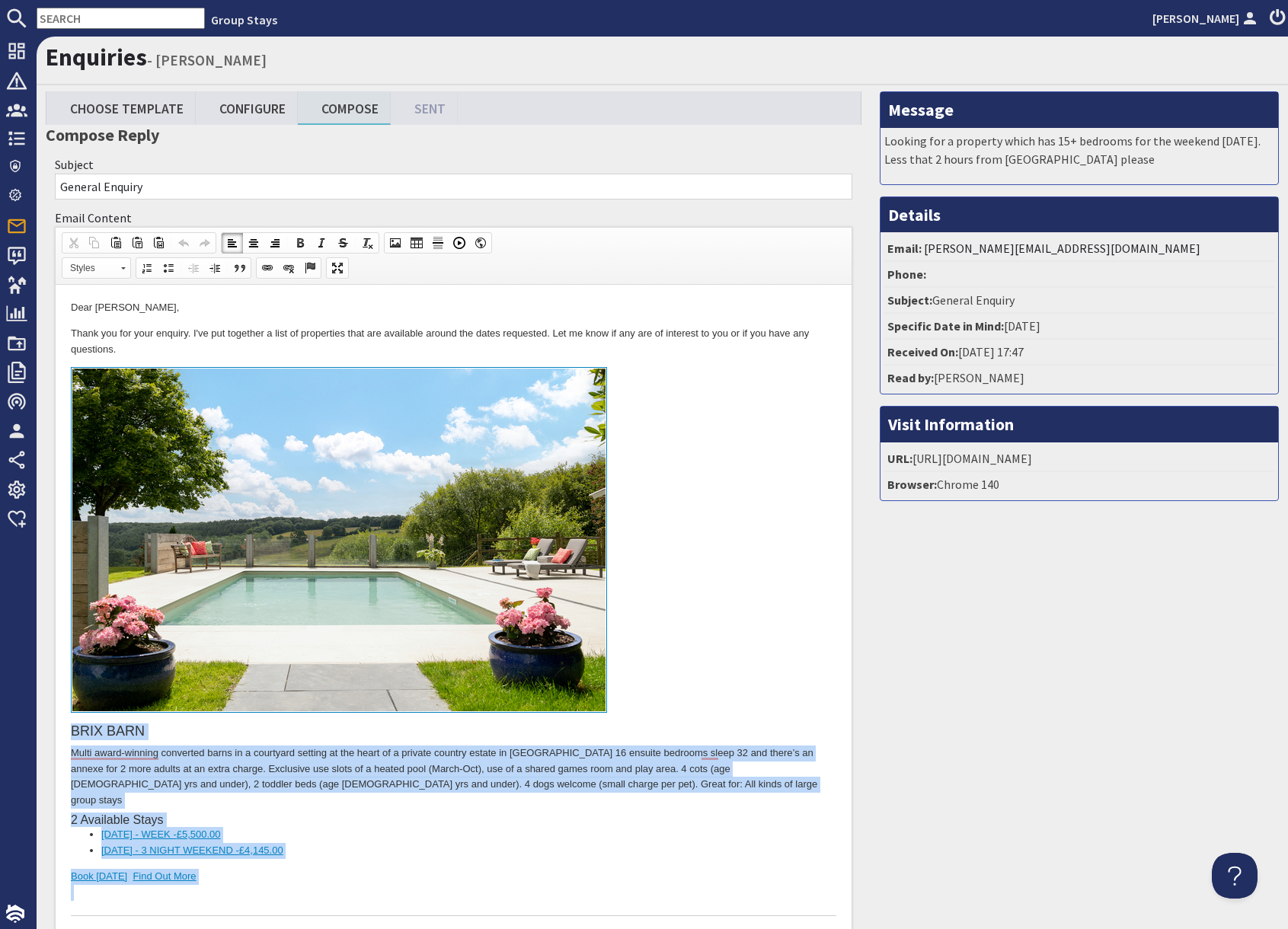
drag, startPoint x: 421, startPoint y: 1085, endPoint x: 447, endPoint y: 375, distance: 710.5
click at [448, 375] on body "Dear [PERSON_NAME], Thank you for your enquiry. I've put together a list of pro…" at bounding box center [453, 906] width 765 height 1211
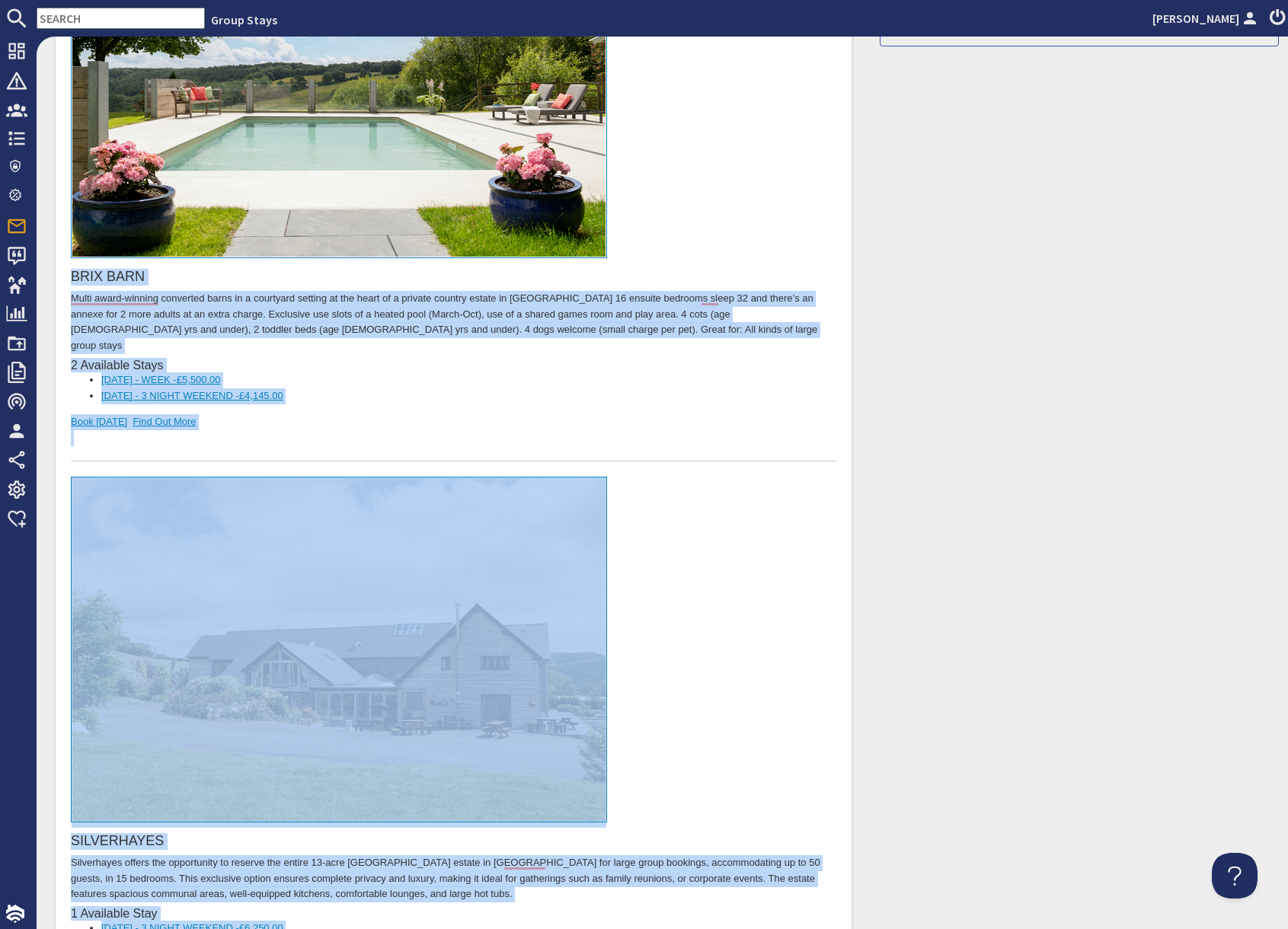
scroll to position [721, 0]
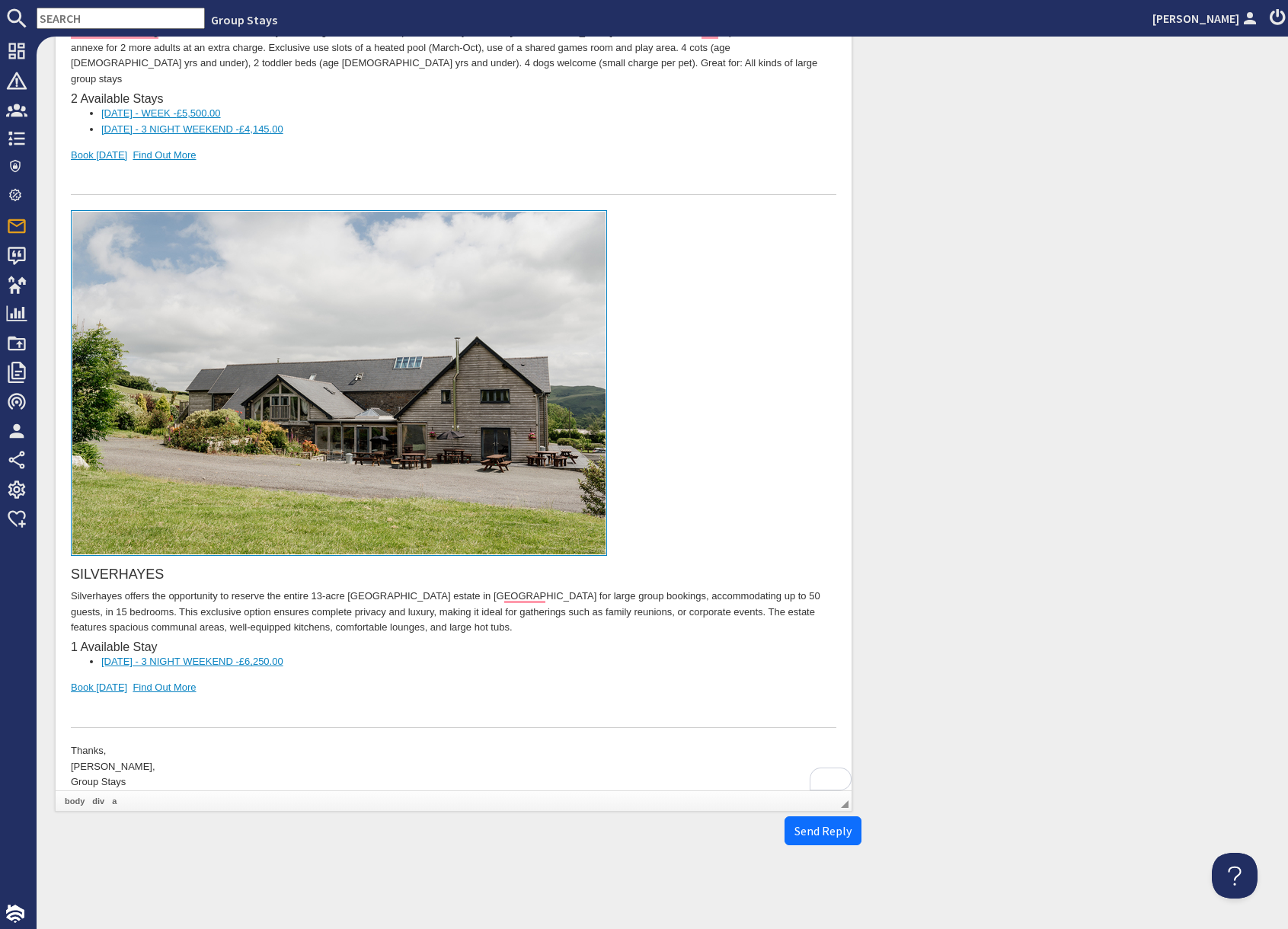
click at [422, 675] on div "SILVERHAYES [PERSON_NAME] offers the opportunity to reserve the entire 13-acre …" at bounding box center [453, 469] width 765 height 517
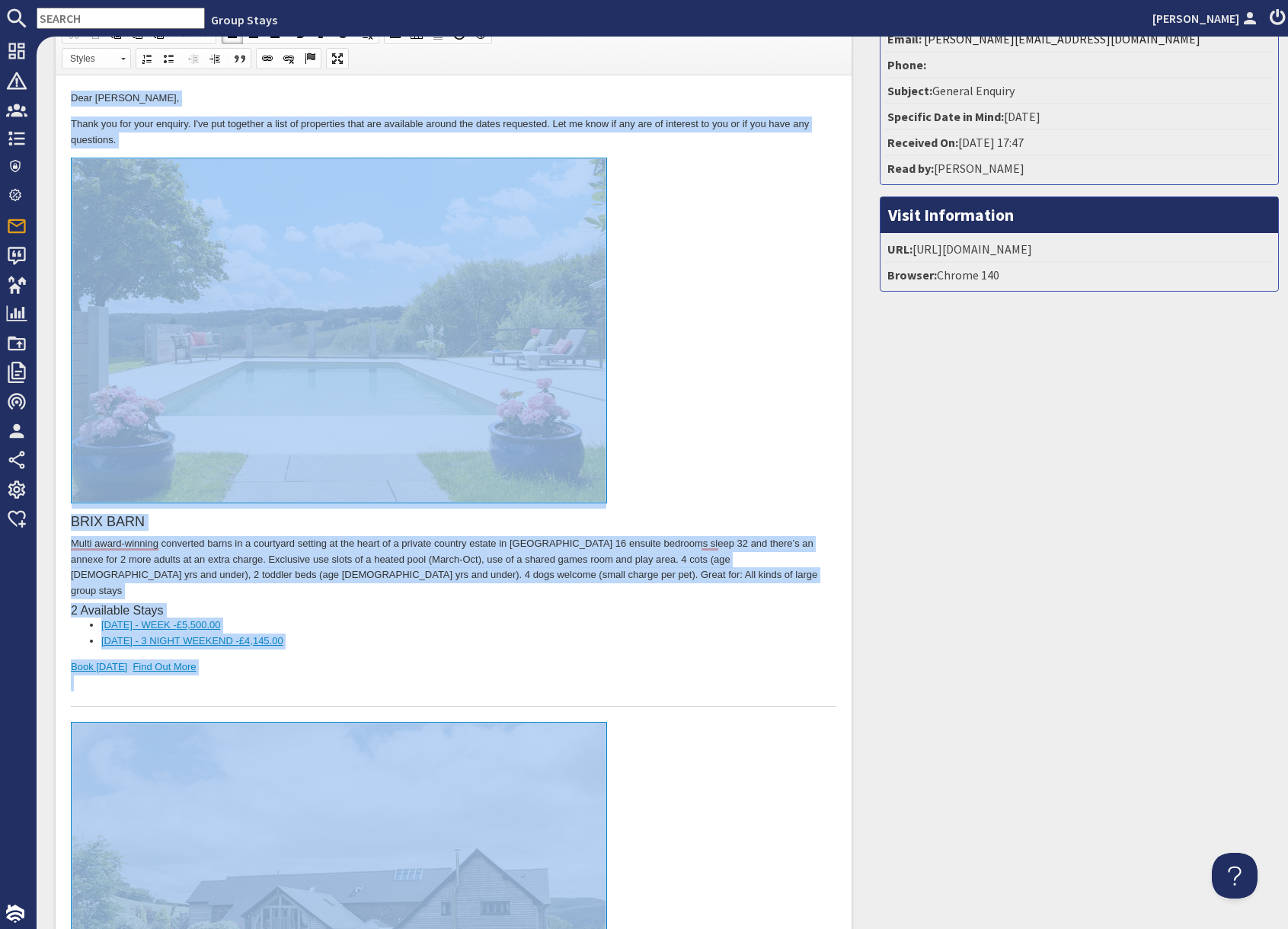
scroll to position [0, 0]
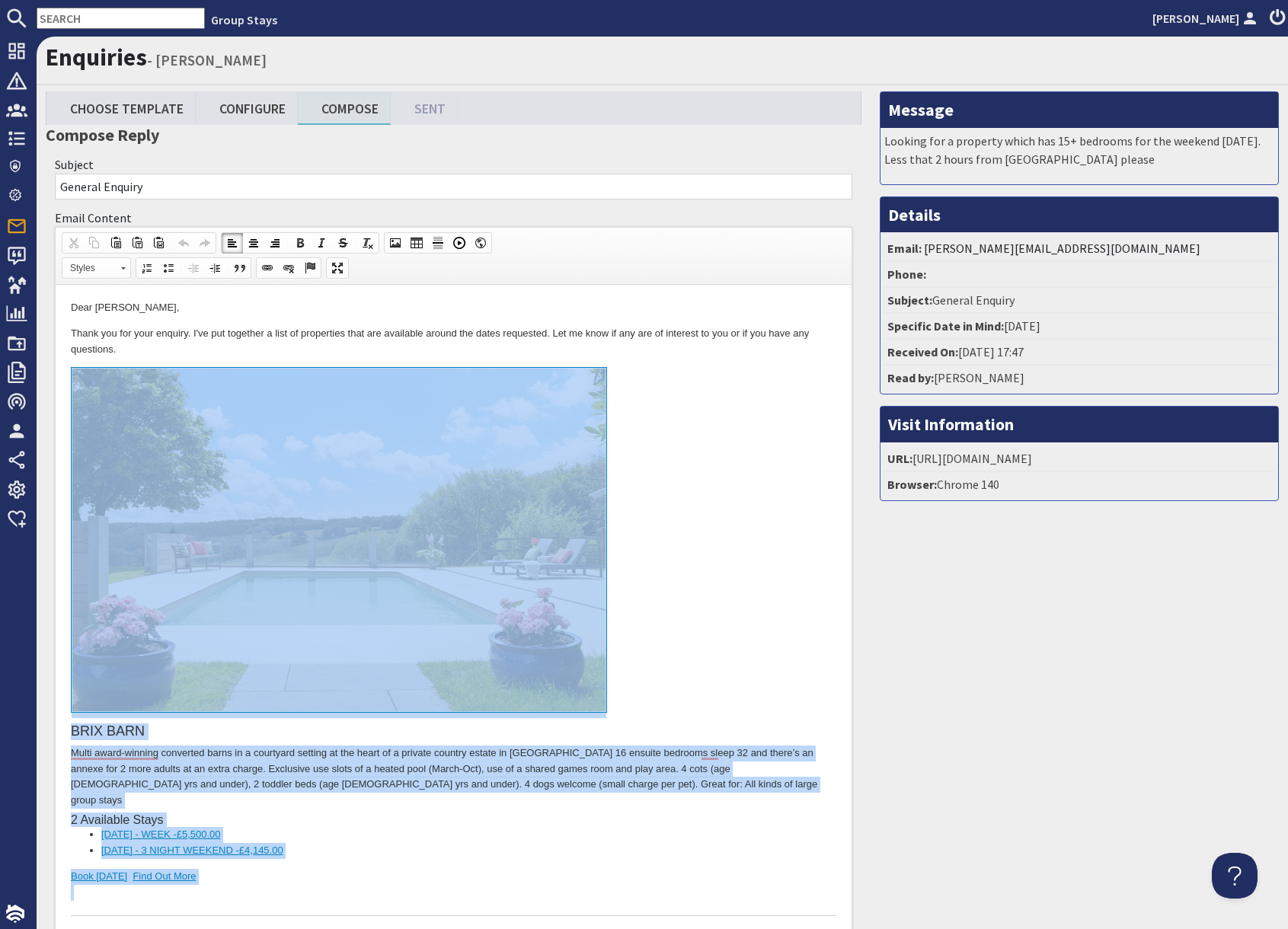
drag, startPoint x: 409, startPoint y: 1229, endPoint x: 378, endPoint y: 365, distance: 864.6
click at [378, 365] on body "Dear [PERSON_NAME], Thank you for your enquiry. I've put together a list of pro…" at bounding box center [453, 906] width 765 height 1211
copy body "LORE IPSU Dolor sitam-consect adipiscin elits do e temporinc utlabor et dol mag…"
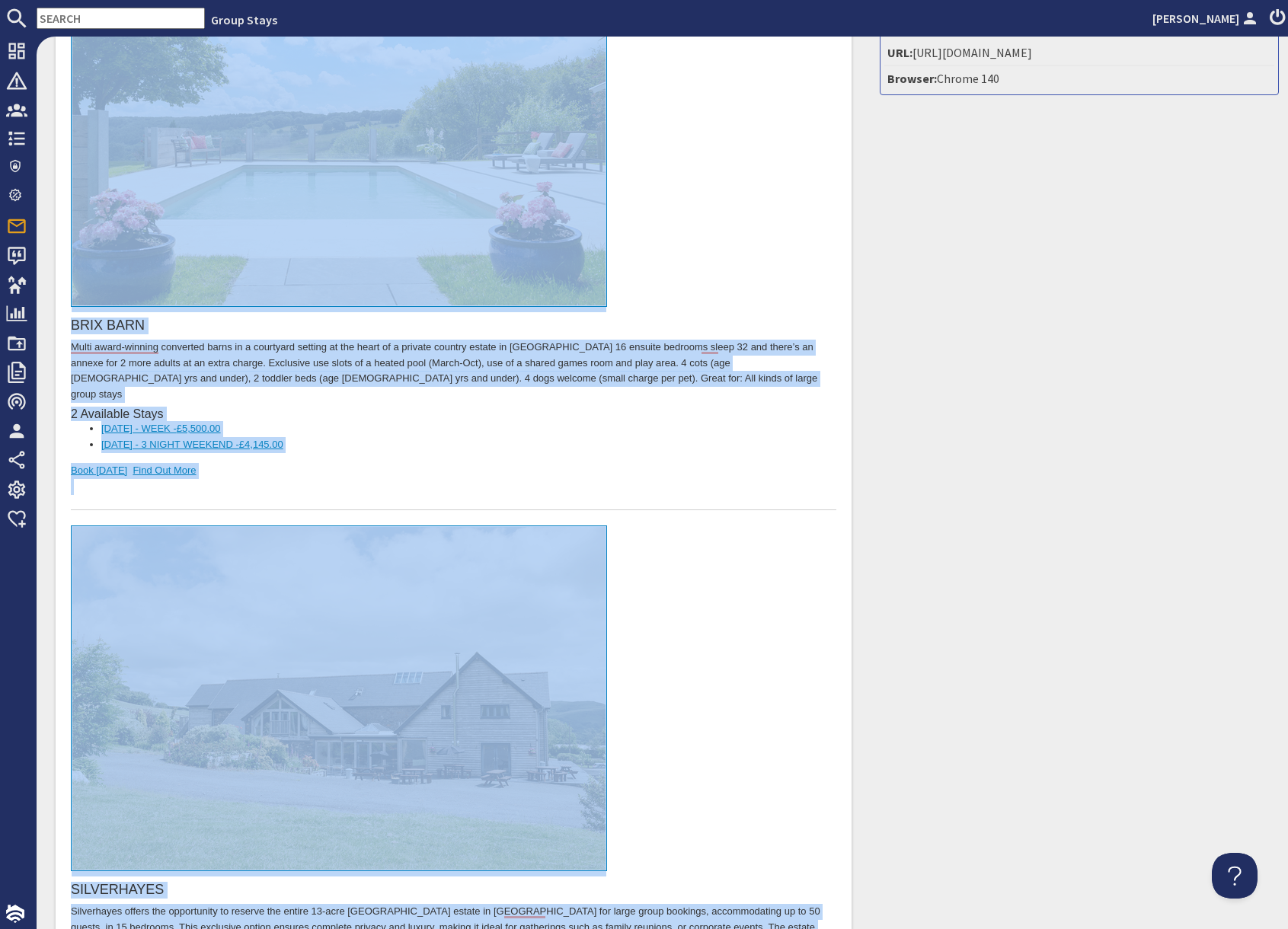
scroll to position [400, 0]
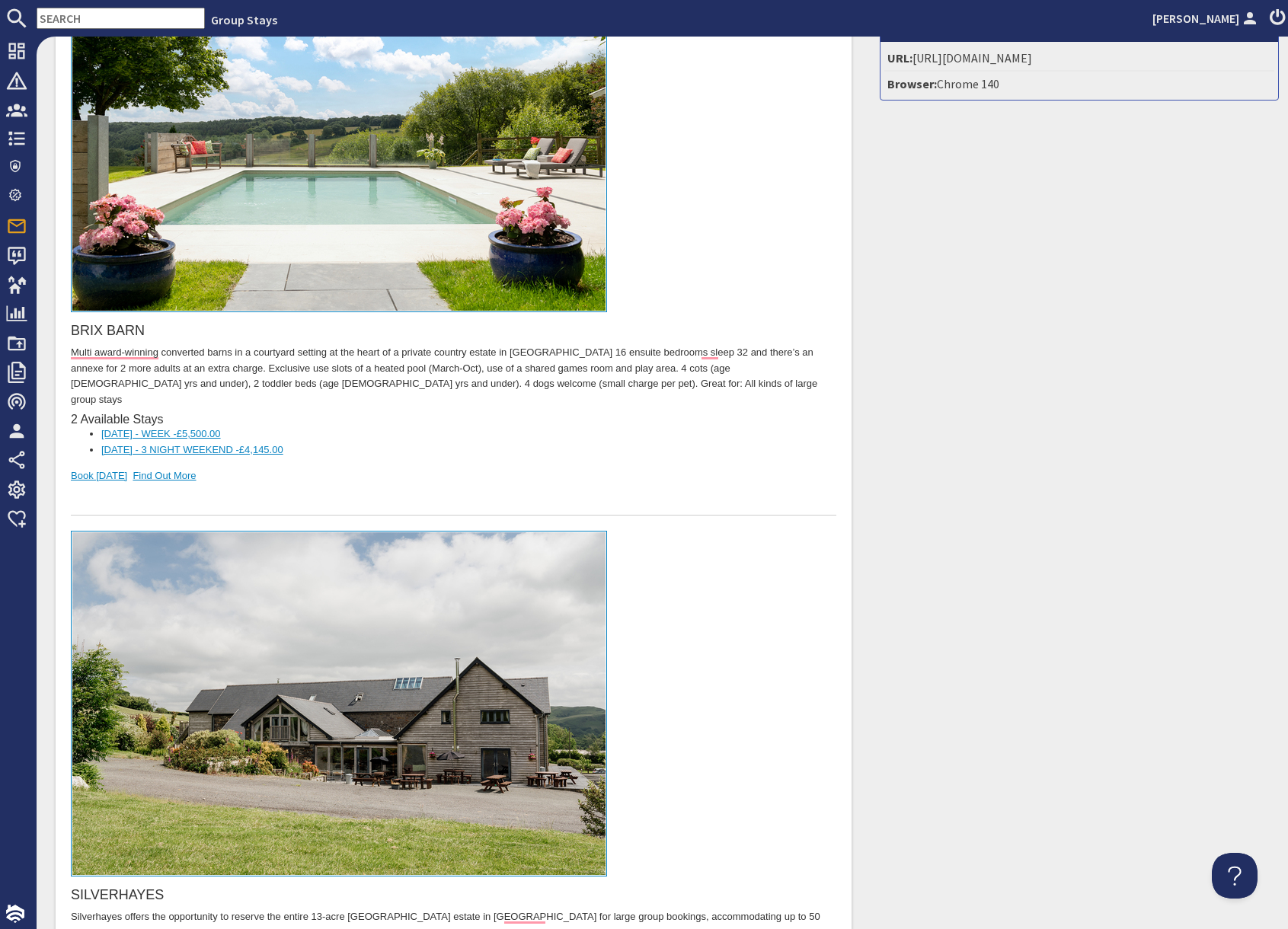
click at [506, 428] on li "[DATE] - WEEK - £5,500.00" at bounding box center [453, 435] width 704 height 16
click at [506, 428] on li "[DATE] - WEEK - £5,500.00" at bounding box center [453, 435] width 704 height 16
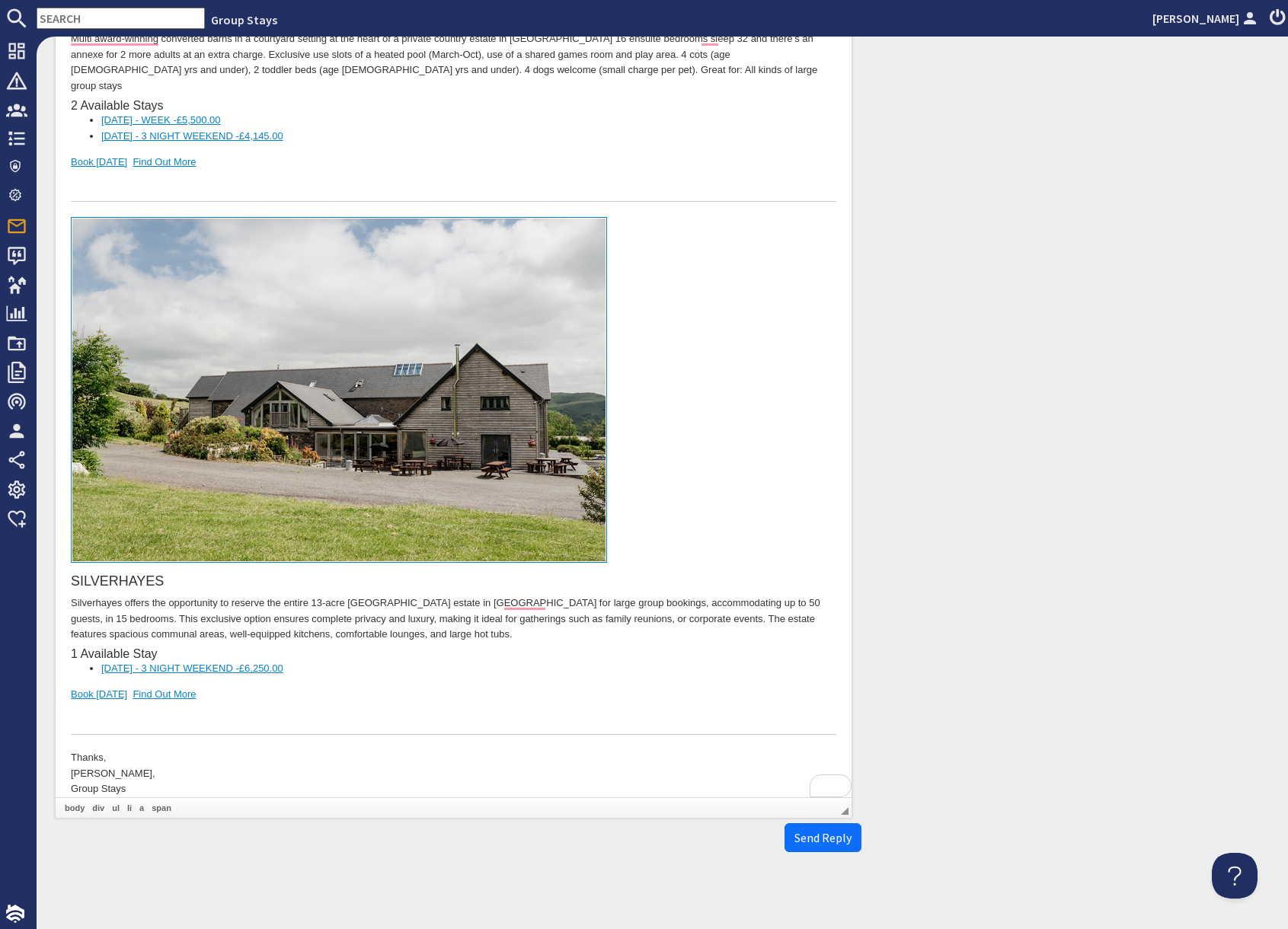
scroll to position [721, 0]
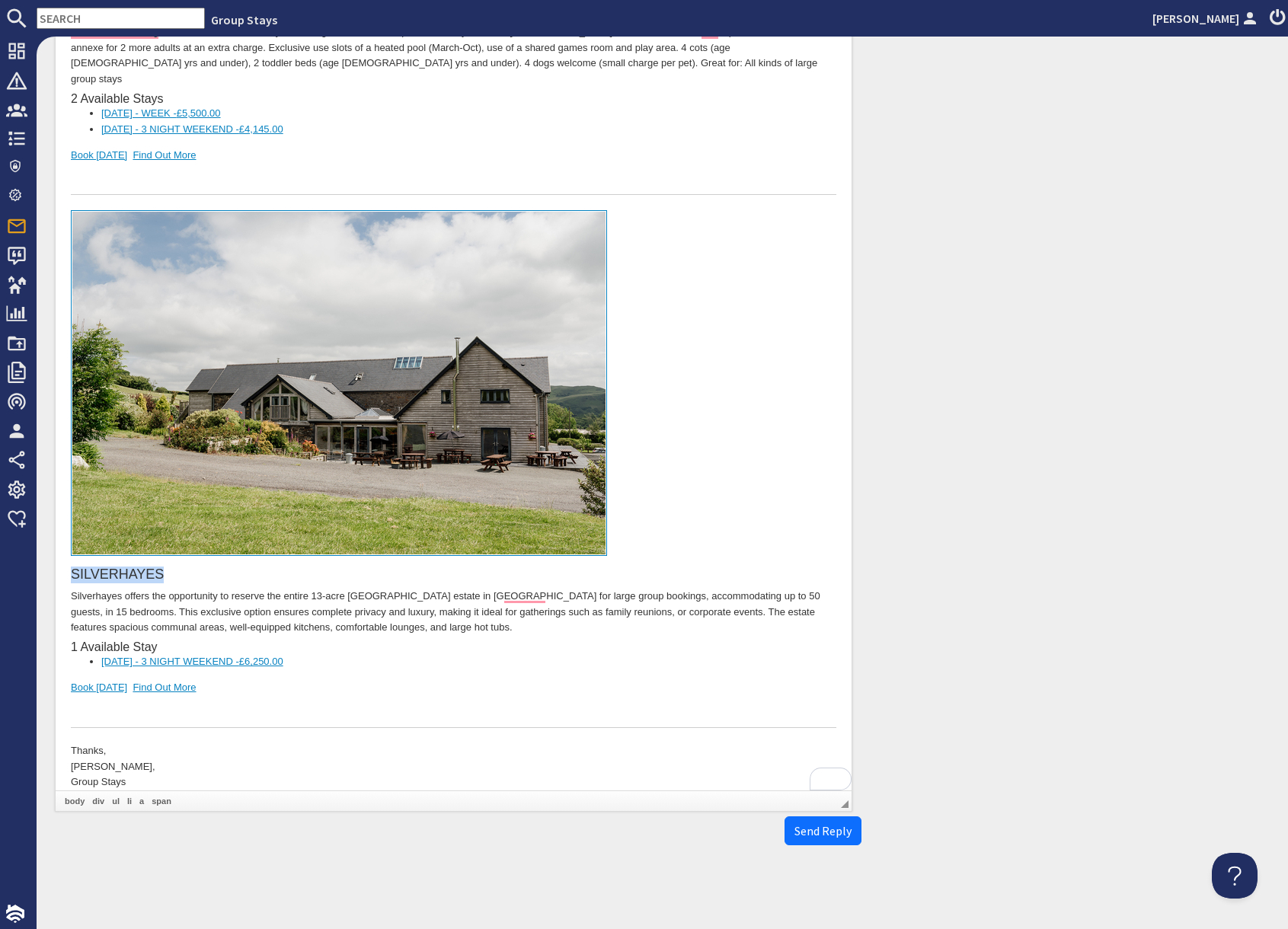
drag, startPoint x: 172, startPoint y: 558, endPoint x: 67, endPoint y: 552, distance: 105.2
click at [67, 552] on html "Dear [PERSON_NAME], Thank you for your enquiry. I've put together a list of pro…" at bounding box center [454, 185] width 796 height 1242
copy h3 "SILVERHAYES"
click at [97, 18] on input "text" at bounding box center [121, 18] width 168 height 21
click at [96, 18] on input "text" at bounding box center [121, 18] width 168 height 21
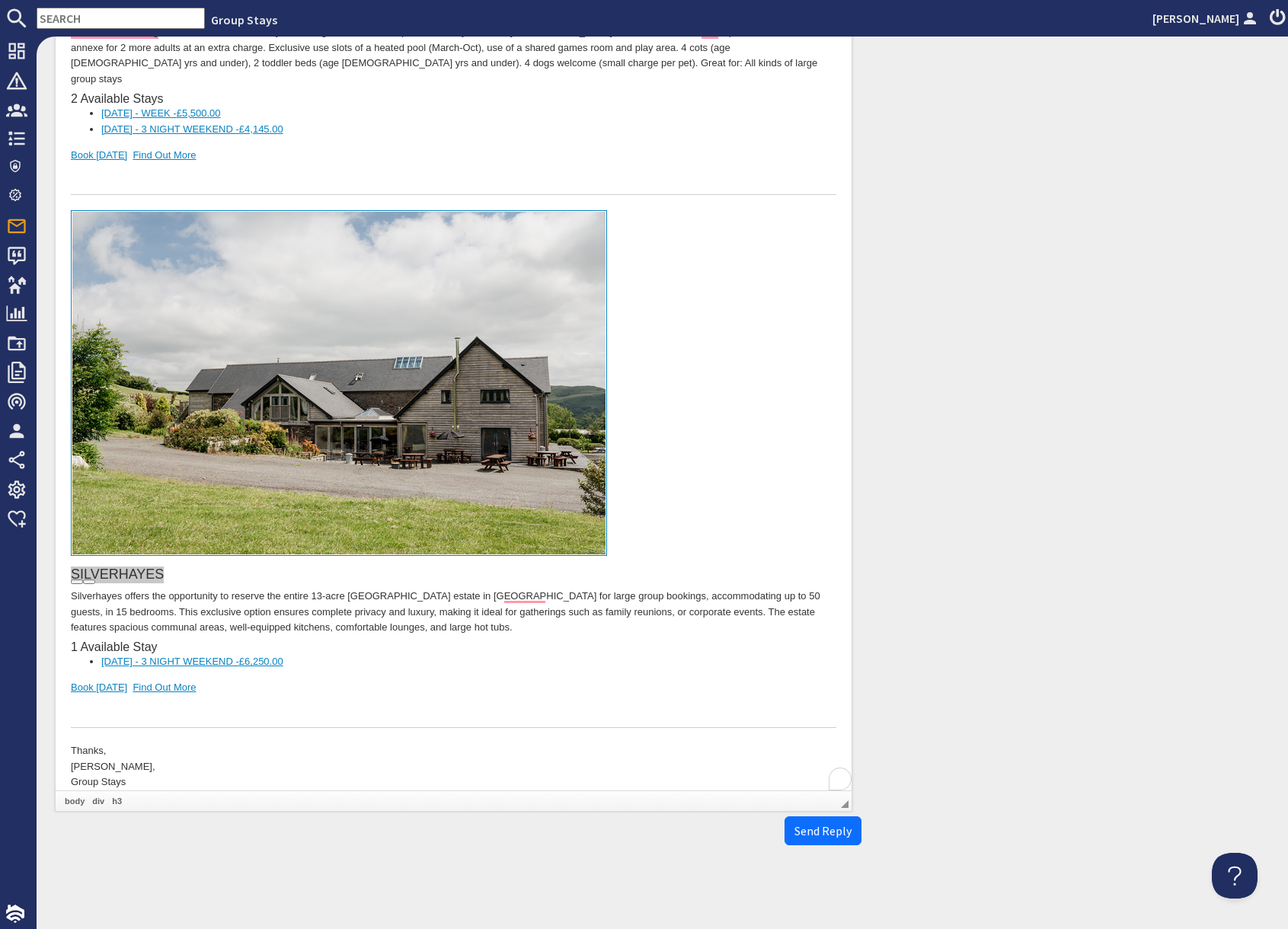
paste input "SILVERHAYES"
type input "SILVERHAYES"
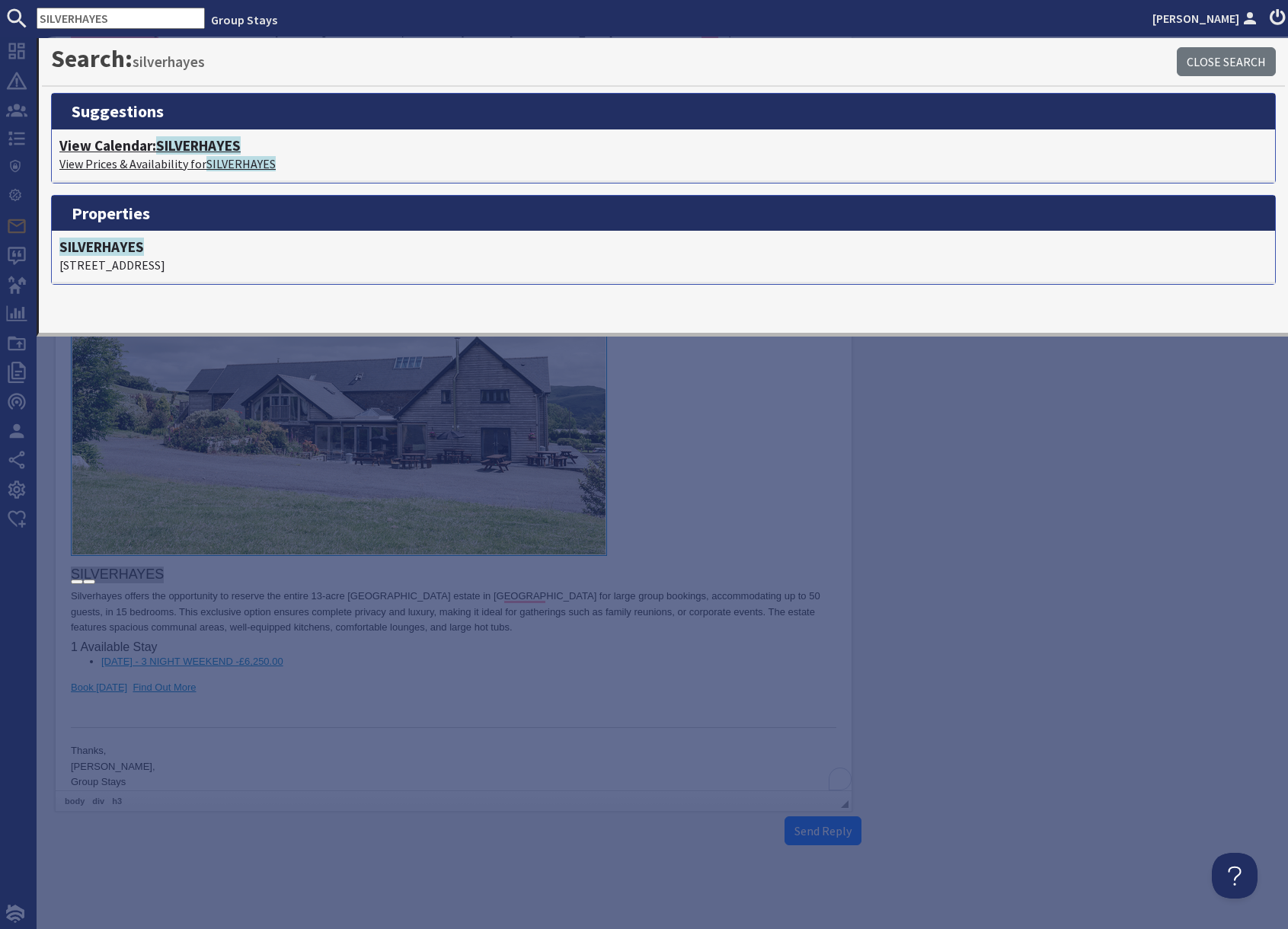
click at [188, 160] on p "View Prices & Availability for SILVERHAYES" at bounding box center [663, 163] width 1208 height 18
type textarea "<p>Dear [PERSON_NAME],</p> <p>Thank you for your enquiry. I&#39;ve put together…"
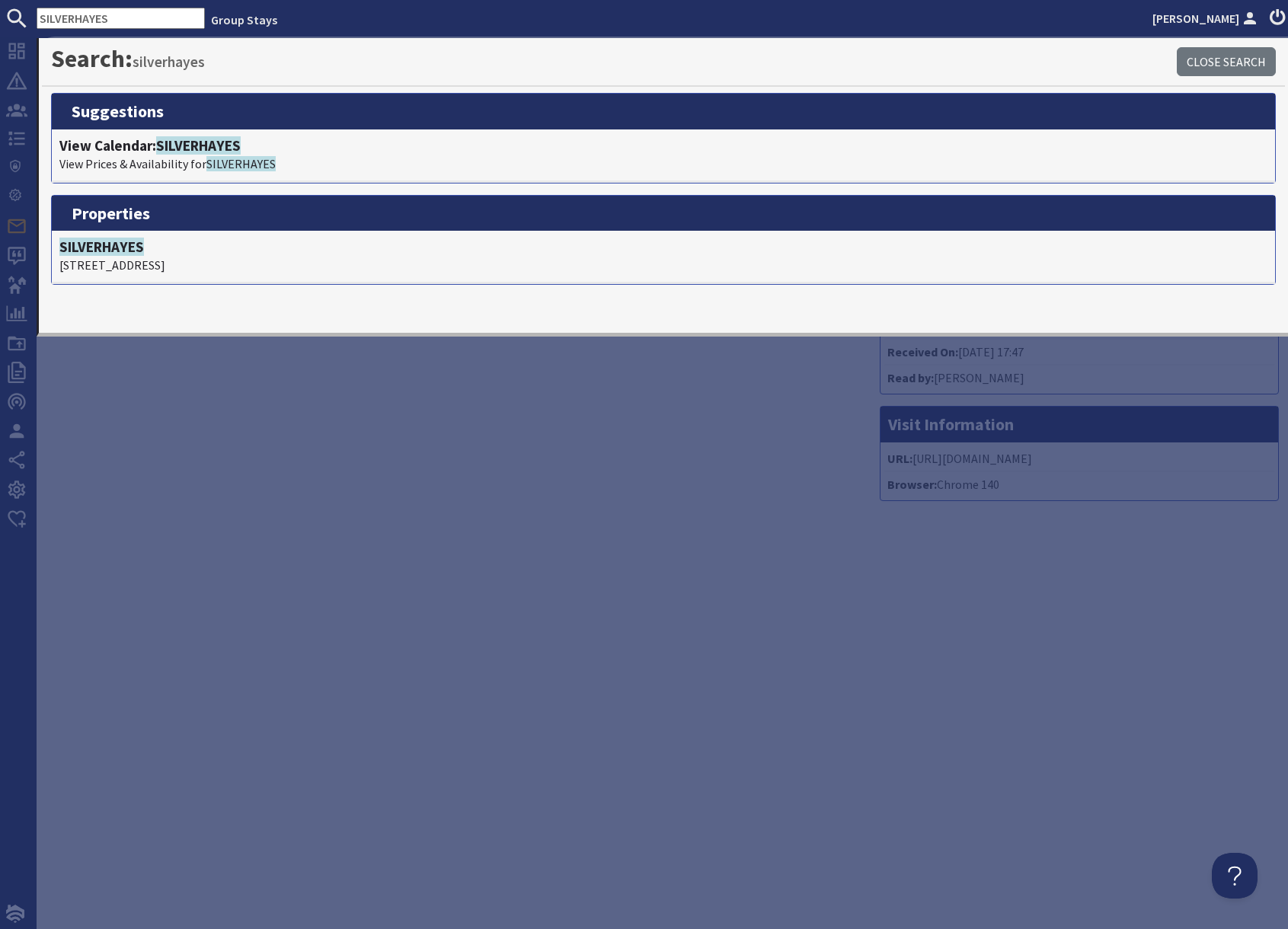
scroll to position [0, 0]
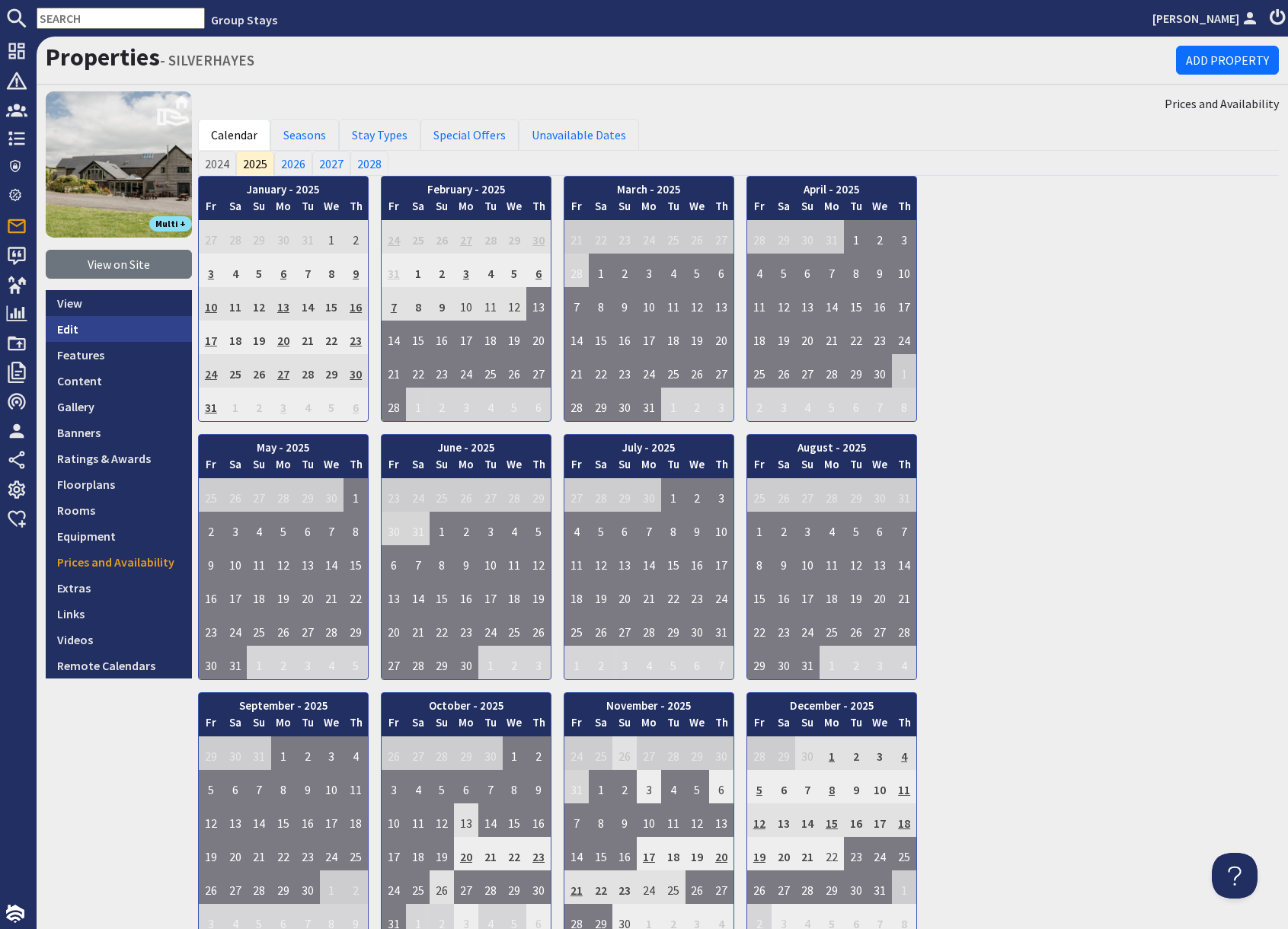
drag, startPoint x: 69, startPoint y: 338, endPoint x: 85, endPoint y: 336, distance: 16.1
click at [70, 337] on link "Edit" at bounding box center [119, 329] width 146 height 26
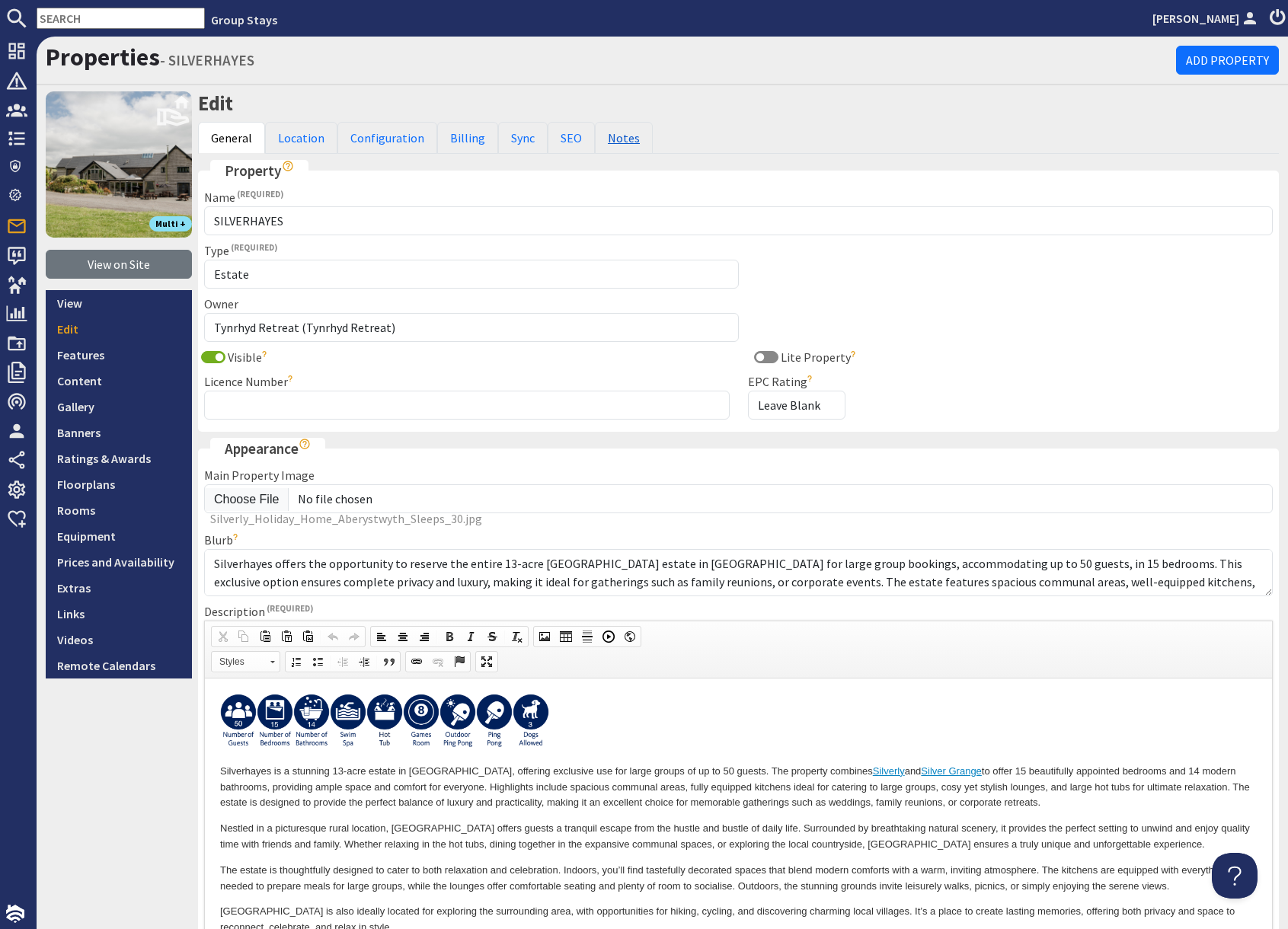
click at [614, 141] on link "Notes" at bounding box center [624, 137] width 58 height 32
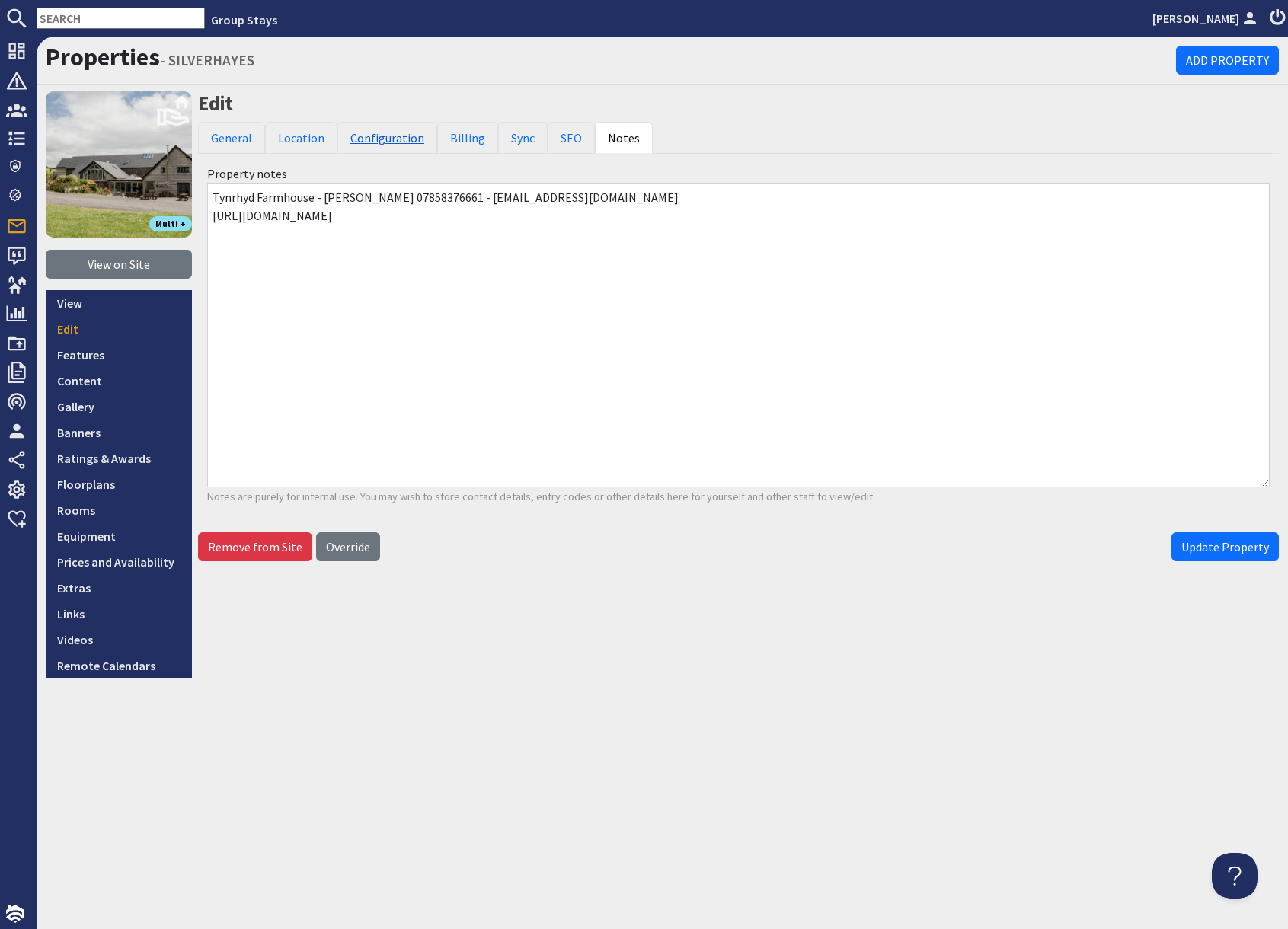
click at [395, 135] on link "Configuration" at bounding box center [387, 137] width 100 height 32
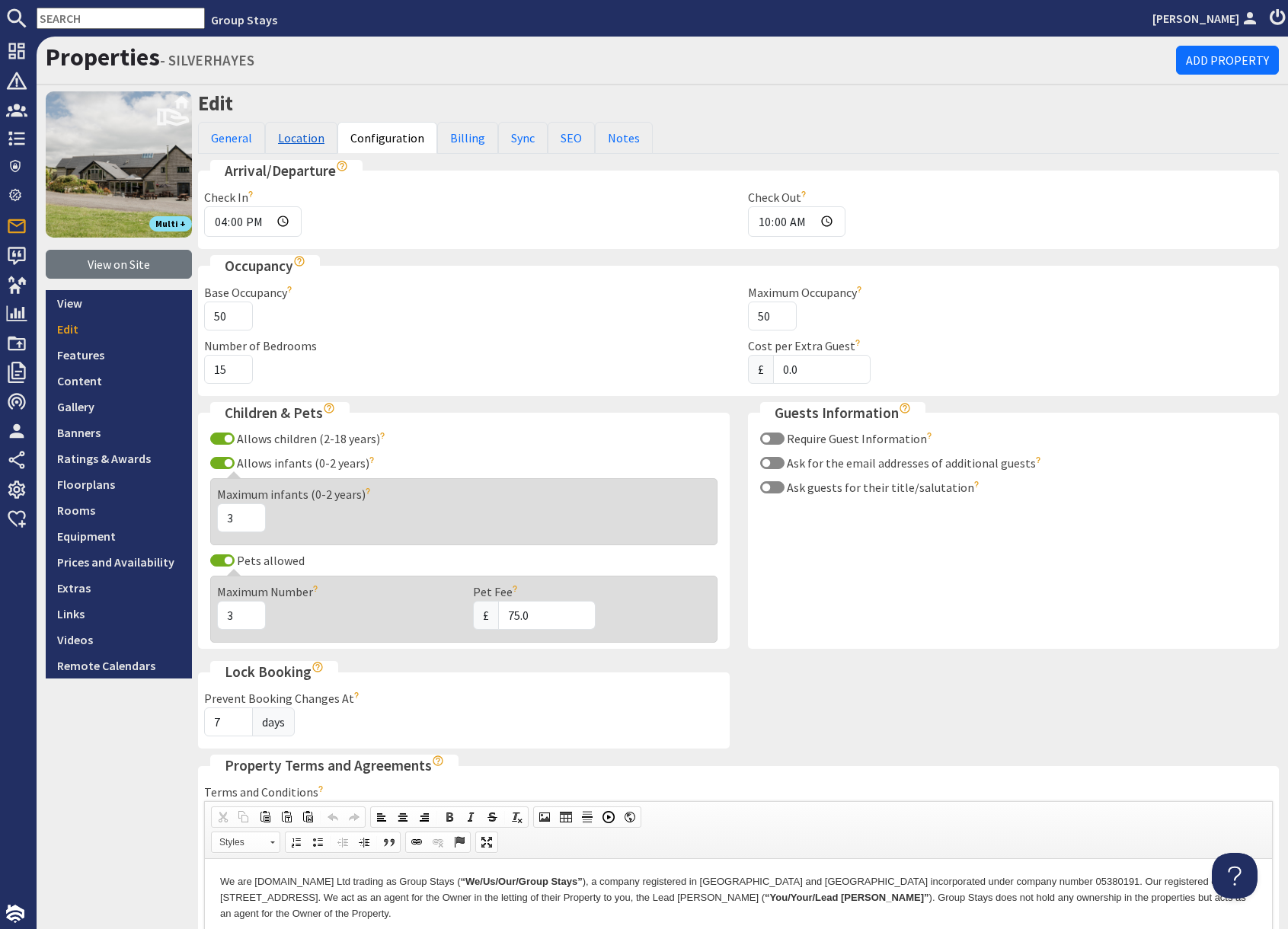
drag, startPoint x: 296, startPoint y: 132, endPoint x: 310, endPoint y: 141, distance: 16.6
click at [296, 132] on link "Location" at bounding box center [301, 137] width 72 height 32
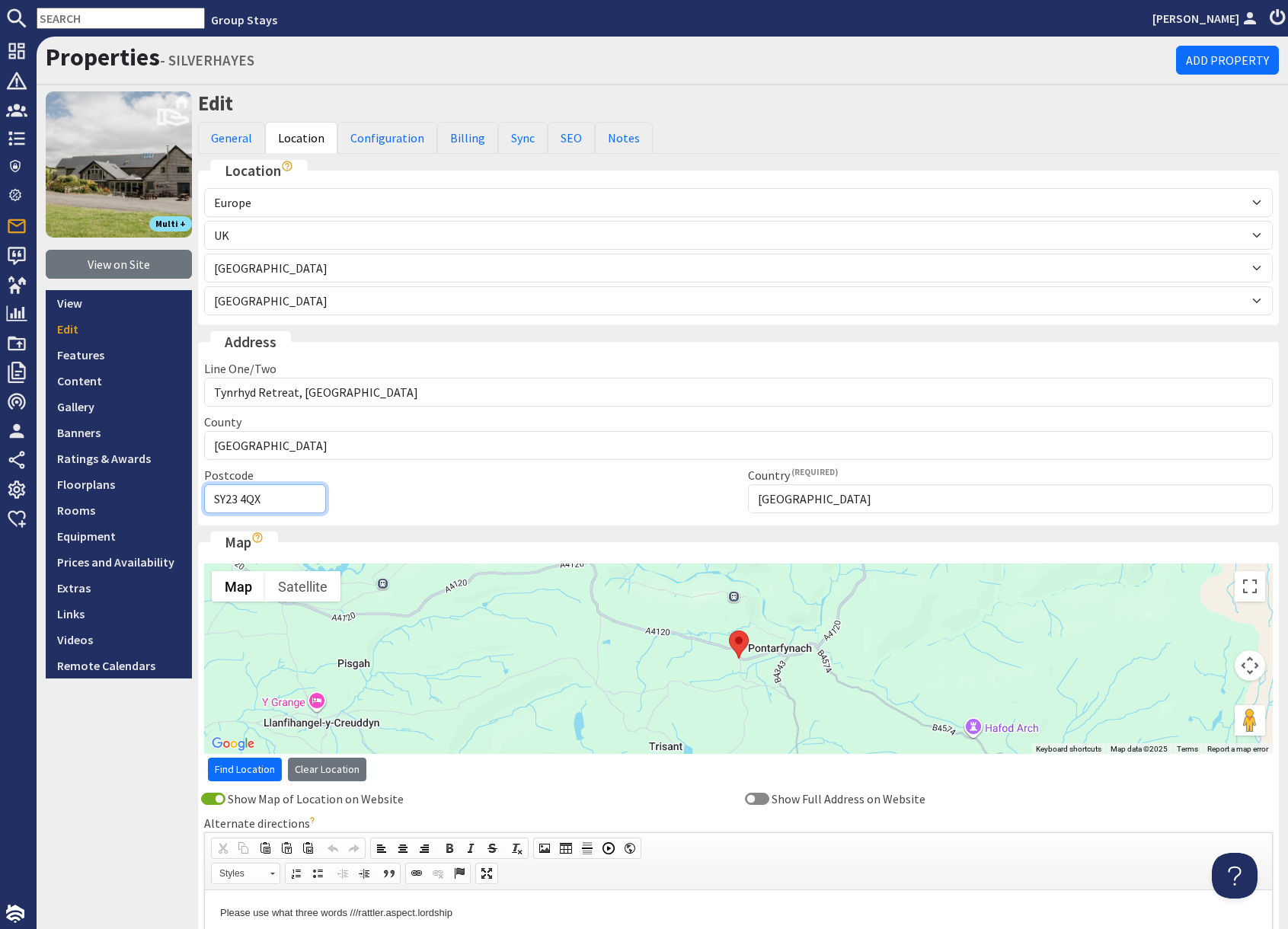
drag, startPoint x: 213, startPoint y: 499, endPoint x: 291, endPoint y: 500, distance: 78.0
click at [291, 500] on input "SY23 4QX" at bounding box center [265, 498] width 121 height 29
click at [81, 21] on input "text" at bounding box center [121, 18] width 168 height 21
click at [76, 18] on input "text" at bounding box center [121, 18] width 168 height 21
paste input "BRIX BARN"
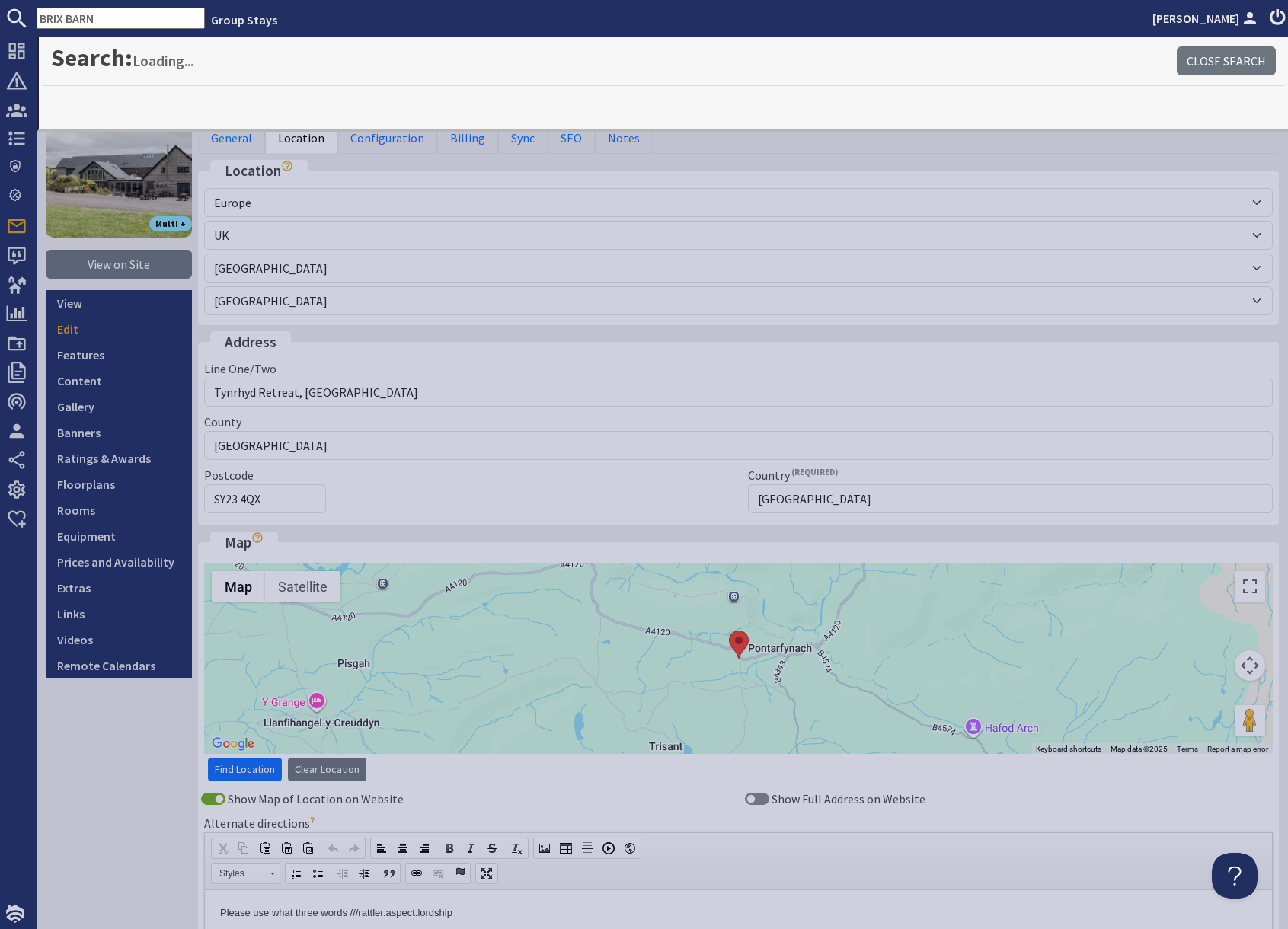
type input "BRIX BARN"
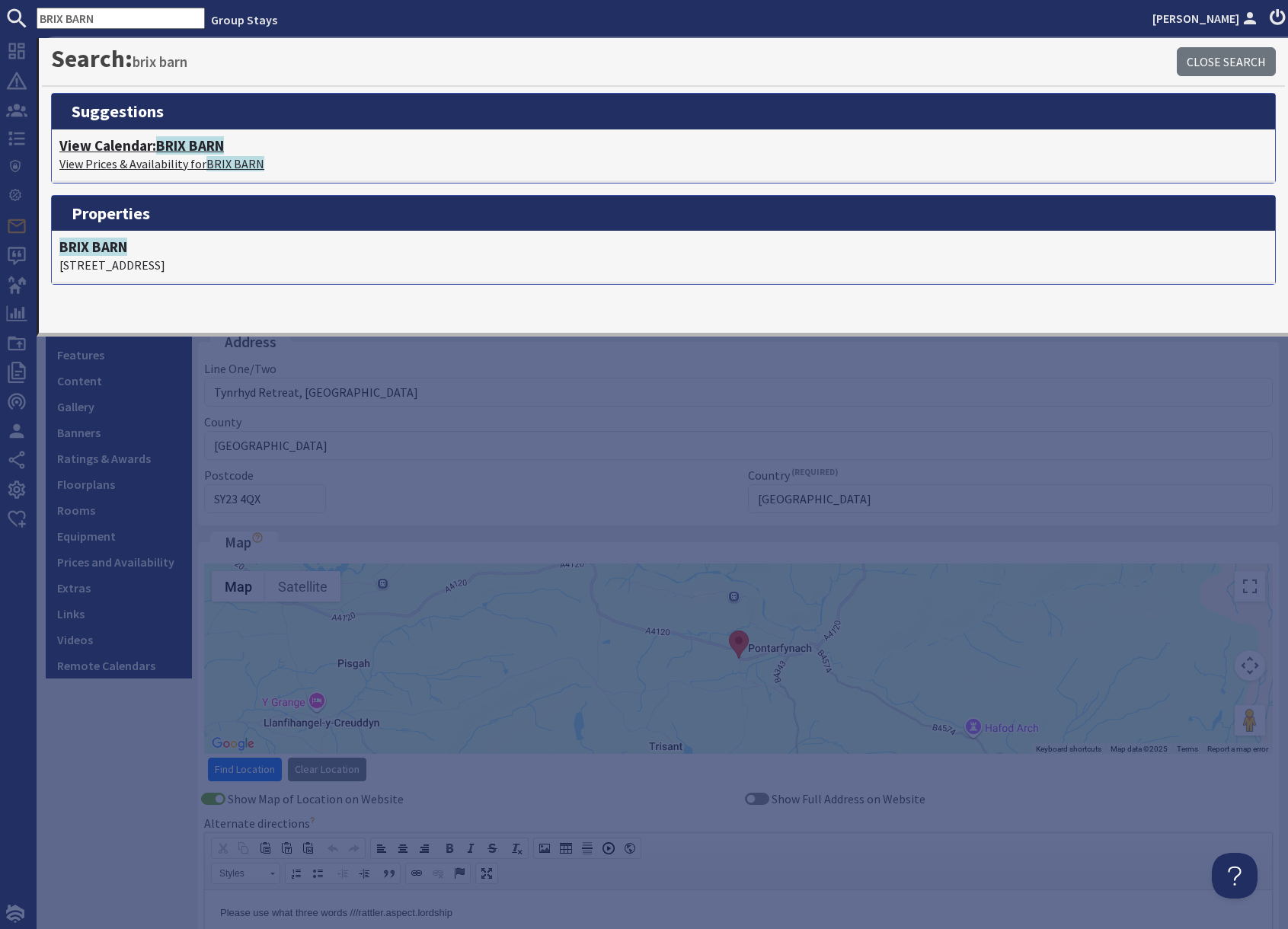
click at [183, 155] on p "View Prices & Availability for BRIX BARN" at bounding box center [663, 163] width 1208 height 18
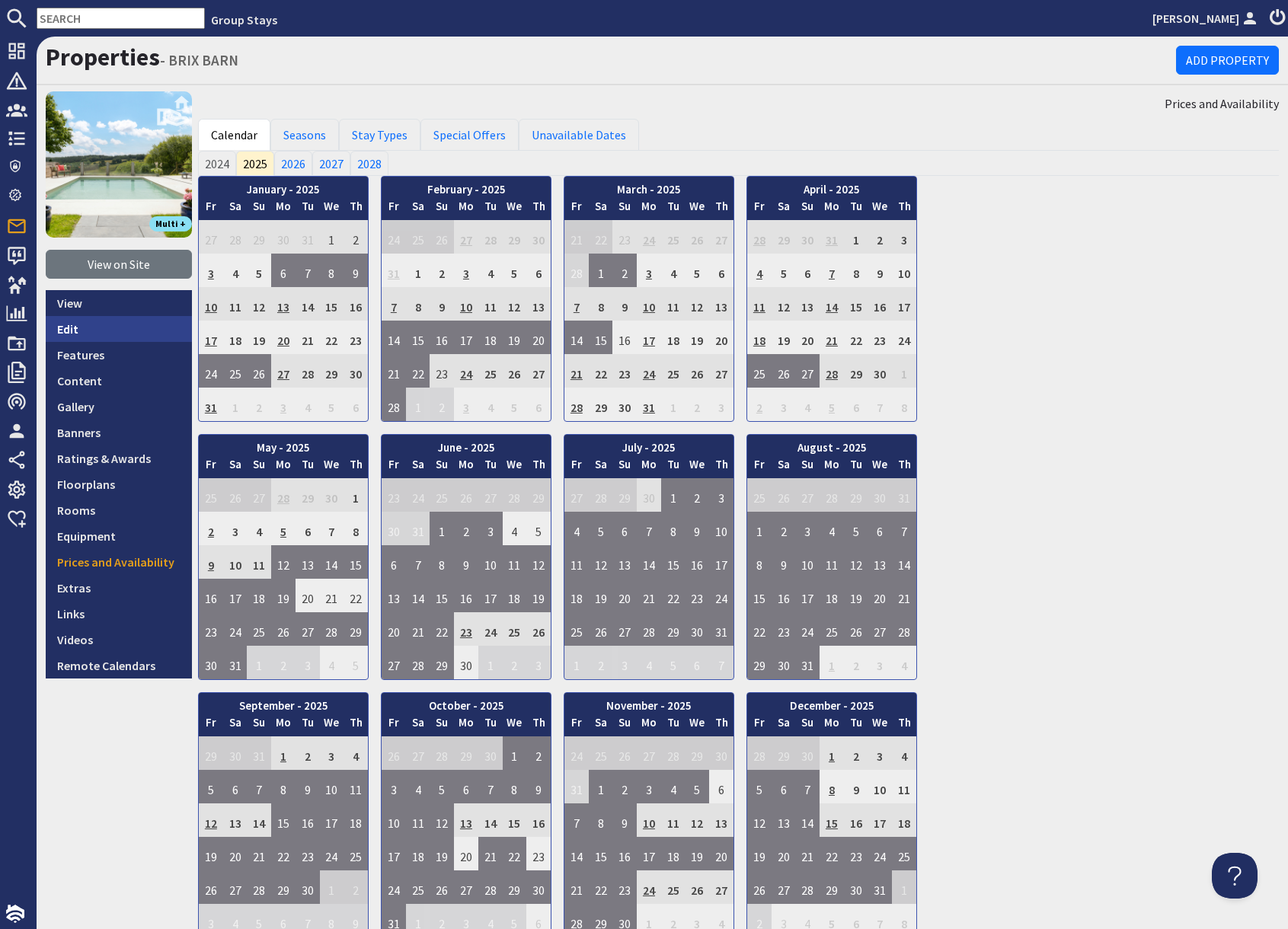
drag, startPoint x: 80, startPoint y: 329, endPoint x: 100, endPoint y: 327, distance: 20.1
click at [80, 329] on link "Edit" at bounding box center [119, 329] width 146 height 26
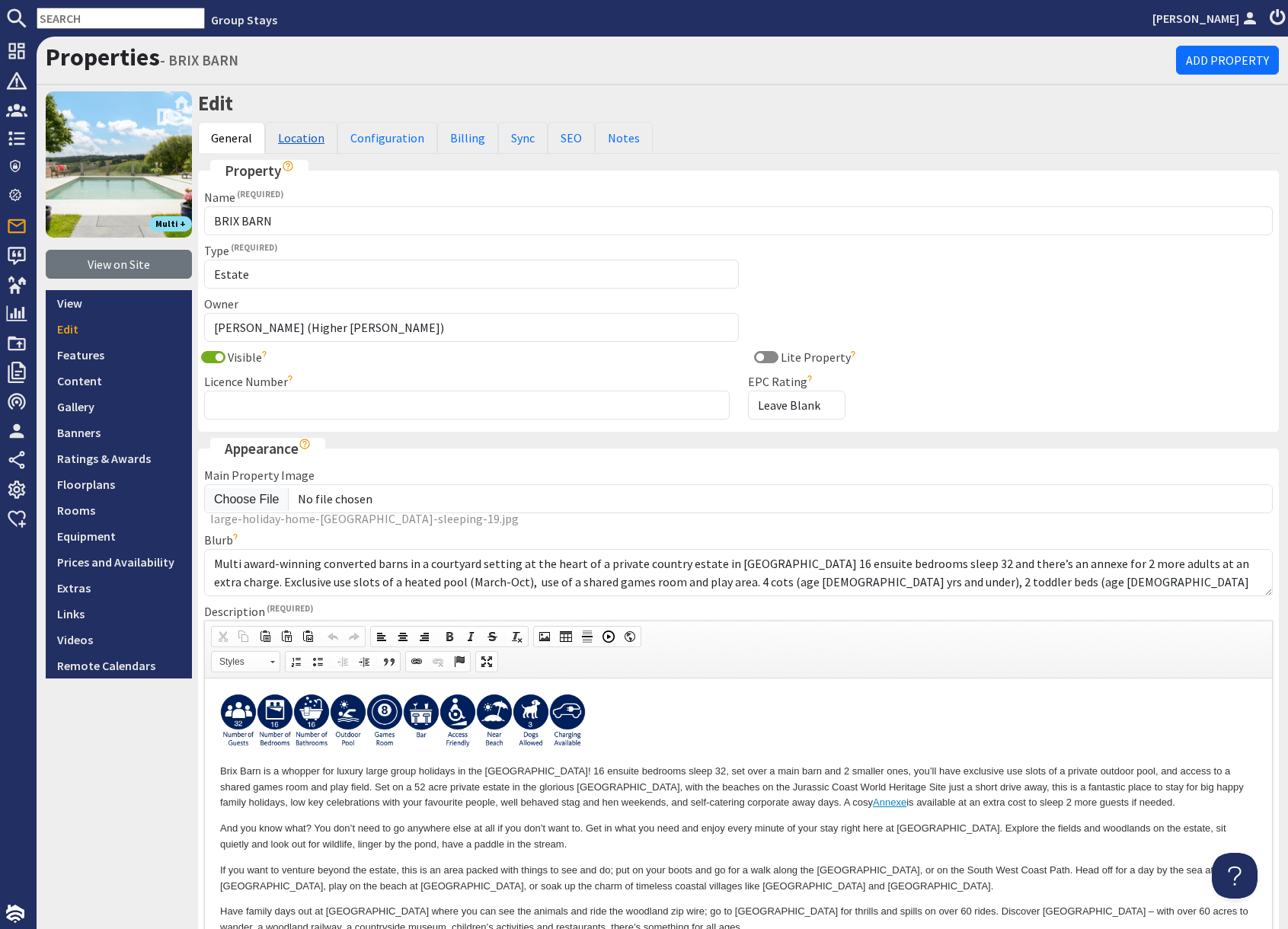
click at [300, 140] on link "Location" at bounding box center [301, 137] width 72 height 32
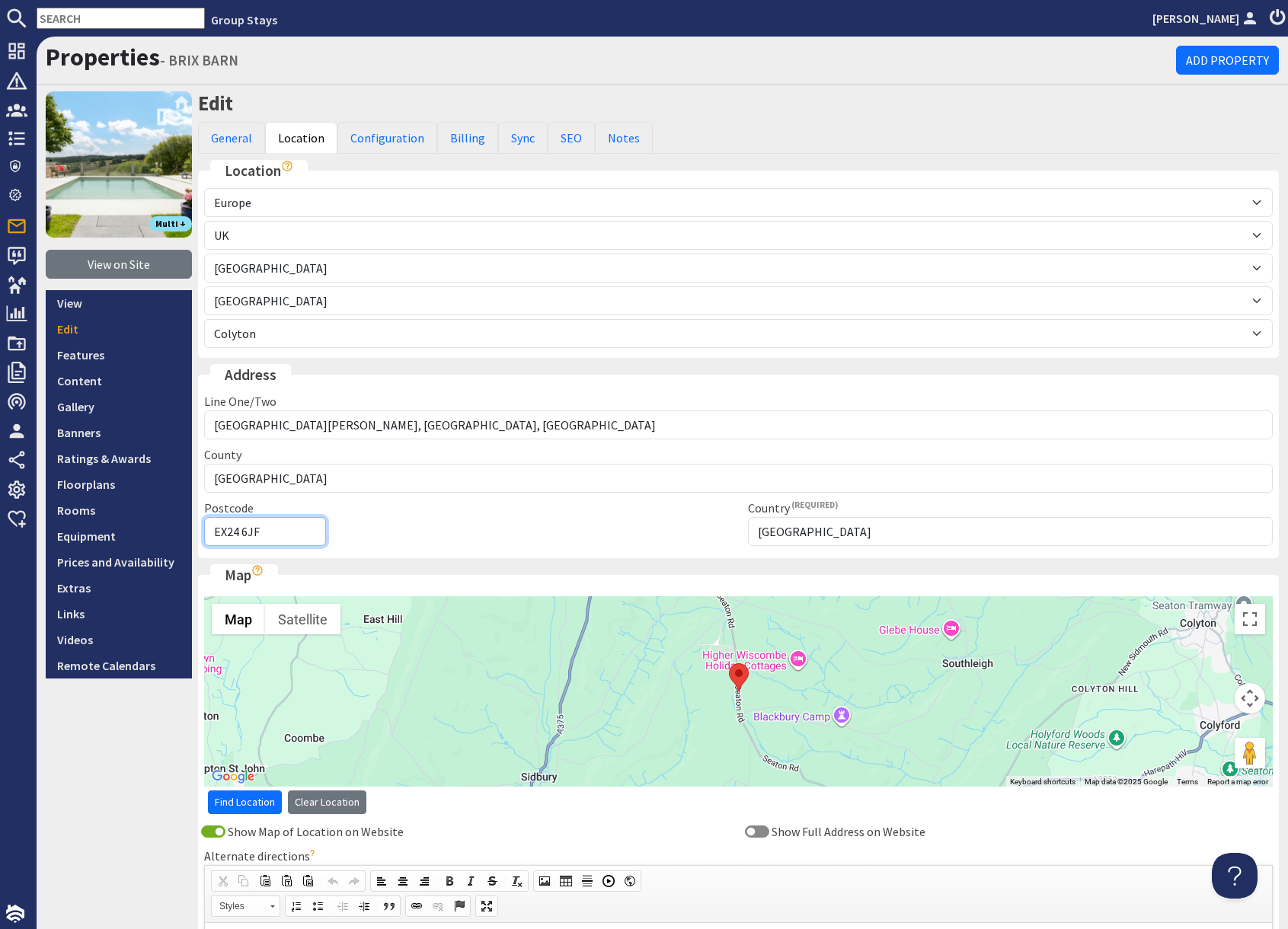
drag, startPoint x: 214, startPoint y: 531, endPoint x: 268, endPoint y: 533, distance: 54.0
click at [268, 533] on input "EX24 6JF" at bounding box center [265, 531] width 121 height 29
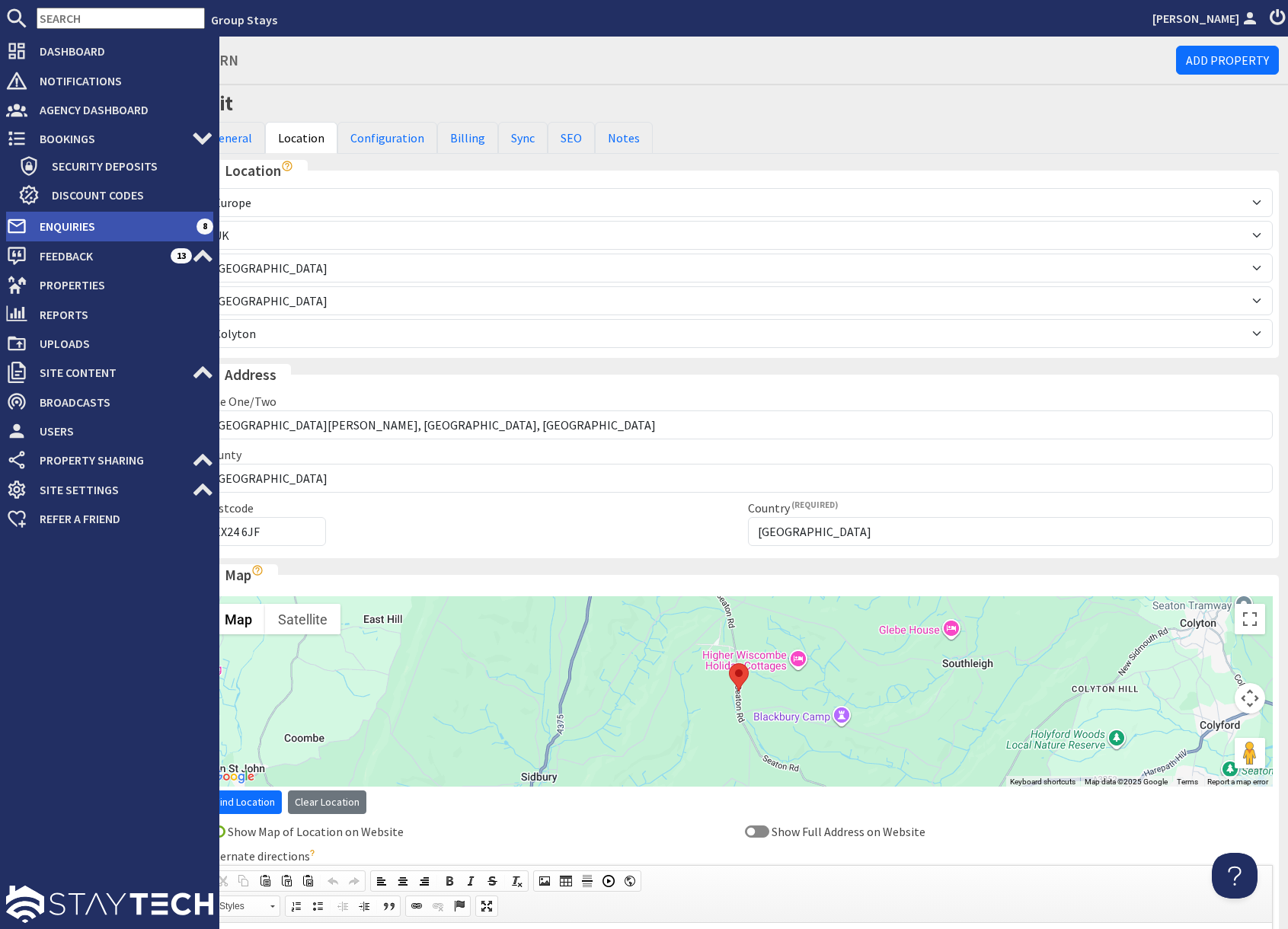
click at [52, 226] on span "Enquiries" at bounding box center [112, 227] width 169 height 25
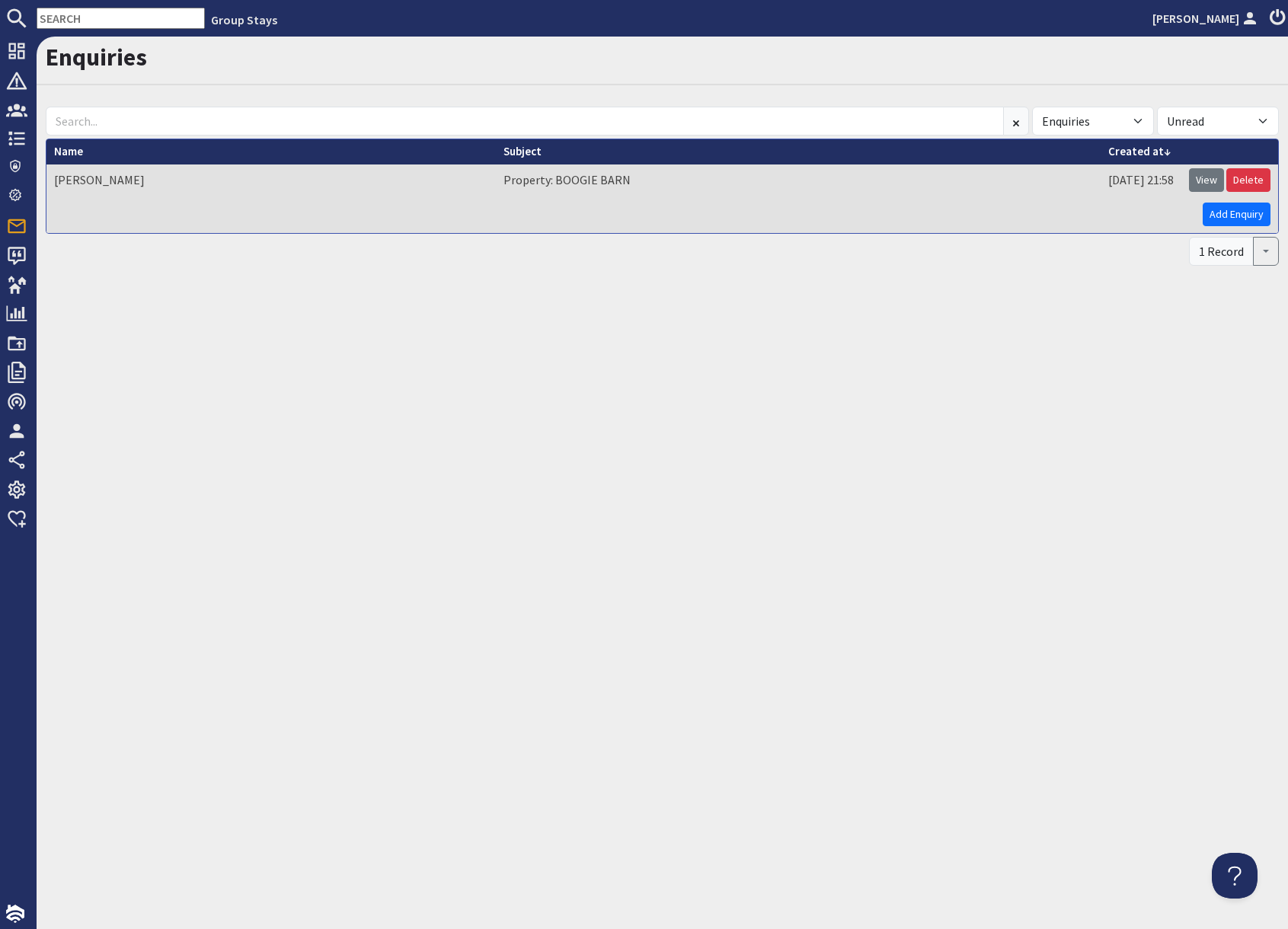
click at [76, 20] on input "text" at bounding box center [121, 18] width 168 height 21
click at [76, 19] on input "text" at bounding box center [121, 18] width 168 height 21
click at [76, 17] on input "text" at bounding box center [121, 18] width 168 height 21
paste input "[EMAIL_ADDRESS][DOMAIN_NAME]"
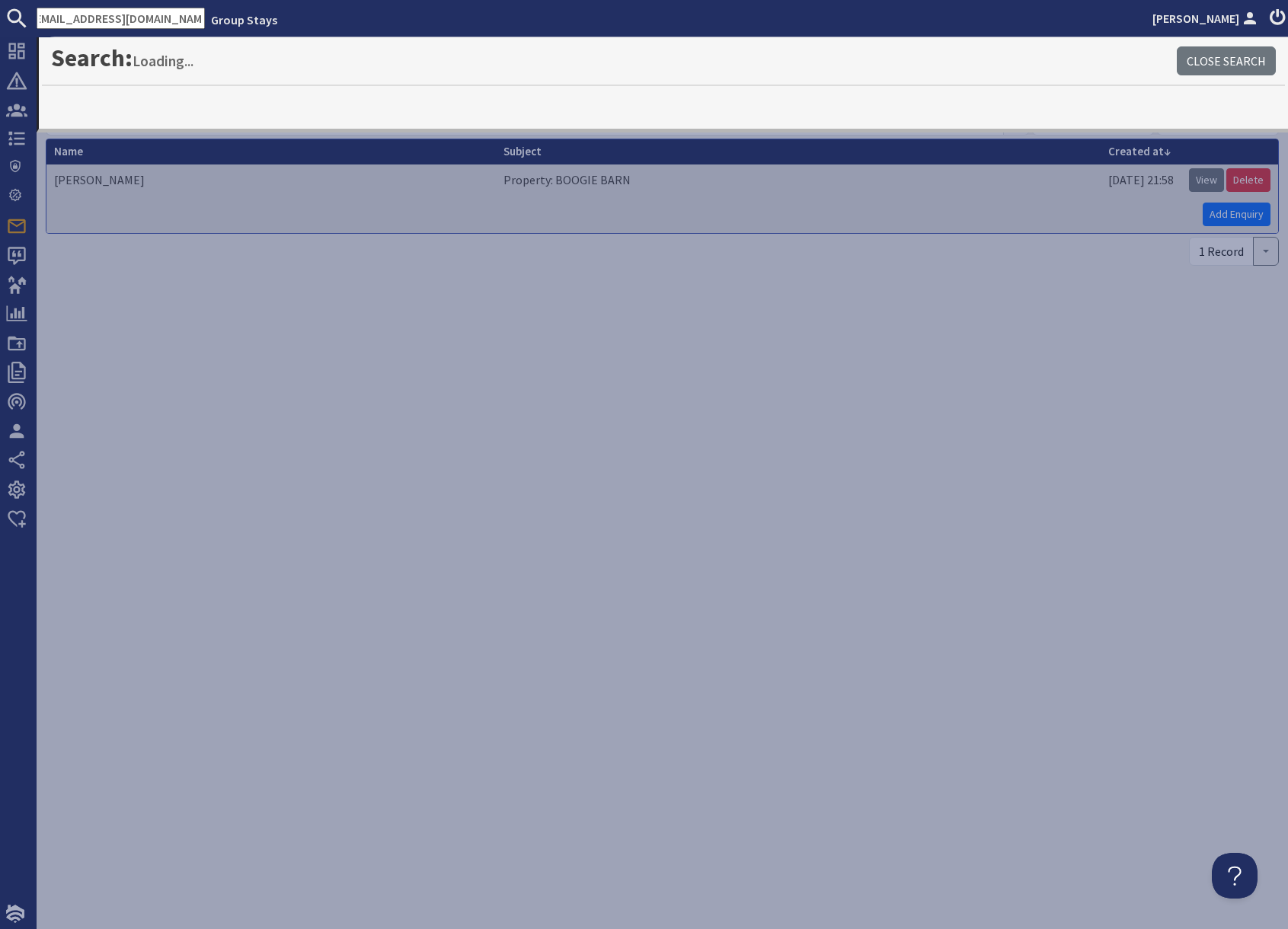
type input "[EMAIL_ADDRESS][DOMAIN_NAME]"
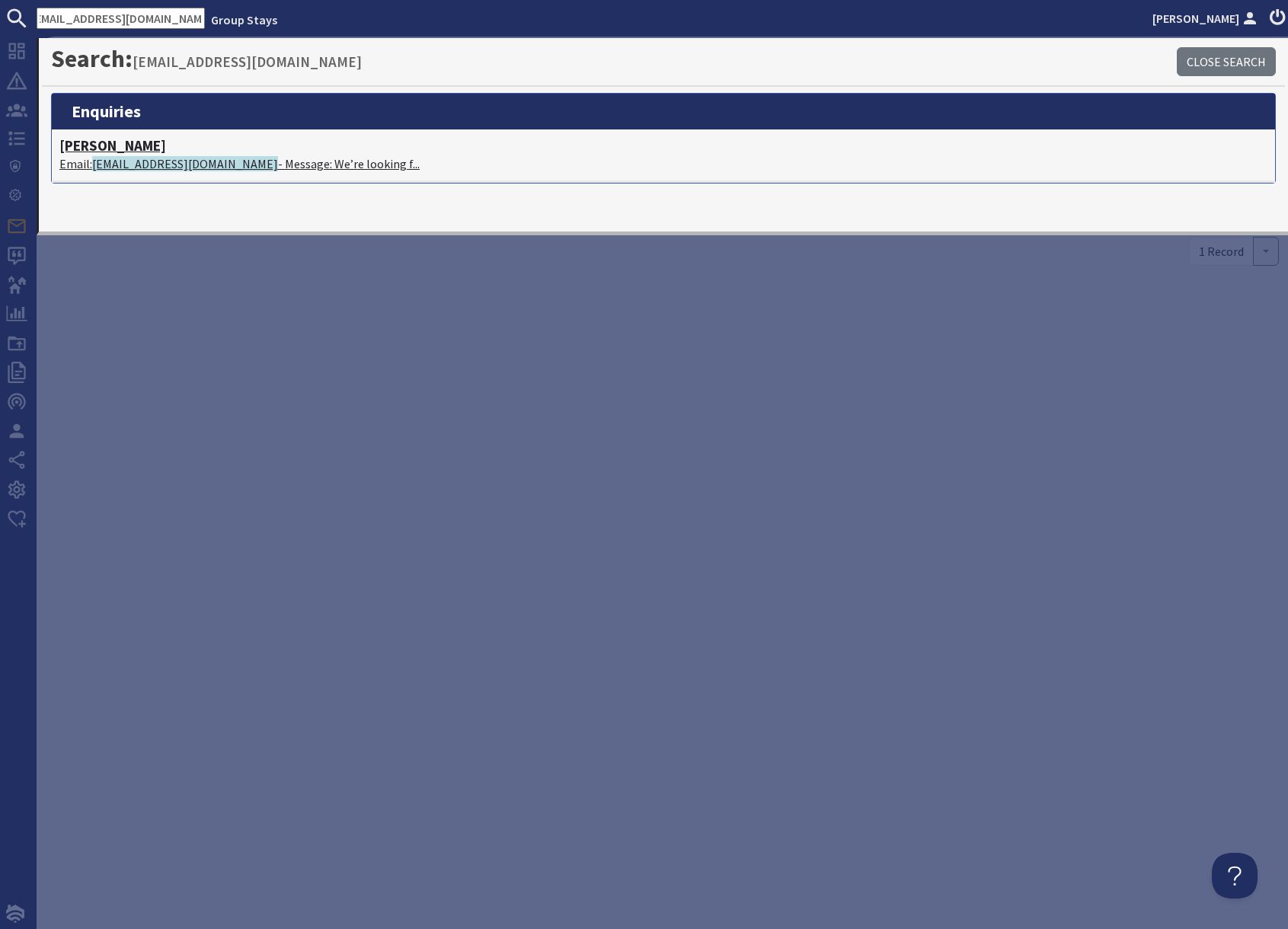
scroll to position [0, 0]
click at [130, 161] on span "[EMAIL_ADDRESS][DOMAIN_NAME]" at bounding box center [185, 163] width 186 height 16
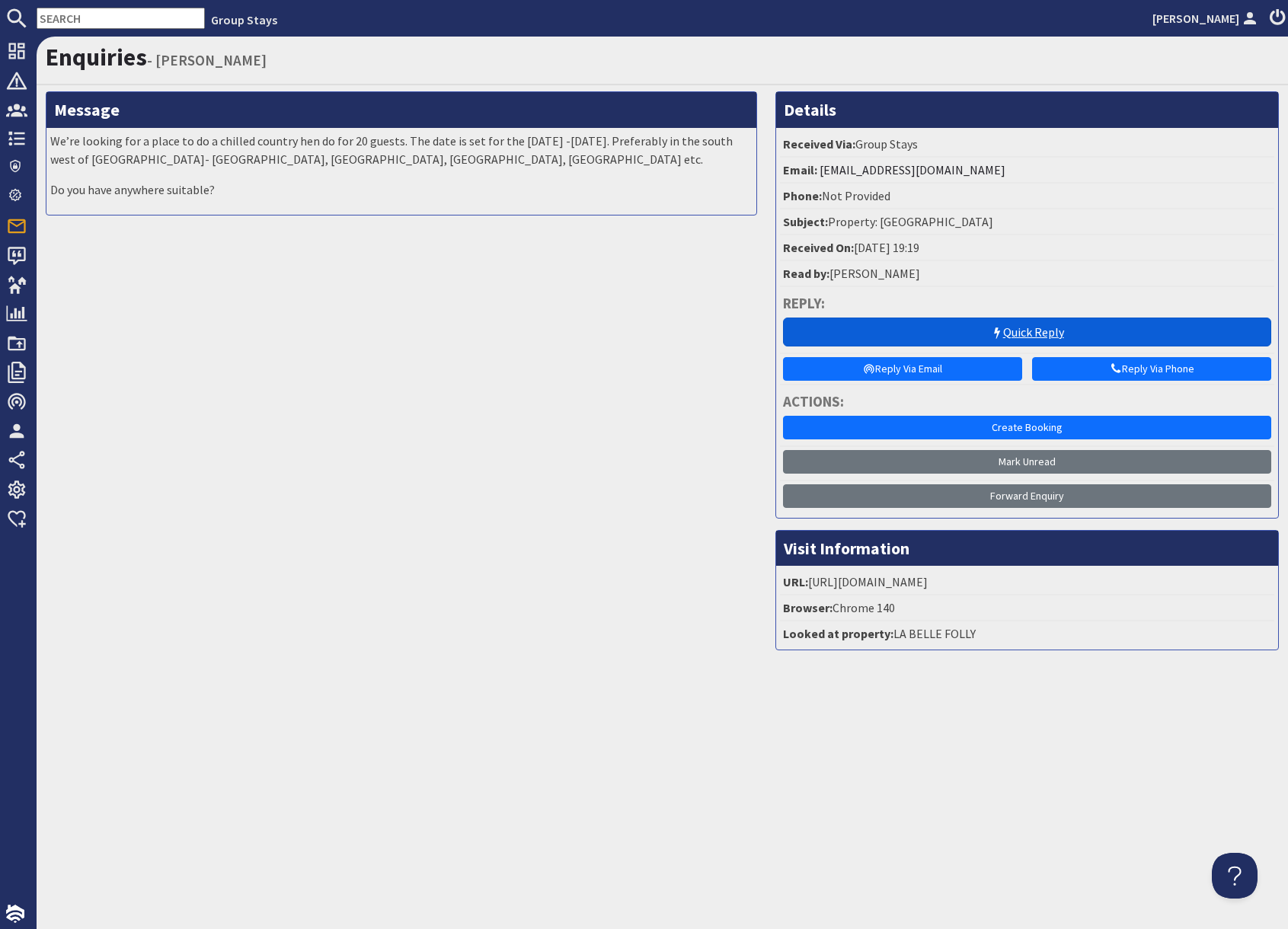
click at [1041, 330] on link "Quick Reply" at bounding box center [1027, 332] width 488 height 29
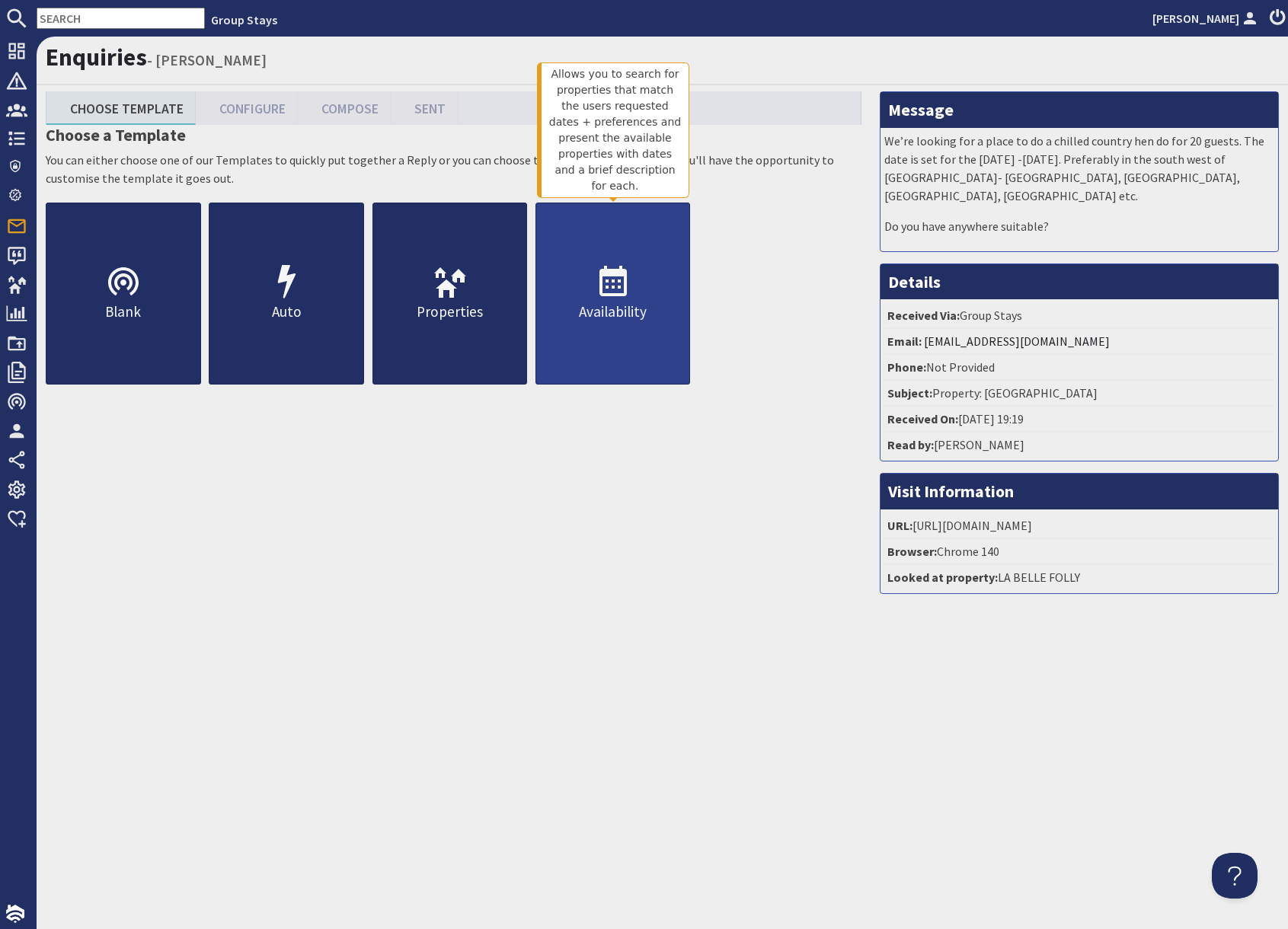
click at [623, 317] on p "Availability" at bounding box center [612, 312] width 154 height 22
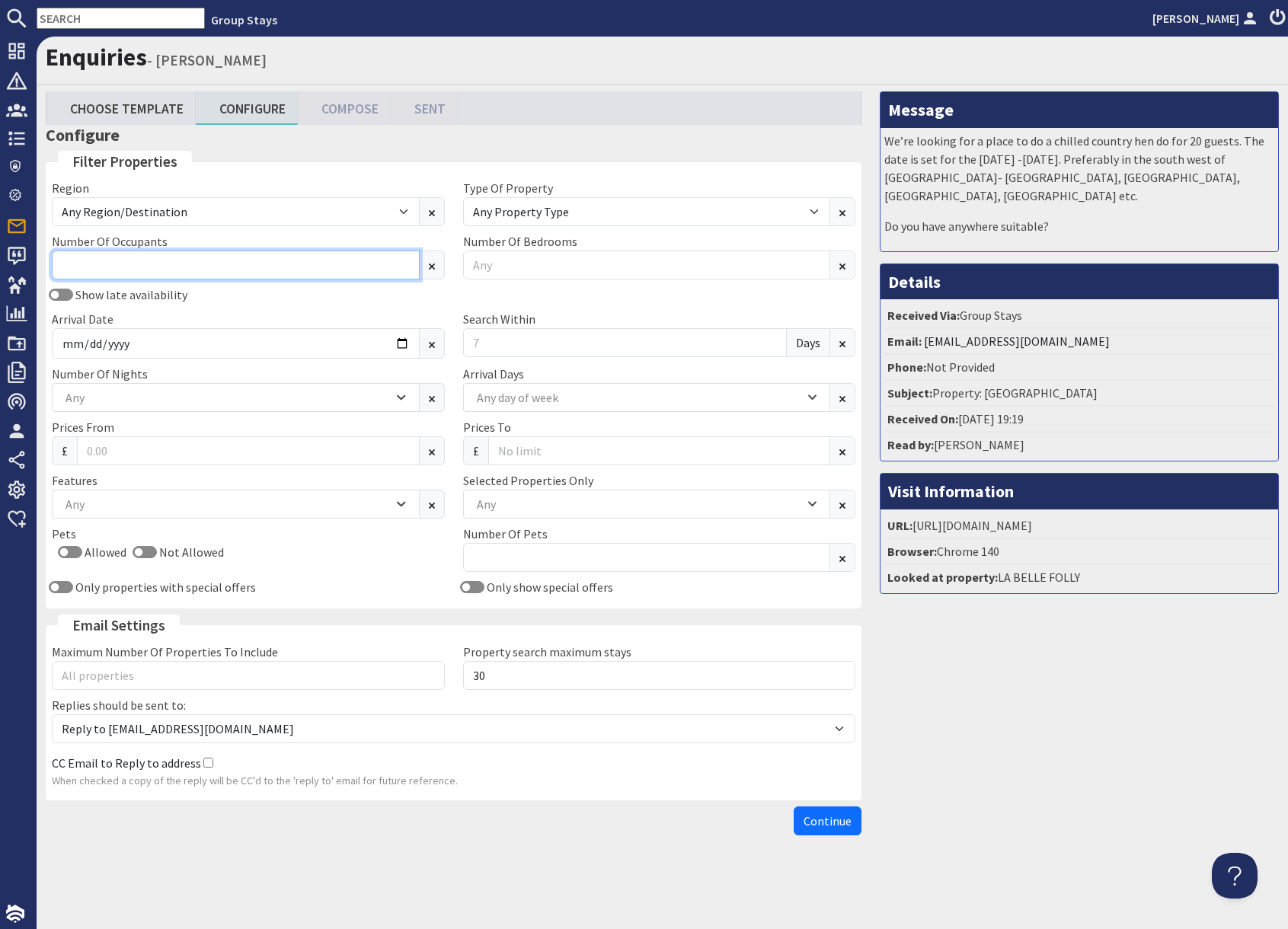
click at [165, 269] on input "Number Of Occupants" at bounding box center [236, 264] width 368 height 29
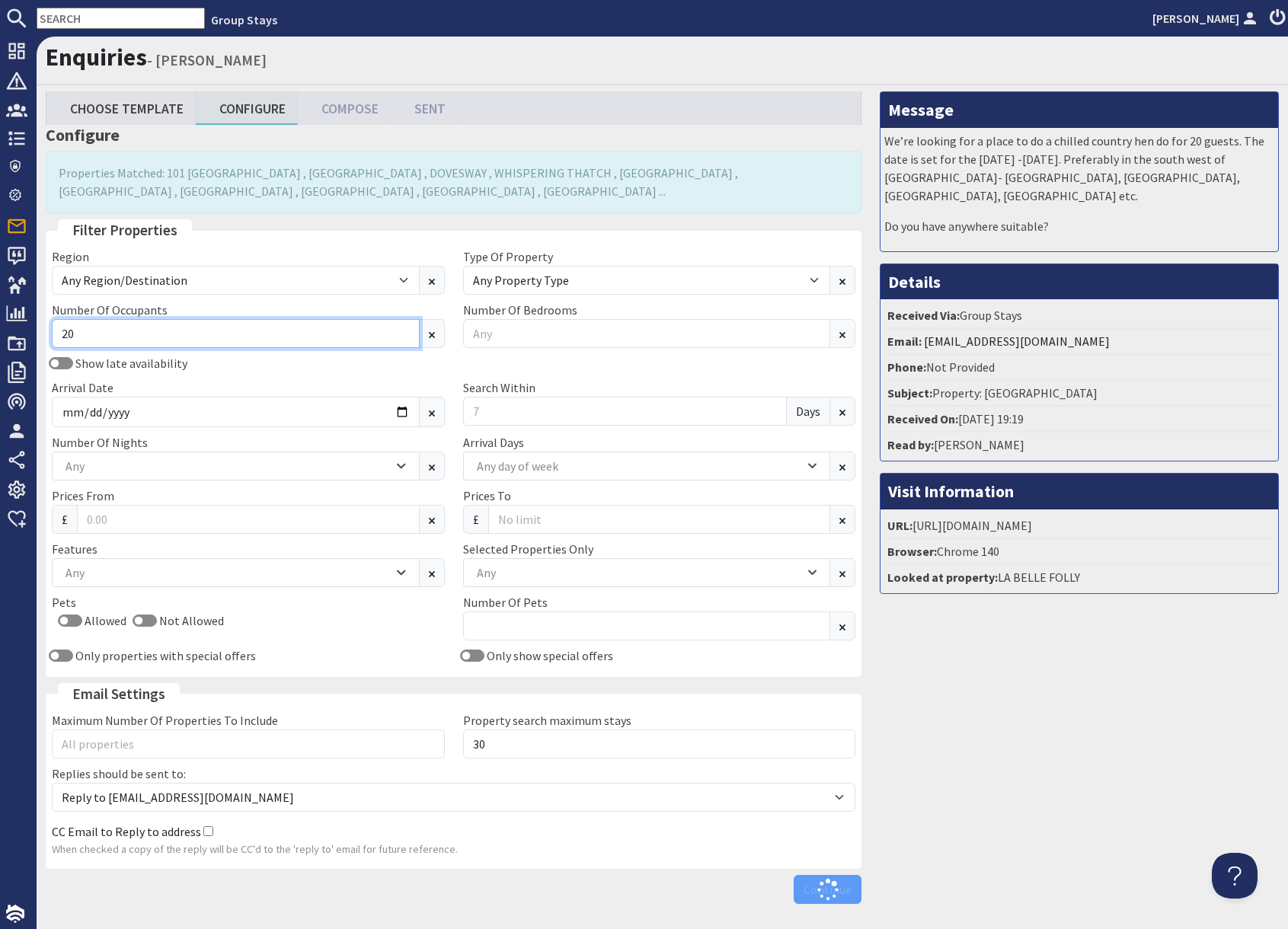
type input "20"
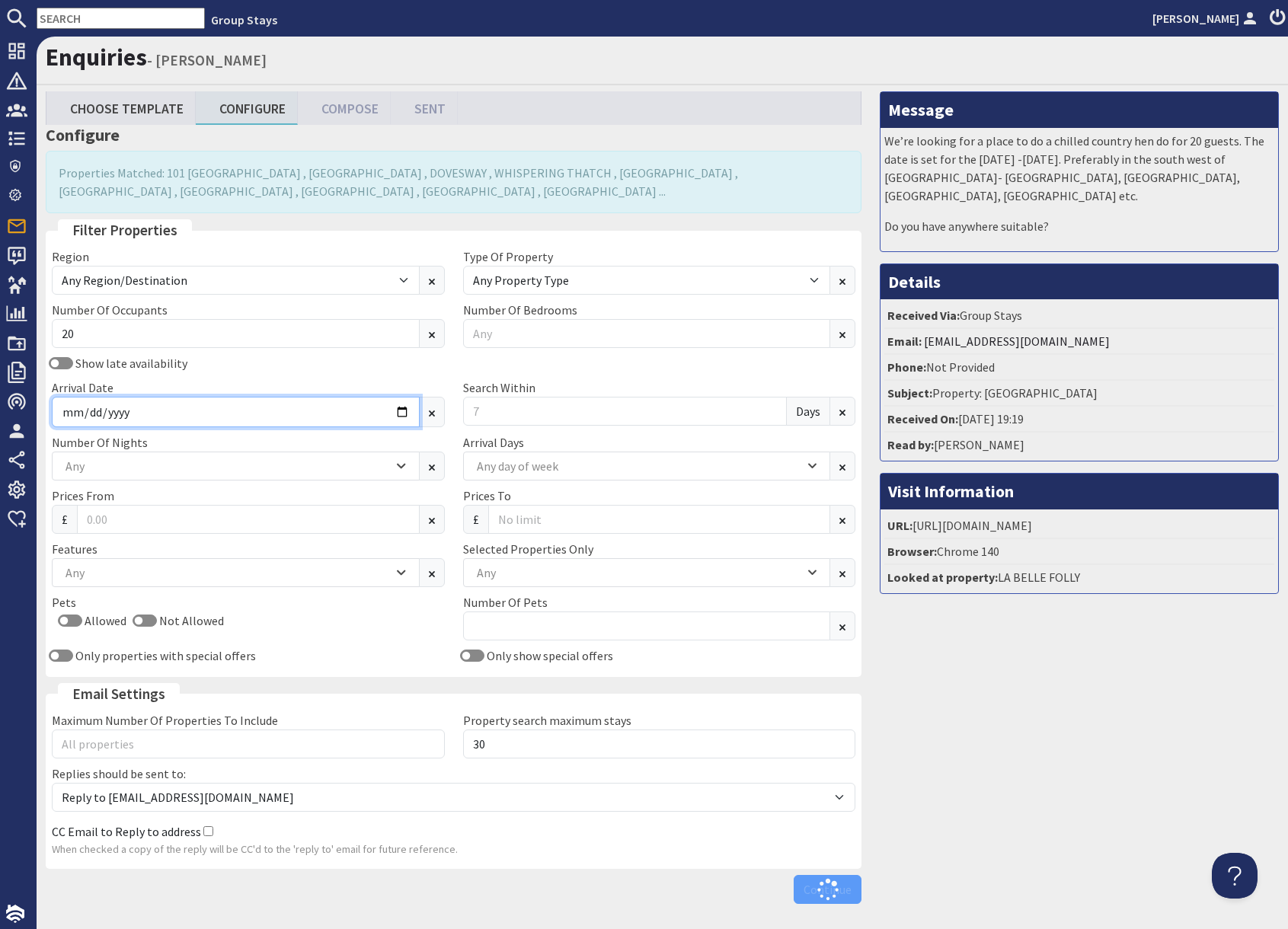
drag, startPoint x: 298, startPoint y: 411, endPoint x: 335, endPoint y: 414, distance: 37.1
click at [298, 411] on input "Arrival Date" at bounding box center [236, 411] width 368 height 30
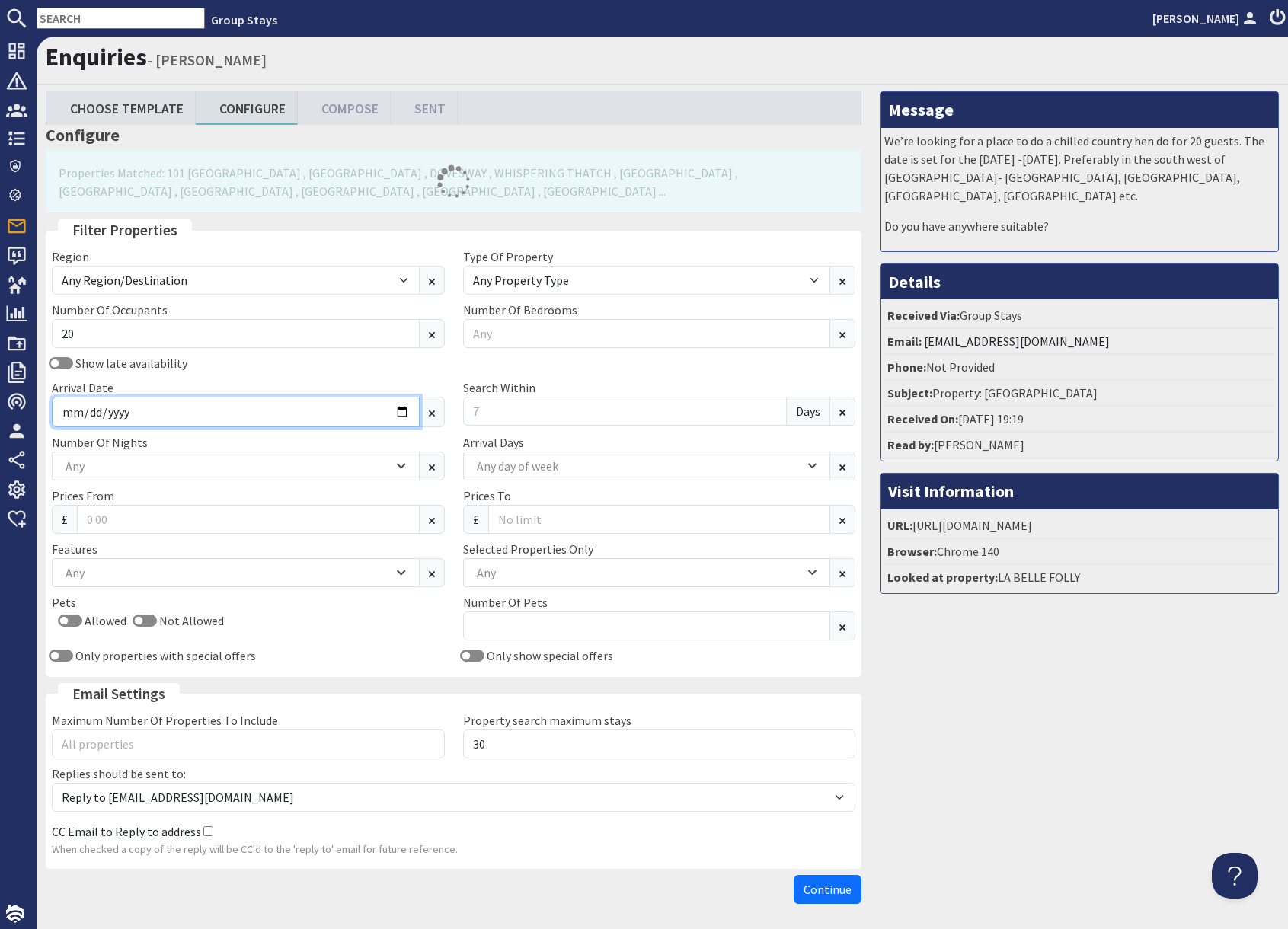
click at [400, 414] on input "Arrival Date" at bounding box center [236, 411] width 368 height 30
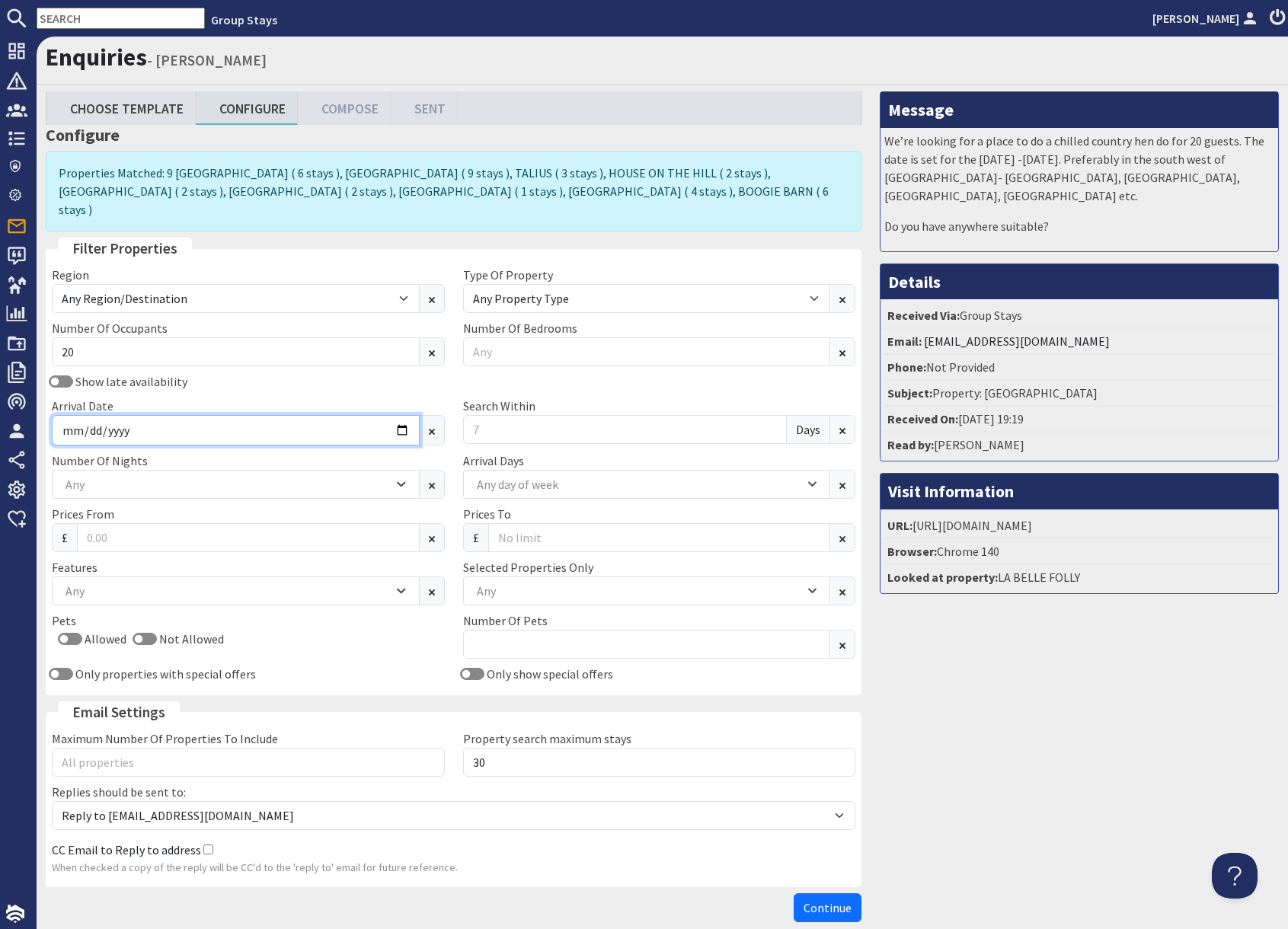
type input "[DATE]"
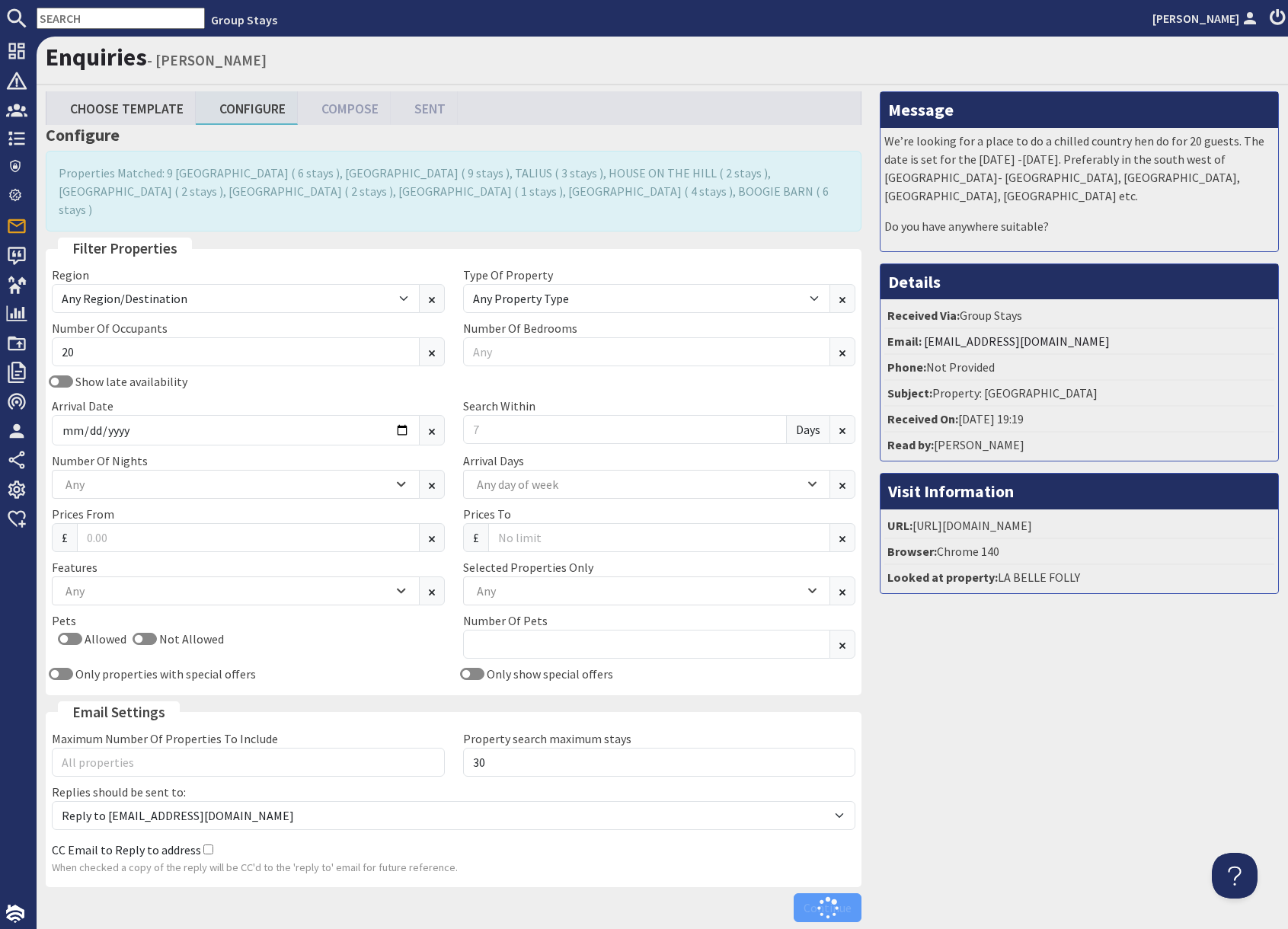
drag, startPoint x: 922, startPoint y: 713, endPoint x: 862, endPoint y: 702, distance: 61.0
click at [921, 712] on div "Message We’re looking for a place to do a chilled country hen do for 20 guests.…" at bounding box center [1079, 510] width 417 height 838
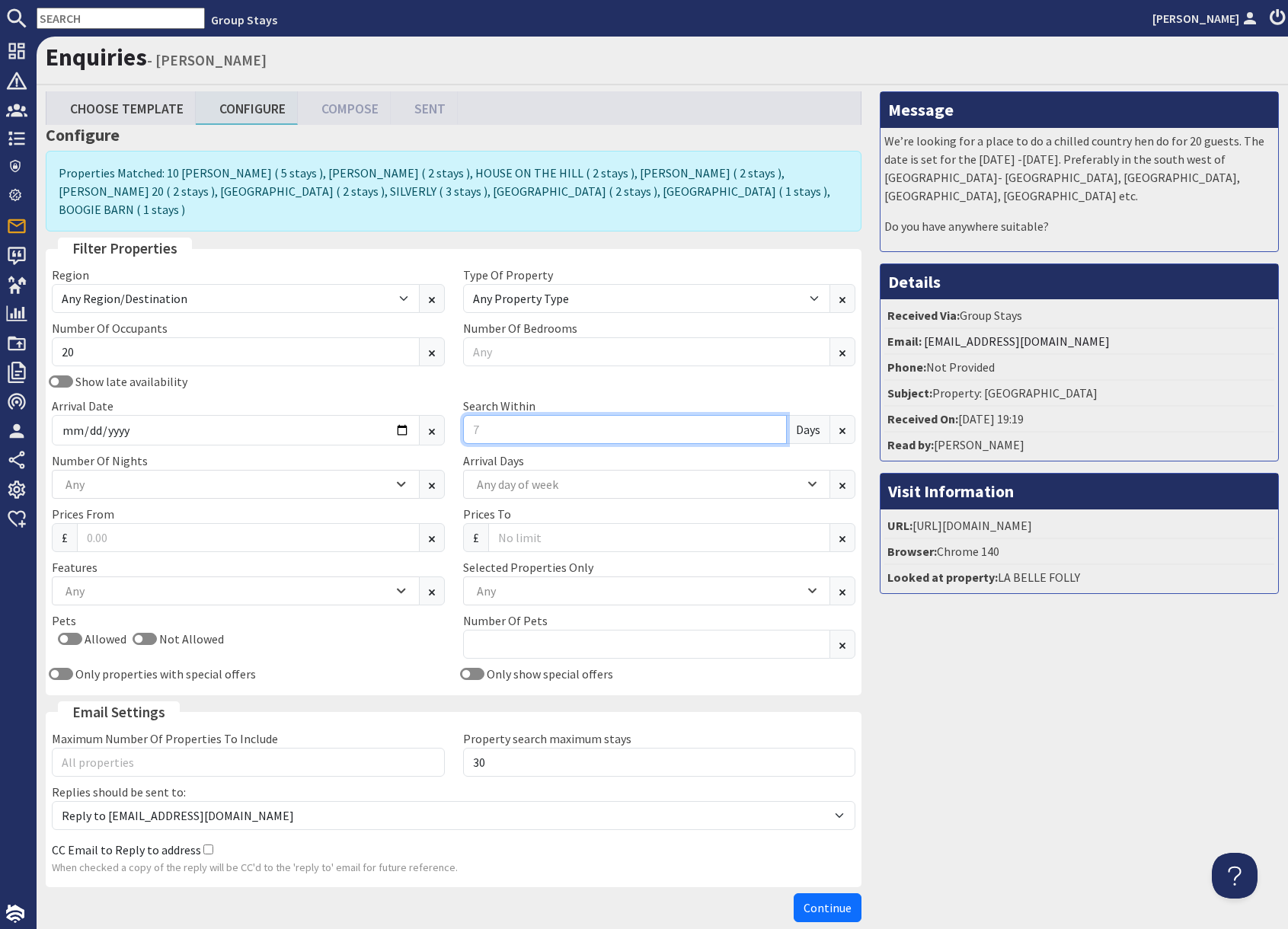
drag, startPoint x: 487, startPoint y: 418, endPoint x: 523, endPoint y: 414, distance: 36.2
click at [491, 417] on input "Search Within" at bounding box center [625, 429] width 324 height 29
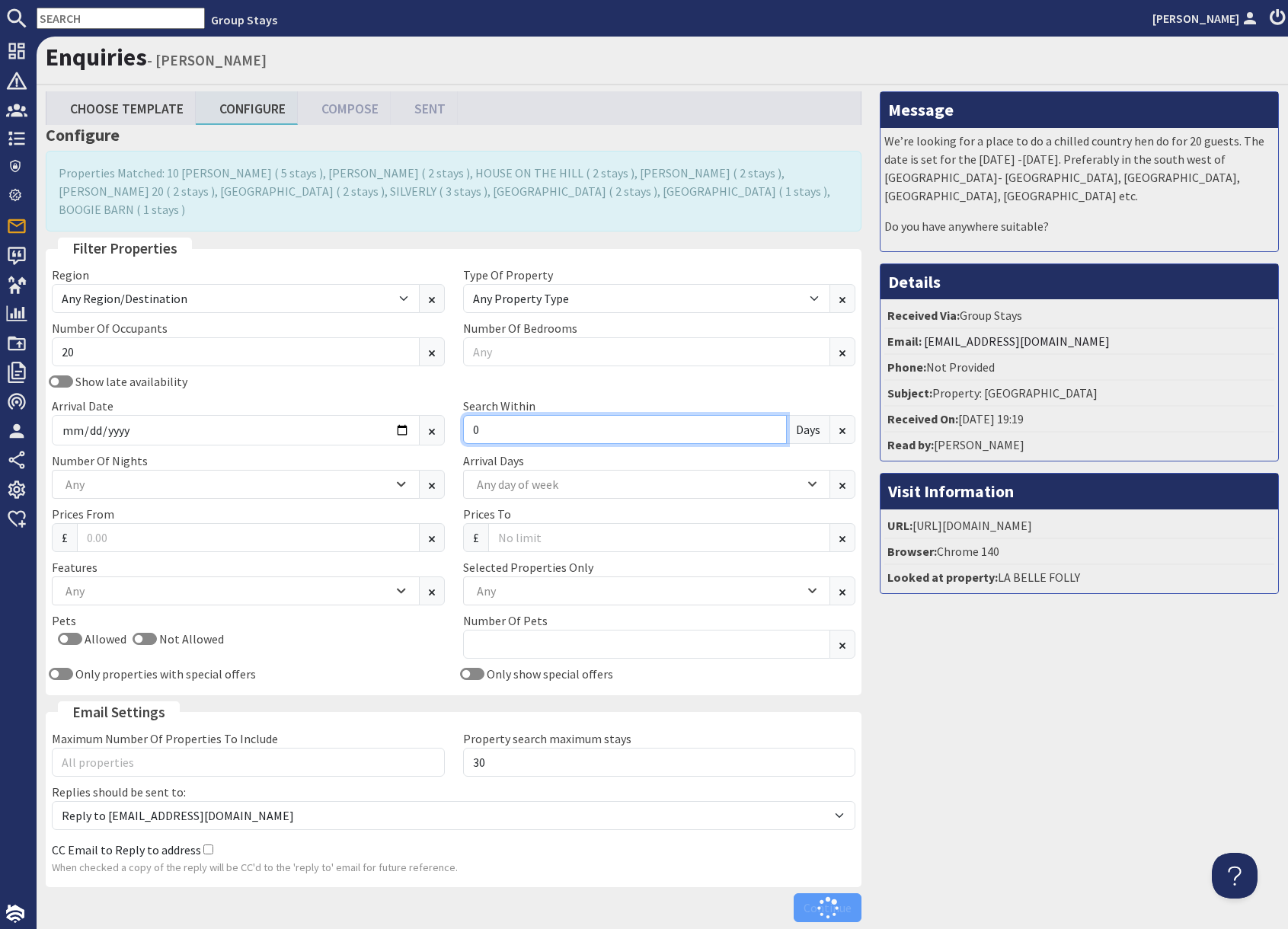
type input "0"
click at [960, 738] on div "Message We’re looking for a place to do a chilled country hen do for 20 guests.…" at bounding box center [1079, 510] width 417 height 838
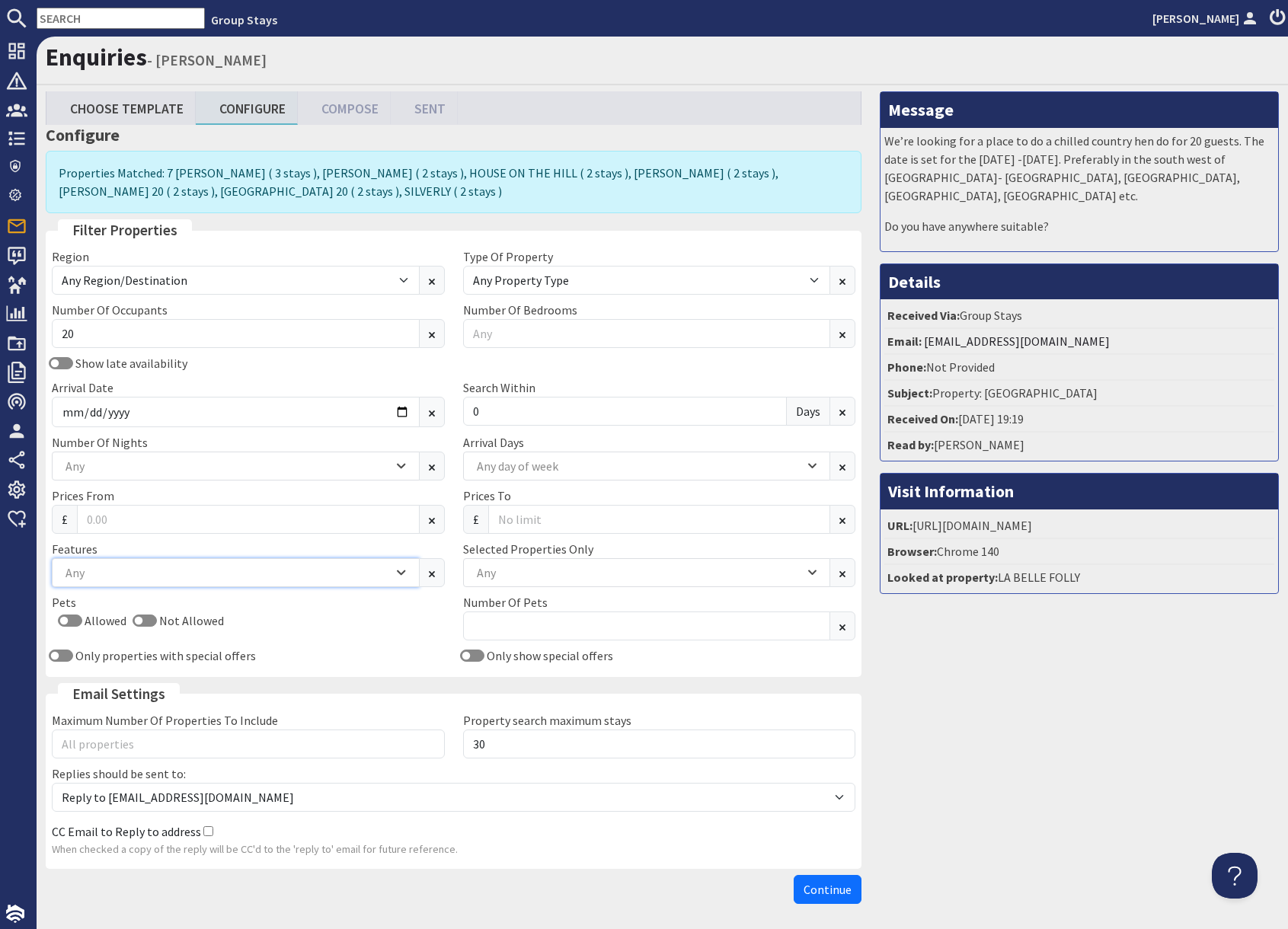
click at [101, 574] on div "Any" at bounding box center [227, 573] width 332 height 16
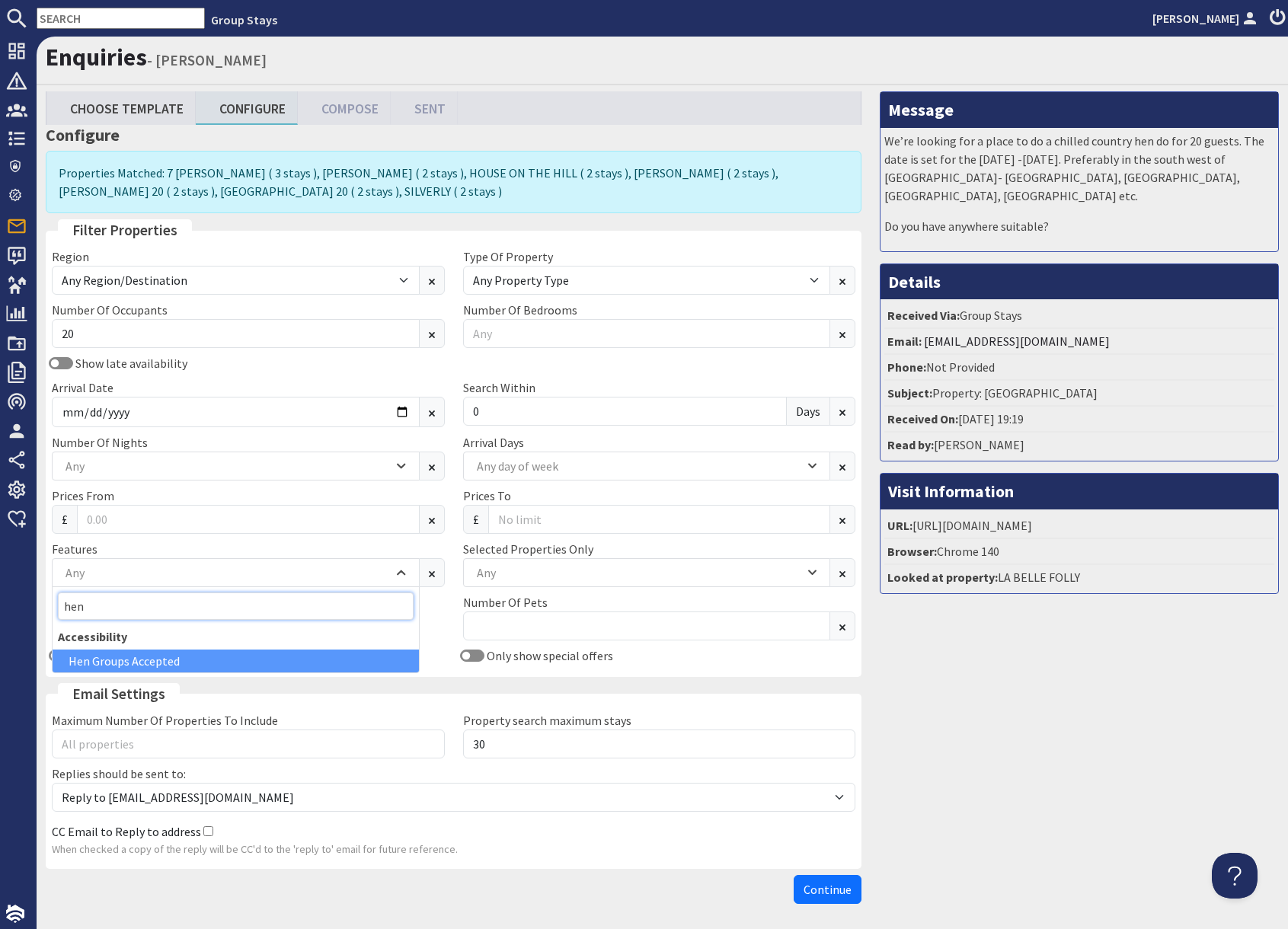
type input "hen"
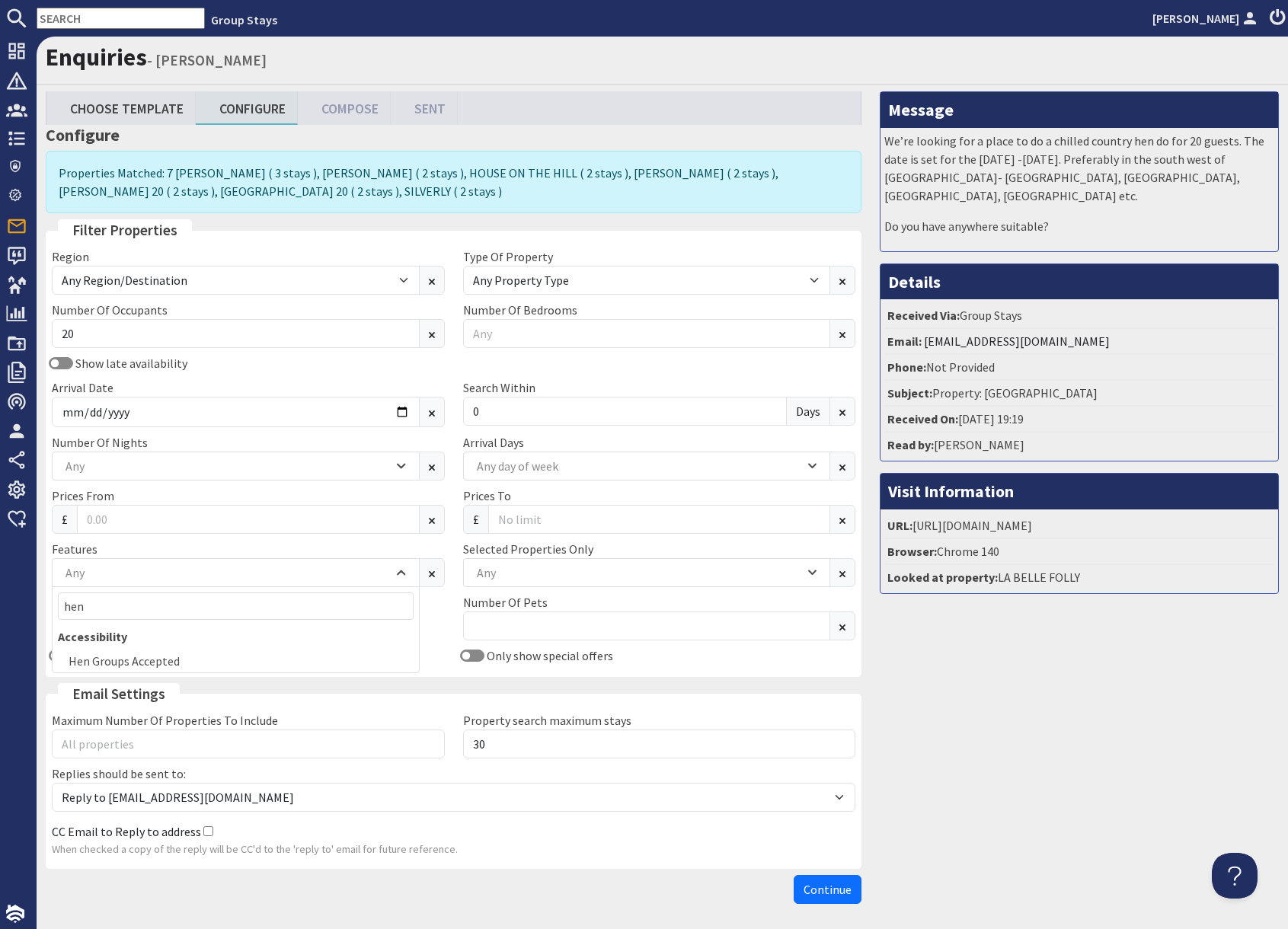
drag, startPoint x: 200, startPoint y: 657, endPoint x: 504, endPoint y: 707, distance: 308.1
click at [201, 657] on div "Hen Groups Accepted" at bounding box center [236, 661] width 366 height 23
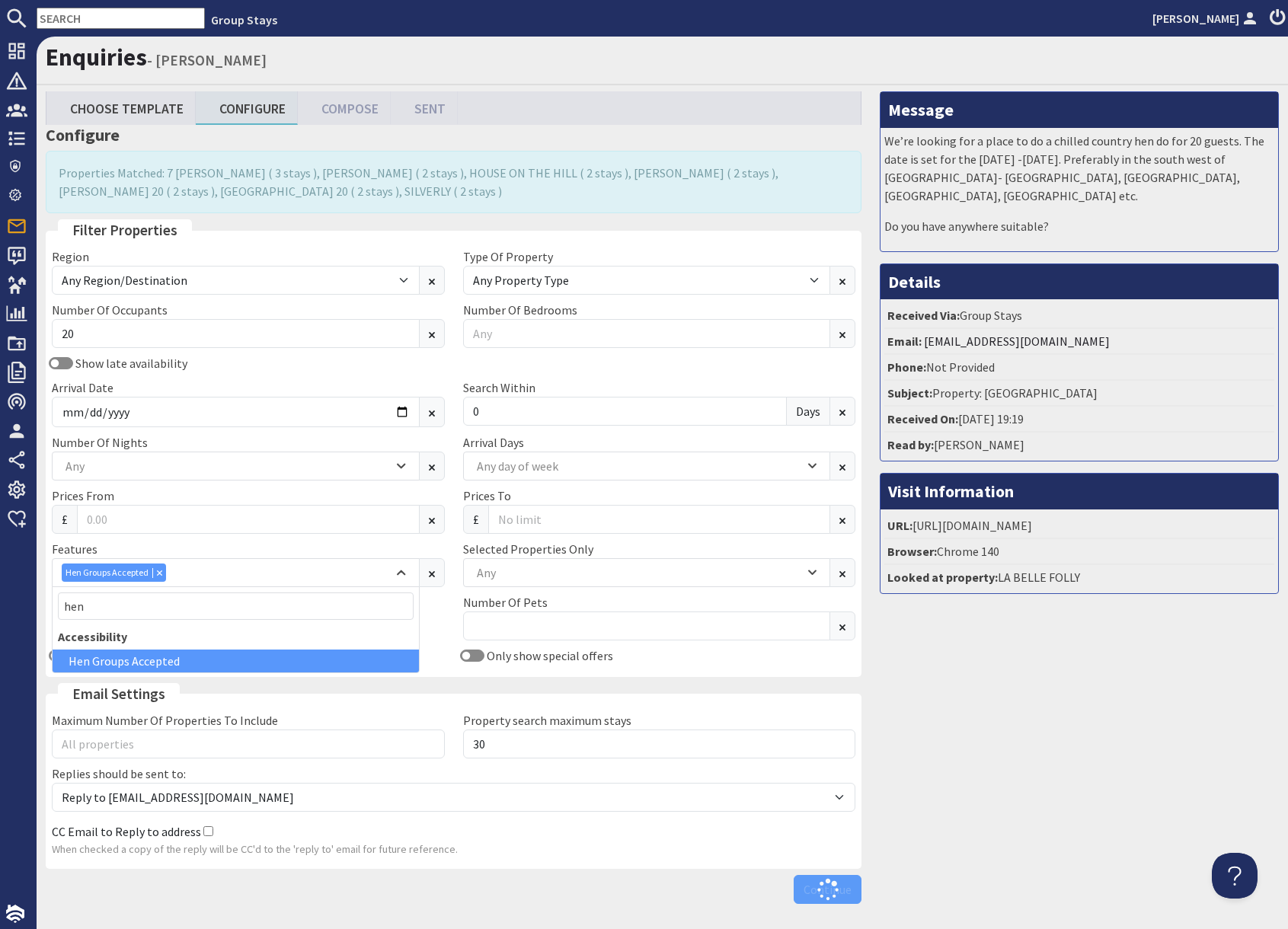
drag, startPoint x: 969, startPoint y: 712, endPoint x: 991, endPoint y: 711, distance: 22.0
click at [969, 712] on div "Message We’re looking for a place to do a chilled country hen do for 20 guests.…" at bounding box center [1079, 501] width 417 height 819
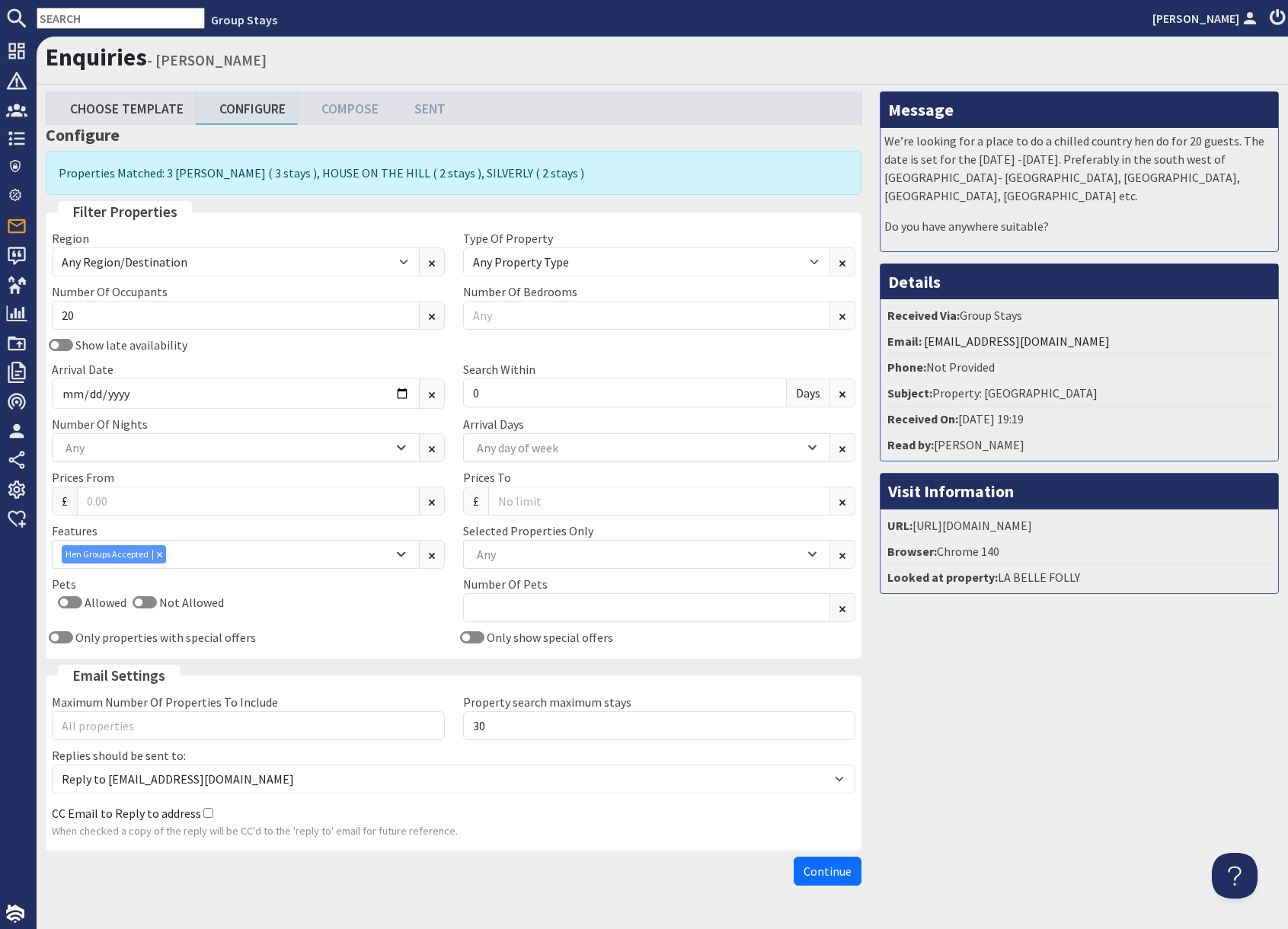
drag, startPoint x: 1024, startPoint y: 678, endPoint x: 997, endPoint y: 675, distance: 27.2
click at [1006, 675] on div "Message We’re looking for a place to do a chilled country hen do for 20 guests.…" at bounding box center [1079, 492] width 417 height 801
click at [849, 866] on span "Continue" at bounding box center [827, 871] width 48 height 16
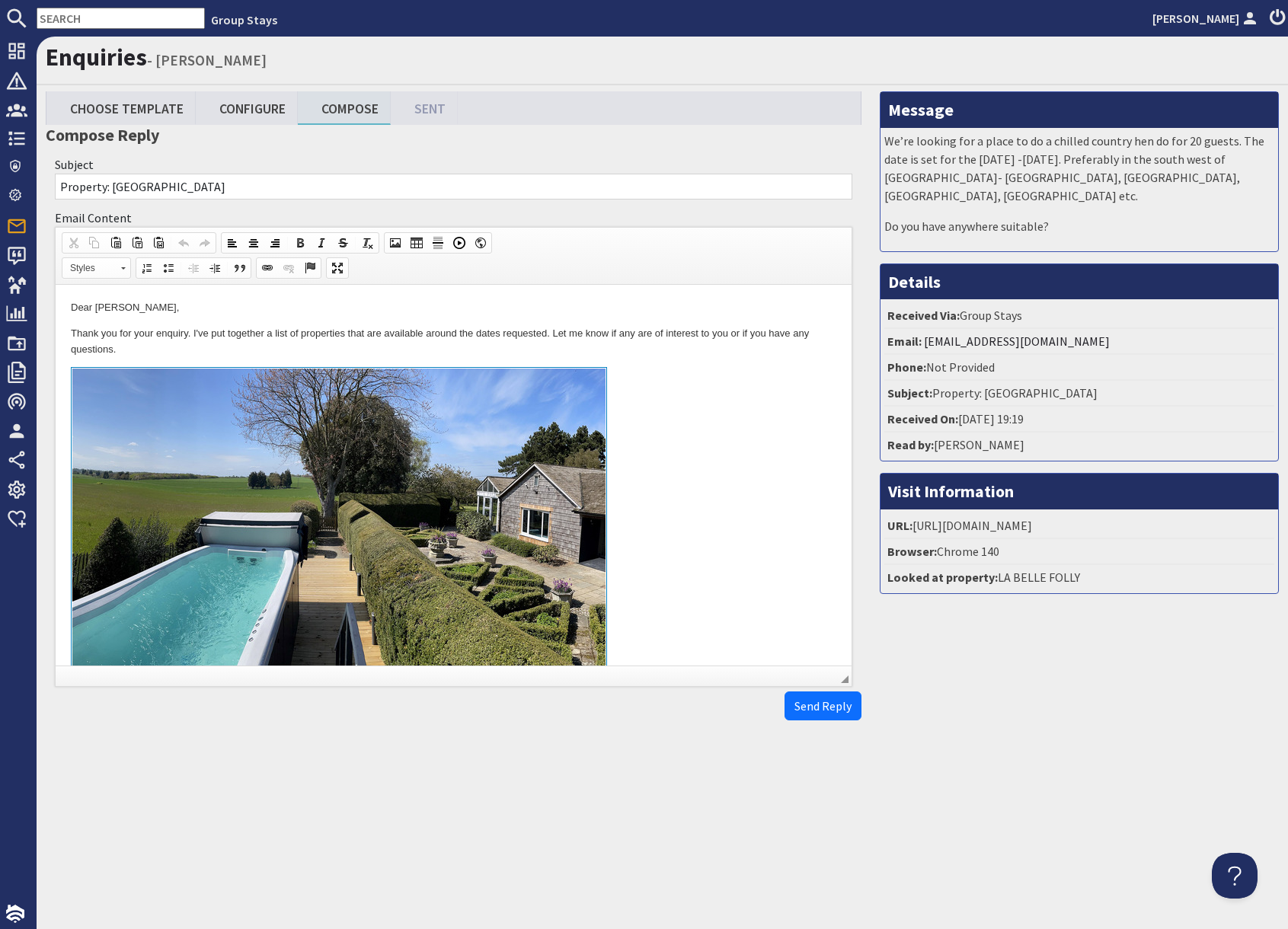
click at [713, 510] on link at bounding box center [453, 542] width 765 height 351
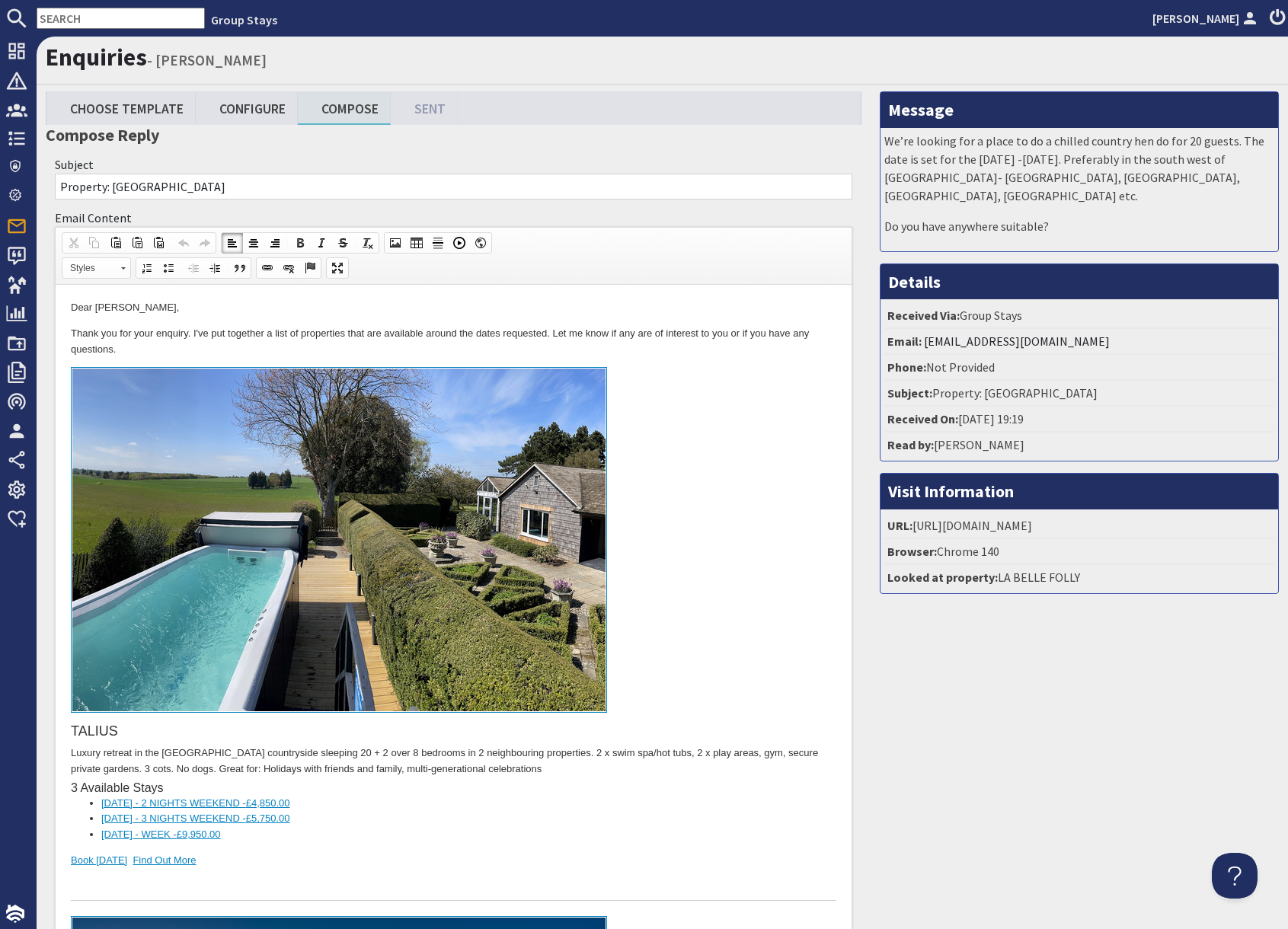
click at [216, 881] on div "To enrich screen reader interactions, please activate Accessibility in Grammarl…" at bounding box center [453, 885] width 765 height 32
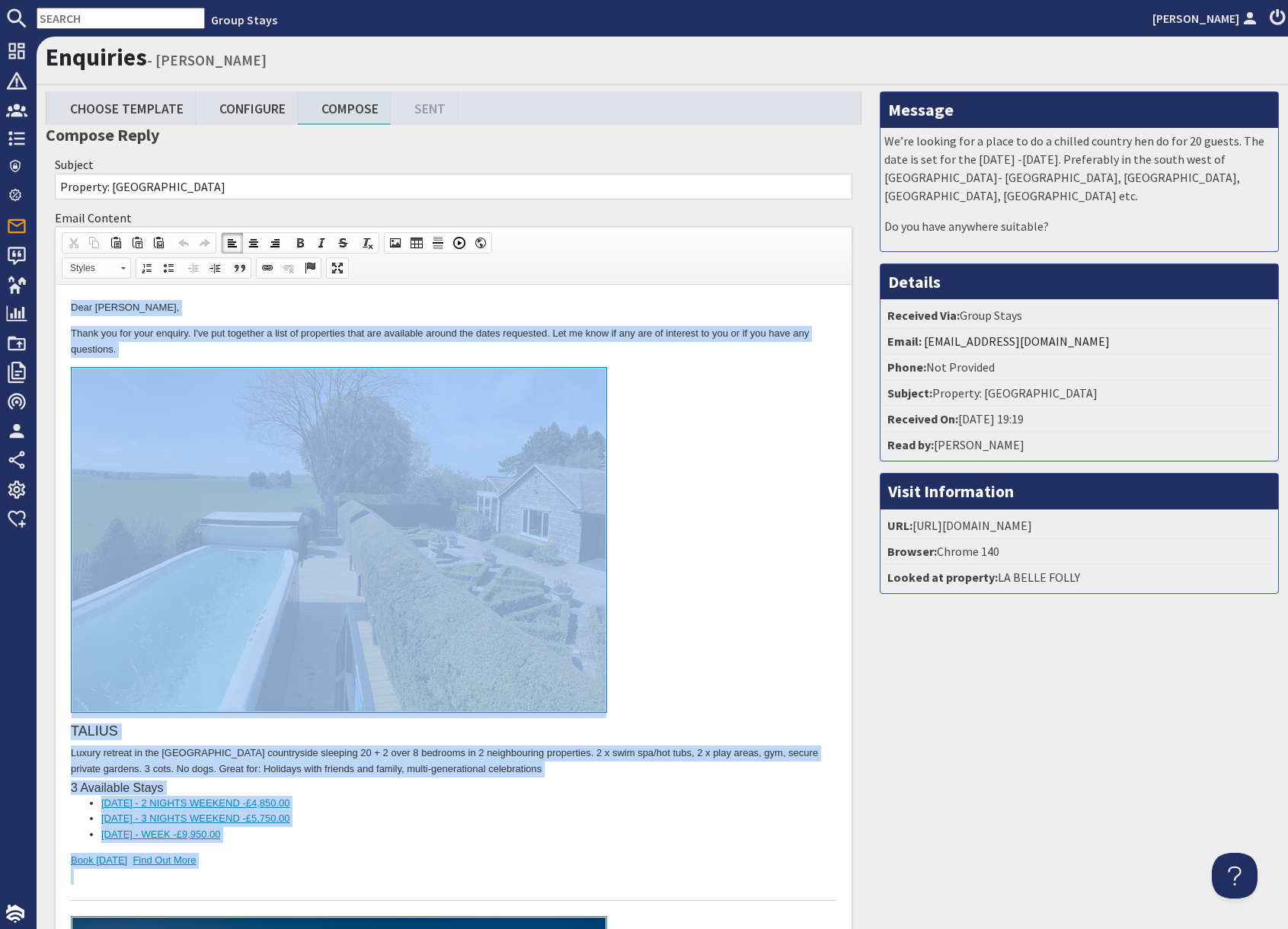
drag, startPoint x: 215, startPoint y: 886, endPoint x: 278, endPoint y: 274, distance: 615.2
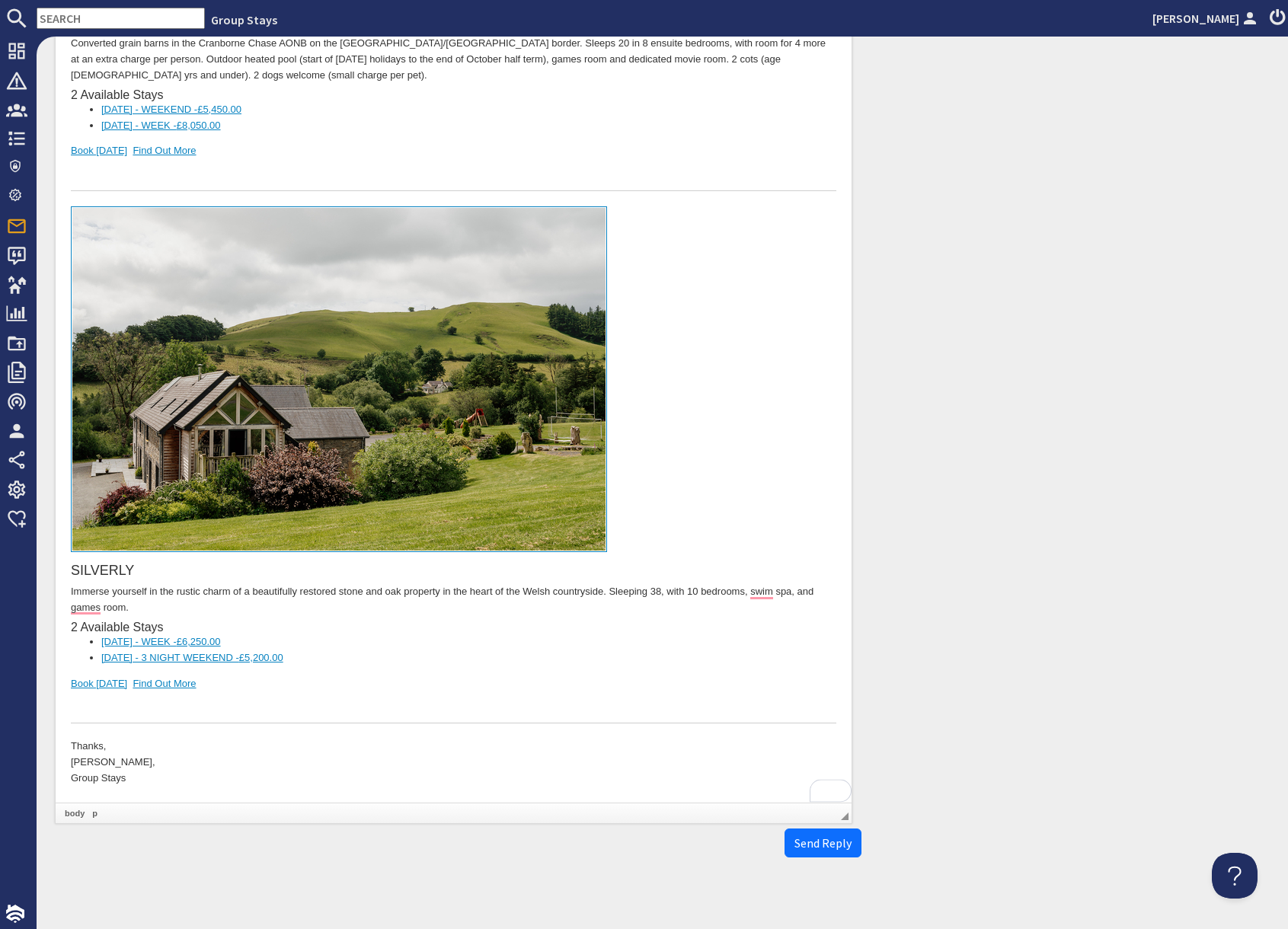
scroll to position [669, 0]
click at [187, 791] on html "HOUSE ON THE HILL Converted grain barns in the [GEOGRAPHIC_DATA] on the [GEOGRA…" at bounding box center [454, 209] width 796 height 1185
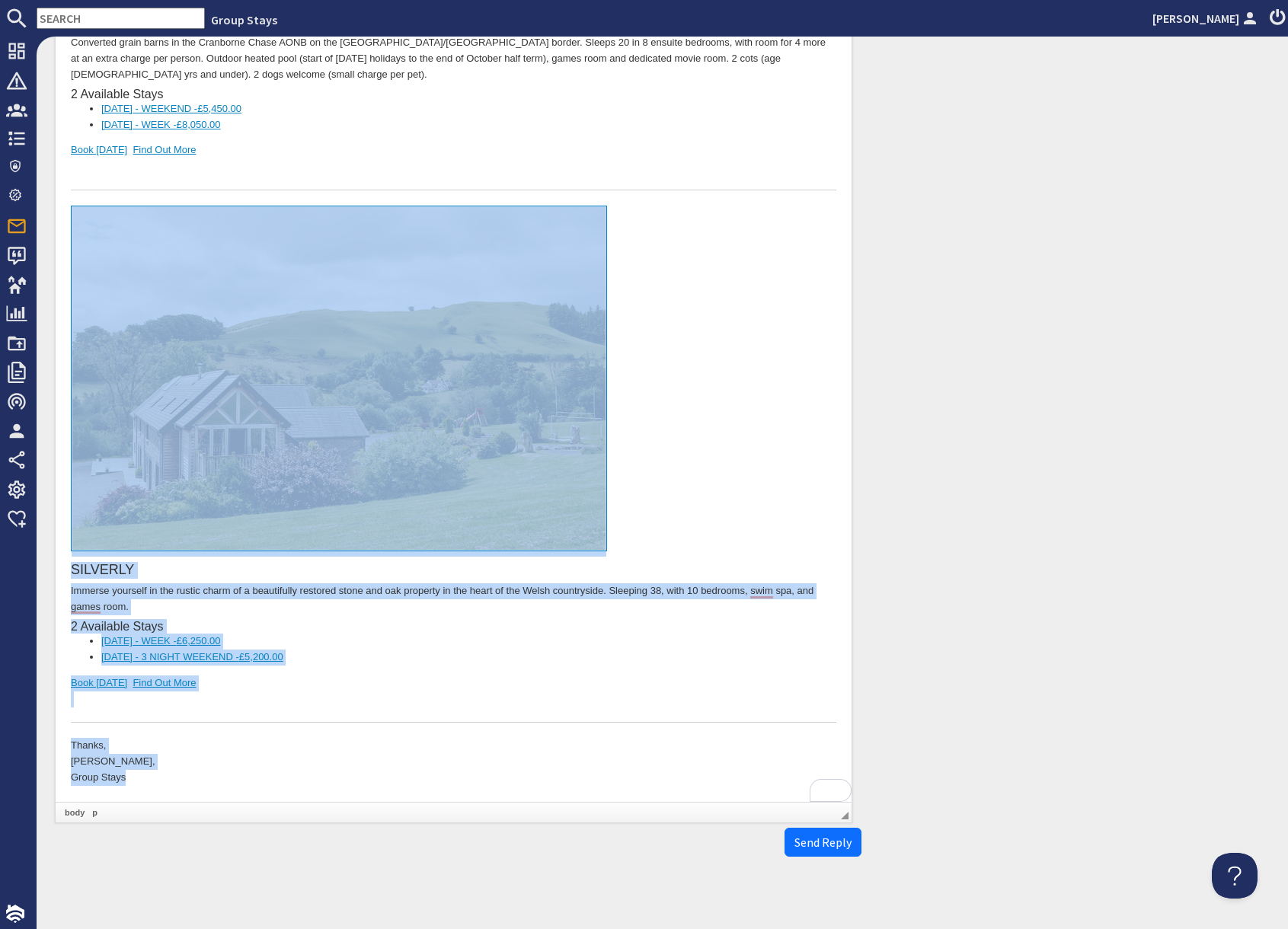
drag, startPoint x: 182, startPoint y: 788, endPoint x: 225, endPoint y: 488, distance: 303.1
click at [225, 488] on html "HOUSE ON THE HILL Converted grain barns in the [GEOGRAPHIC_DATA] on the [GEOGRA…" at bounding box center [454, 209] width 796 height 1185
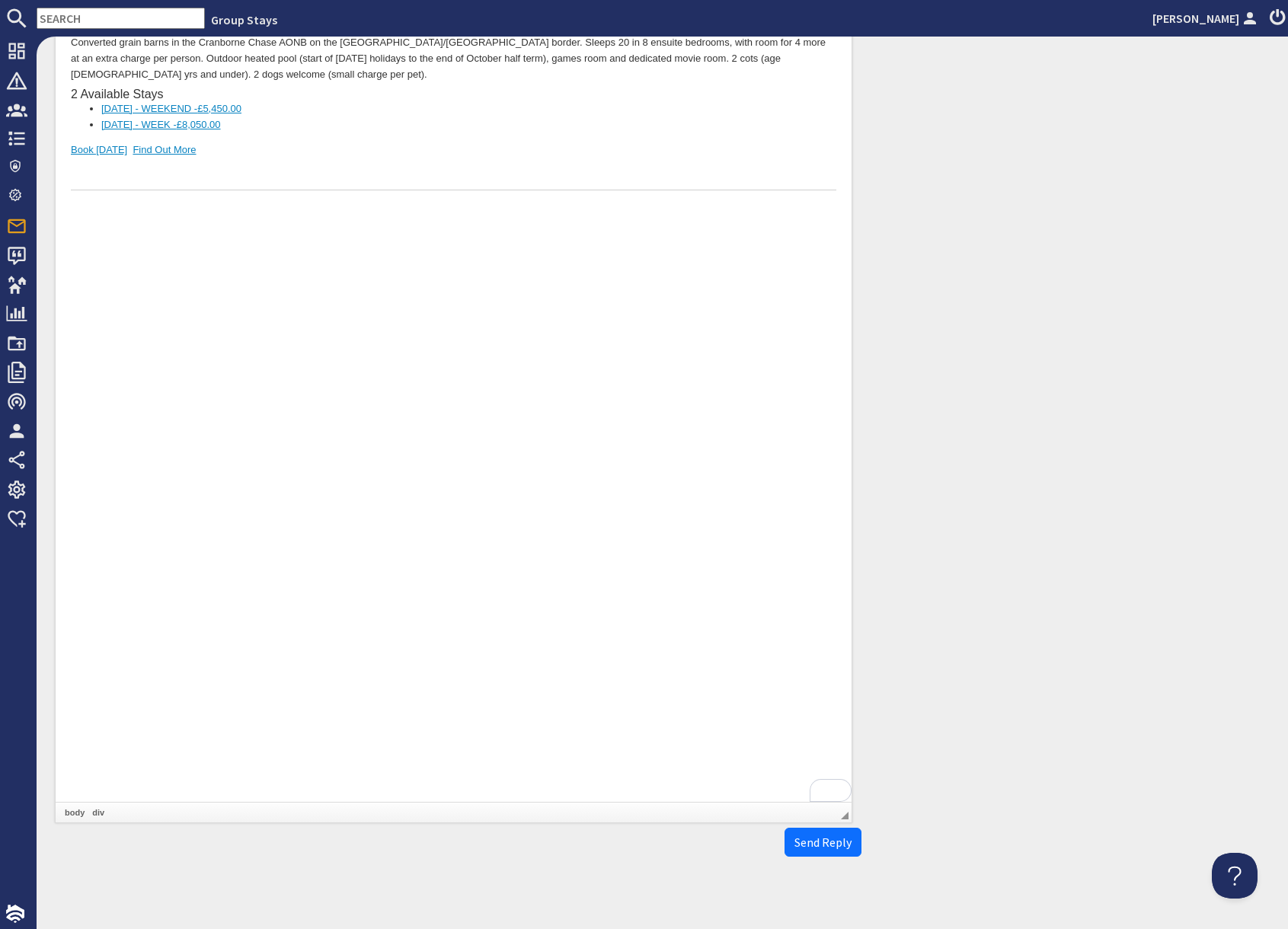
scroll to position [116, 0]
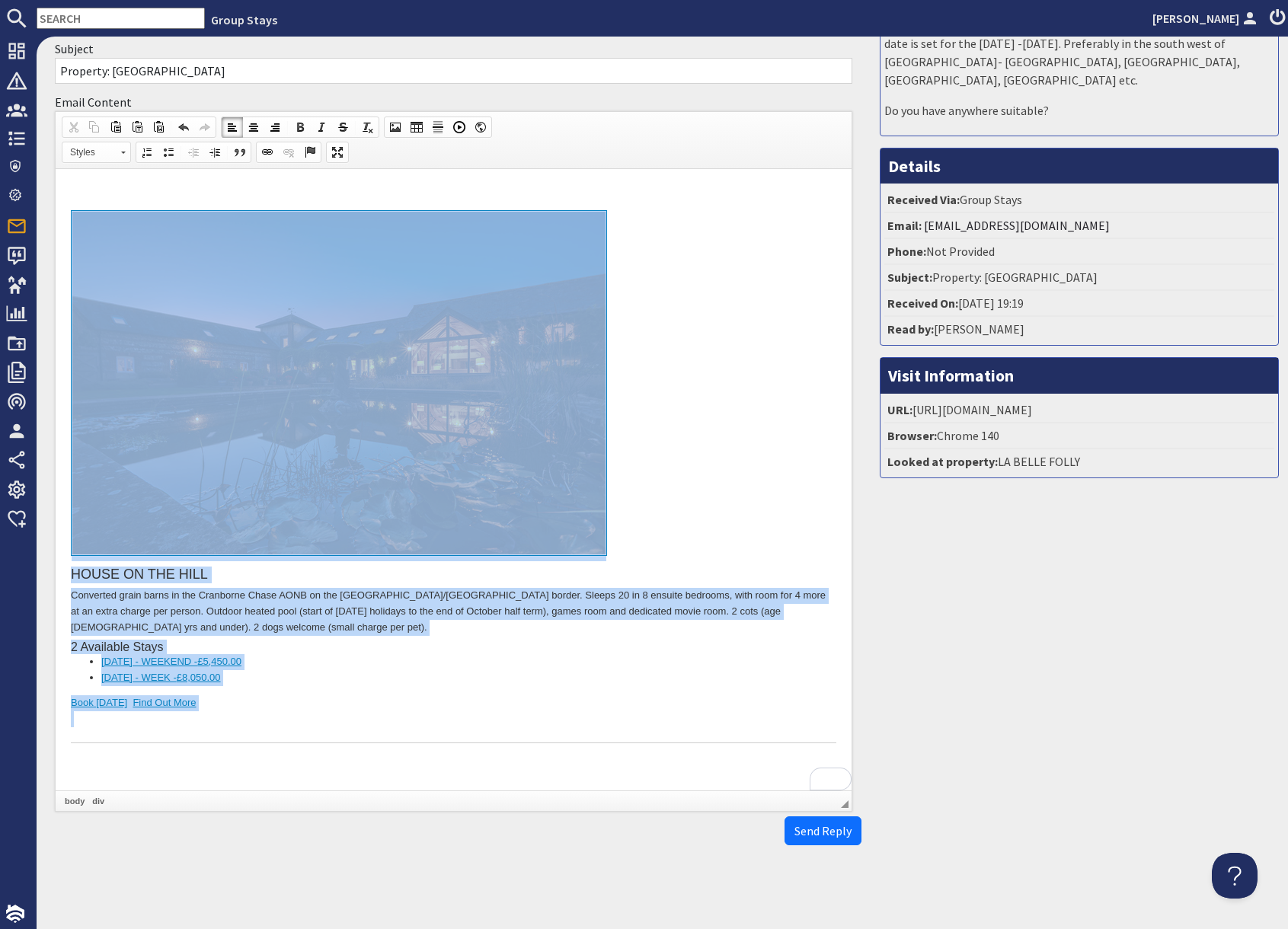
drag, startPoint x: 202, startPoint y: 720, endPoint x: 221, endPoint y: 533, distance: 188.0
click at [221, 533] on div "HOUSE ON THE HILL Converted grain barns in the [GEOGRAPHIC_DATA] on the [GEOGRA…" at bounding box center [453, 477] width 765 height 533
copy div "HOUSE ON THE HILL Converted grain barns in the [GEOGRAPHIC_DATA] on the [GEOGRA…"
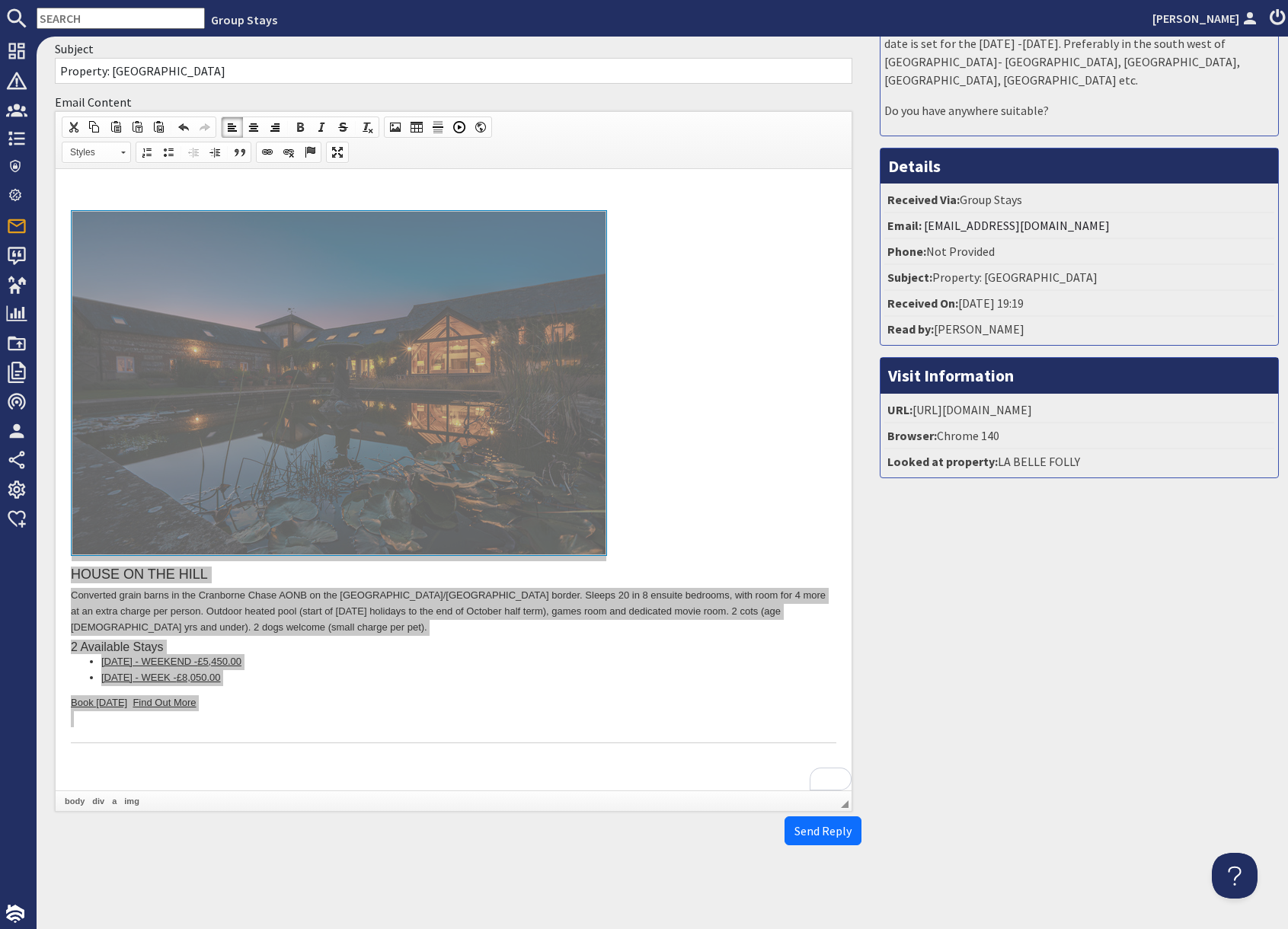
scroll to position [0, 0]
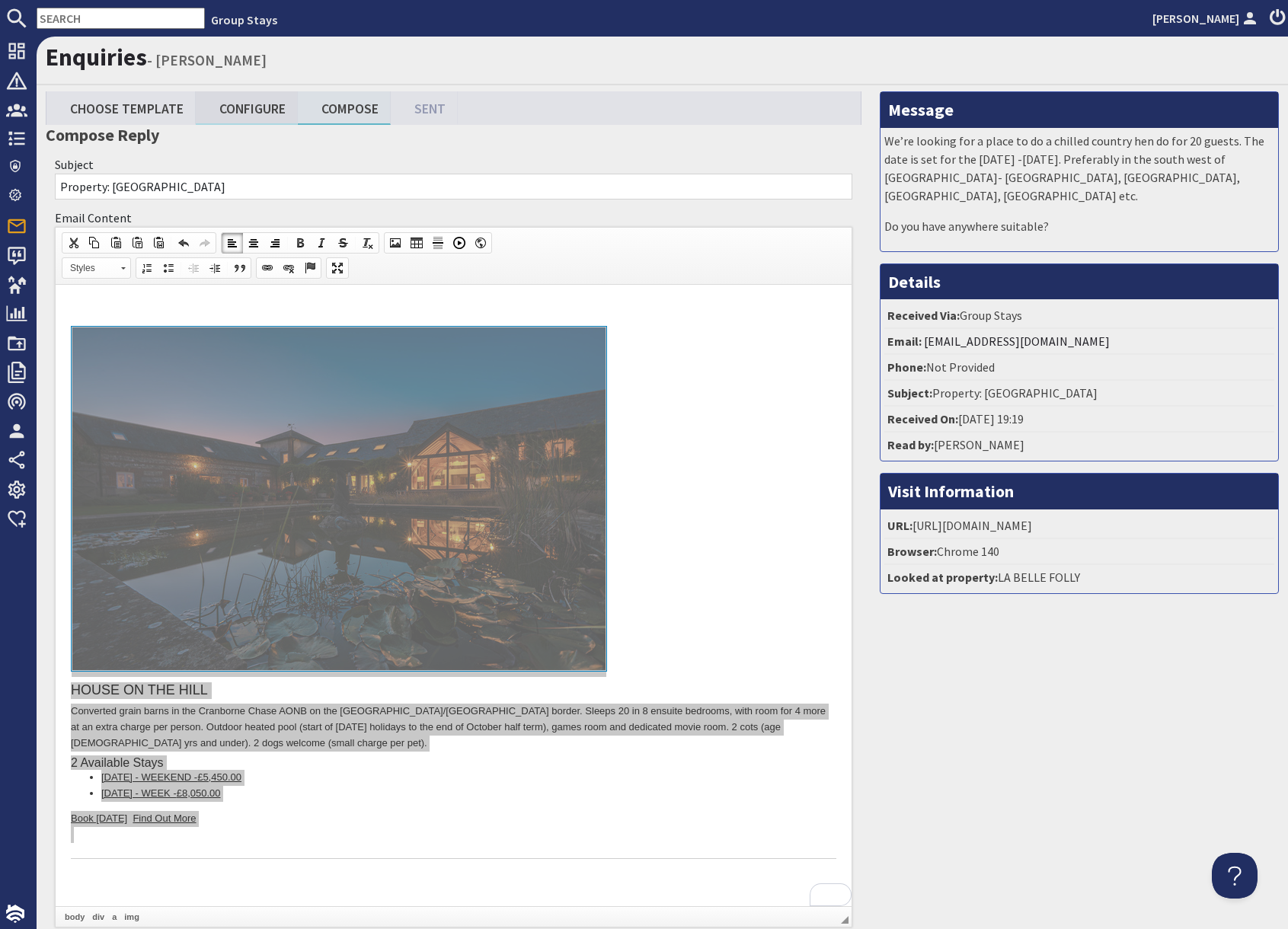
click at [258, 108] on link "Configure" at bounding box center [246, 108] width 102 height 33
type textarea "<p>&nbsp;</p> <div><a href="[URL][DOMAIN_NAME]" style="width: 100%; display: bl…"
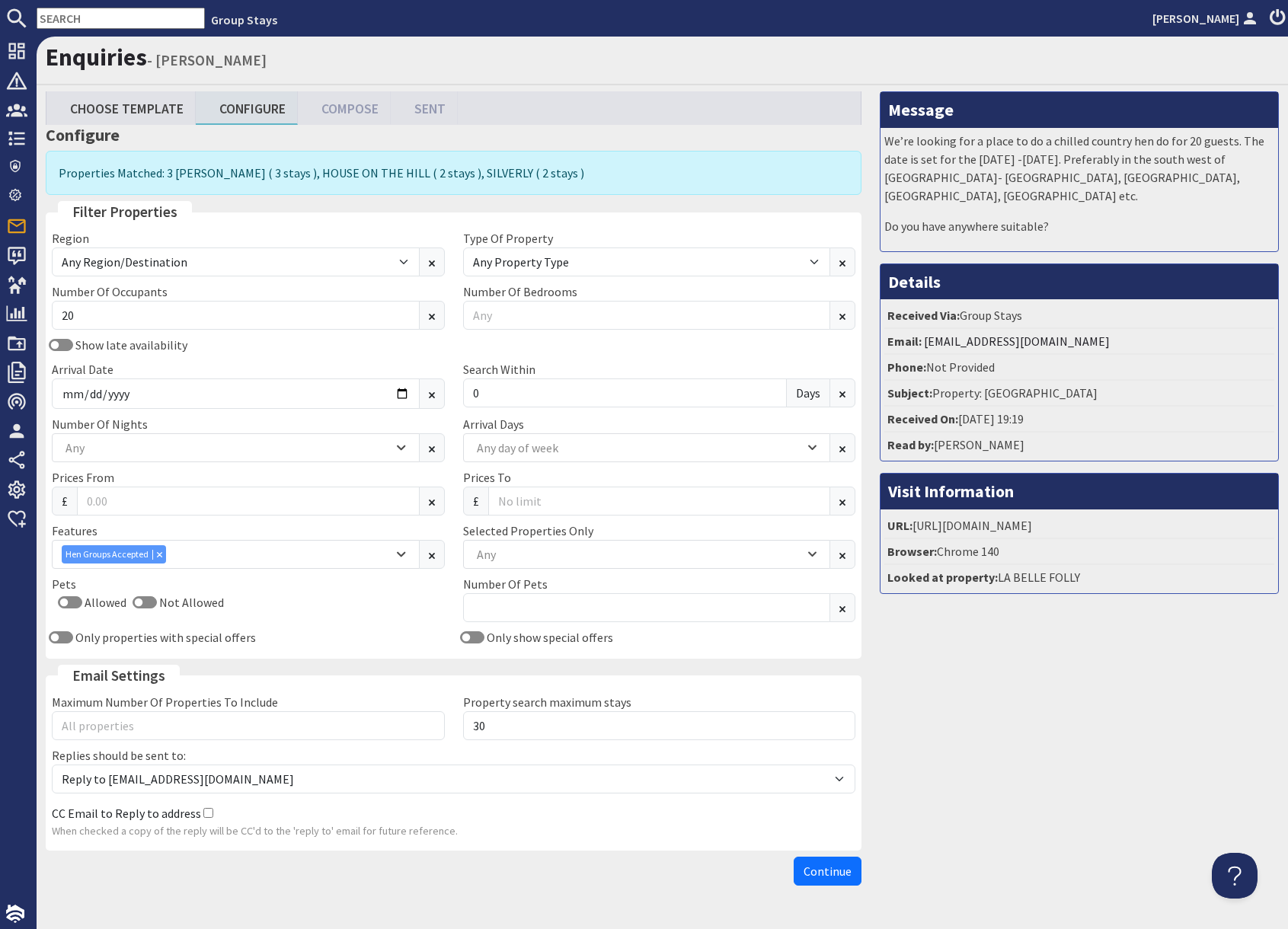
click at [94, 24] on input "text" at bounding box center [121, 18] width 168 height 21
click at [94, 21] on input "text" at bounding box center [121, 18] width 168 height 21
paste input "G1347"
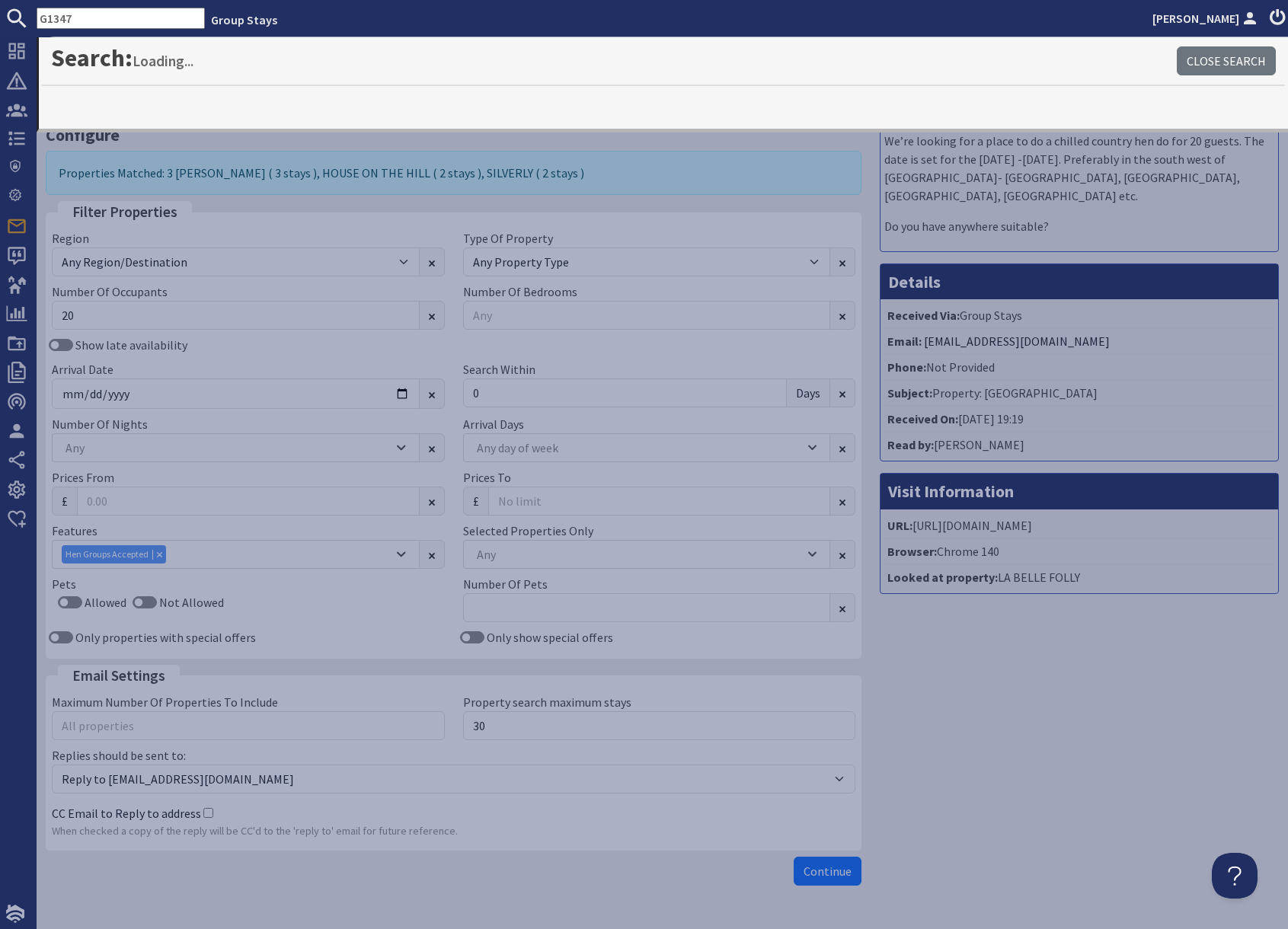
type input "G1347"
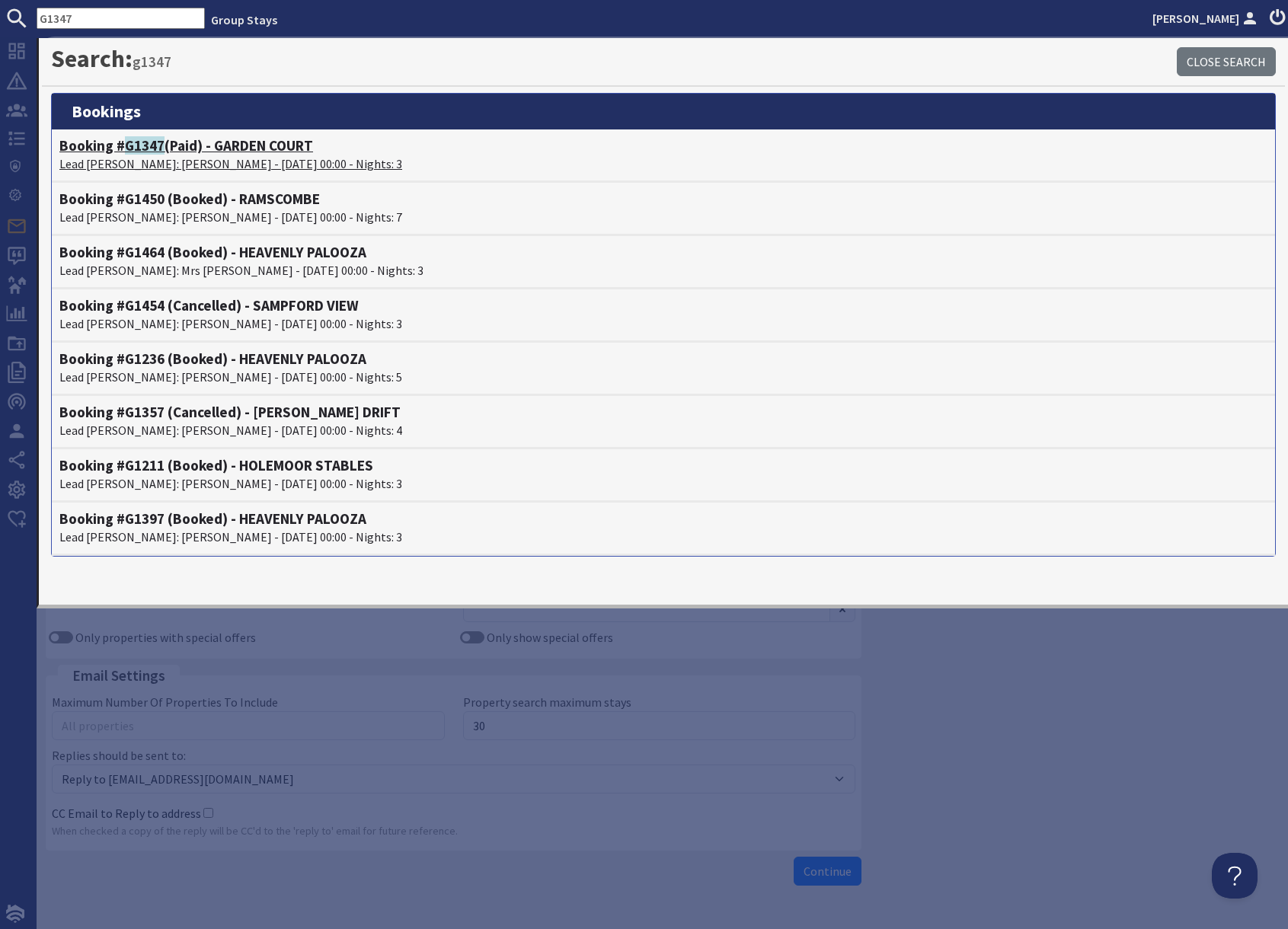
click at [178, 155] on p "Lead [PERSON_NAME]: [PERSON_NAME] - [DATE] 00:00 - Nights: 3" at bounding box center [663, 163] width 1208 height 18
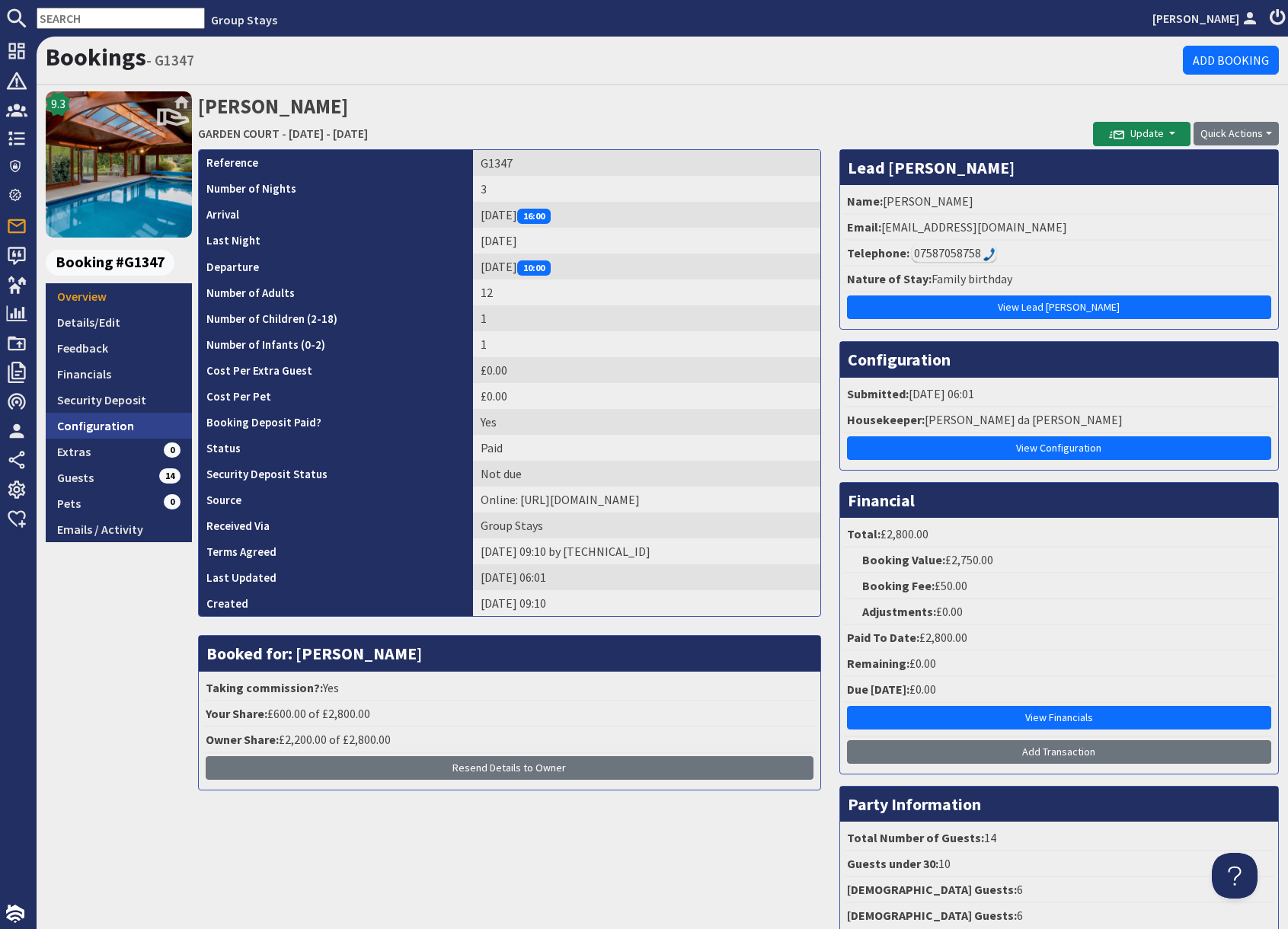
drag, startPoint x: 126, startPoint y: 428, endPoint x: 140, endPoint y: 428, distance: 14.0
click at [126, 428] on link "Configuration" at bounding box center [119, 426] width 146 height 26
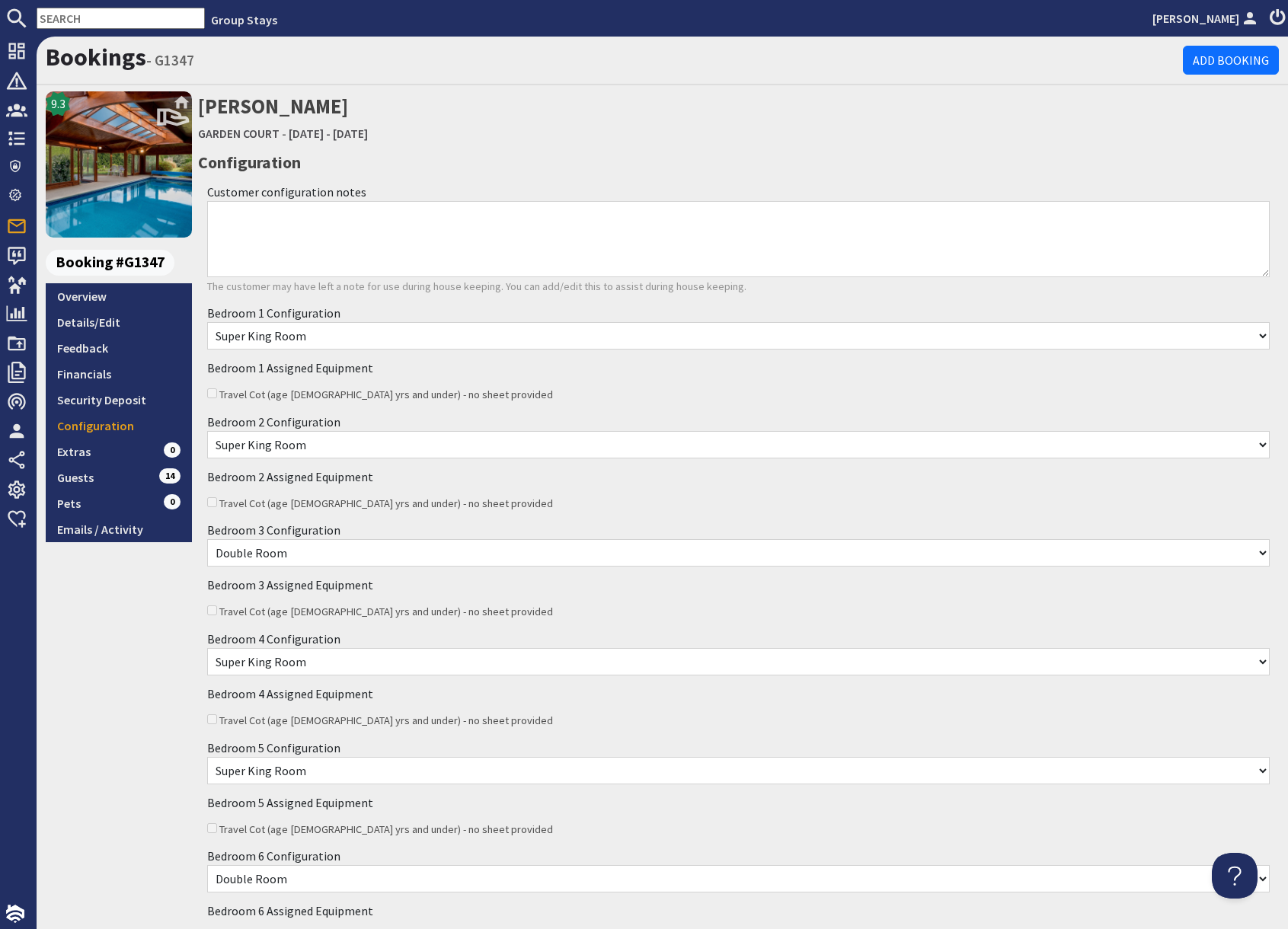
click at [71, 16] on input "text" at bounding box center [121, 18] width 168 height 21
paste input "[EMAIL_ADDRESS][DOMAIN_NAME]"
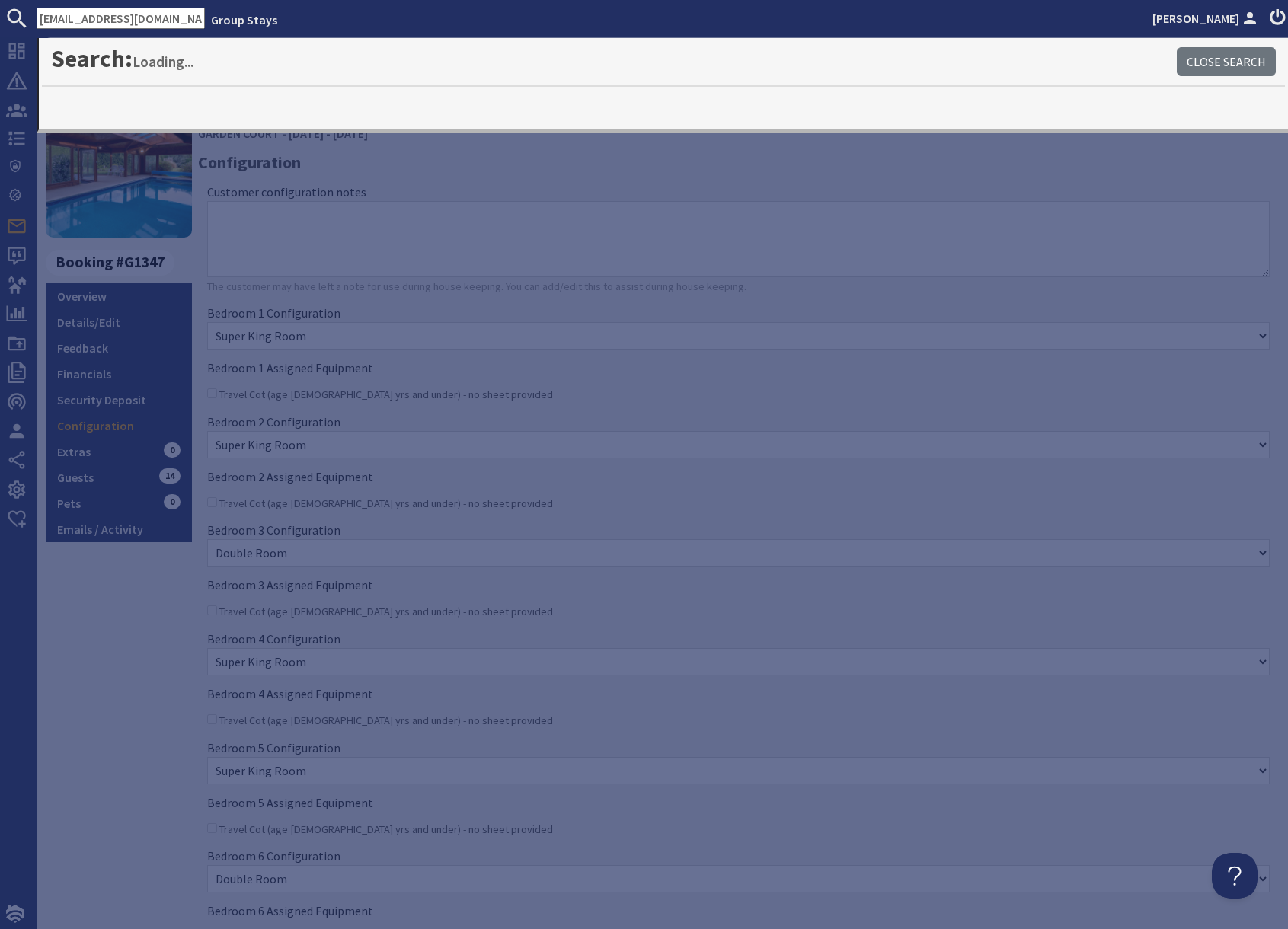
type input "[EMAIL_ADDRESS][DOMAIN_NAME]"
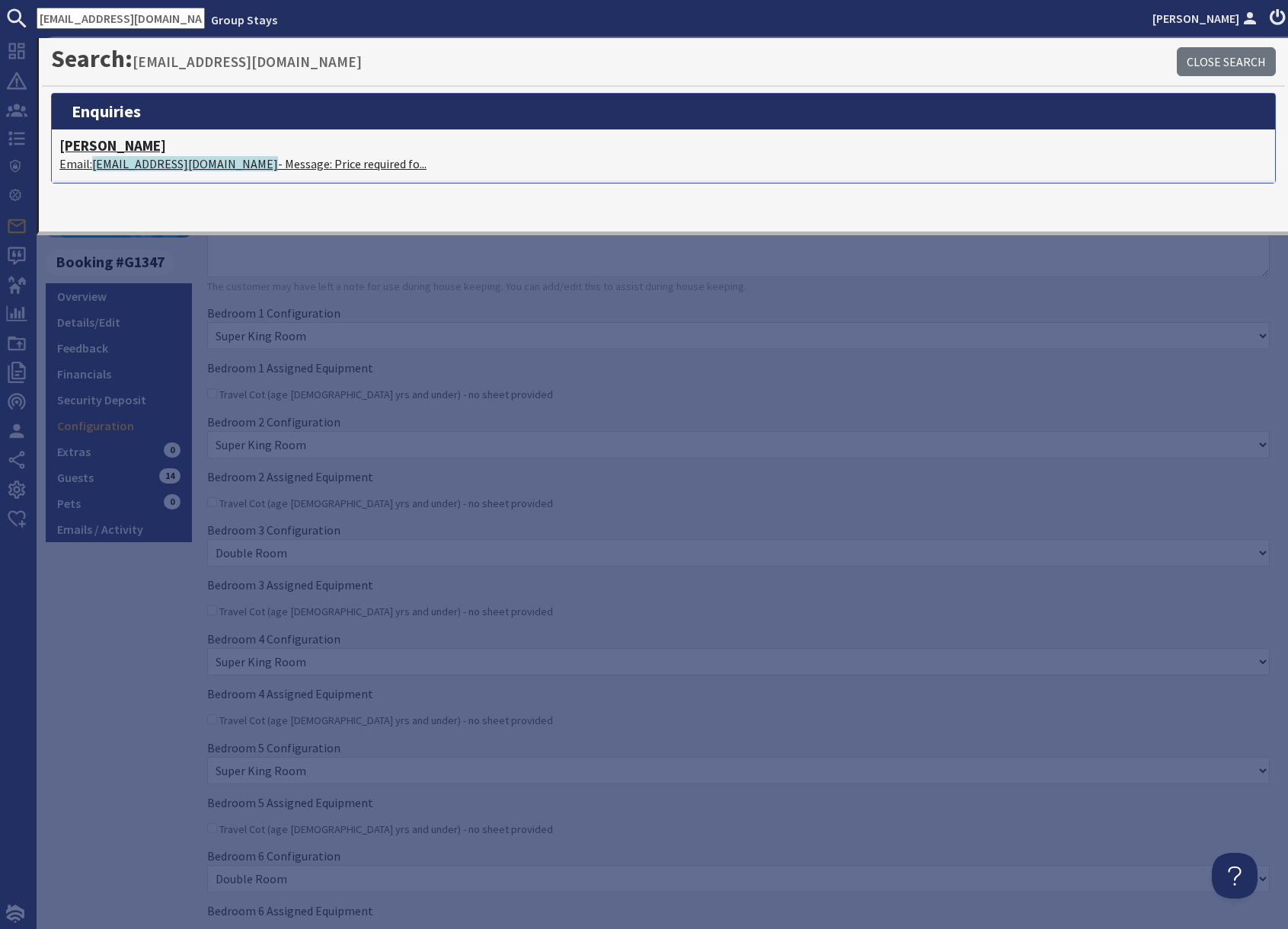
click at [164, 158] on span "[EMAIL_ADDRESS][DOMAIN_NAME]" at bounding box center [185, 163] width 186 height 16
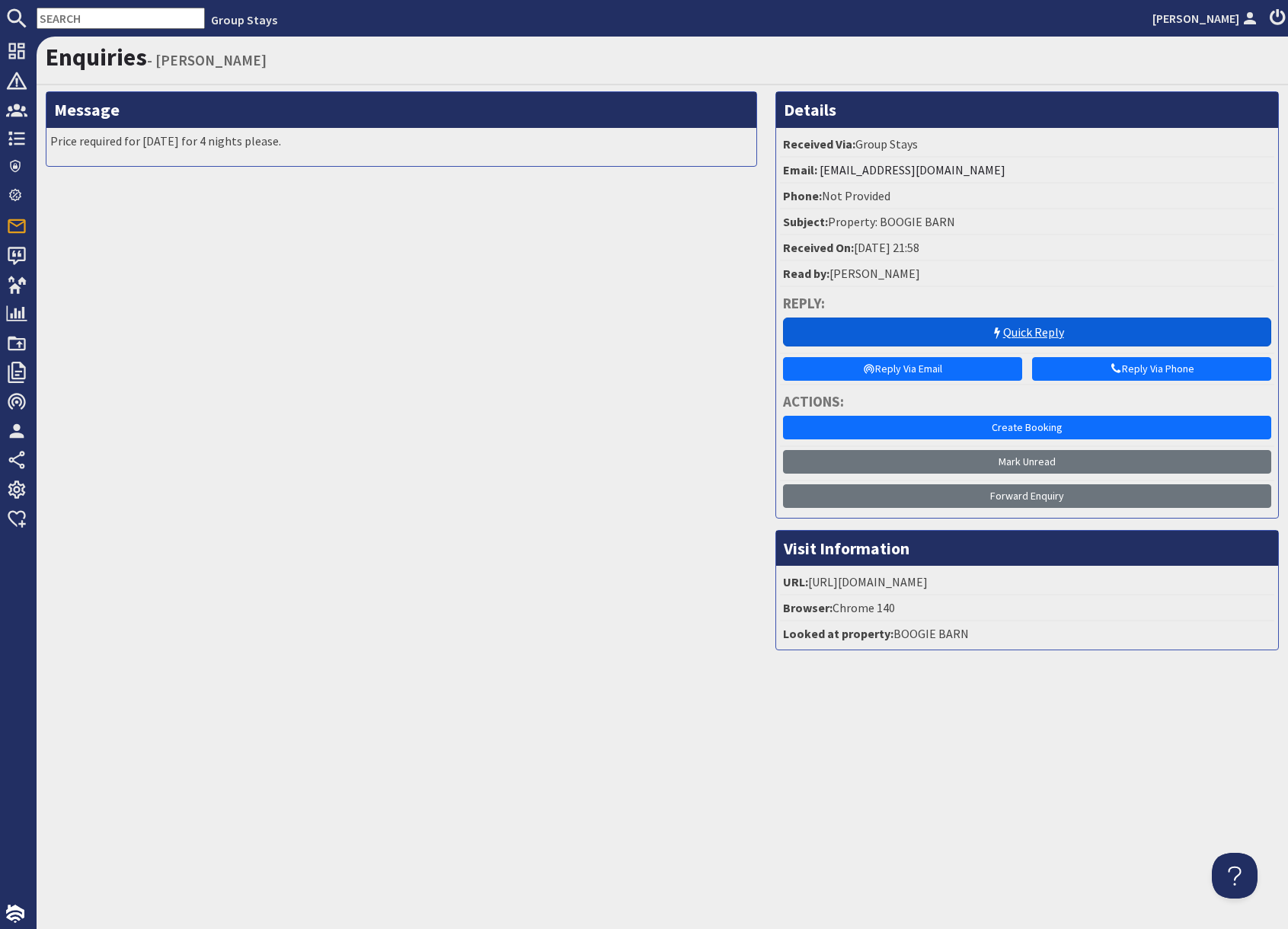
click at [1004, 330] on link "Quick Reply" at bounding box center [1027, 332] width 488 height 29
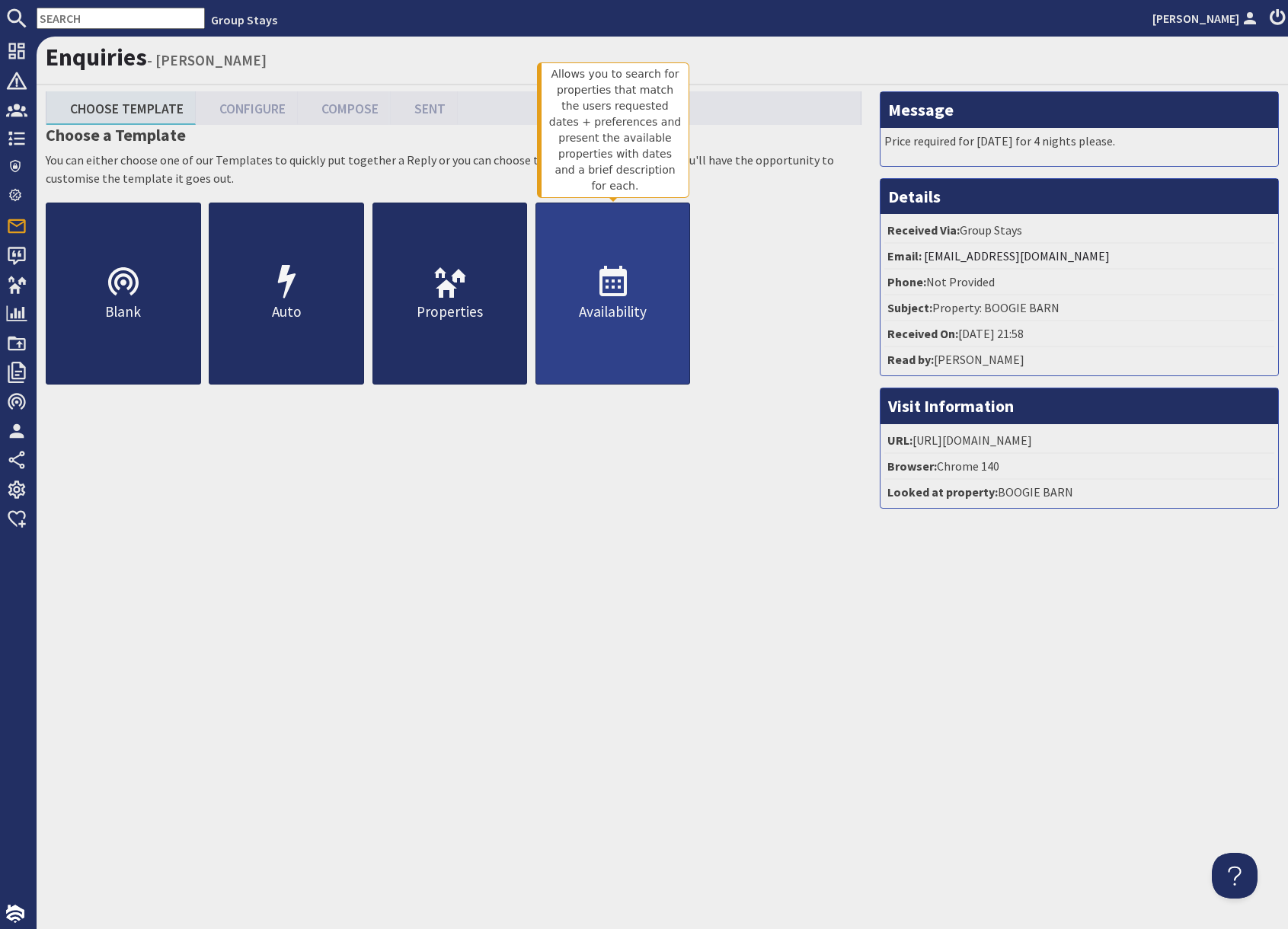
click at [589, 328] on link "Availability" at bounding box center [612, 294] width 155 height 182
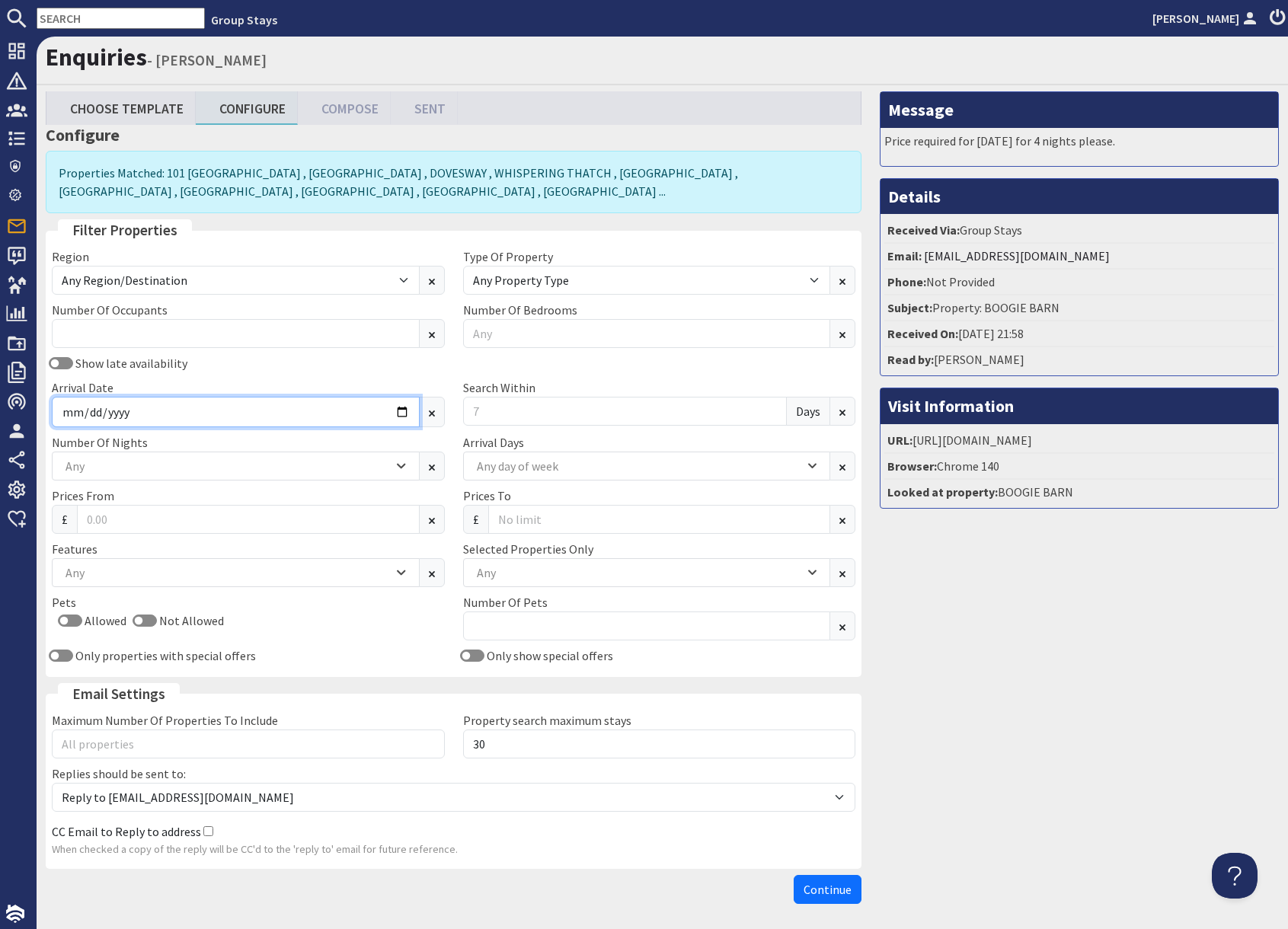
click at [400, 414] on input "Arrival Date" at bounding box center [236, 411] width 368 height 30
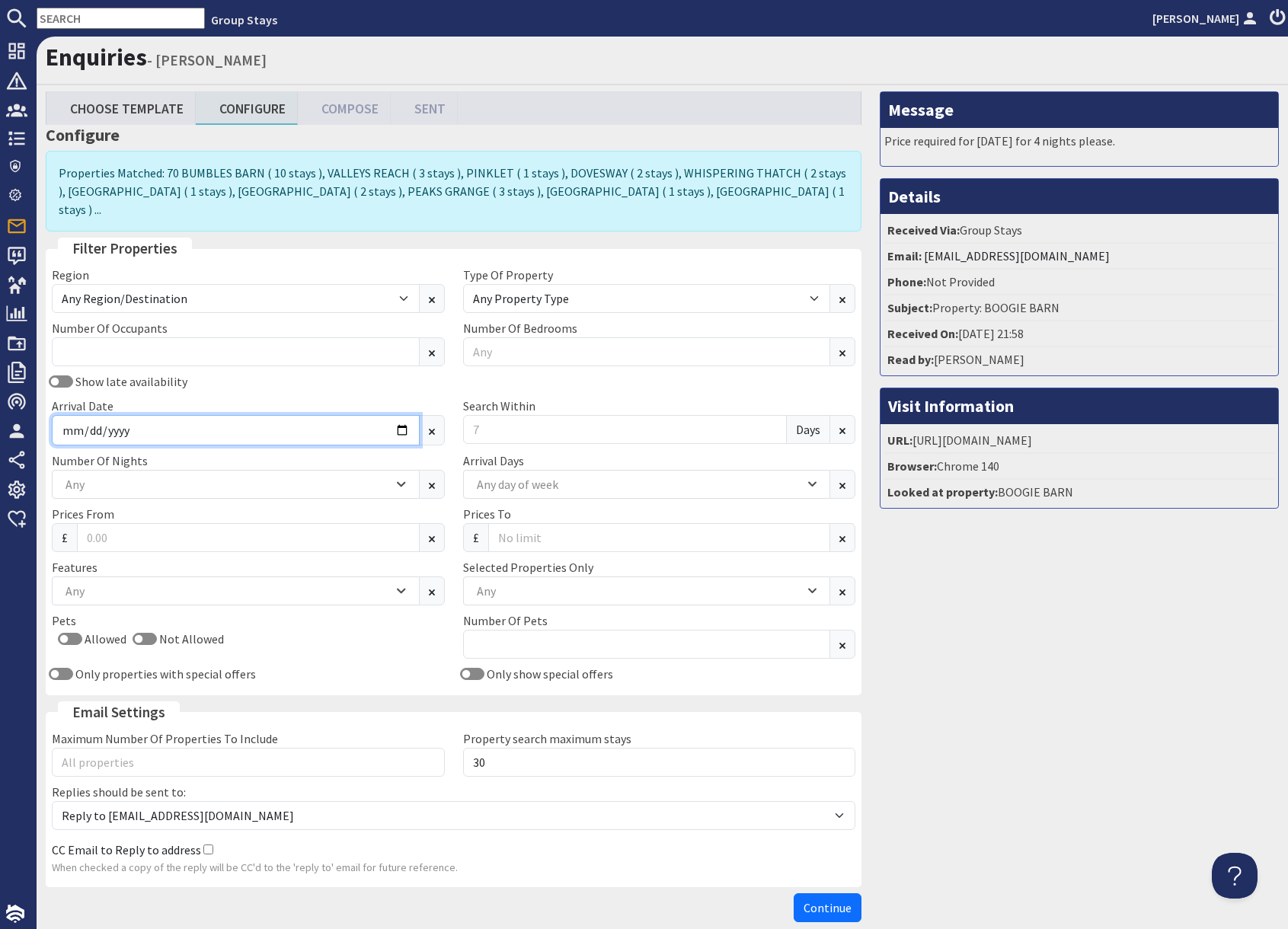
type input "[DATE]"
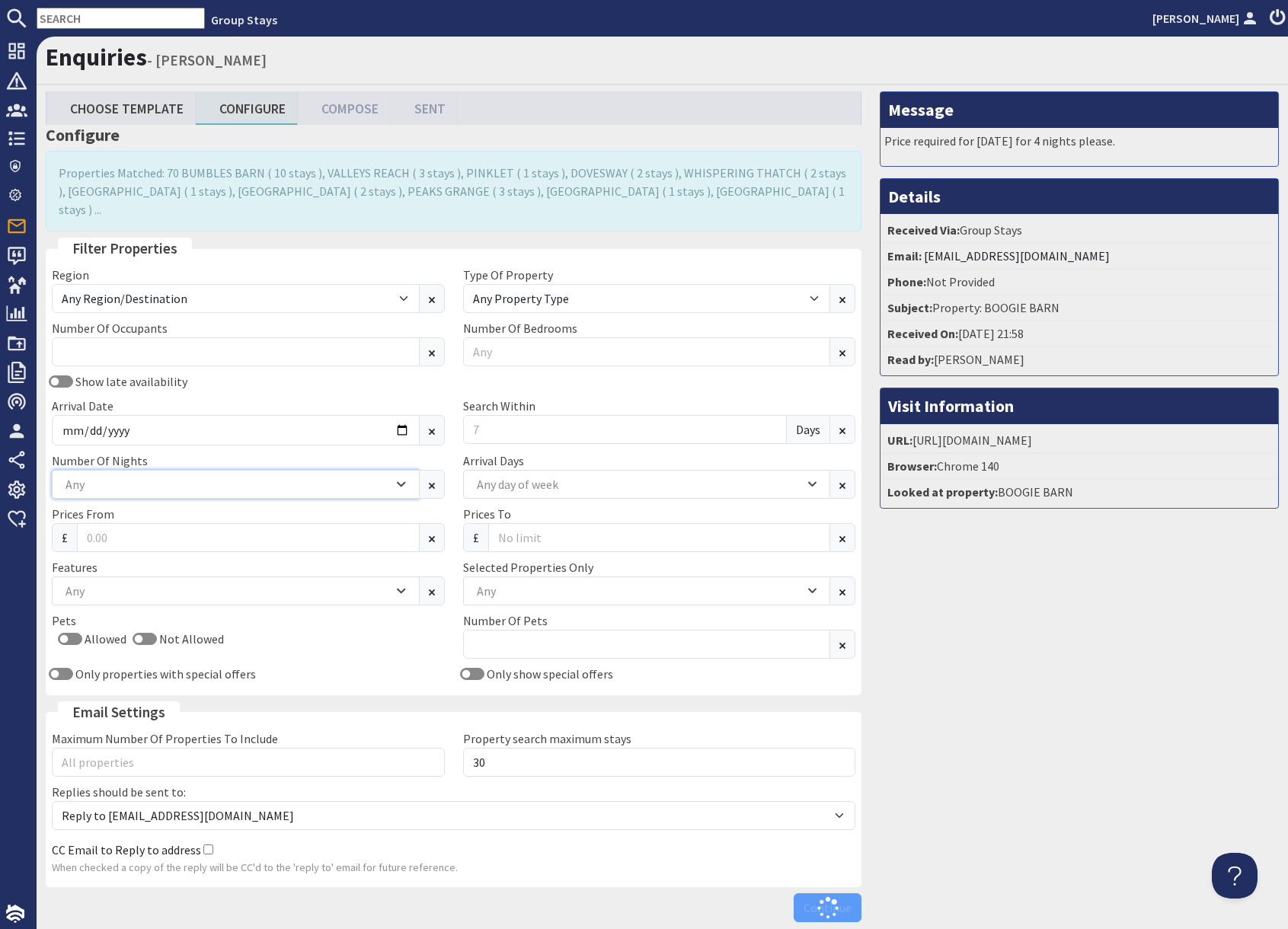
drag, startPoint x: 213, startPoint y: 472, endPoint x: 197, endPoint y: 463, distance: 18.4
click at [213, 476] on div "Any" at bounding box center [227, 484] width 332 height 16
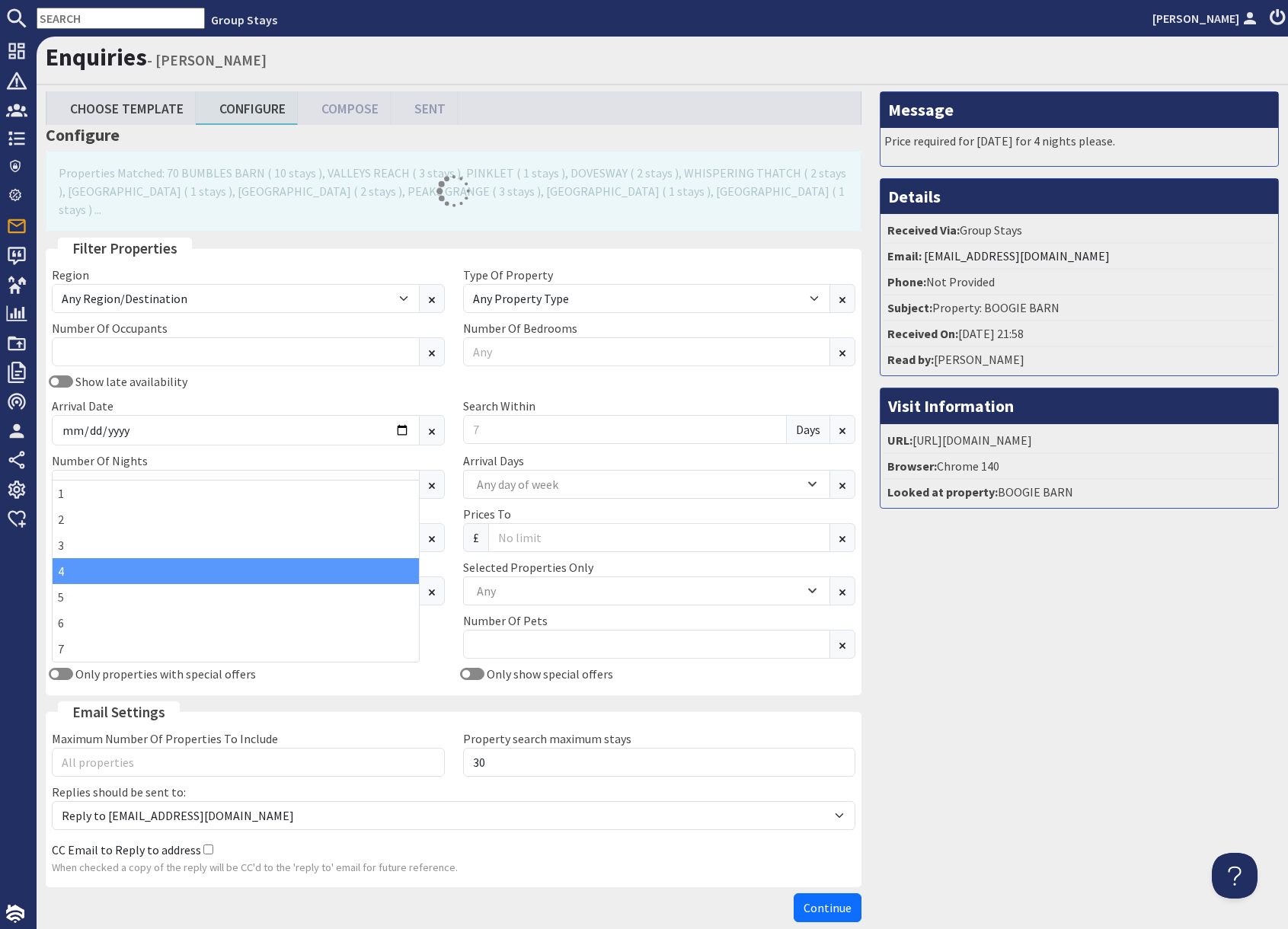
click at [96, 578] on div "4" at bounding box center [236, 571] width 366 height 26
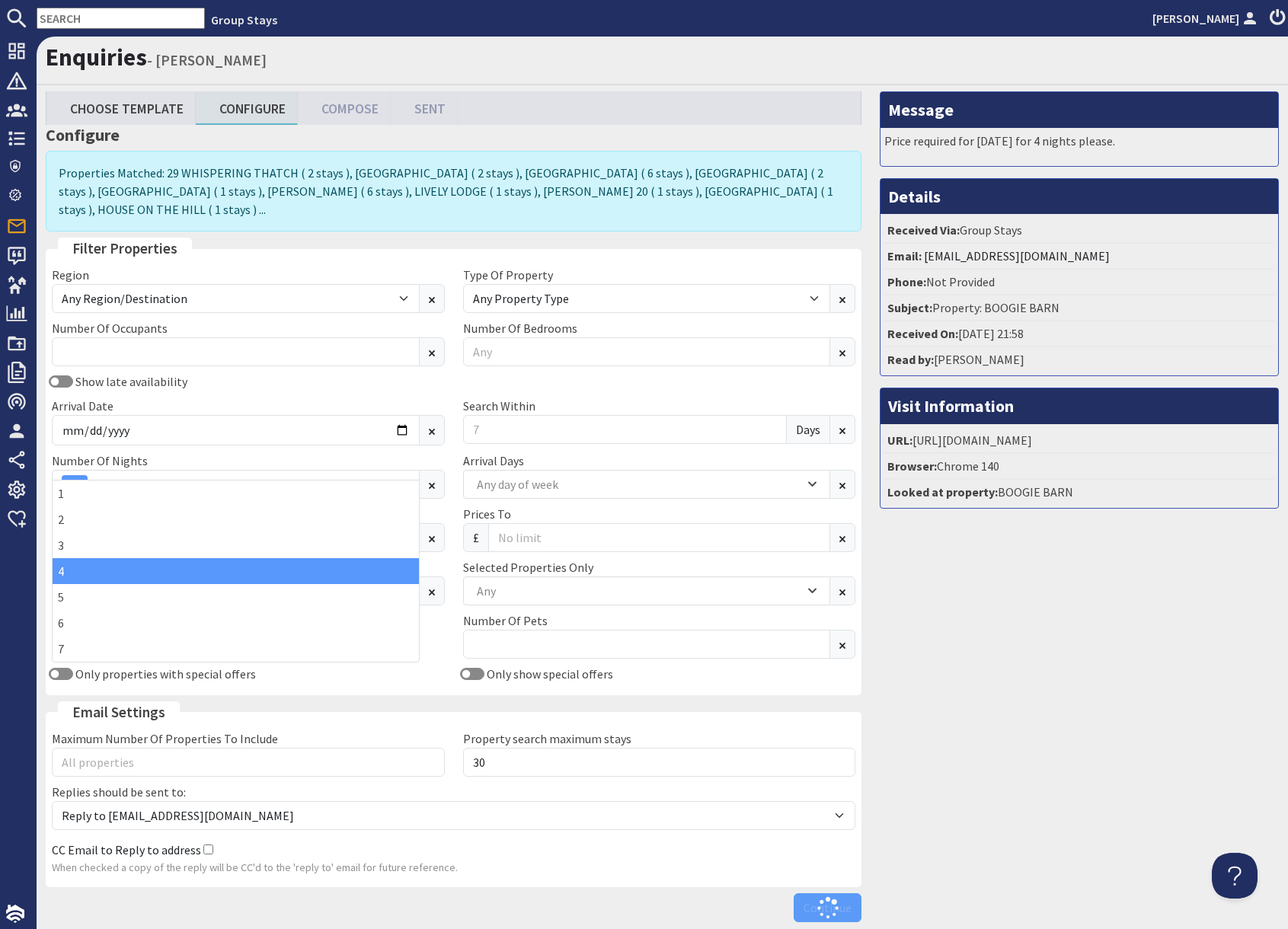
click at [1048, 677] on div "Message Price required for [DATE] for 4 nights please. Details Received Via: Gr…" at bounding box center [1079, 510] width 417 height 838
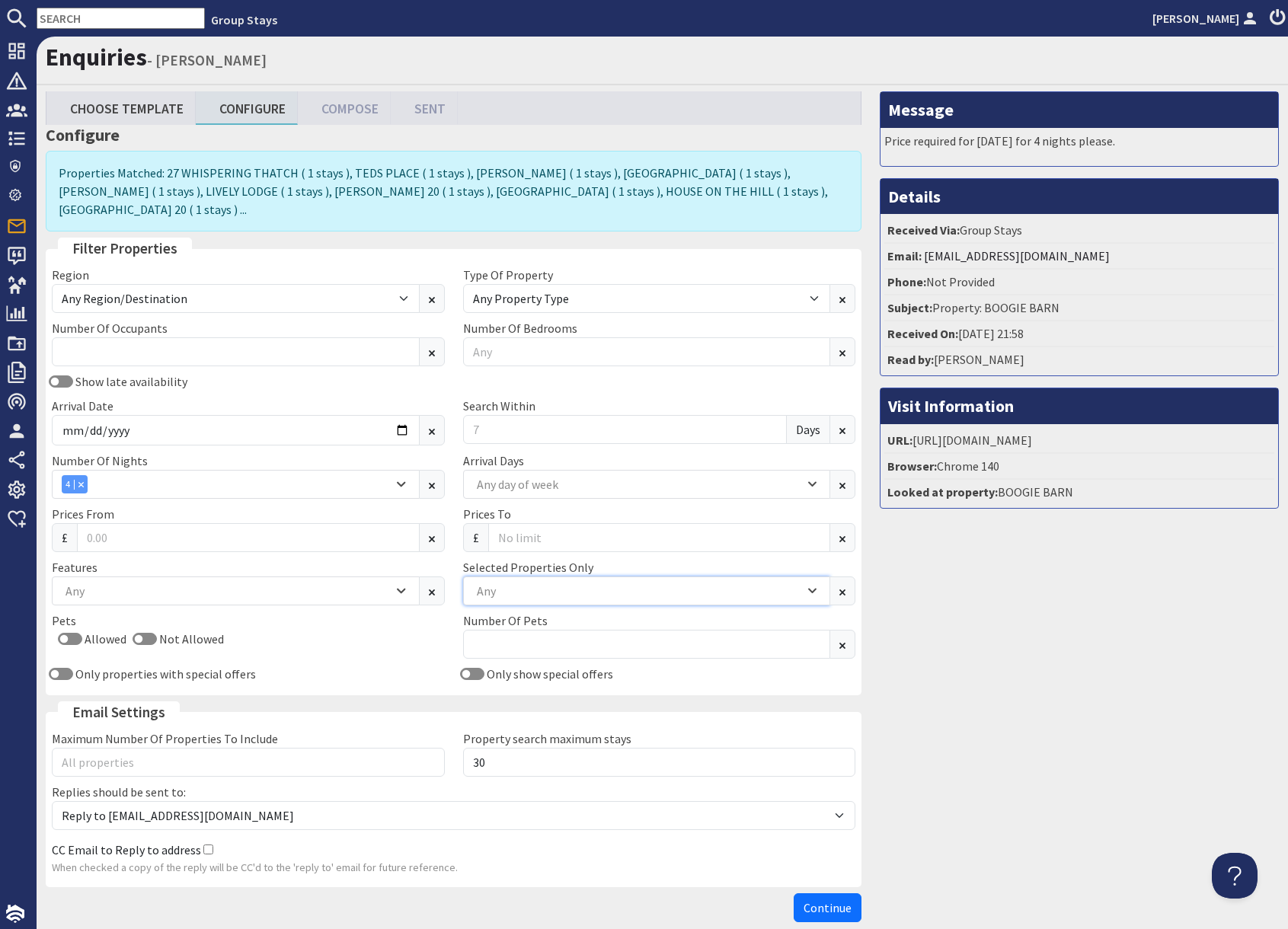
click at [546, 583] on div "Any" at bounding box center [639, 591] width 332 height 16
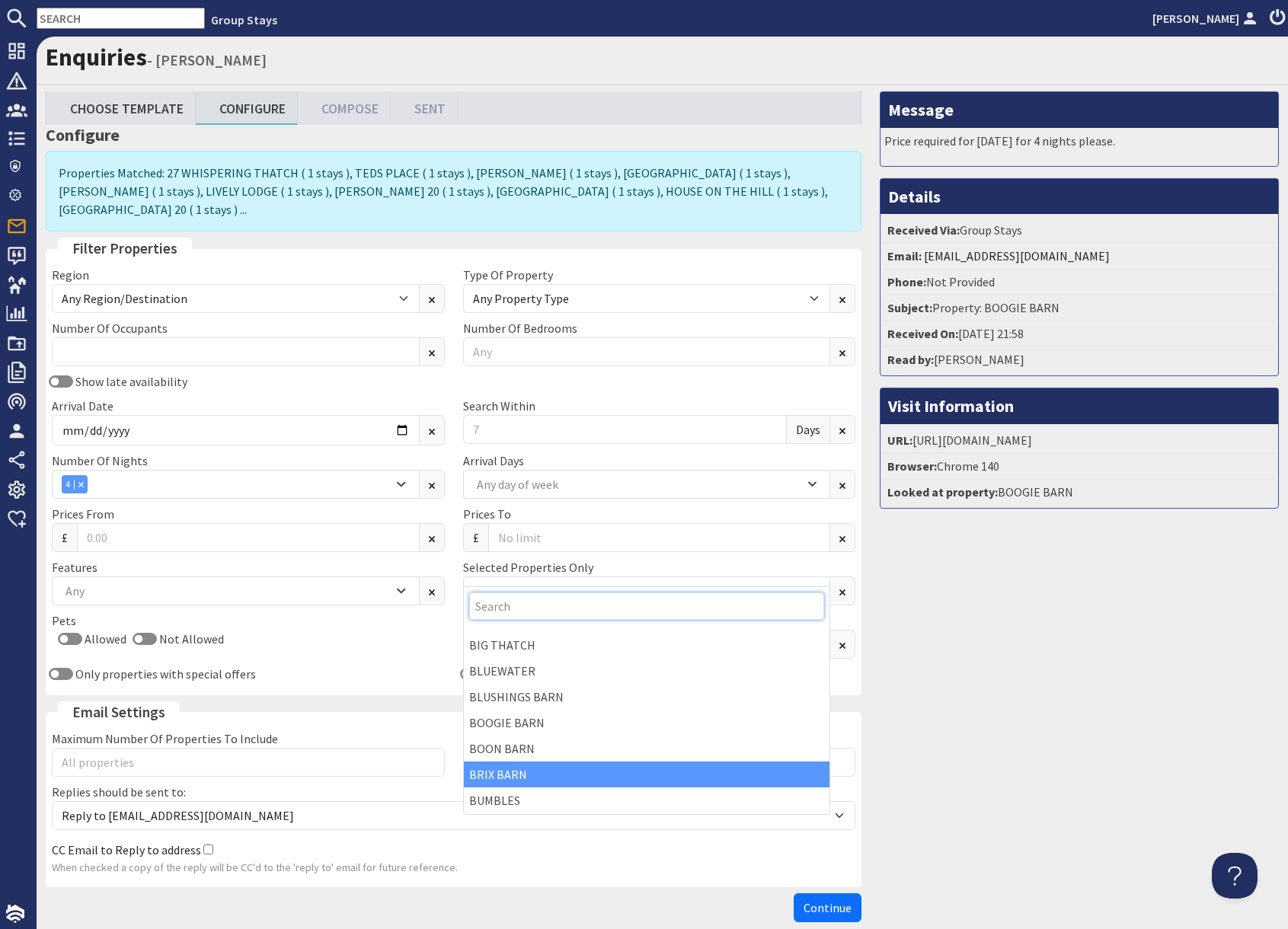
scroll to position [203, 0]
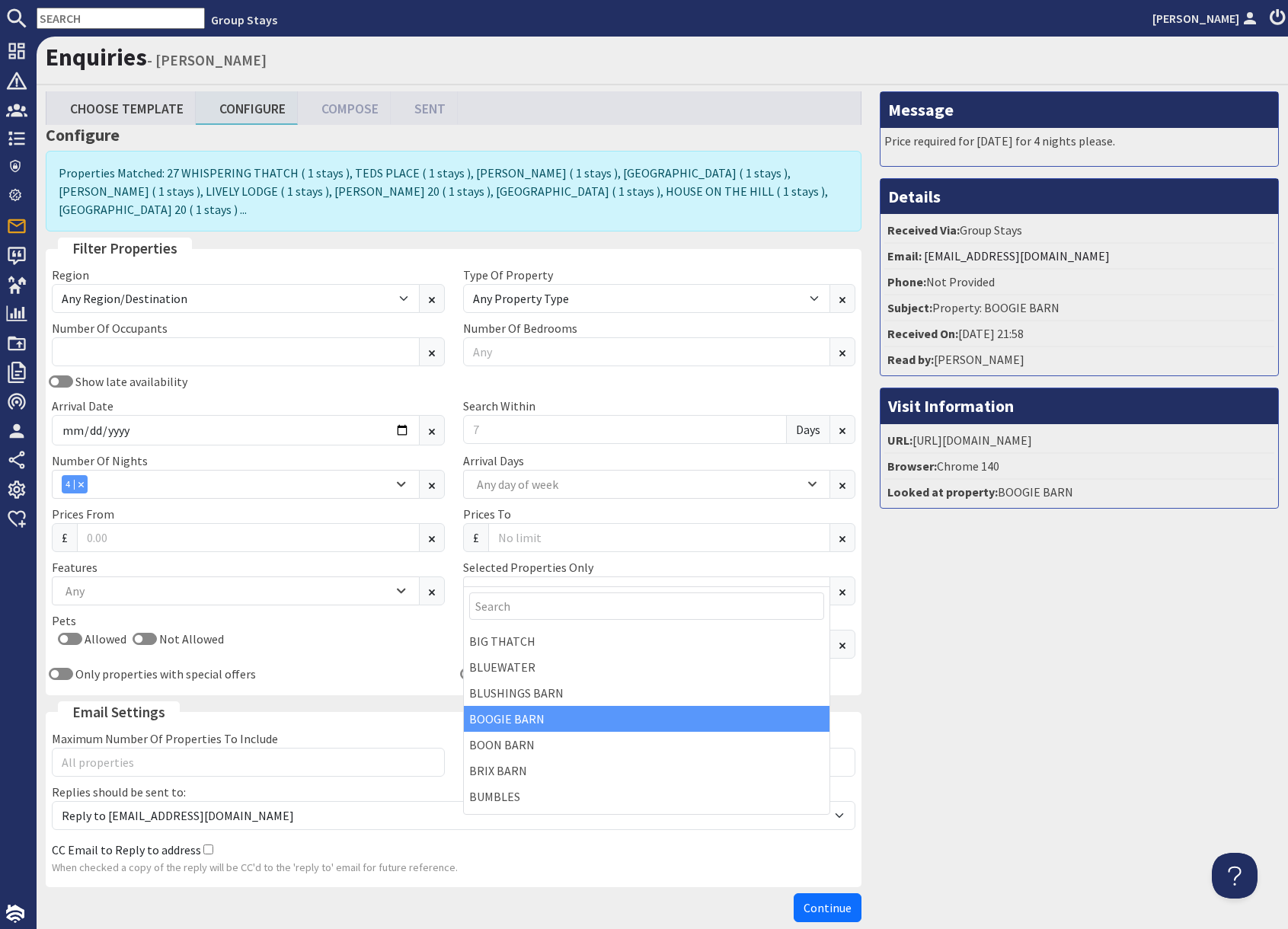
click at [522, 721] on div "BOOGIE BARN" at bounding box center [647, 719] width 366 height 26
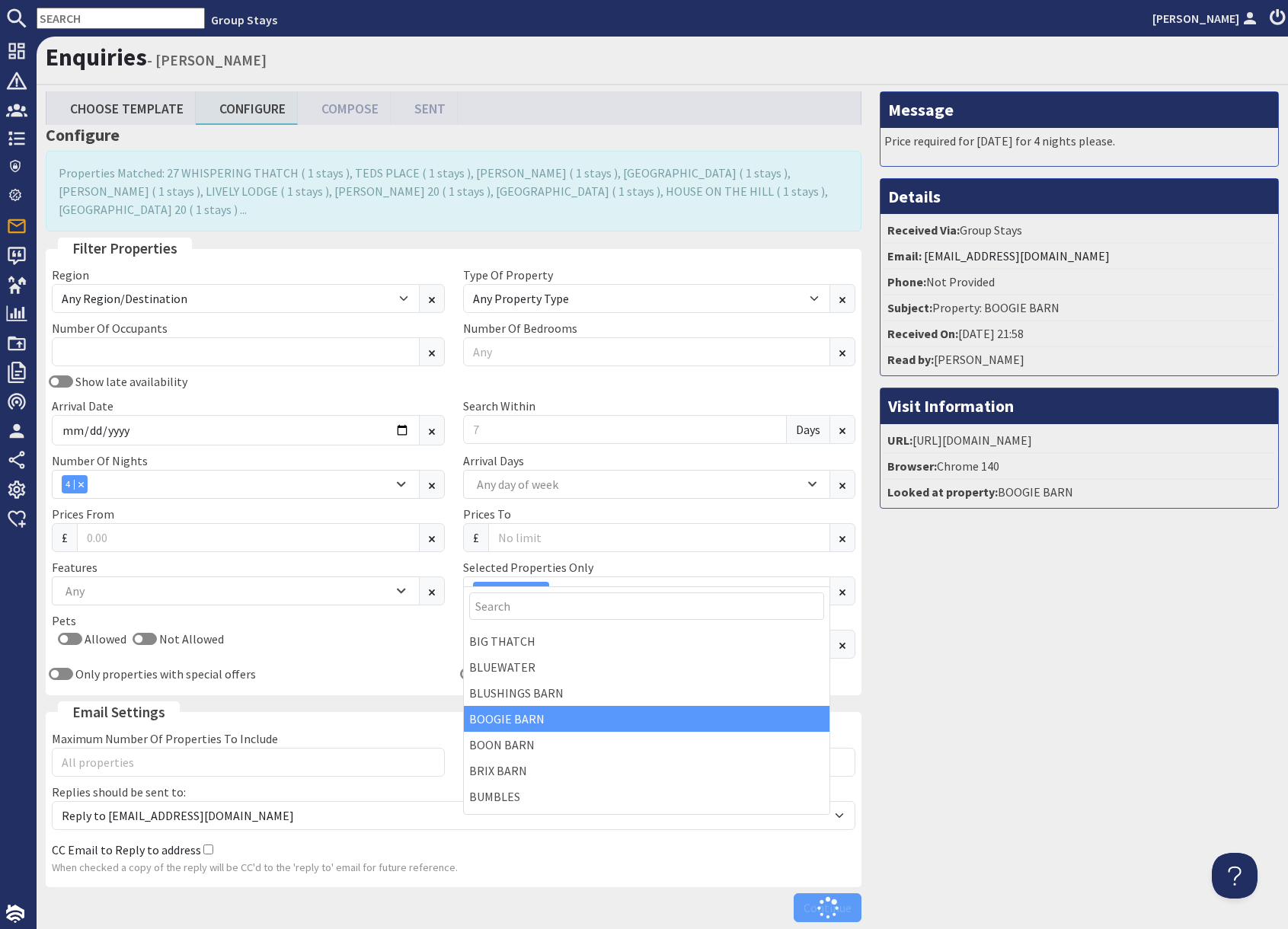
click at [1112, 785] on div "Message Price required for [DATE] for 4 nights please. Details Received Via: Gr…" at bounding box center [1079, 510] width 417 height 838
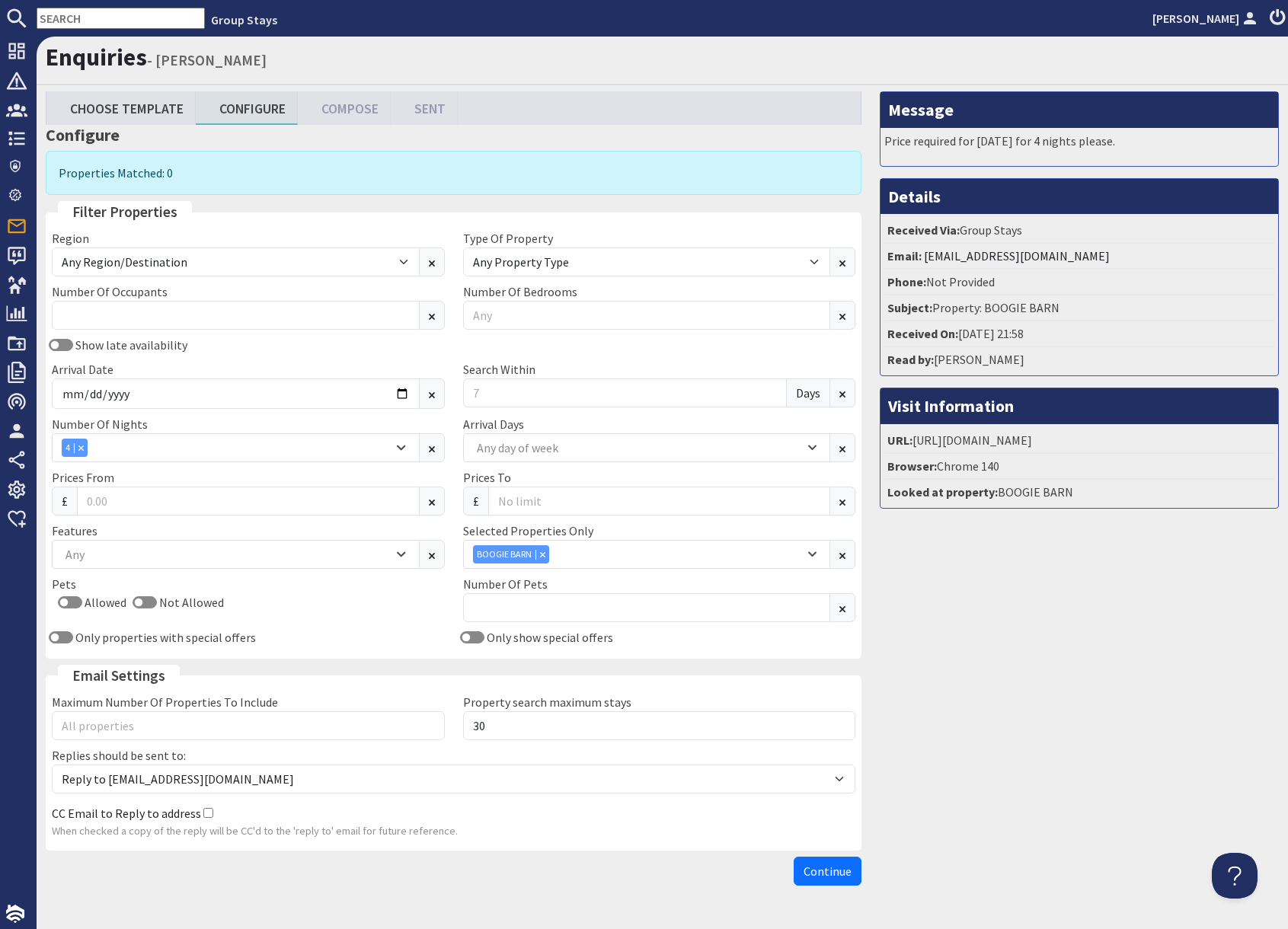
drag, startPoint x: 1079, startPoint y: 787, endPoint x: 980, endPoint y: 757, distance: 103.4
click at [1019, 762] on div "Message Price required for [DATE] for 4 nights please. Details Received Via: Gr…" at bounding box center [1079, 492] width 417 height 801
click at [543, 553] on icon "Combobox" at bounding box center [543, 555] width 5 height 5
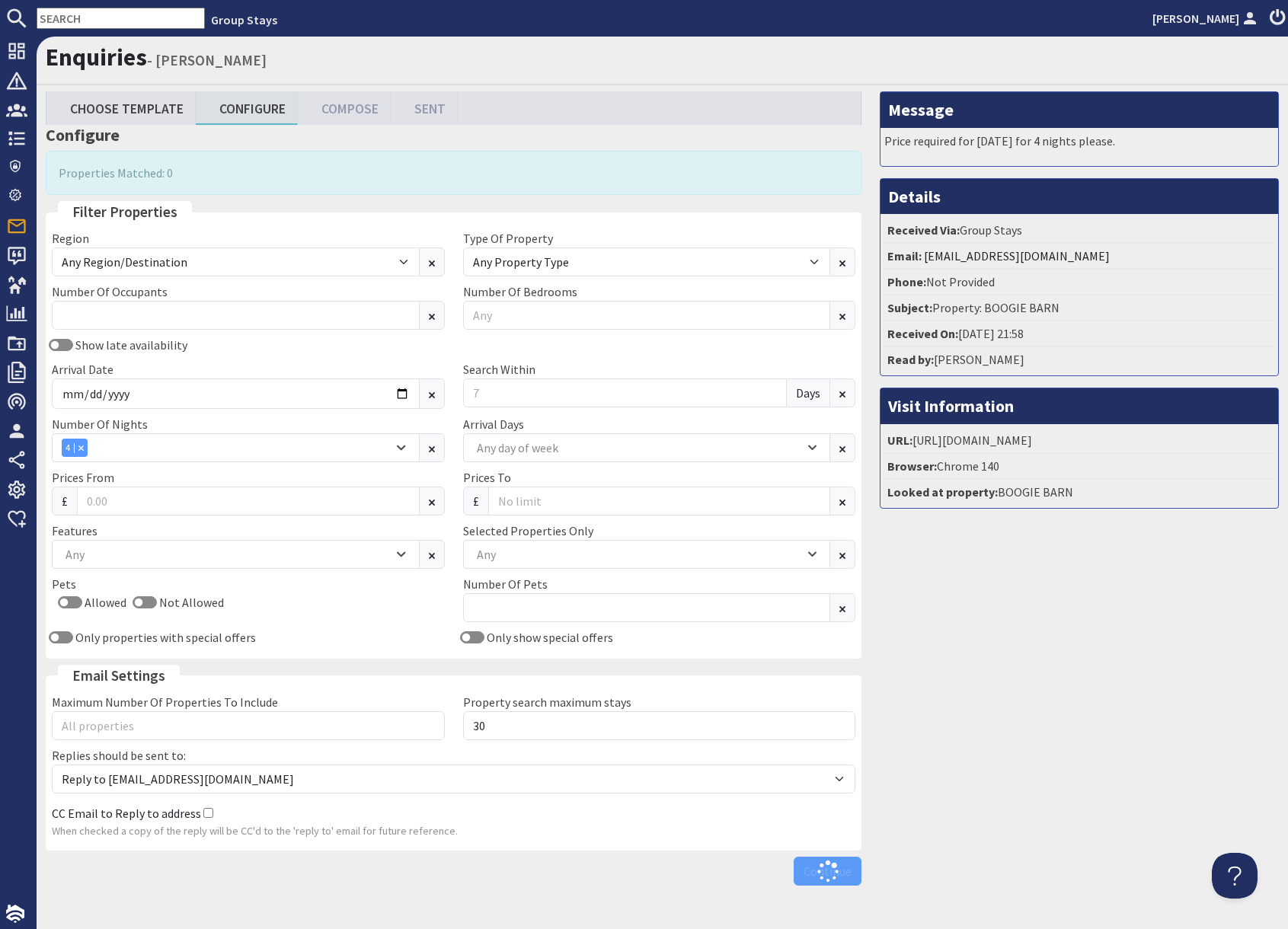
drag, startPoint x: 1034, startPoint y: 731, endPoint x: 1019, endPoint y: 733, distance: 15.1
click at [1034, 731] on div "Message Price required for [DATE] for 4 nights please. Details Received Via: Gr…" at bounding box center [1079, 492] width 417 height 801
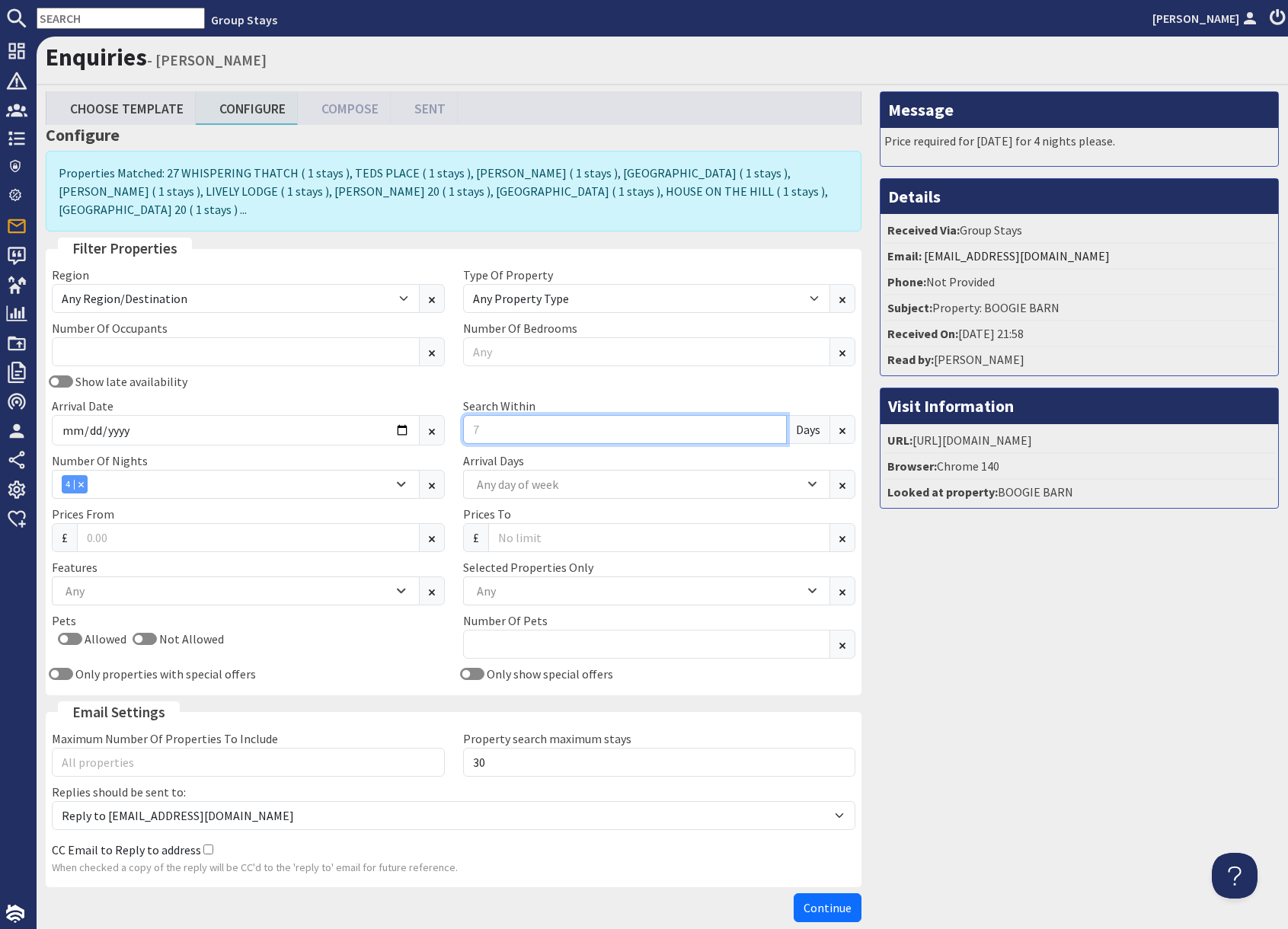
click at [516, 415] on input "Search Within" at bounding box center [625, 429] width 324 height 29
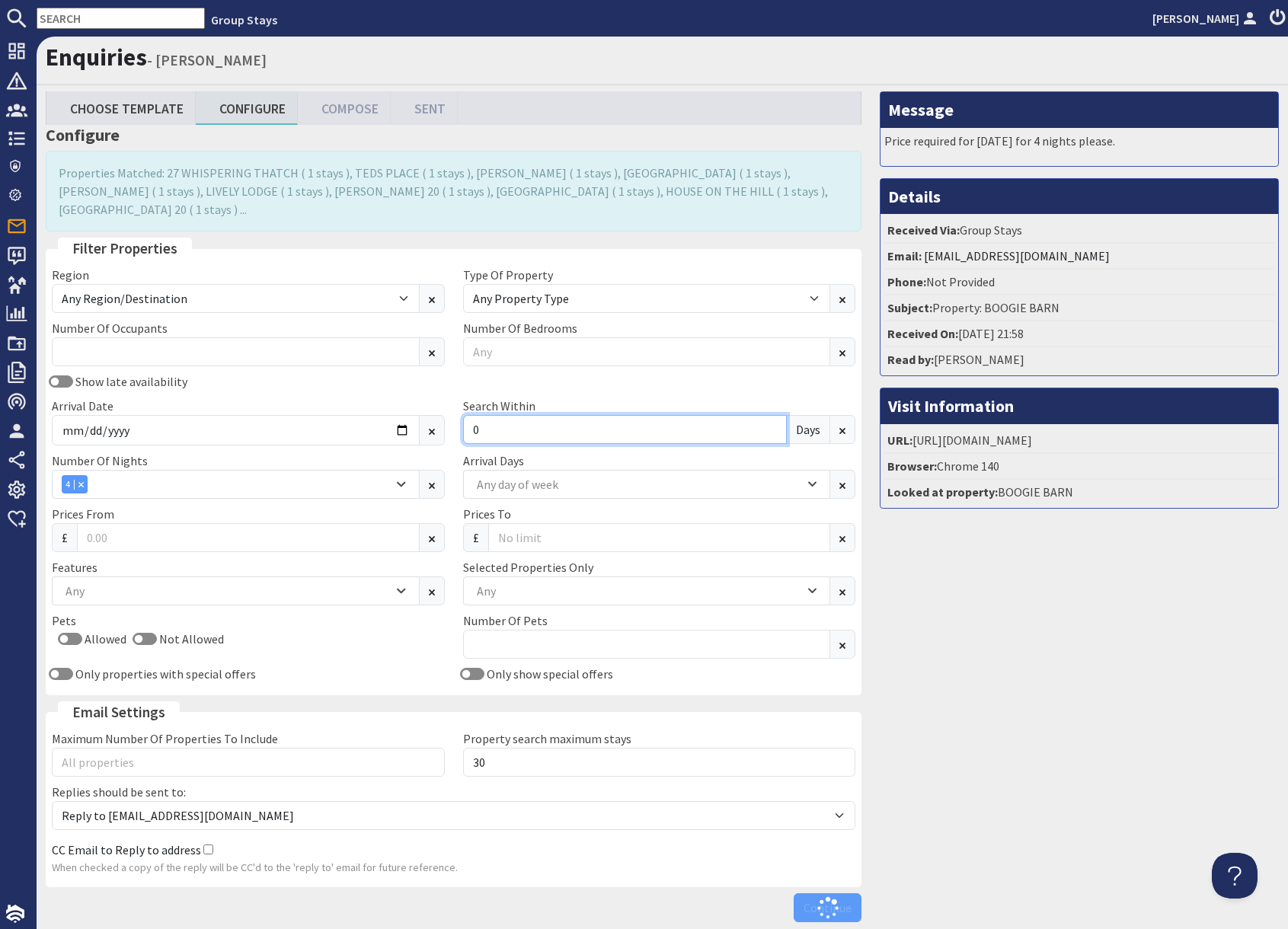
type input "0"
click at [1147, 725] on div "Message Price required for [DATE] for 4 nights please. Details Received Via: Gr…" at bounding box center [1079, 510] width 417 height 838
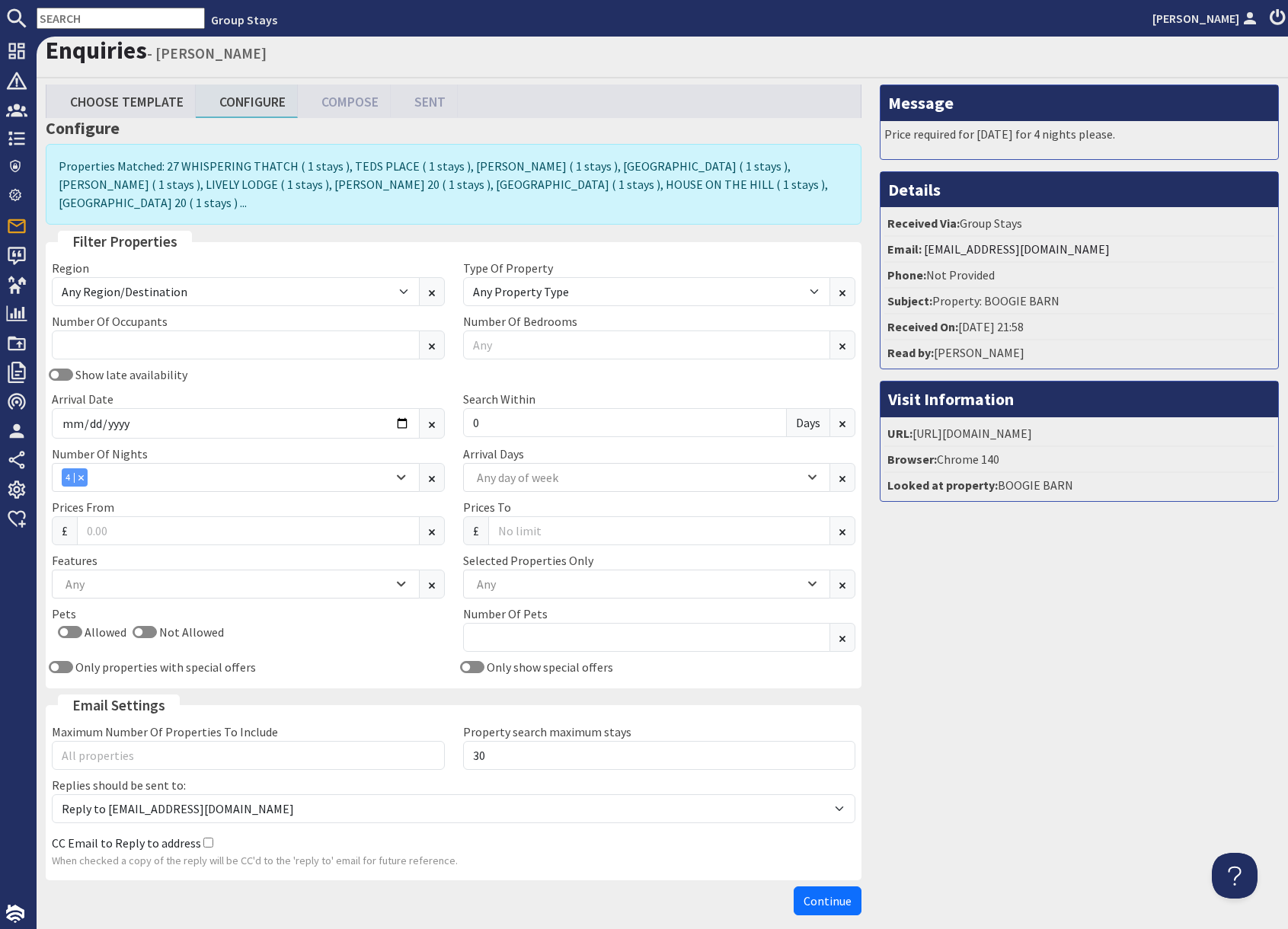
scroll to position [9, 0]
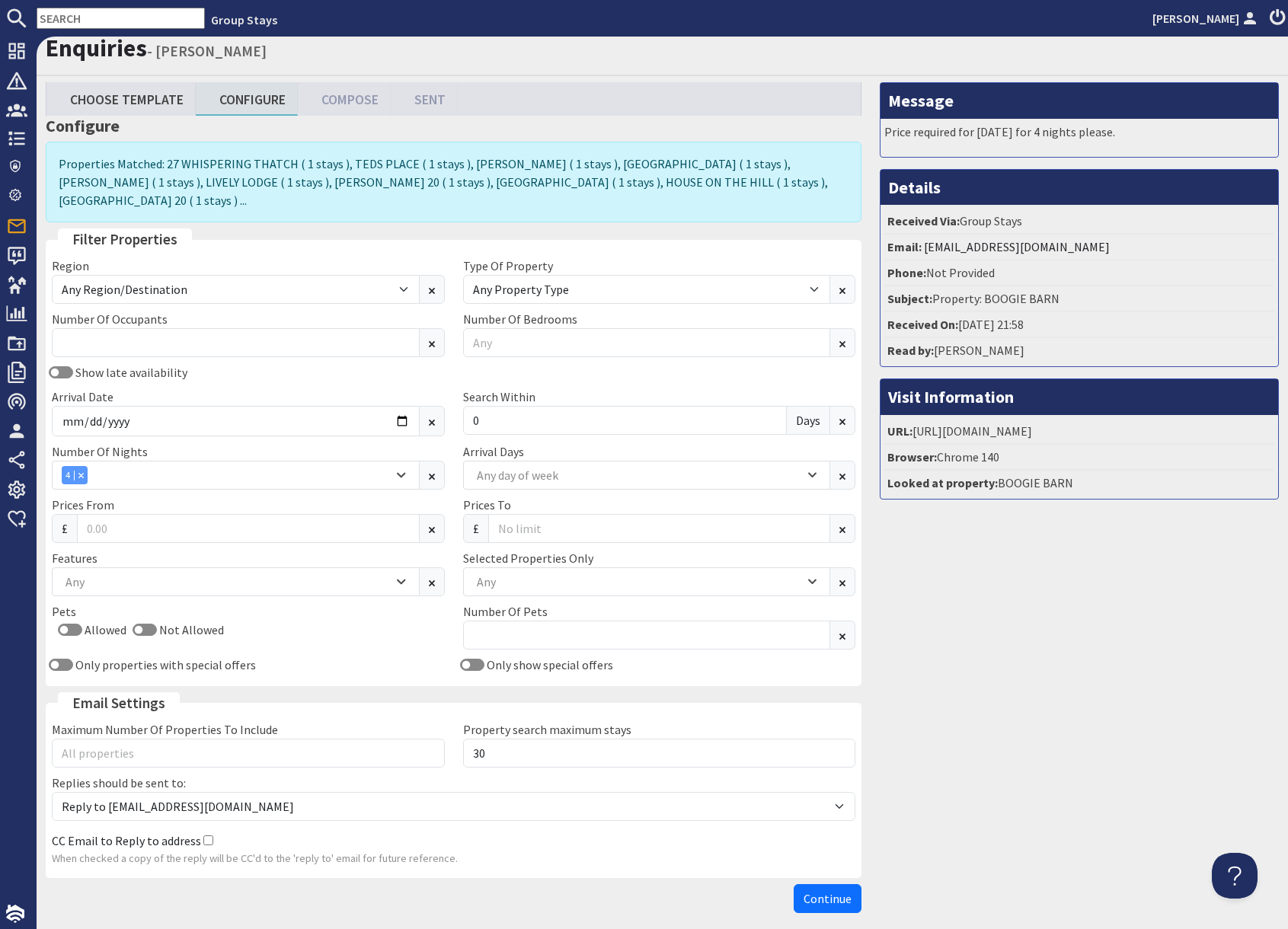
click at [1056, 739] on div "Message Price required for [DATE] for 4 nights please. Details Received Via: Gr…" at bounding box center [1079, 501] width 417 height 838
click at [102, 21] on input "text" at bounding box center [121, 18] width 168 height 21
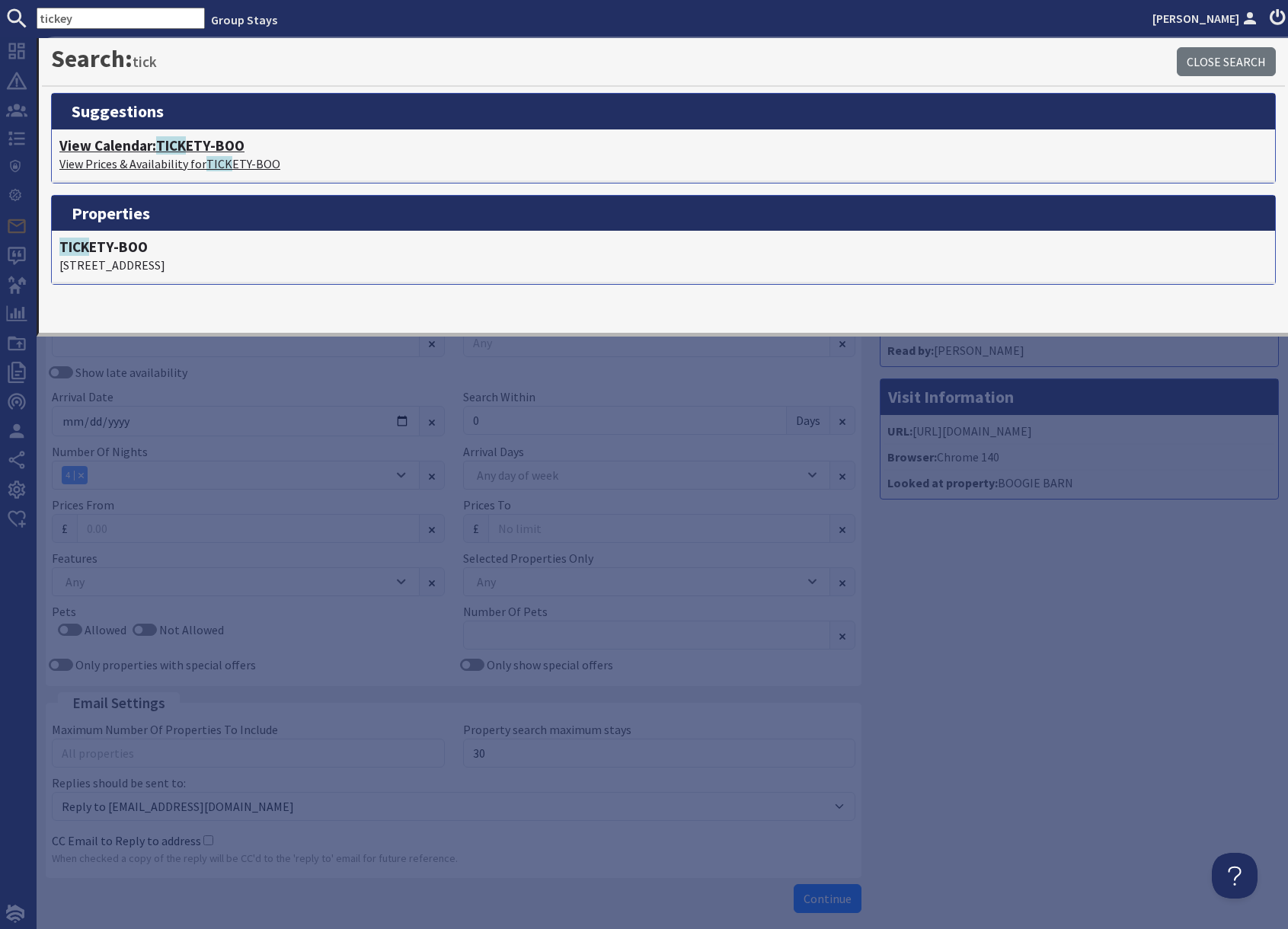
type input "tickey"
click at [189, 158] on p "View Prices & Availability for TICK ETY-BOO" at bounding box center [663, 163] width 1208 height 18
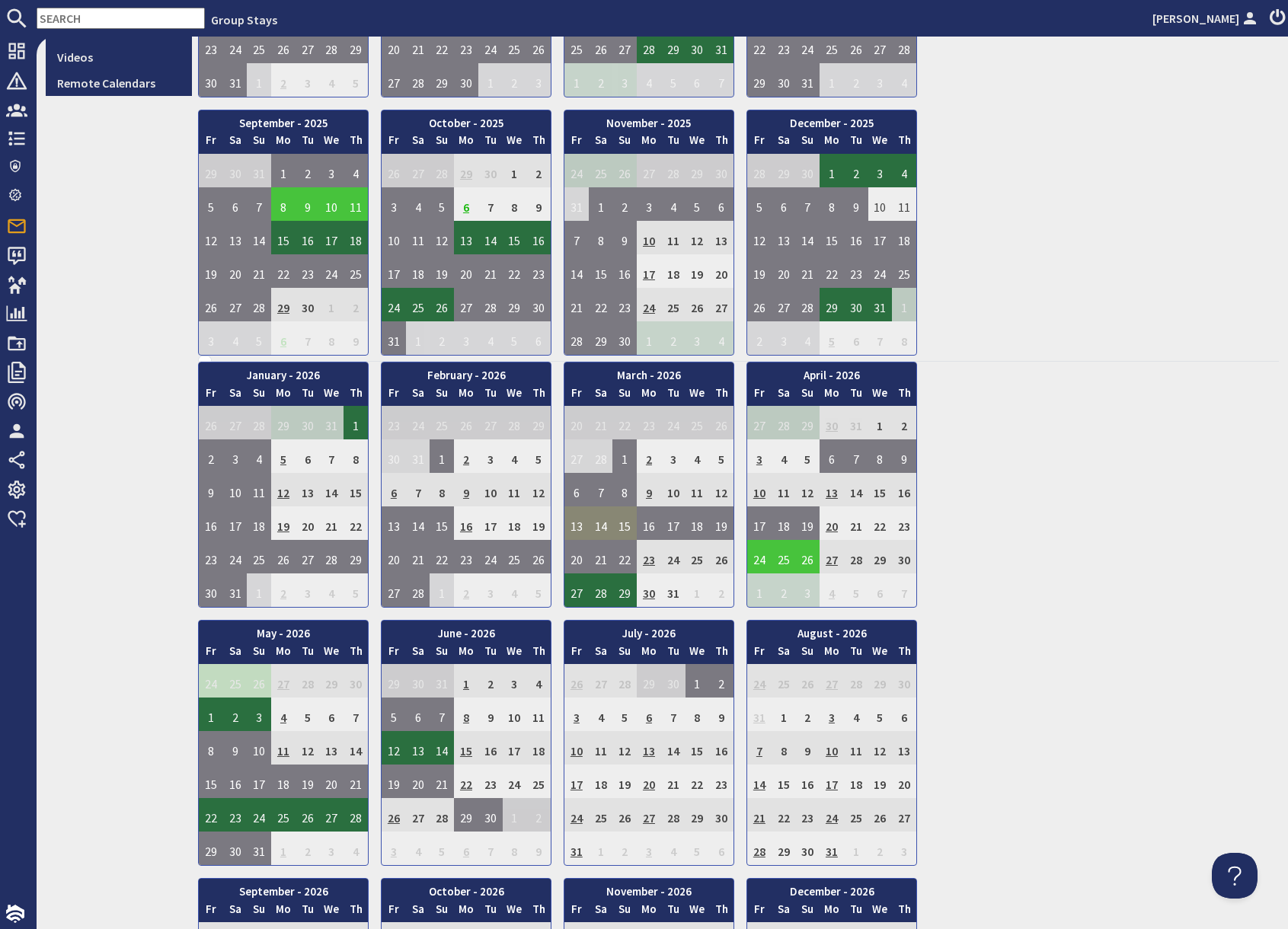
scroll to position [600, 0]
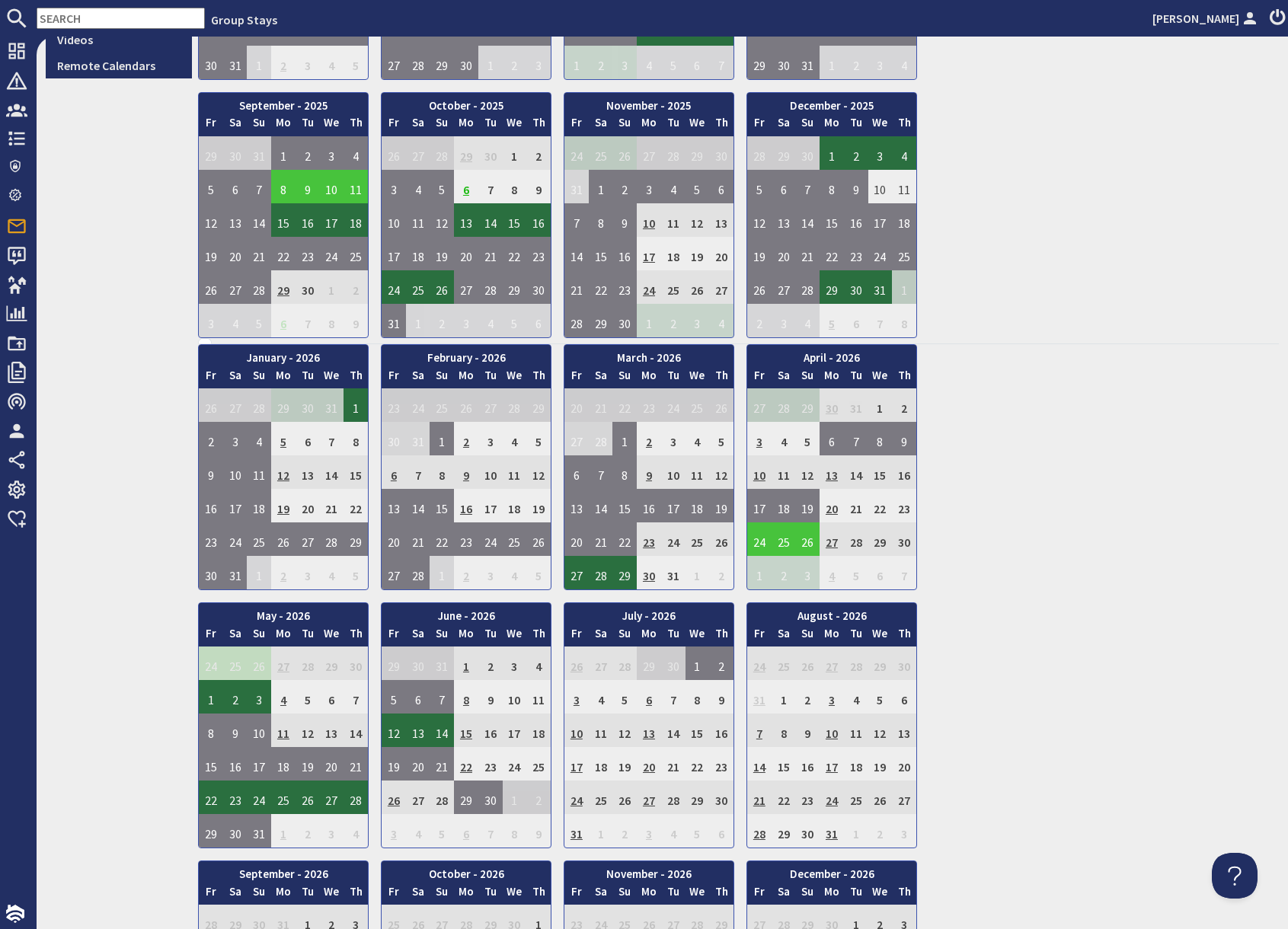
click at [393, 477] on td "6" at bounding box center [394, 472] width 25 height 34
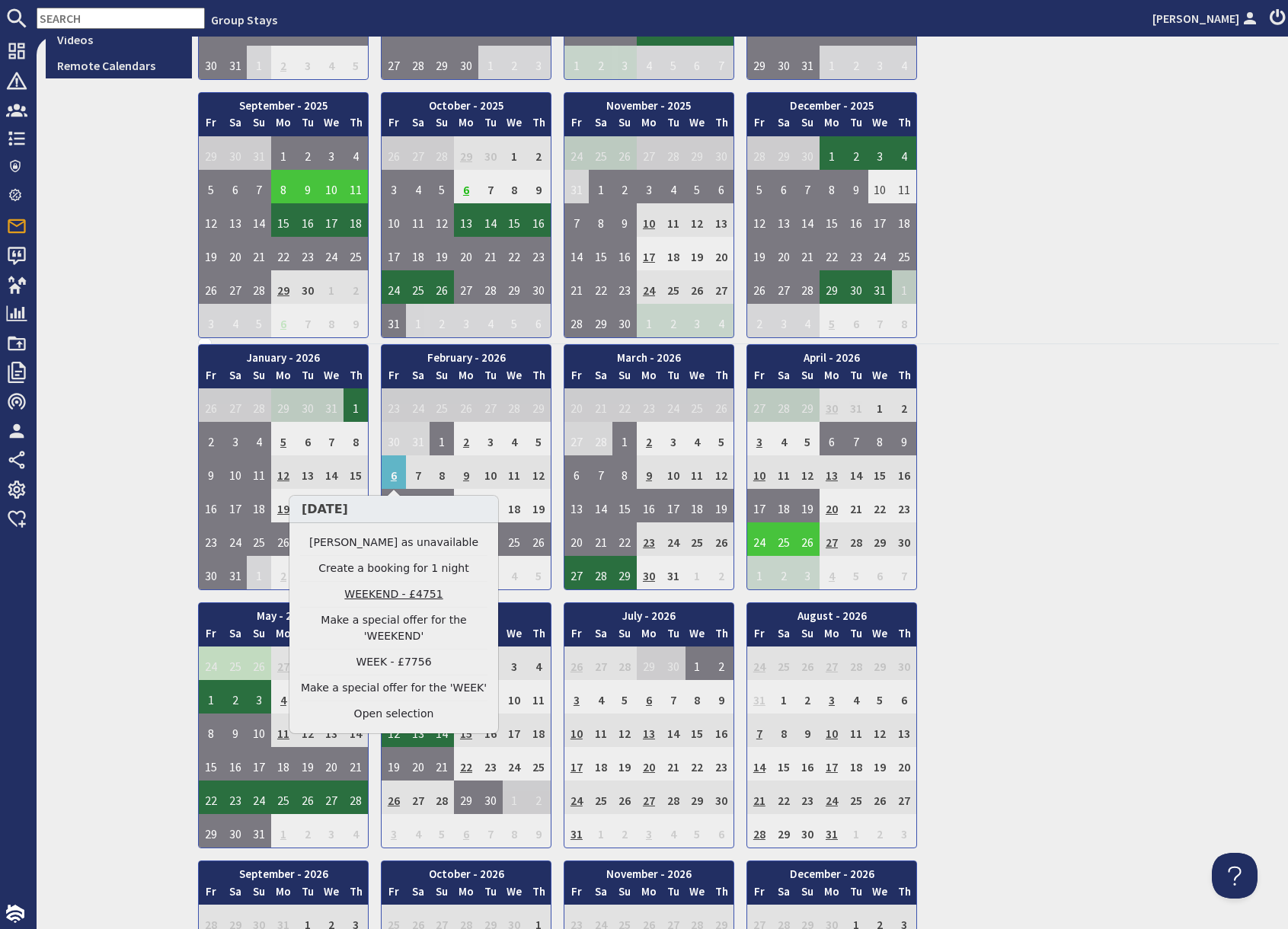
click at [387, 596] on link "WEEKEND - £4751" at bounding box center [394, 593] width 187 height 16
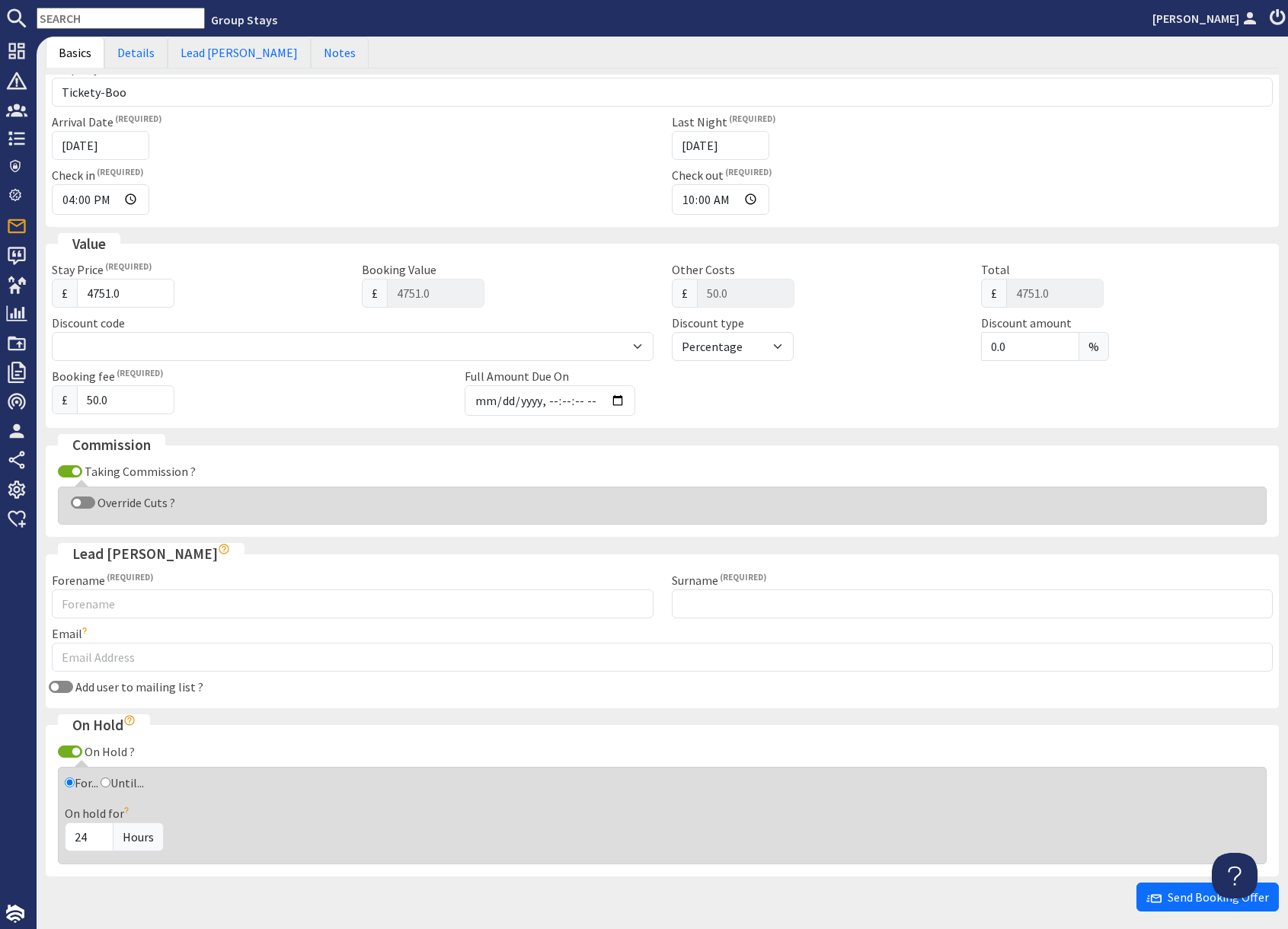
scroll to position [293, 0]
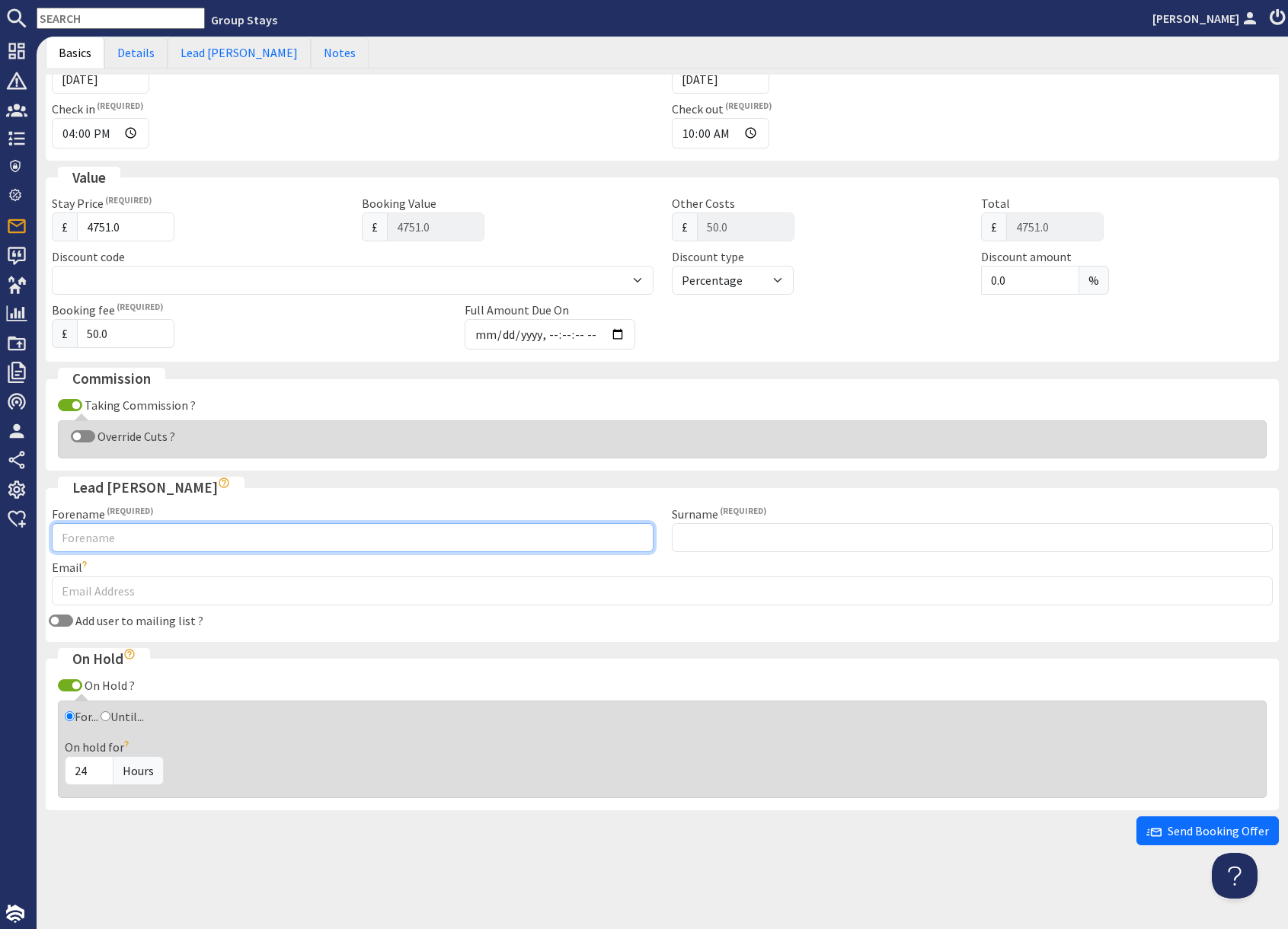
click at [172, 538] on input "Forename" at bounding box center [352, 537] width 602 height 29
type input "[PERSON_NAME]"
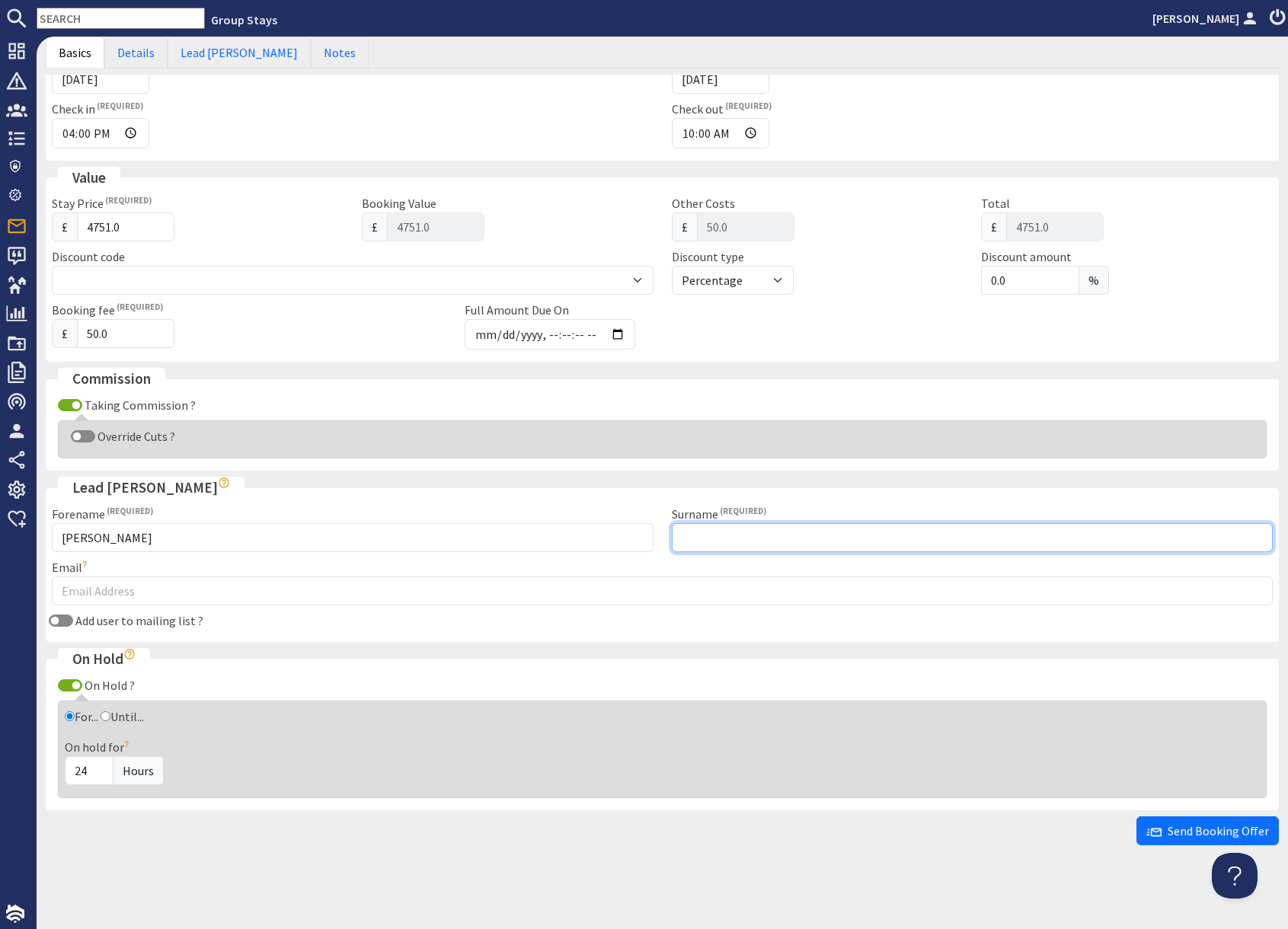
click at [718, 538] on input "Surname" at bounding box center [972, 537] width 602 height 29
type input "[PERSON_NAME]"
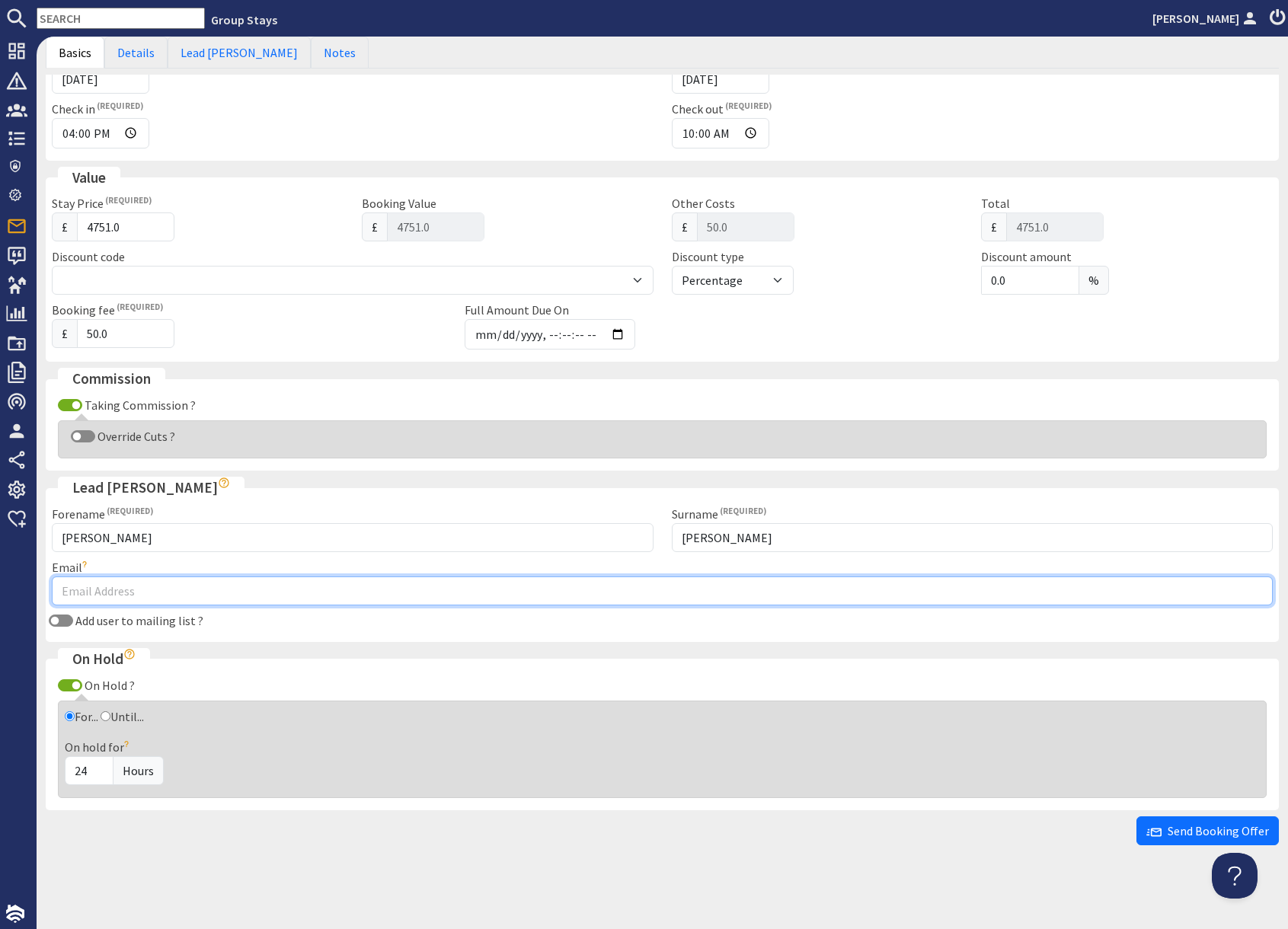
click at [408, 592] on input "Email" at bounding box center [662, 590] width 1221 height 29
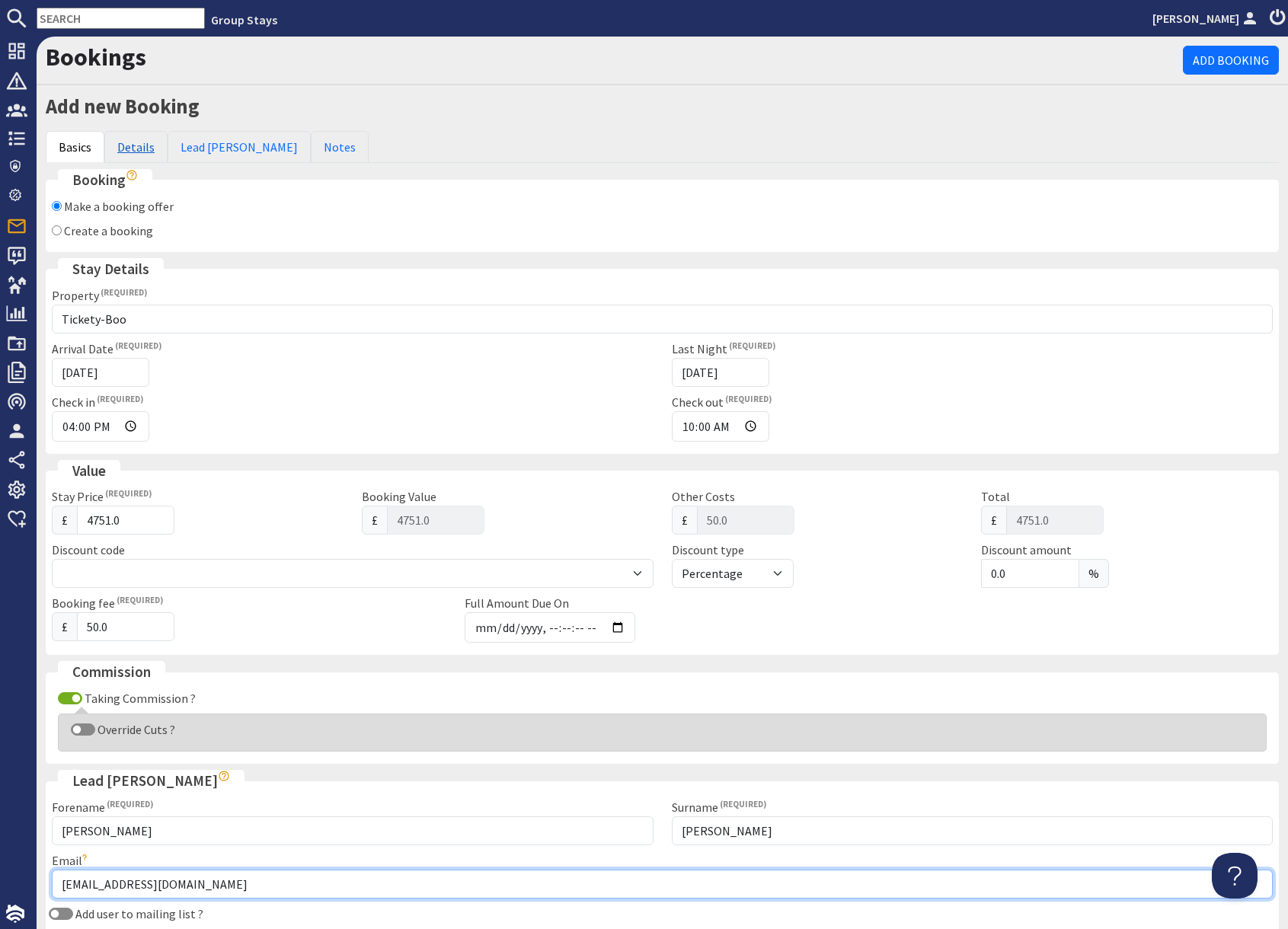
type input "[EMAIL_ADDRESS][DOMAIN_NAME]"
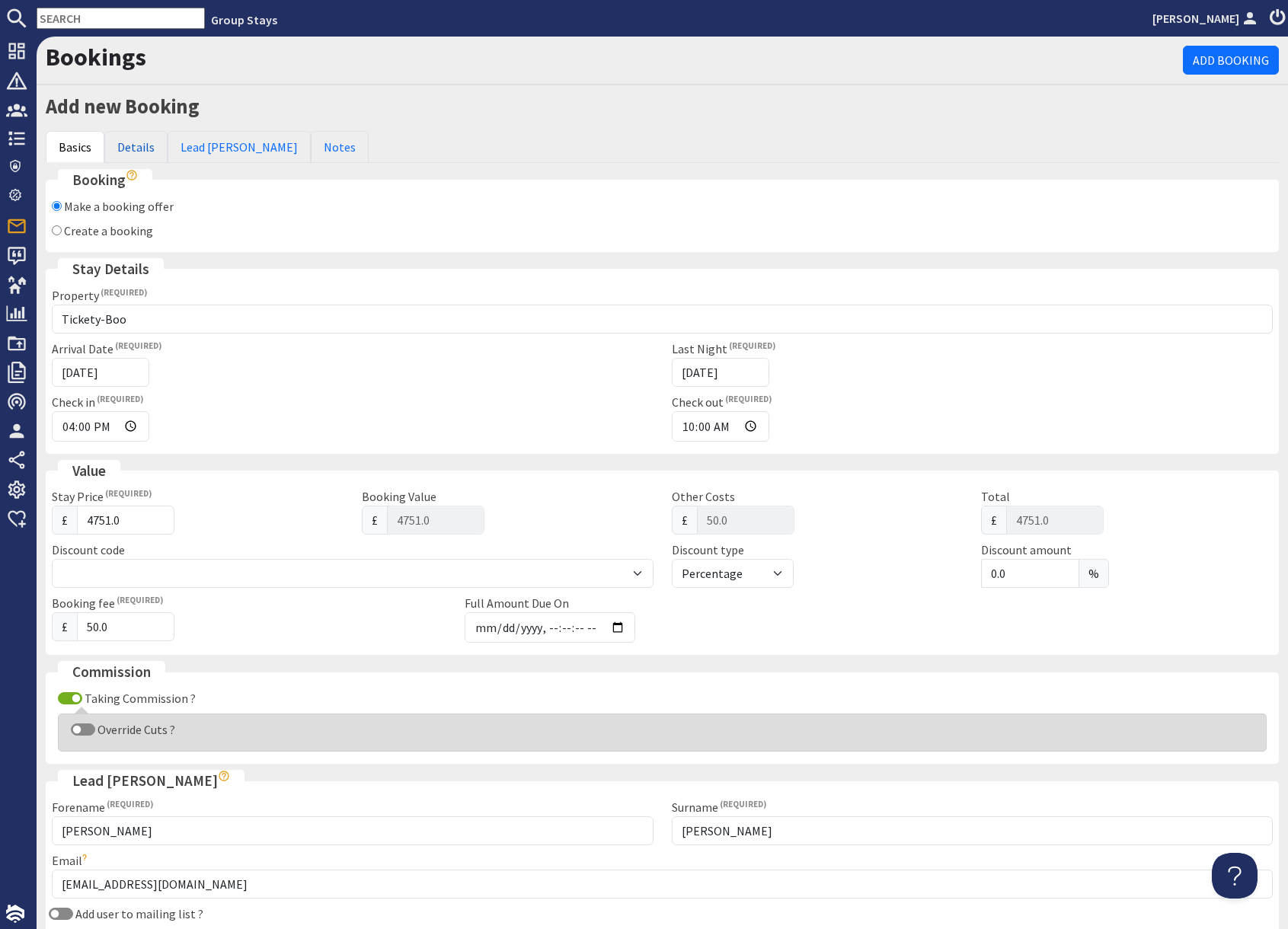
drag, startPoint x: 139, startPoint y: 151, endPoint x: 159, endPoint y: 191, distance: 44.7
click at [139, 151] on link "Details" at bounding box center [135, 147] width 63 height 32
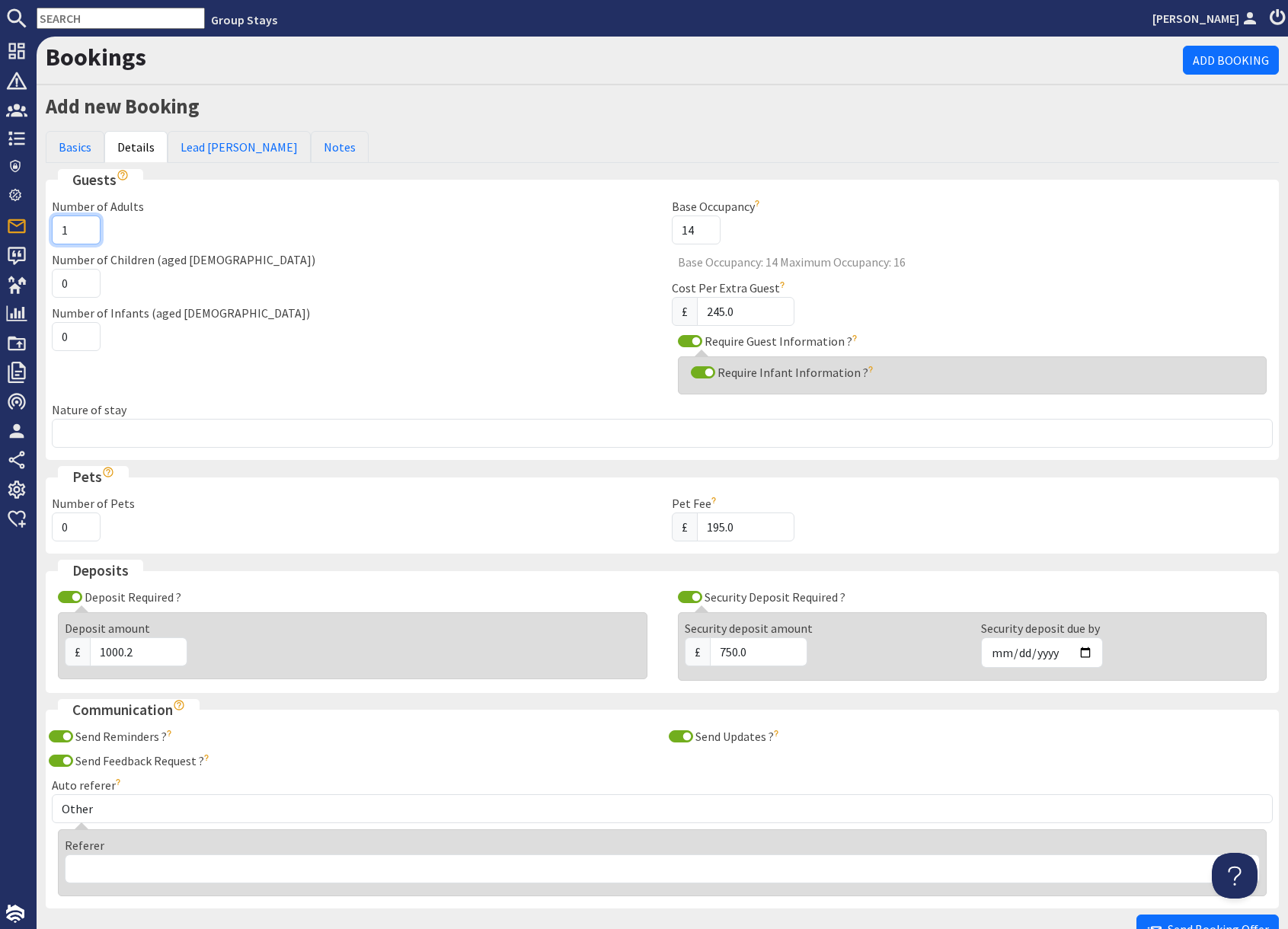
click at [76, 230] on input "1" at bounding box center [76, 230] width 48 height 29
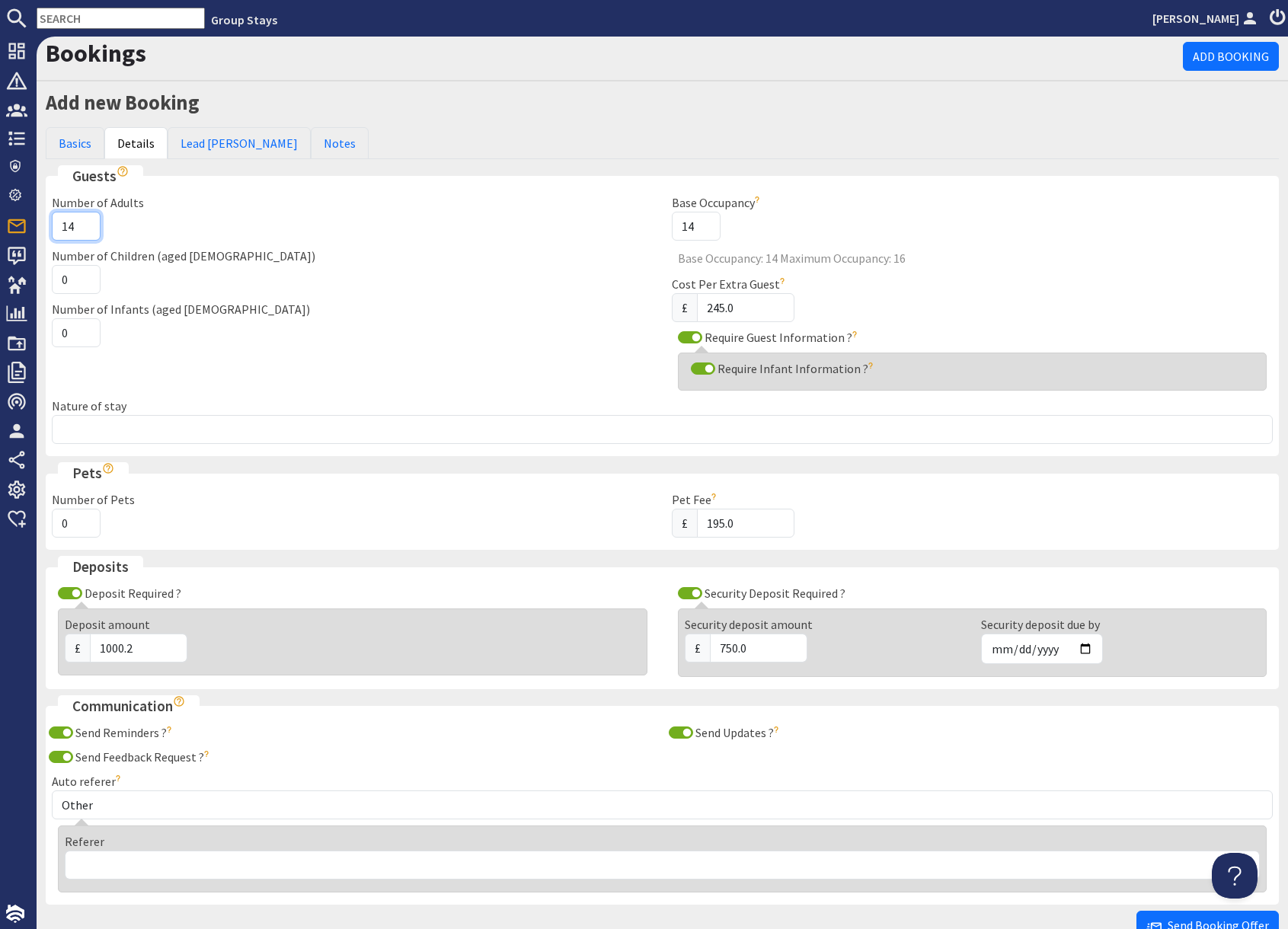
type input "14"
type input "1"
click at [85, 331] on input "1" at bounding box center [76, 332] width 48 height 29
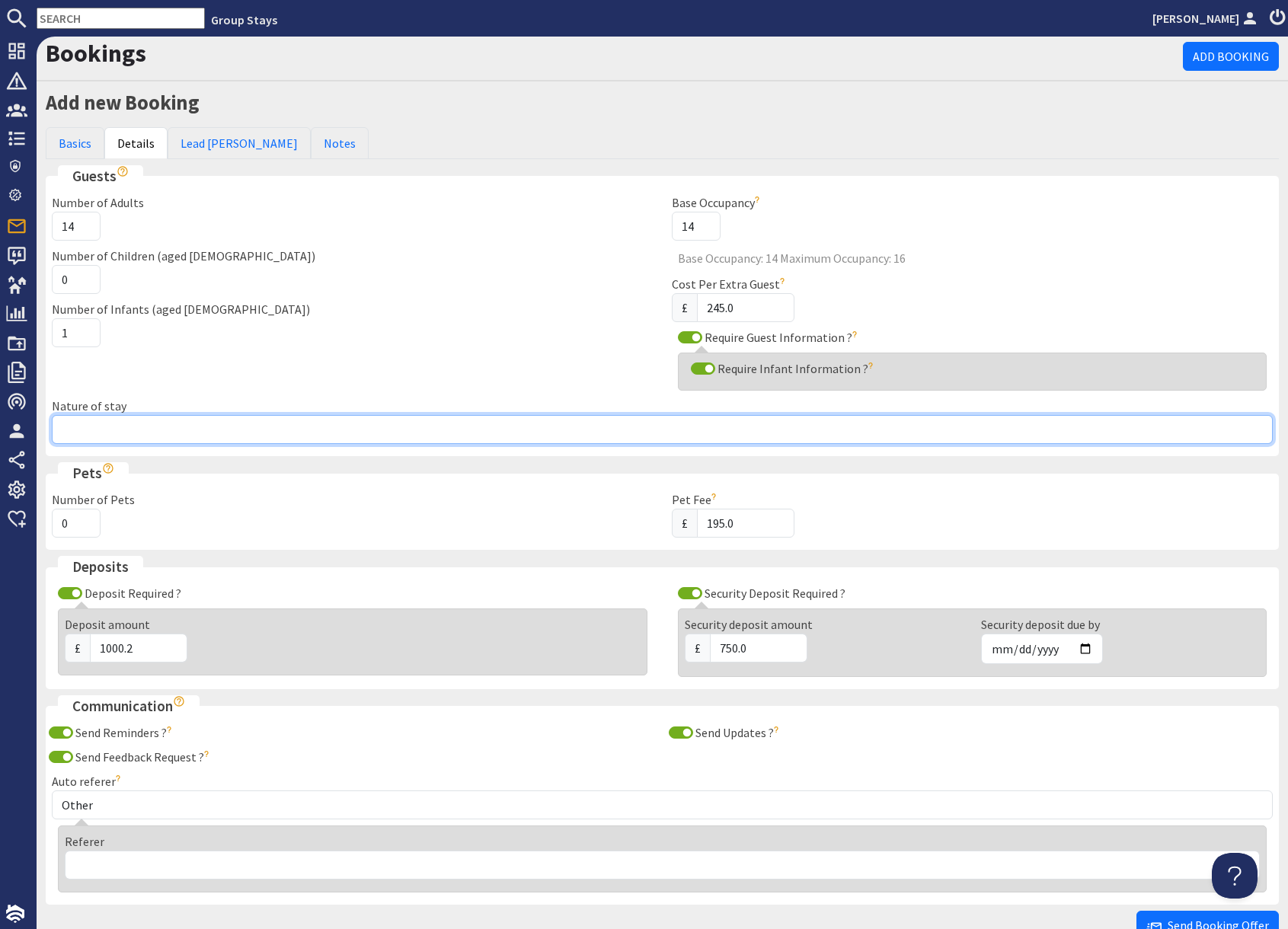
click at [135, 426] on input "Nature of stay" at bounding box center [662, 429] width 1221 height 29
type input "Family group"
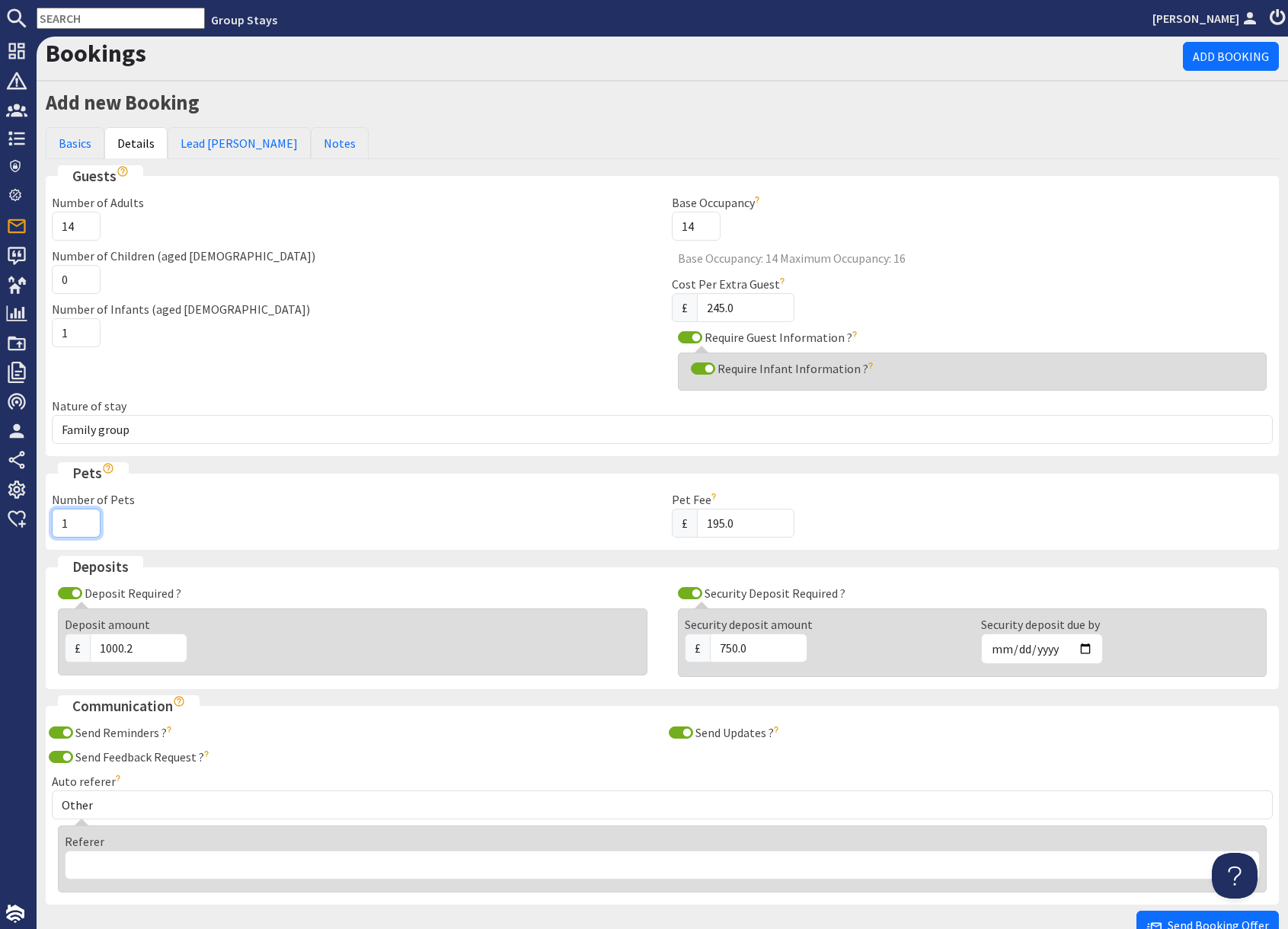
click at [80, 520] on input "1" at bounding box center [76, 523] width 48 height 29
type input "2"
click at [80, 520] on input "2" at bounding box center [76, 523] width 48 height 29
drag, startPoint x: 301, startPoint y: 286, endPoint x: 270, endPoint y: 299, distance: 33.6
click at [301, 286] on div "Number of Children (aged [DEMOGRAPHIC_DATA]) 0" at bounding box center [352, 271] width 620 height 48
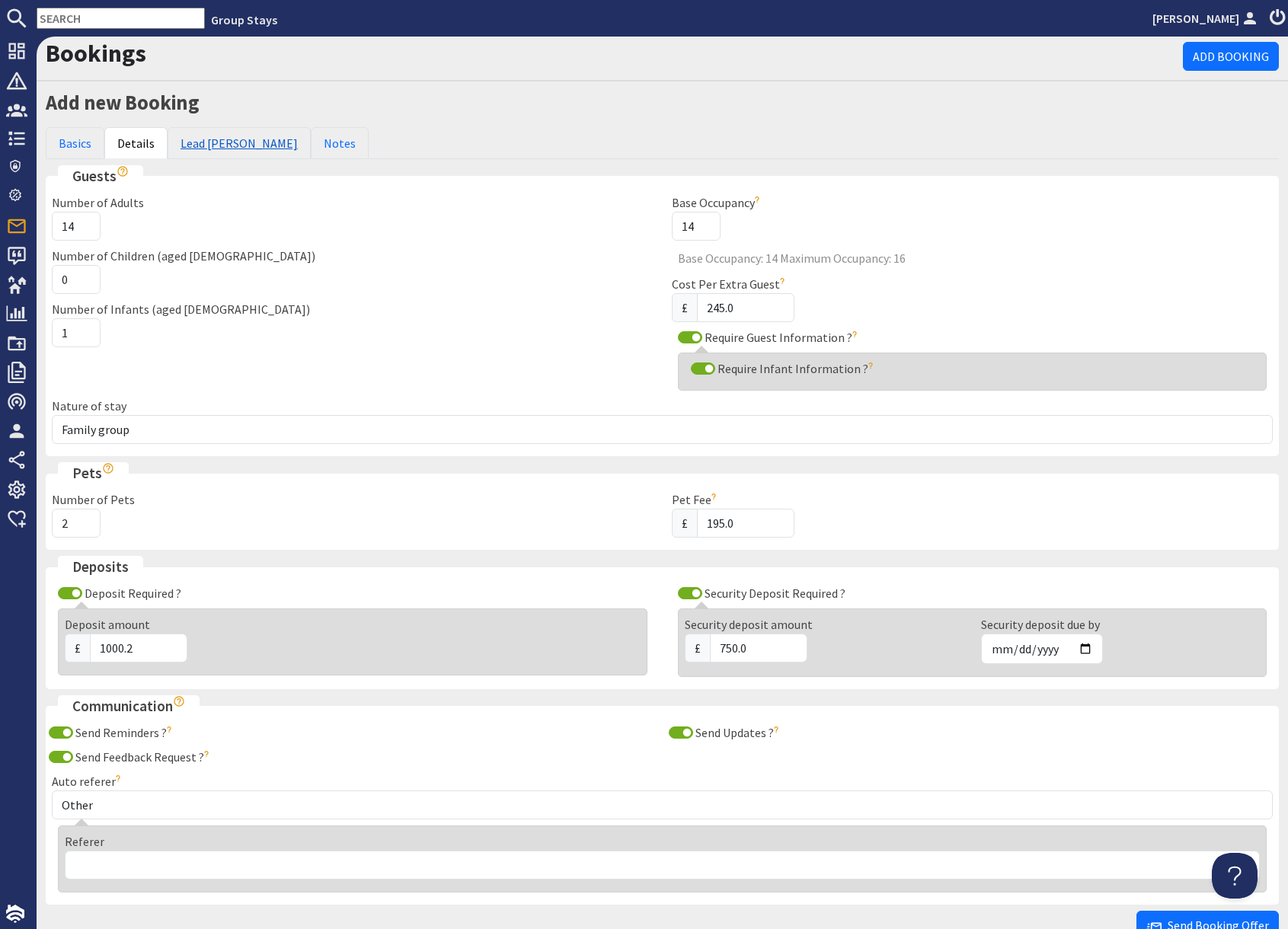
click at [196, 147] on link "Lead [PERSON_NAME]" at bounding box center [239, 143] width 143 height 32
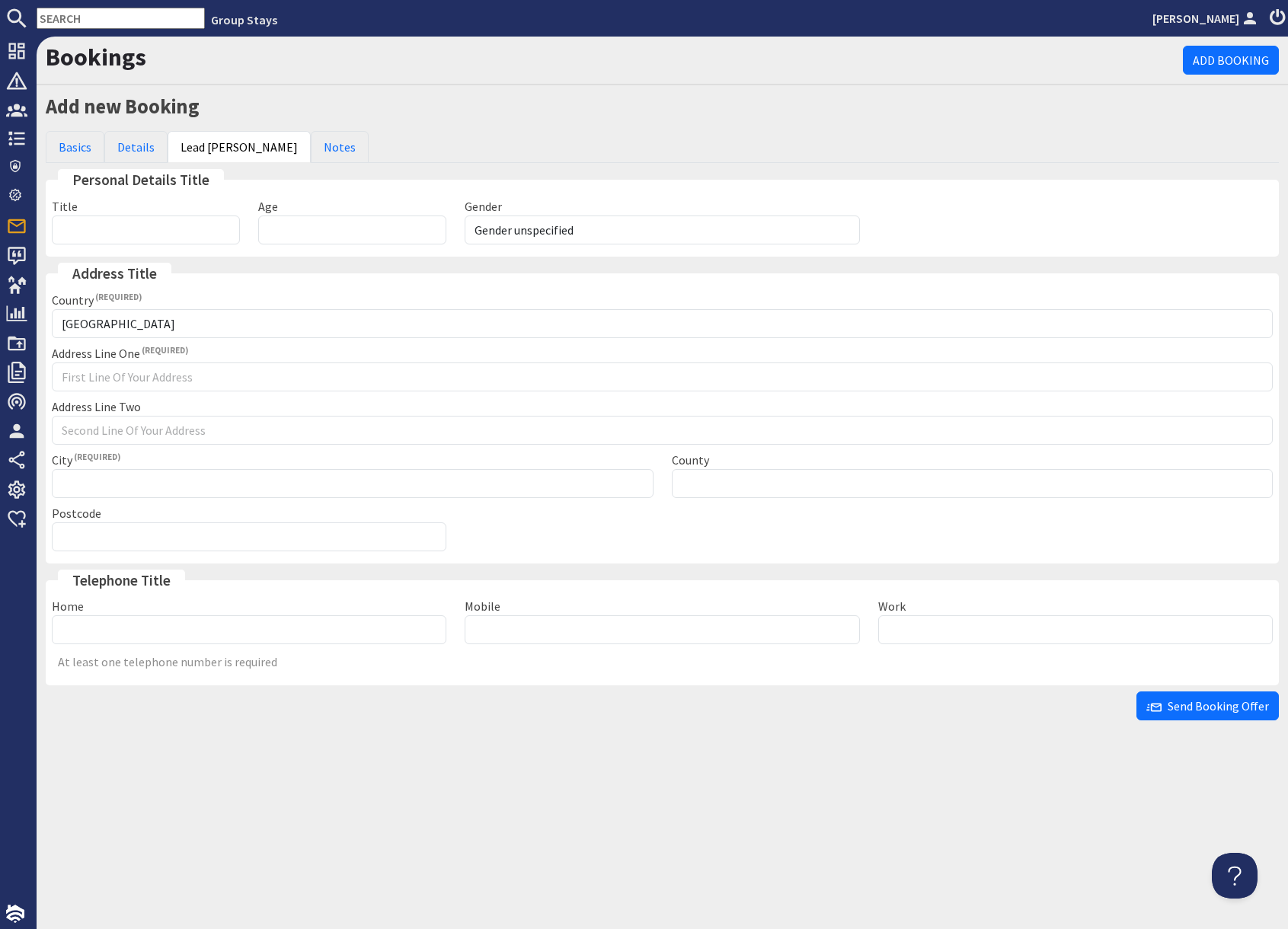
scroll to position [0, 0]
click at [531, 225] on select "Gender unspecified Gender [DEMOGRAPHIC_DATA] Gender [DEMOGRAPHIC_DATA]" at bounding box center [662, 230] width 395 height 29
select select "gender_[DEMOGRAPHIC_DATA]"
click at [465, 216] on select "Gender unspecified Gender [DEMOGRAPHIC_DATA] Gender [DEMOGRAPHIC_DATA]" at bounding box center [662, 230] width 395 height 29
click at [325, 229] on input "Age" at bounding box center [352, 230] width 188 height 29
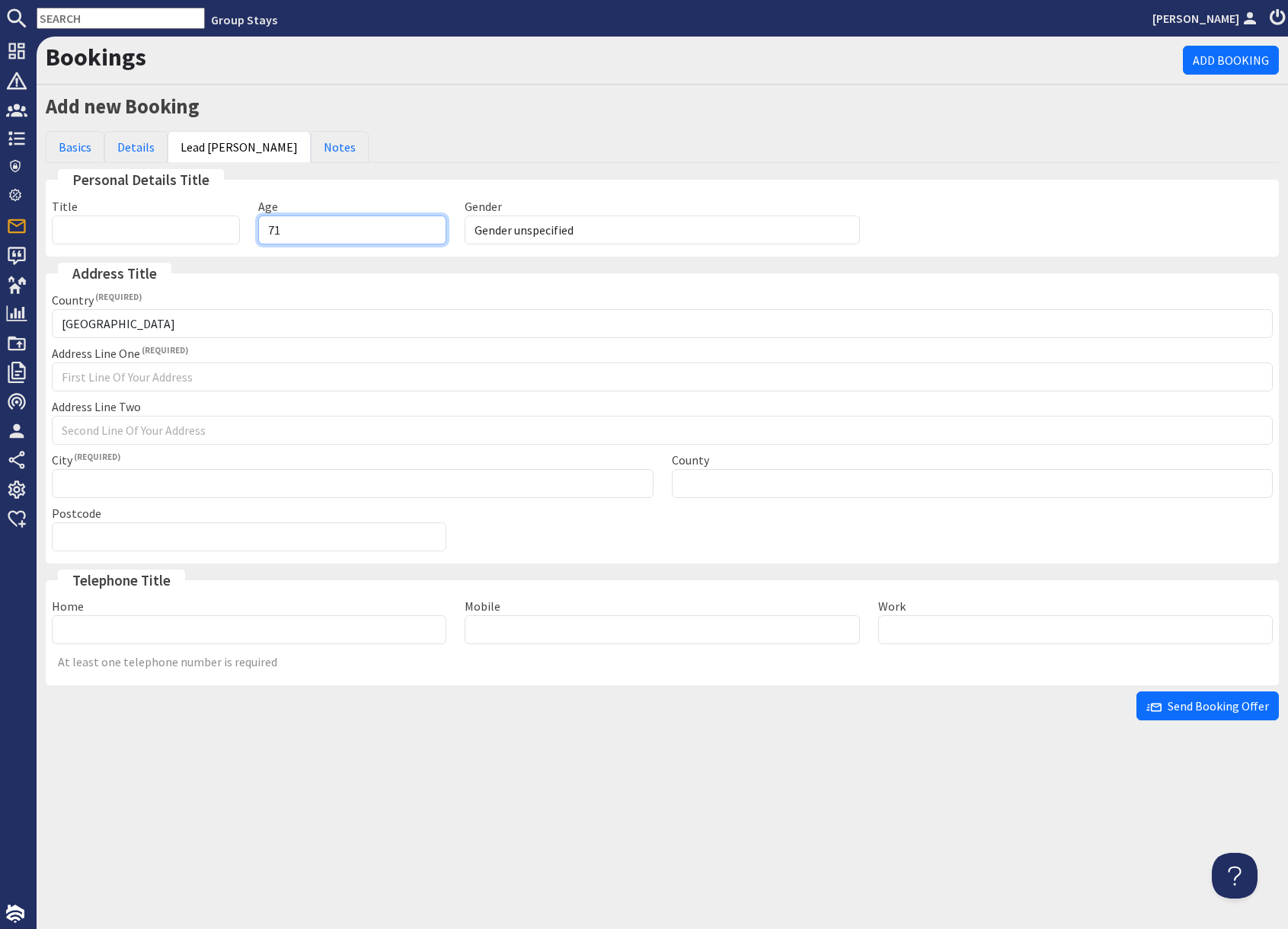
type input "71"
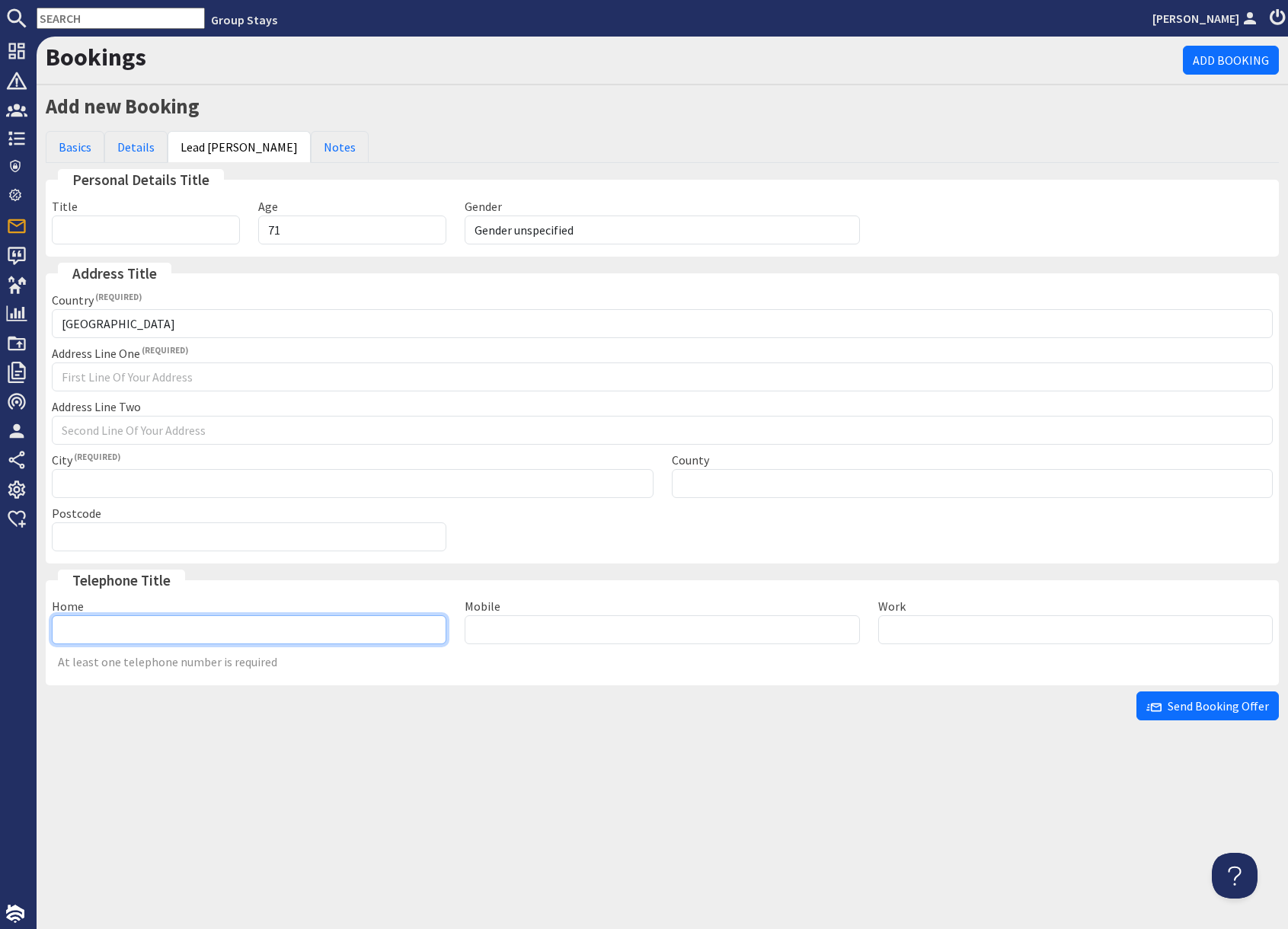
click at [186, 630] on input "Home" at bounding box center [249, 629] width 395 height 29
type input "07881270810"
drag, startPoint x: 807, startPoint y: 673, endPoint x: 814, endPoint y: 666, distance: 9.9
click at [808, 672] on div "Home [PHONE_NUMBER] Mobile Work At least one telephone number is required" at bounding box center [662, 638] width 1240 height 82
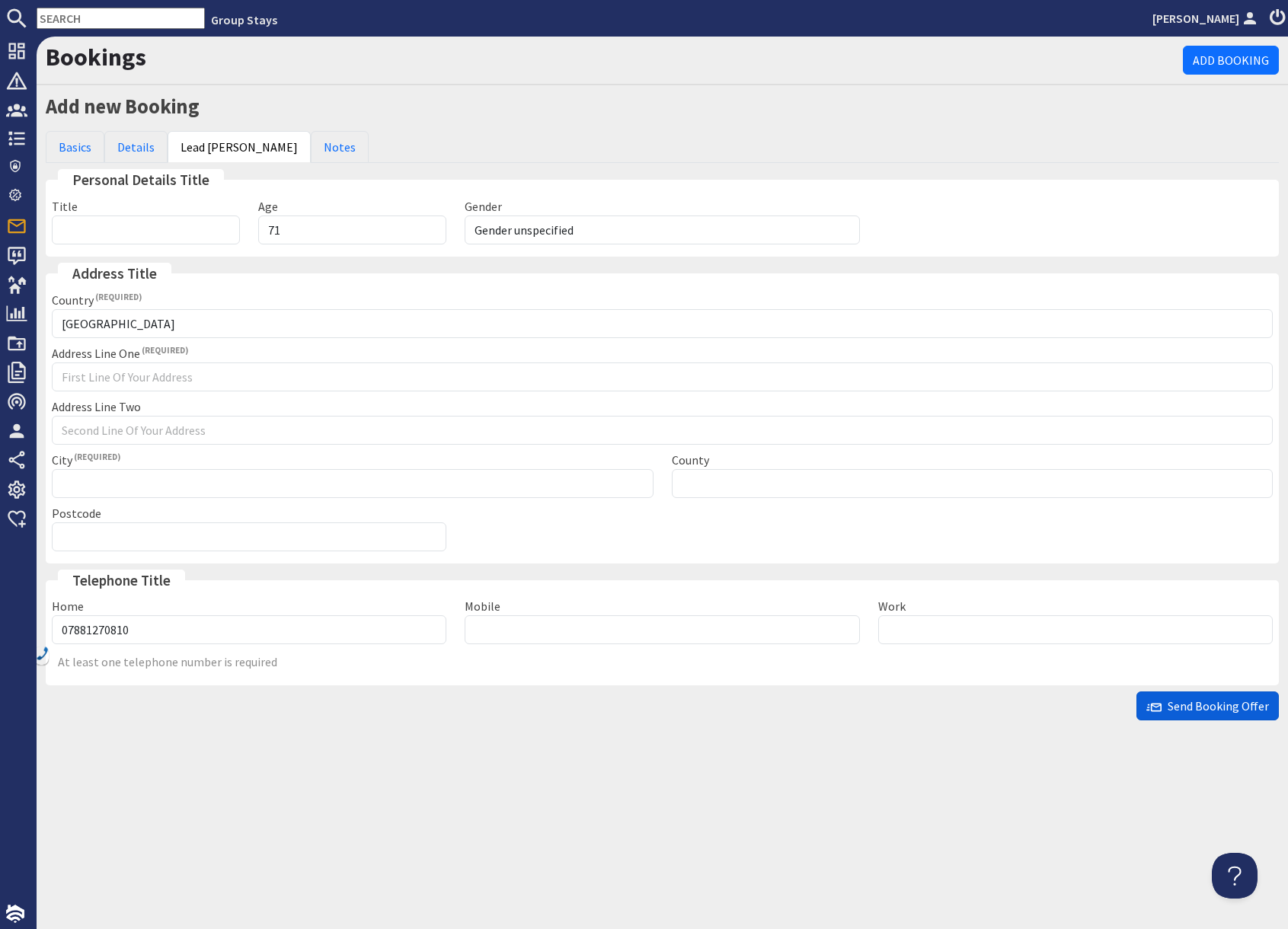
click at [1194, 707] on span "Send Booking Offer" at bounding box center [1207, 706] width 122 height 16
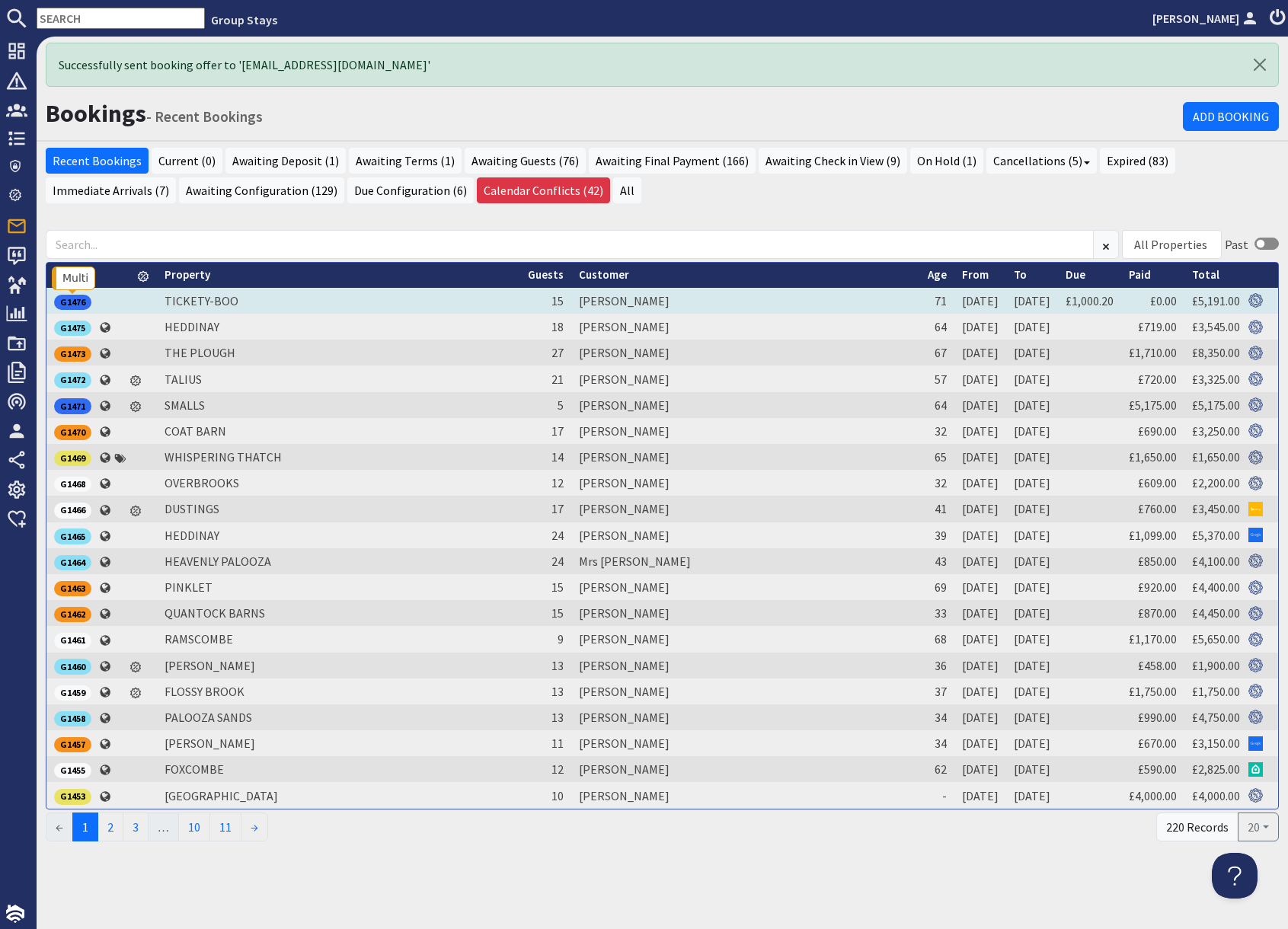
click at [85, 300] on div "G1476" at bounding box center [72, 302] width 37 height 16
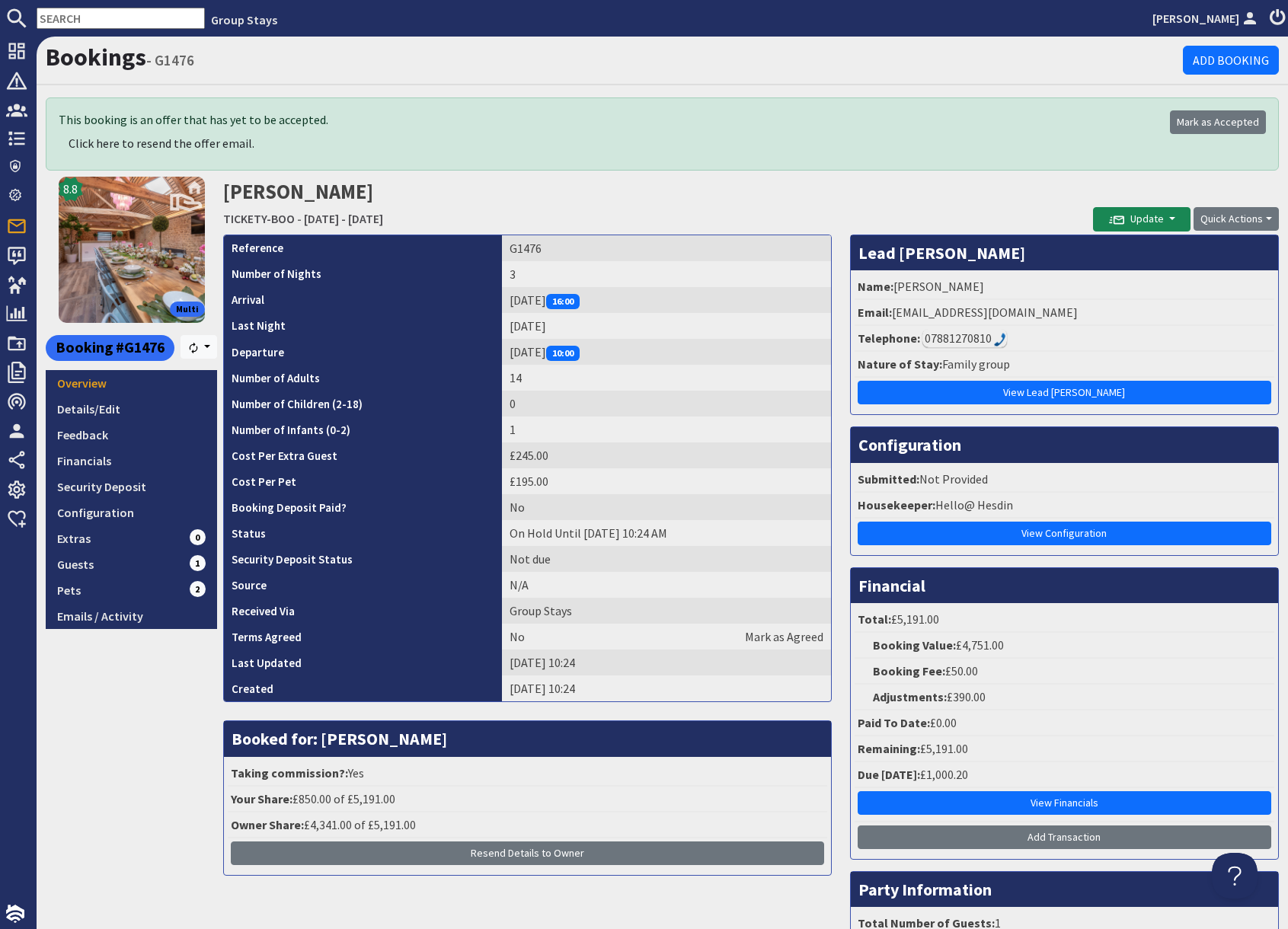
click at [132, 728] on div "8.8 Multi Booking #G1476 [GEOGRAPHIC_DATA] Overview Details/Edit Feedback Finan…" at bounding box center [131, 602] width 172 height 852
drag, startPoint x: 892, startPoint y: 314, endPoint x: 1047, endPoint y: 317, distance: 155.0
click at [1047, 317] on li "Email: [EMAIL_ADDRESS][DOMAIN_NAME]" at bounding box center [1064, 313] width 419 height 26
copy li "[EMAIL_ADDRESS][DOMAIN_NAME]"
drag, startPoint x: 491, startPoint y: 247, endPoint x: 548, endPoint y: 249, distance: 57.0
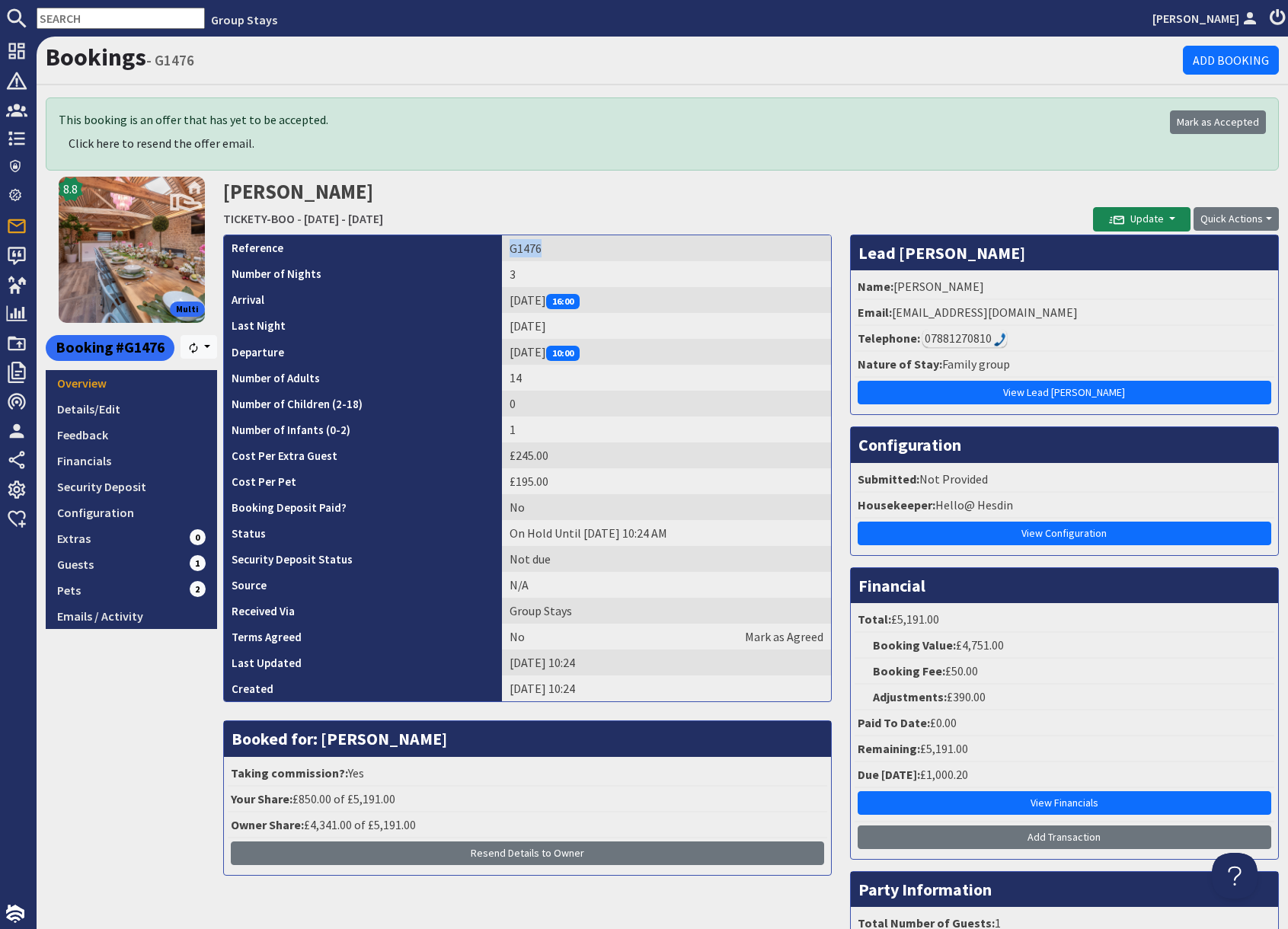
click at [548, 249] on td "G1476" at bounding box center [666, 249] width 328 height 26
copy td "G1476"
click at [108, 19] on input "text" at bounding box center [121, 18] width 168 height 21
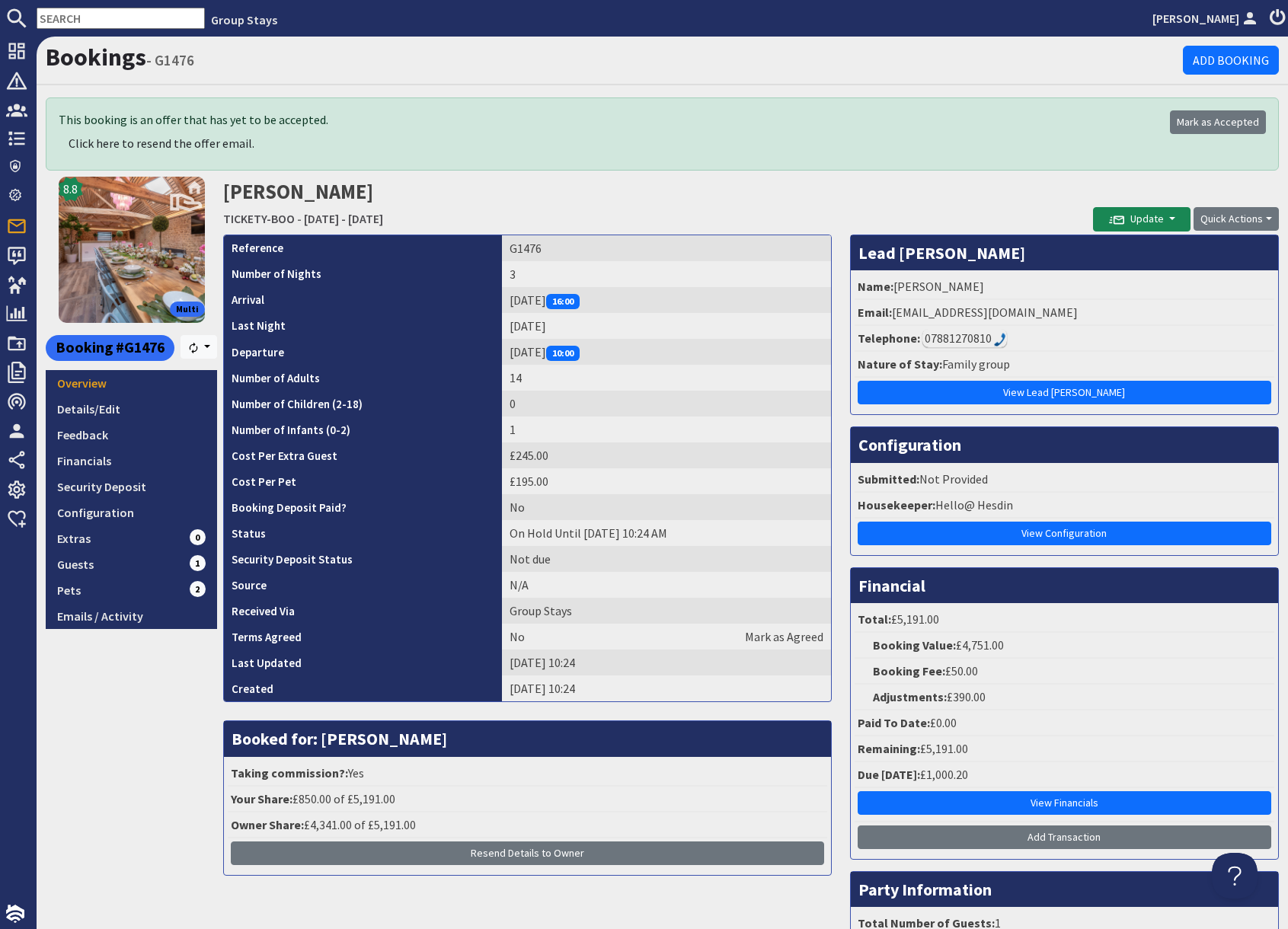
paste input "G1322"
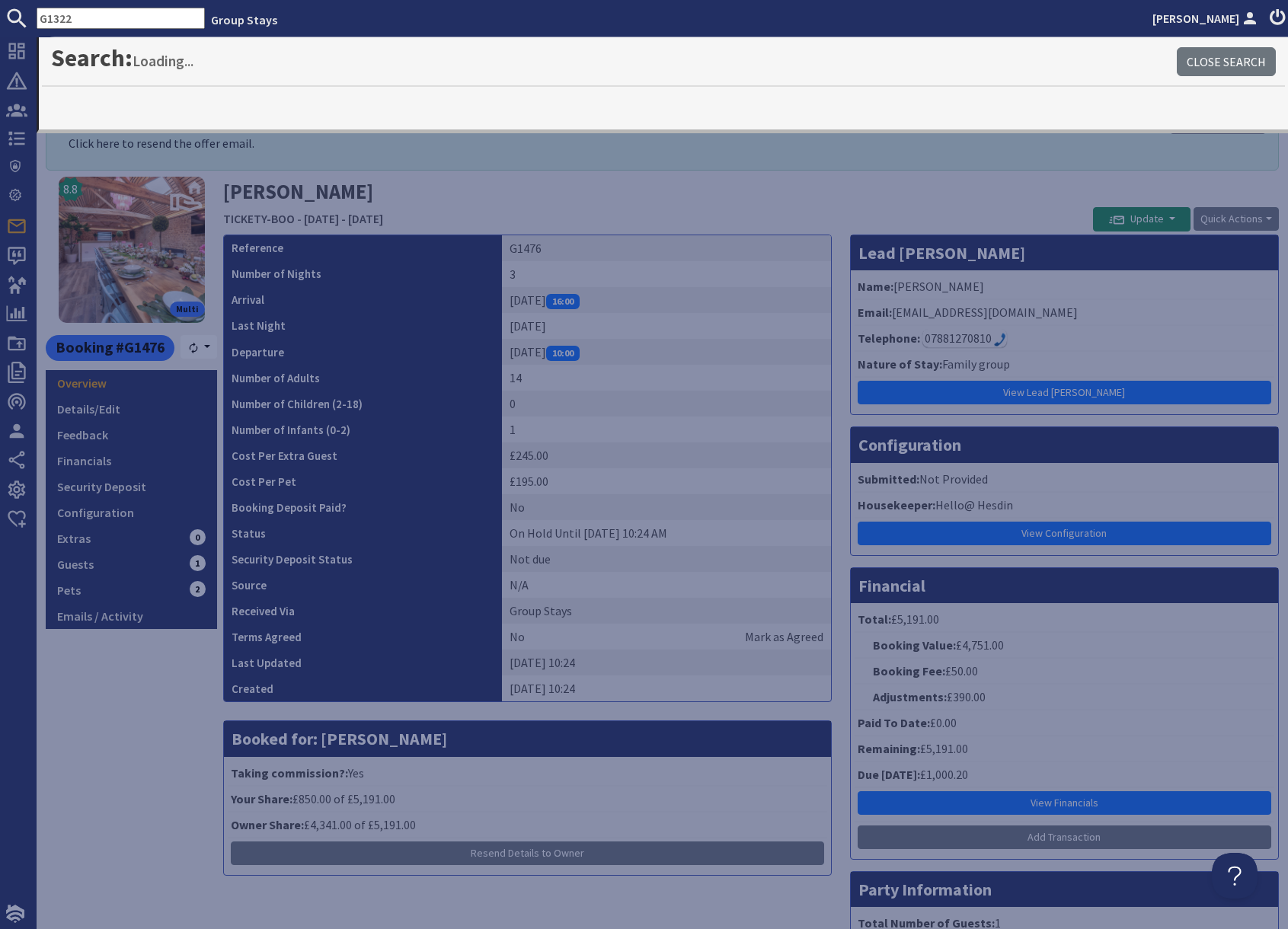
type input "G1322"
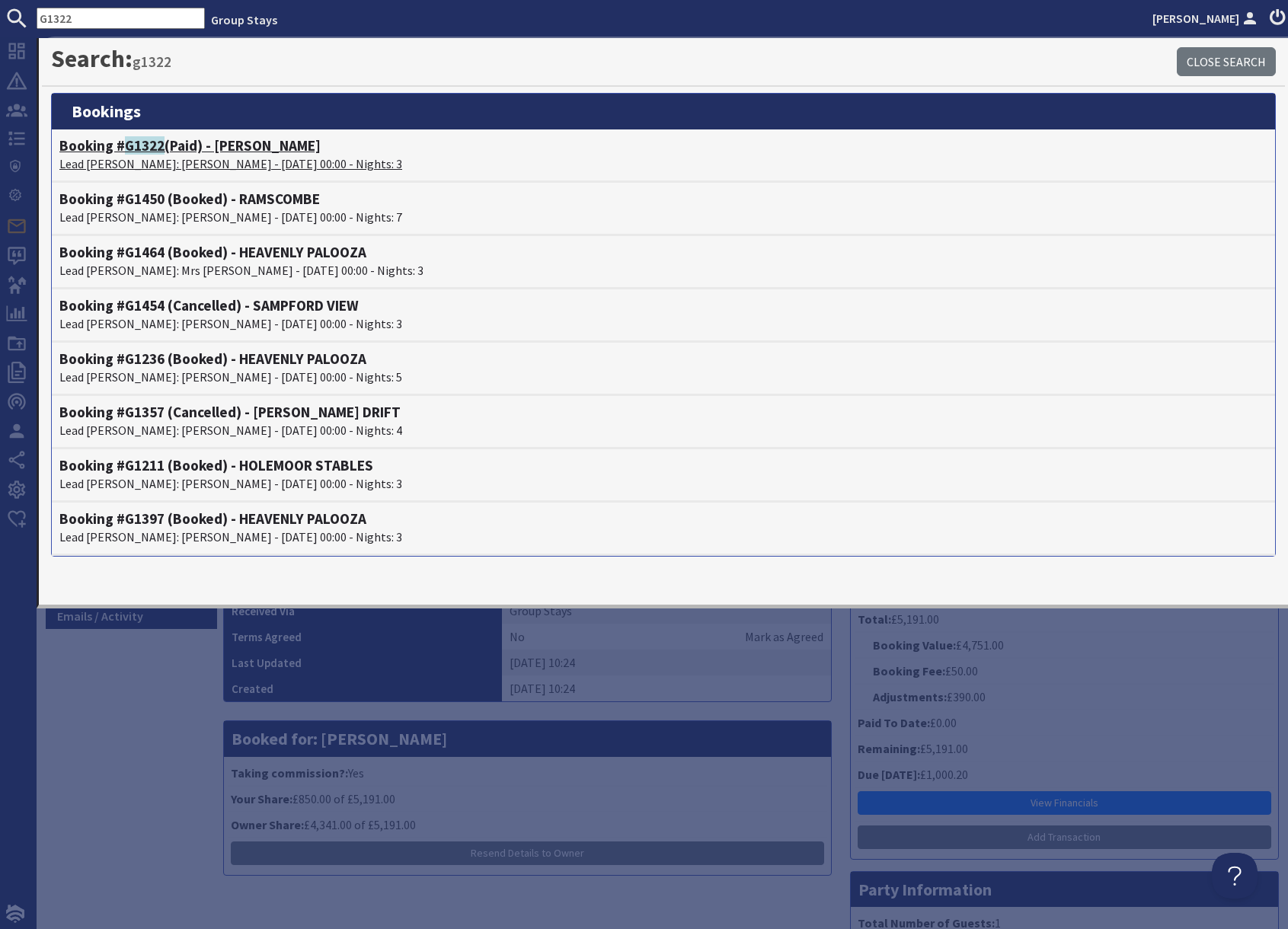
click at [157, 153] on span "G1322" at bounding box center [144, 145] width 39 height 18
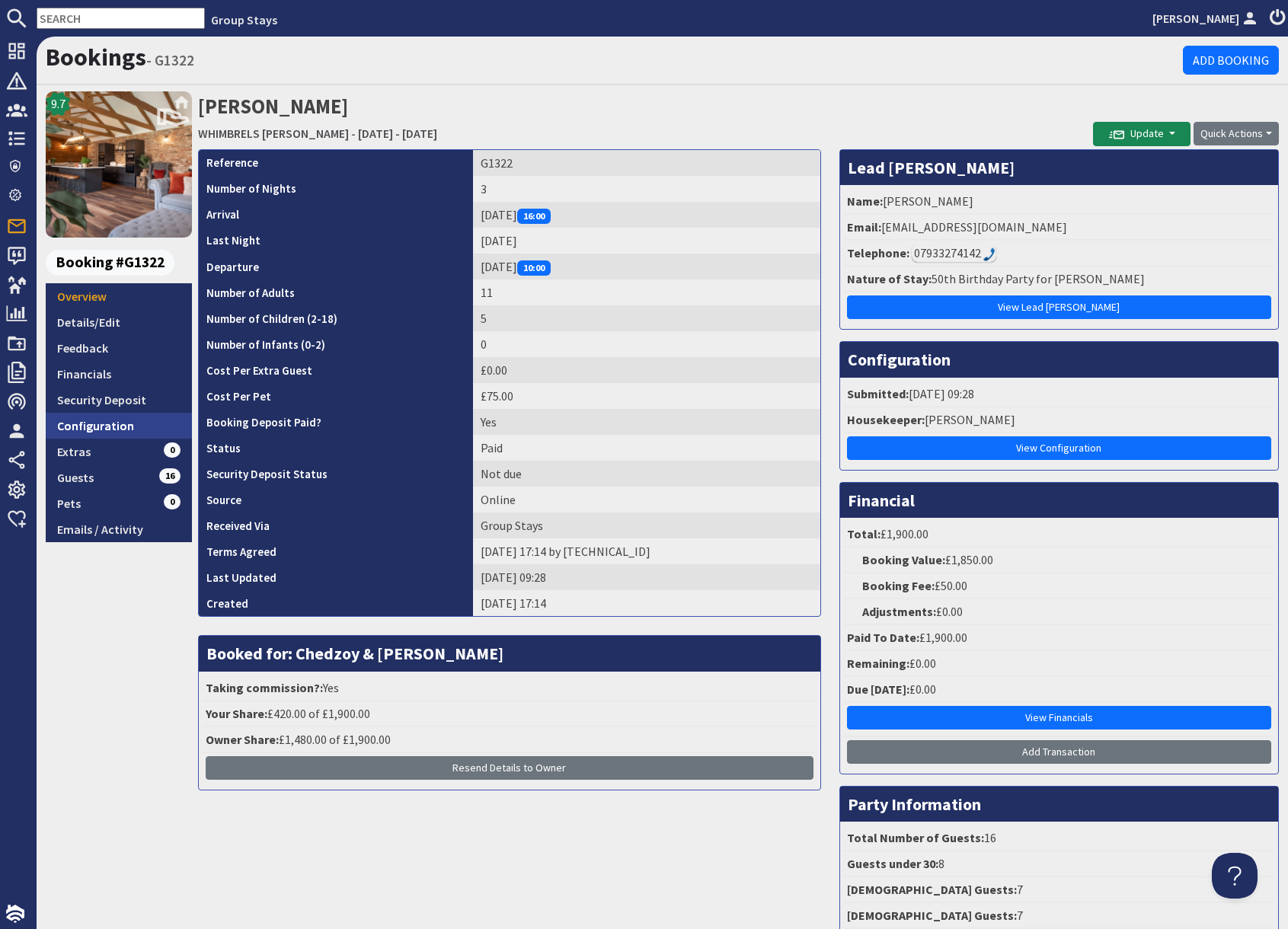
click at [107, 428] on link "Configuration" at bounding box center [119, 426] width 146 height 26
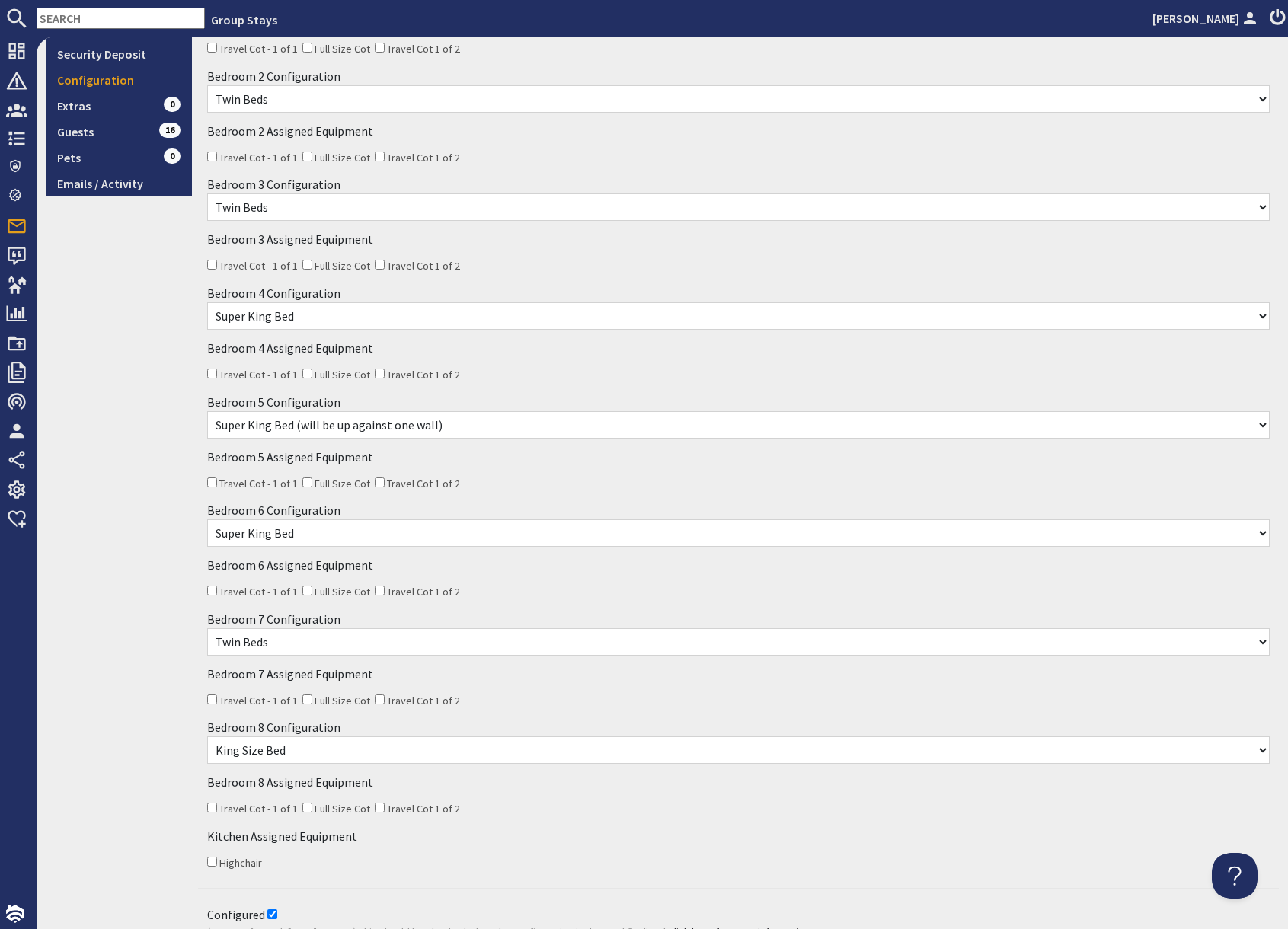
scroll to position [348, 0]
